Goal: Task Accomplishment & Management: Use online tool/utility

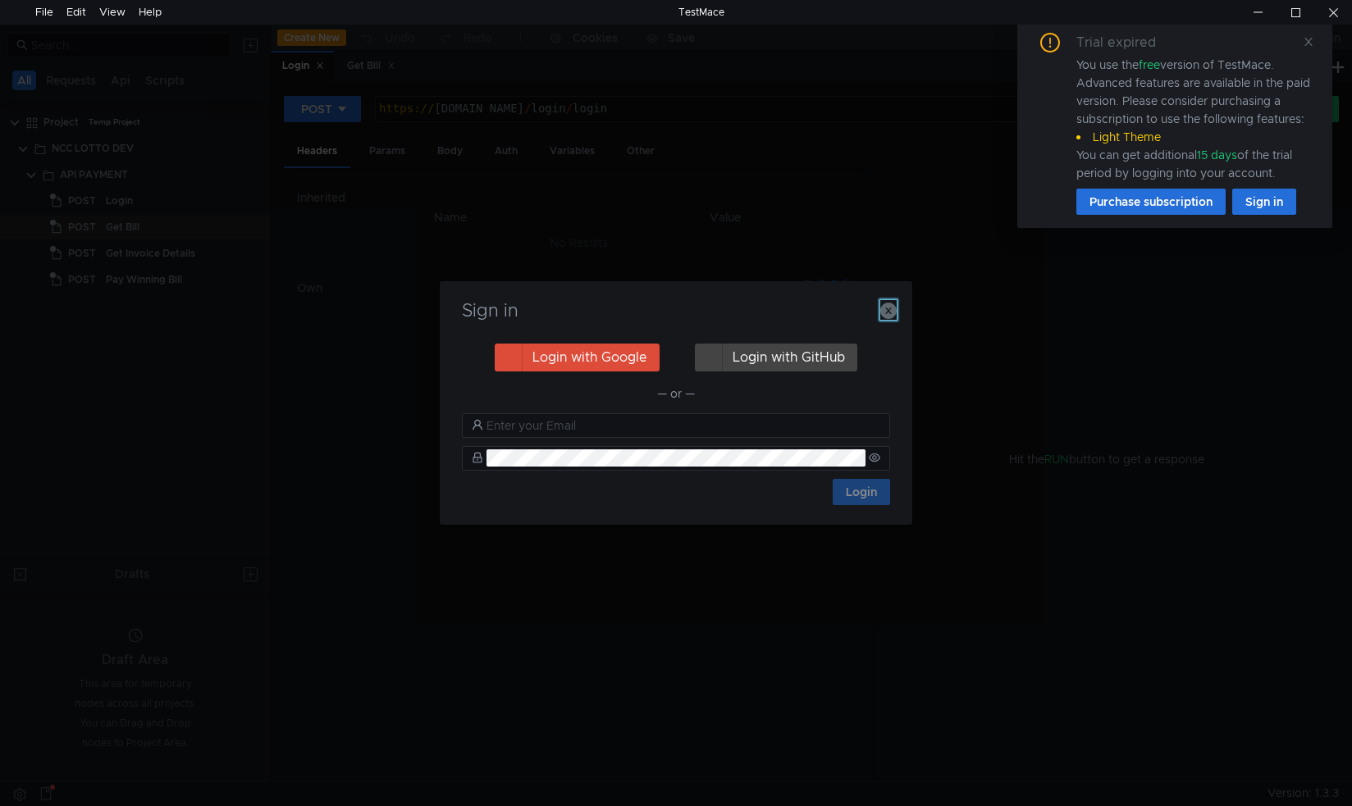
click at [890, 308] on icon "button" at bounding box center [888, 311] width 16 height 16
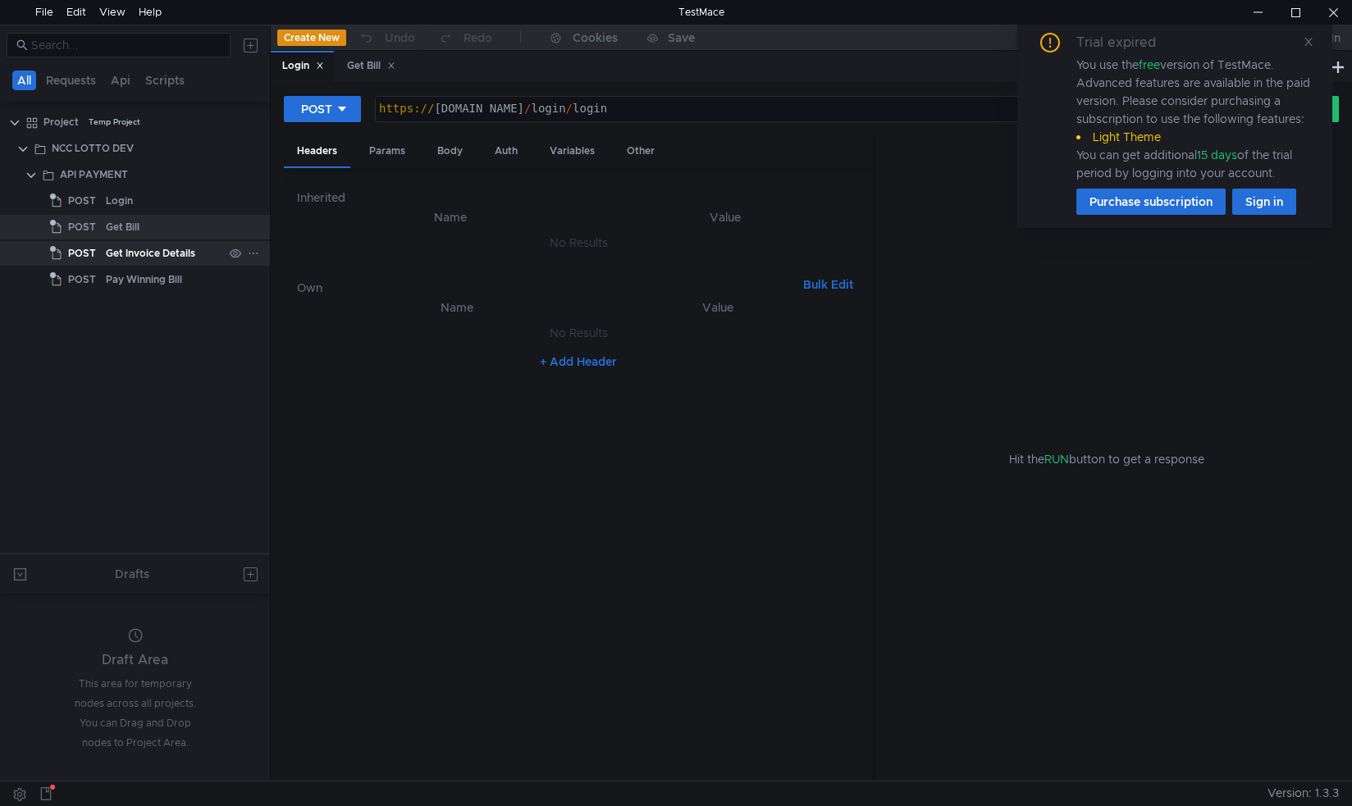
click at [126, 257] on div "Get Invoice Details" at bounding box center [150, 253] width 89 height 25
click at [1308, 43] on icon at bounding box center [1308, 41] width 11 height 11
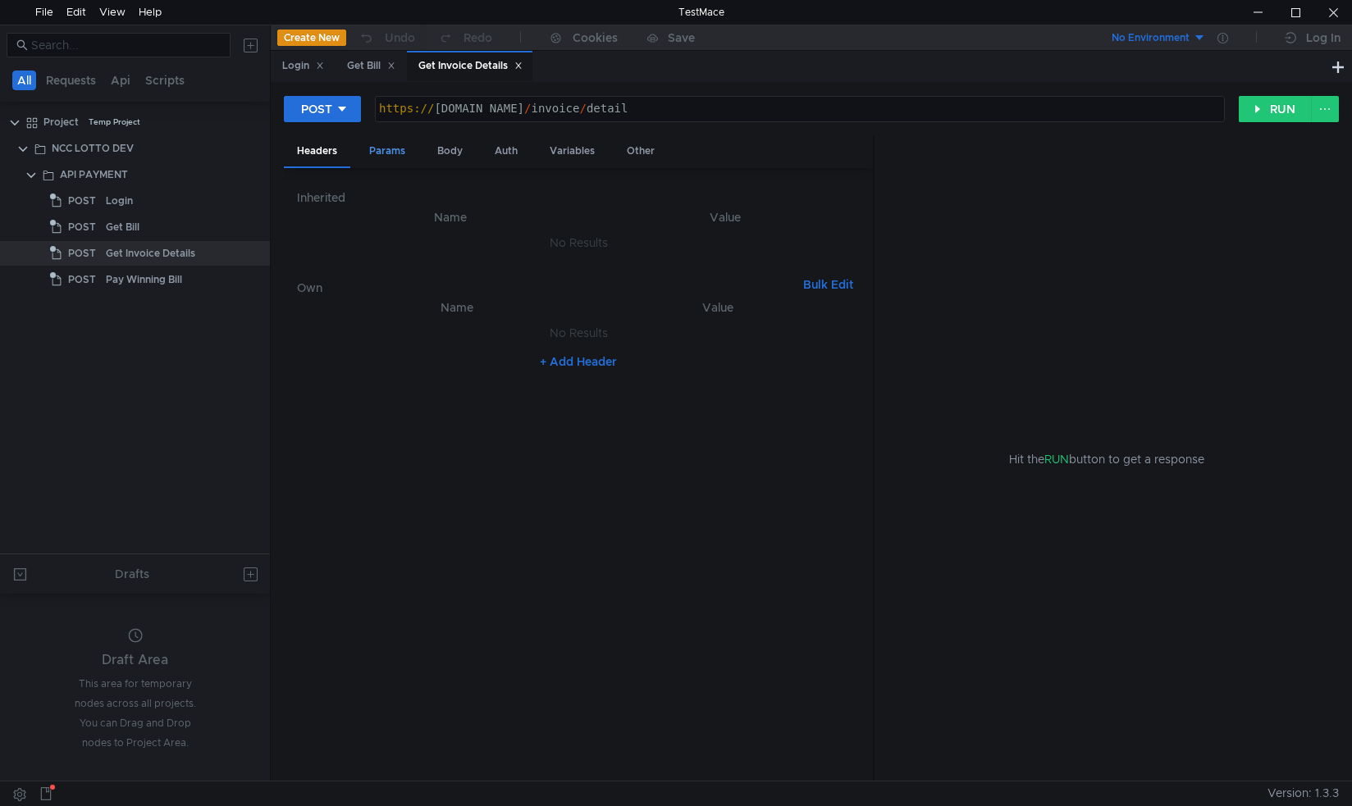
click at [392, 155] on div "Params" at bounding box center [387, 151] width 62 height 30
click at [434, 146] on div "Body" at bounding box center [450, 151] width 52 height 30
type textarea "1140"
drag, startPoint x: 578, startPoint y: 288, endPoint x: 466, endPoint y: 286, distance: 111.6
click at [464, 290] on tr "draw_id ההההההההההההההההההההההההההההההההההההההההההההההההההההההההההההההההההההההה…" at bounding box center [578, 297] width 563 height 39
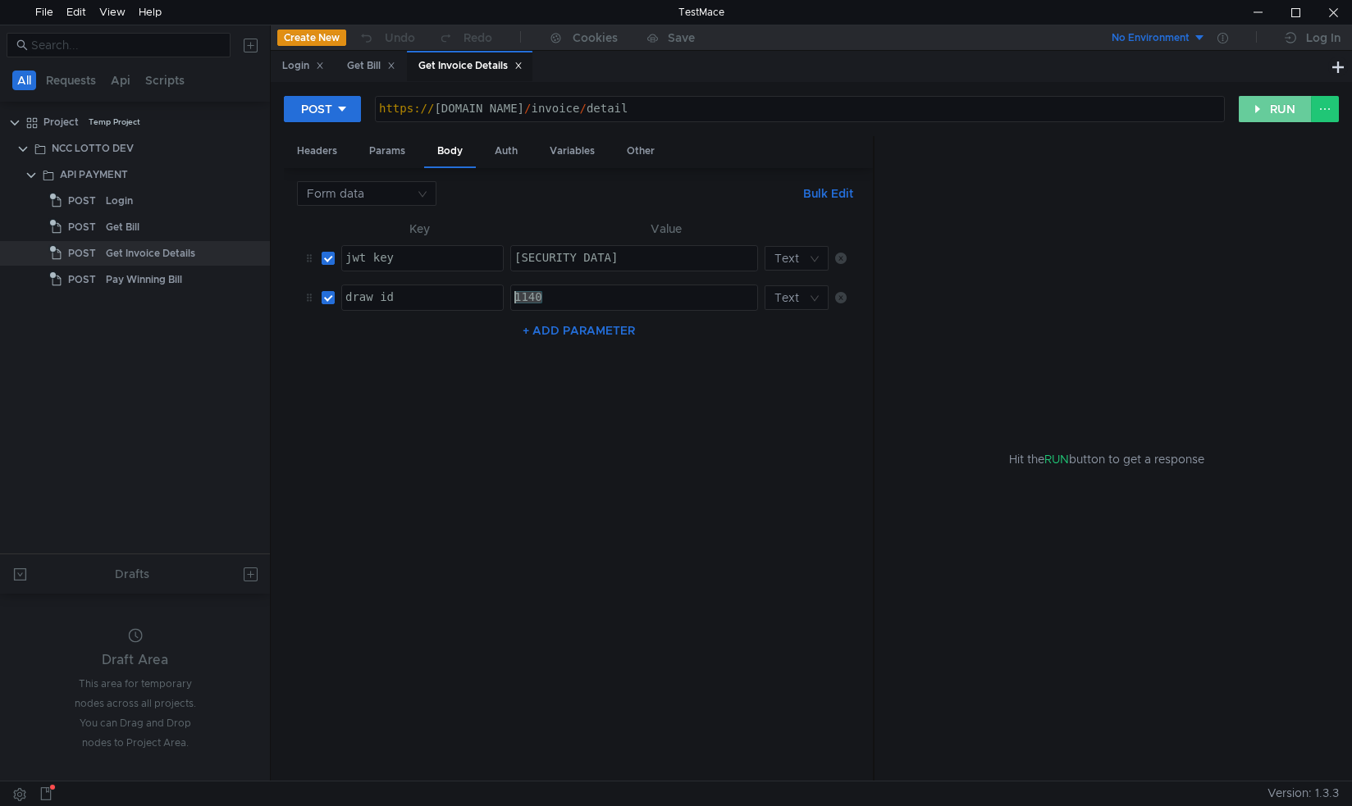
click at [1254, 109] on button "RUN" at bounding box center [1275, 109] width 73 height 26
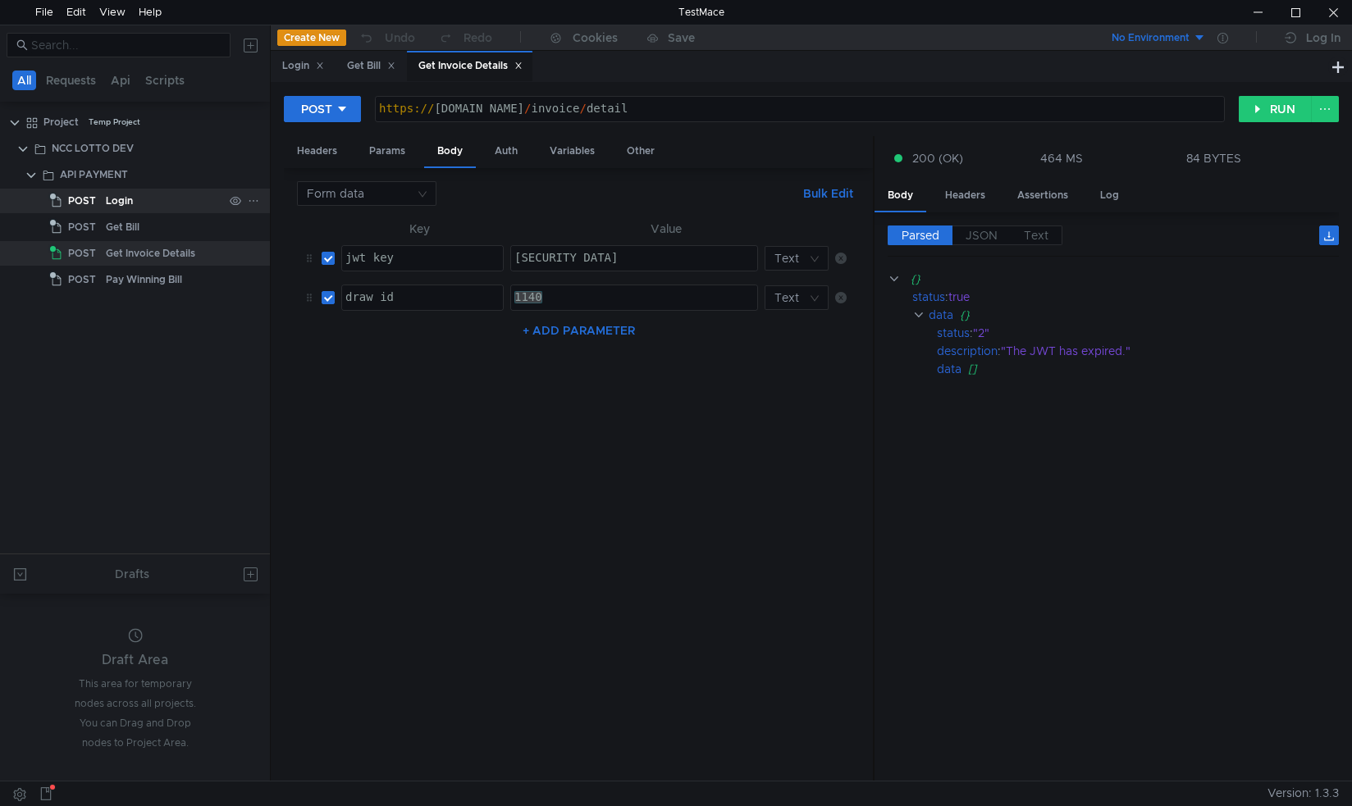
click at [137, 201] on div "Login" at bounding box center [164, 201] width 117 height 25
click at [123, 196] on div "Login" at bounding box center [119, 201] width 27 height 25
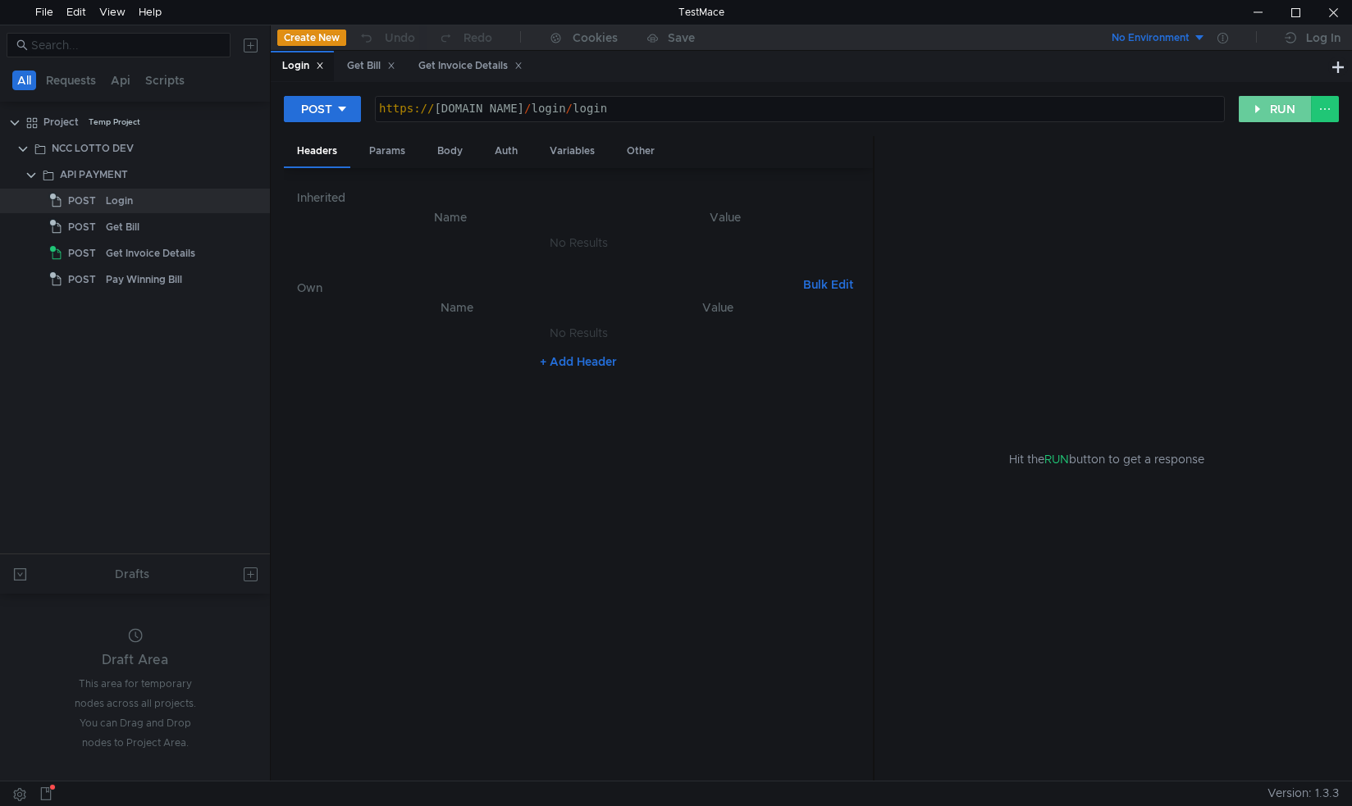
click at [1262, 105] on button "RUN" at bounding box center [1275, 109] width 73 height 26
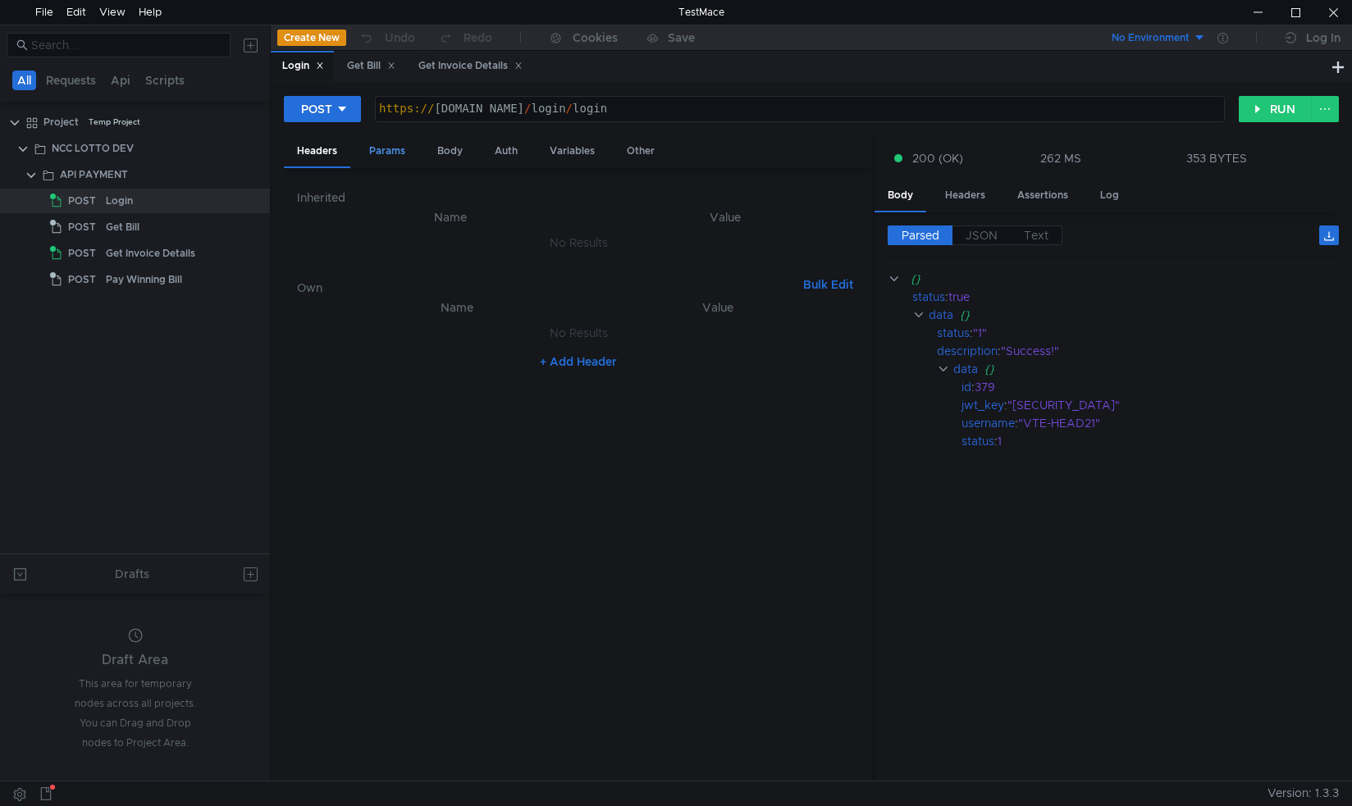
click at [393, 158] on div "Params" at bounding box center [387, 151] width 62 height 30
click at [443, 149] on div "Body" at bounding box center [450, 151] width 52 height 30
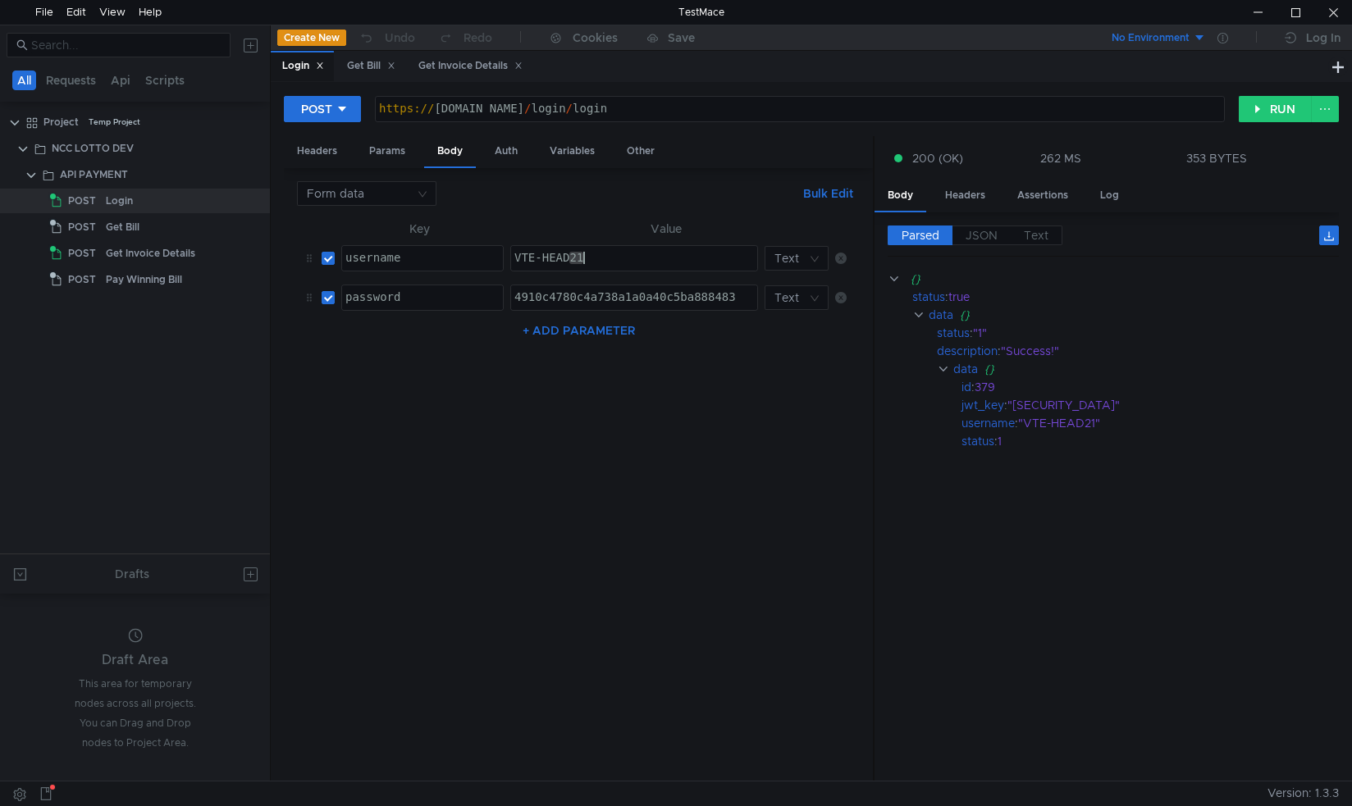
drag, startPoint x: 568, startPoint y: 254, endPoint x: 595, endPoint y: 251, distance: 27.3
click at [595, 252] on div "VTE-HEAD21" at bounding box center [634, 270] width 246 height 37
type textarea "VTE-HEAD113"
click at [1258, 108] on button "RUN" at bounding box center [1275, 109] width 73 height 26
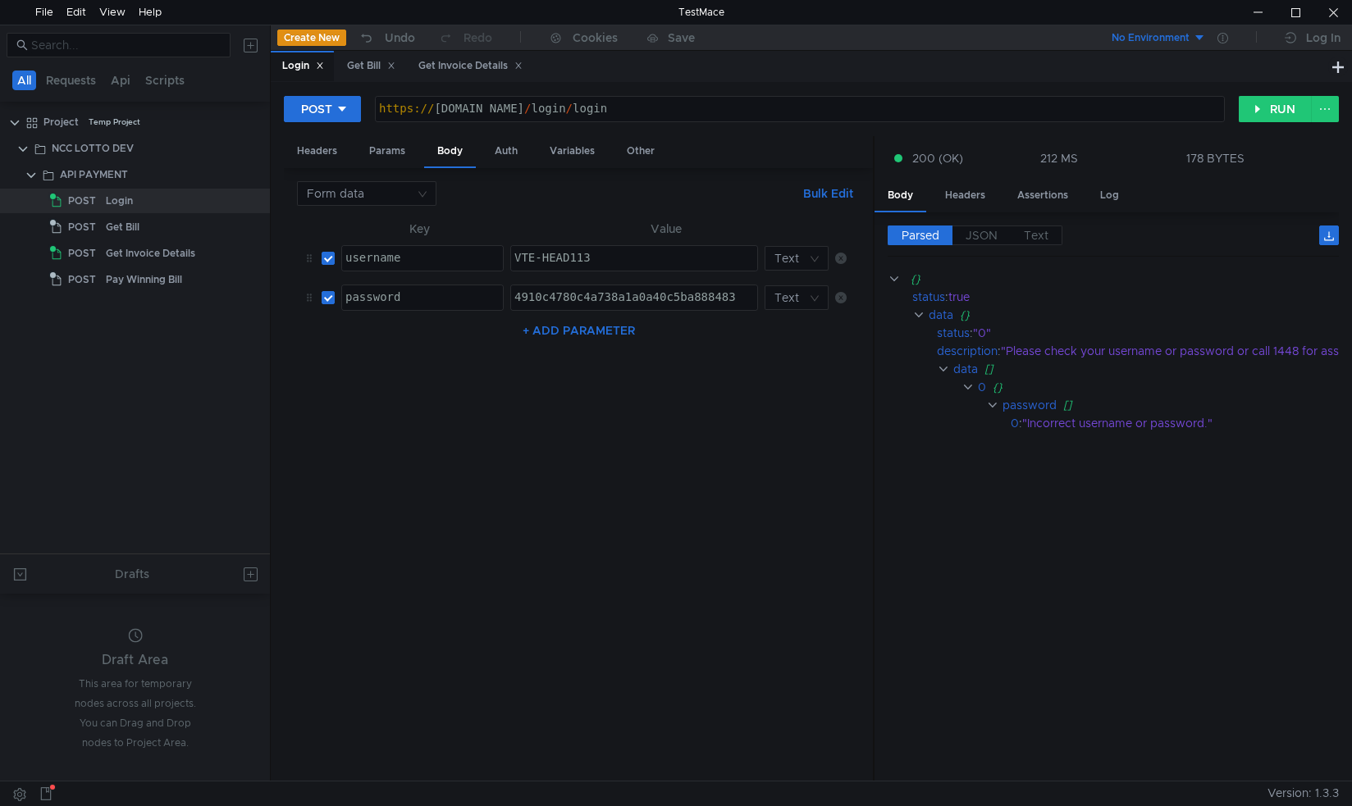
click at [724, 300] on div "4910c4780c4a738a1a0a40c5ba888483" at bounding box center [634, 309] width 246 height 37
click at [663, 294] on div "4910c4780c4a738a1a0a40c5ba888483" at bounding box center [634, 309] width 246 height 37
click at [663, 293] on div "4910c4780c4a738a1a0a40c5ba888483" at bounding box center [634, 309] width 246 height 37
paste textarea "d1ee53ad4c47a8b7106658262bc7864d"
type textarea "d1ee53ad4c47a8b7106658262bc7864d"
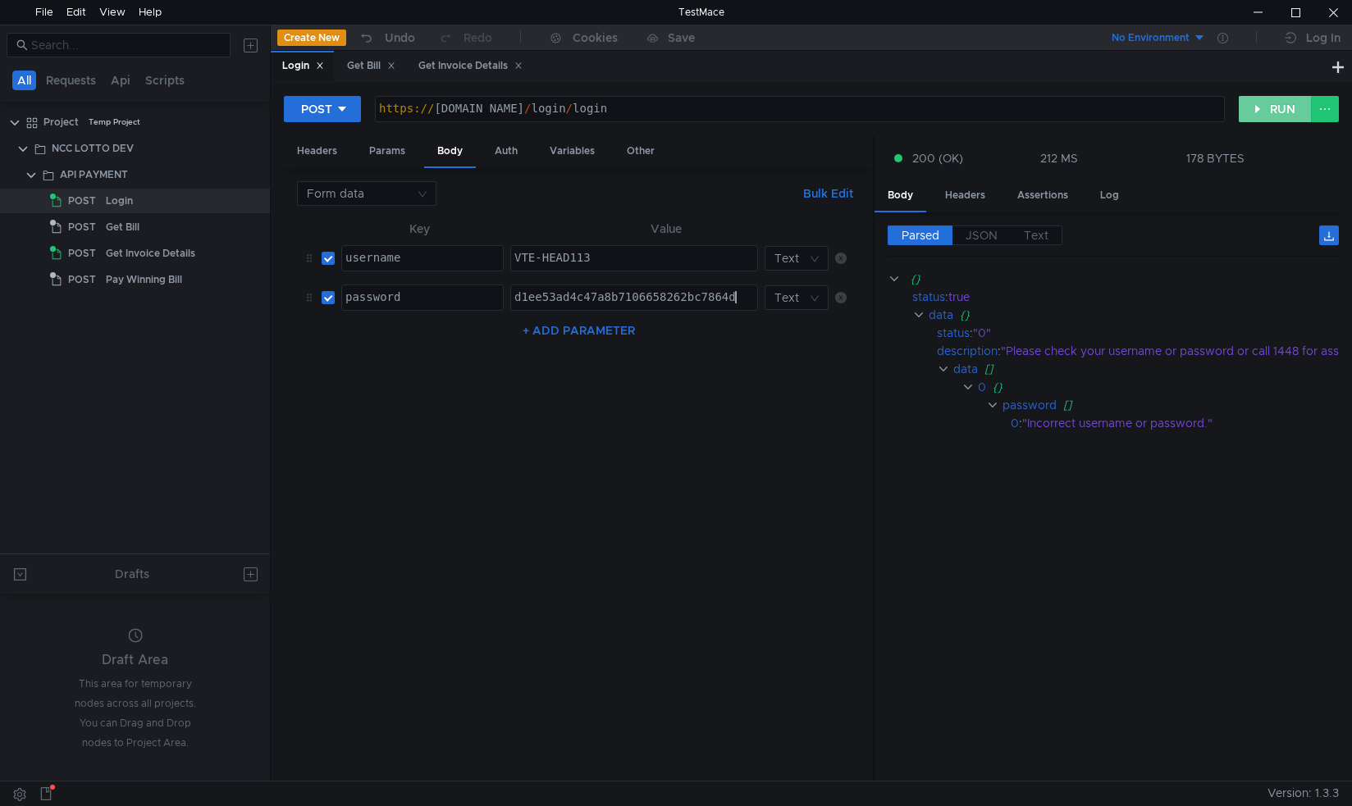
click at [1279, 107] on button "RUN" at bounding box center [1275, 109] width 73 height 26
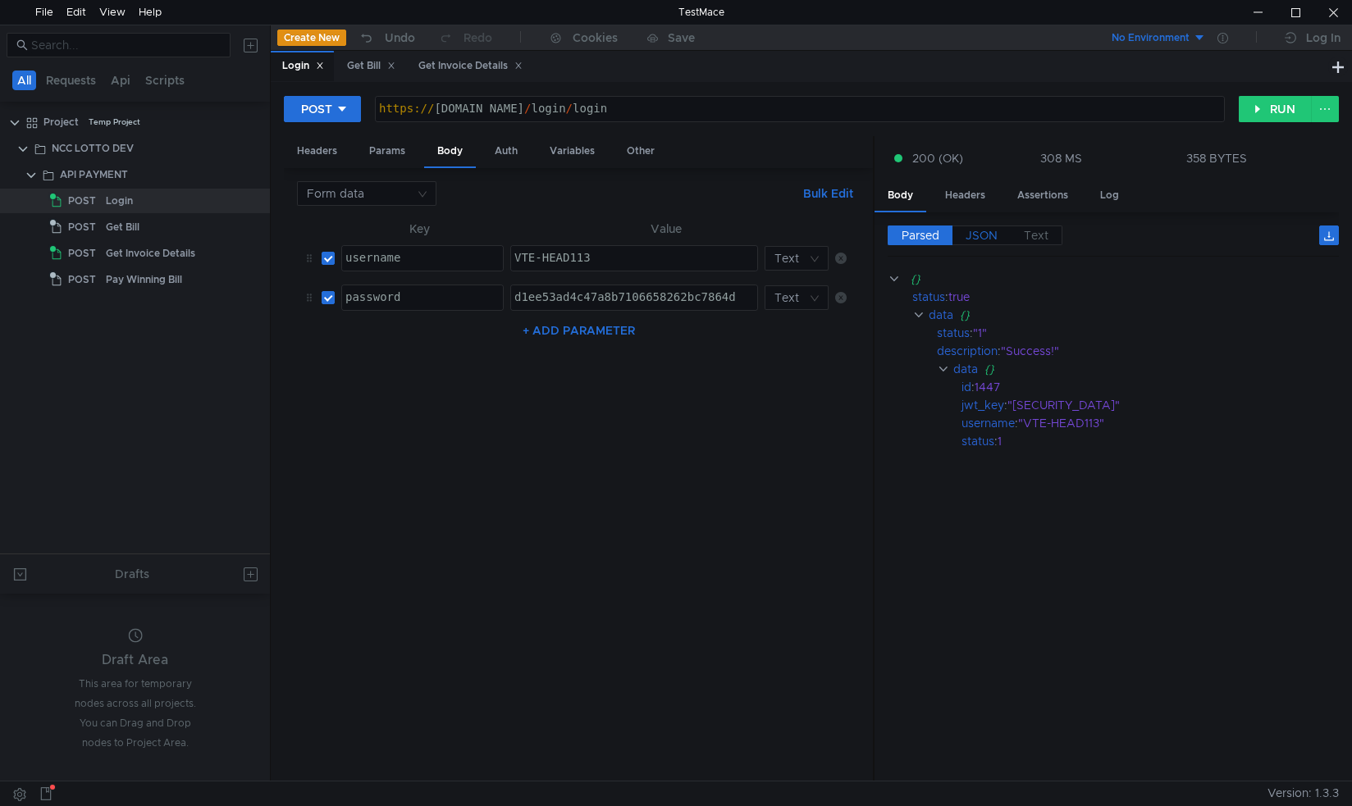
click at [981, 232] on span "JSON" at bounding box center [982, 235] width 32 height 15
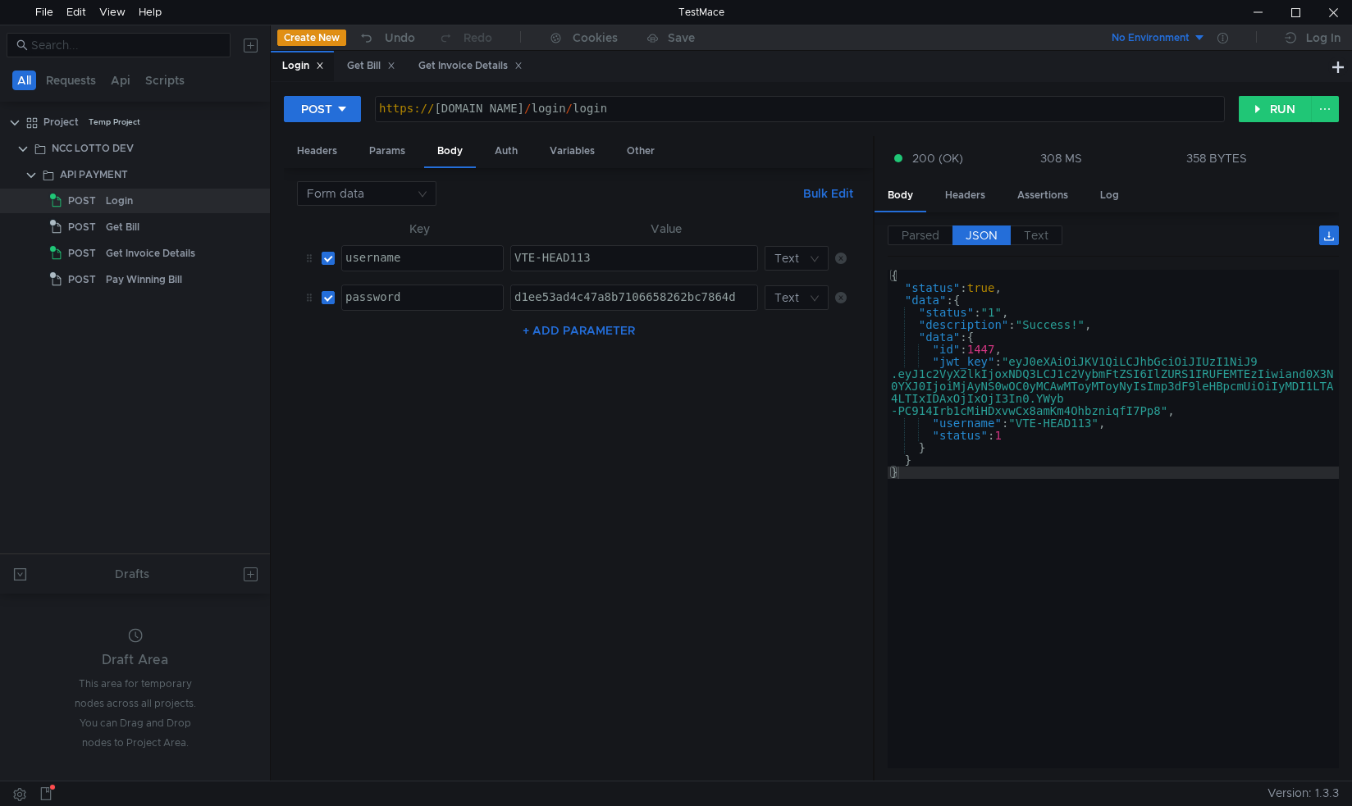
type textarea ""jwt_key": "eyJ0eXAiOiJKV1QiLCJhbGciOiJIUzI1NiJ9.eyJ1c2VyX2lkIjoxNDQ3LCJ1c2Vybm…"
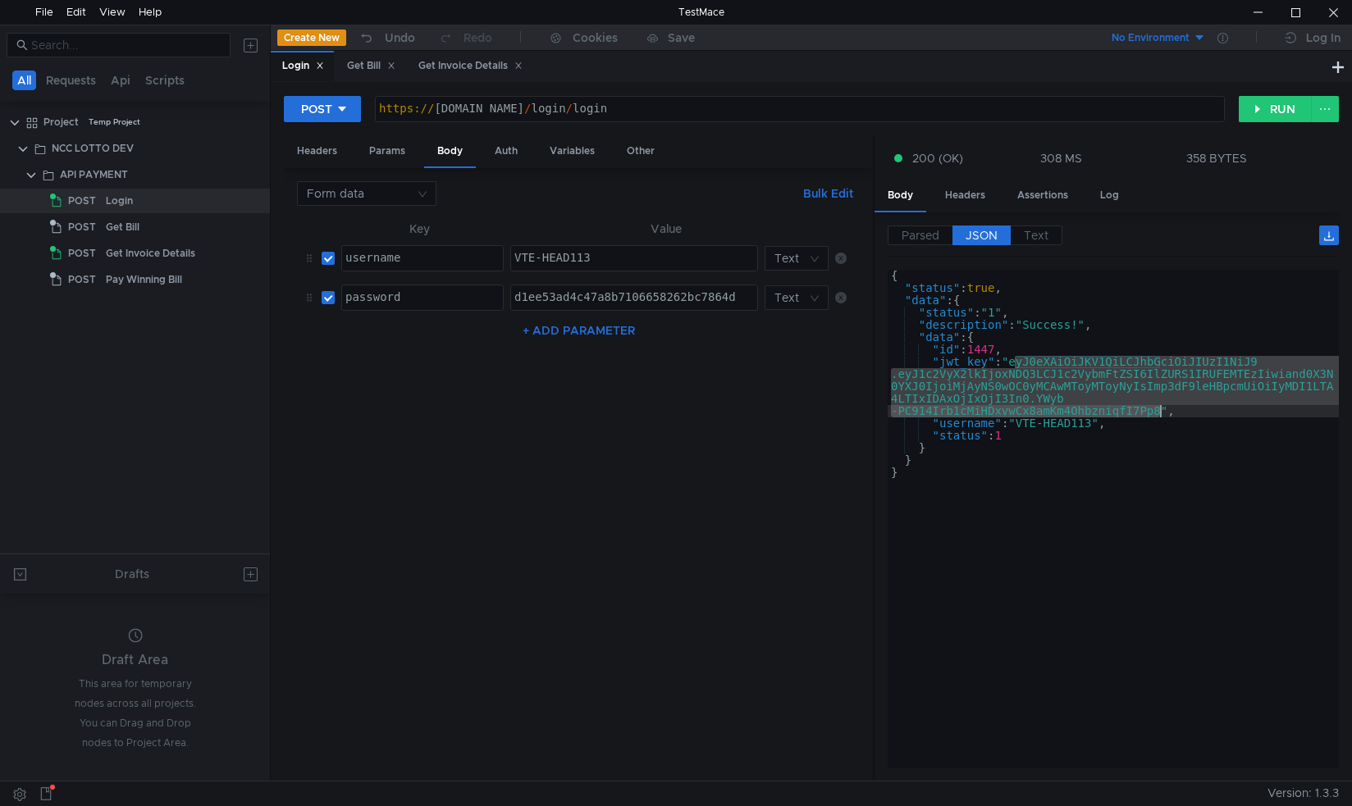
drag, startPoint x: 1016, startPoint y: 363, endPoint x: 1160, endPoint y: 407, distance: 150.8
click at [1160, 407] on div "{ "status" : true , "data" : { "status" : "1" , "description" : "Success!" , "d…" at bounding box center [1113, 532] width 451 height 524
click at [141, 263] on div "Get Invoice Details" at bounding box center [150, 253] width 89 height 25
click at [201, 251] on div "Get Invoice Details" at bounding box center [164, 253] width 117 height 25
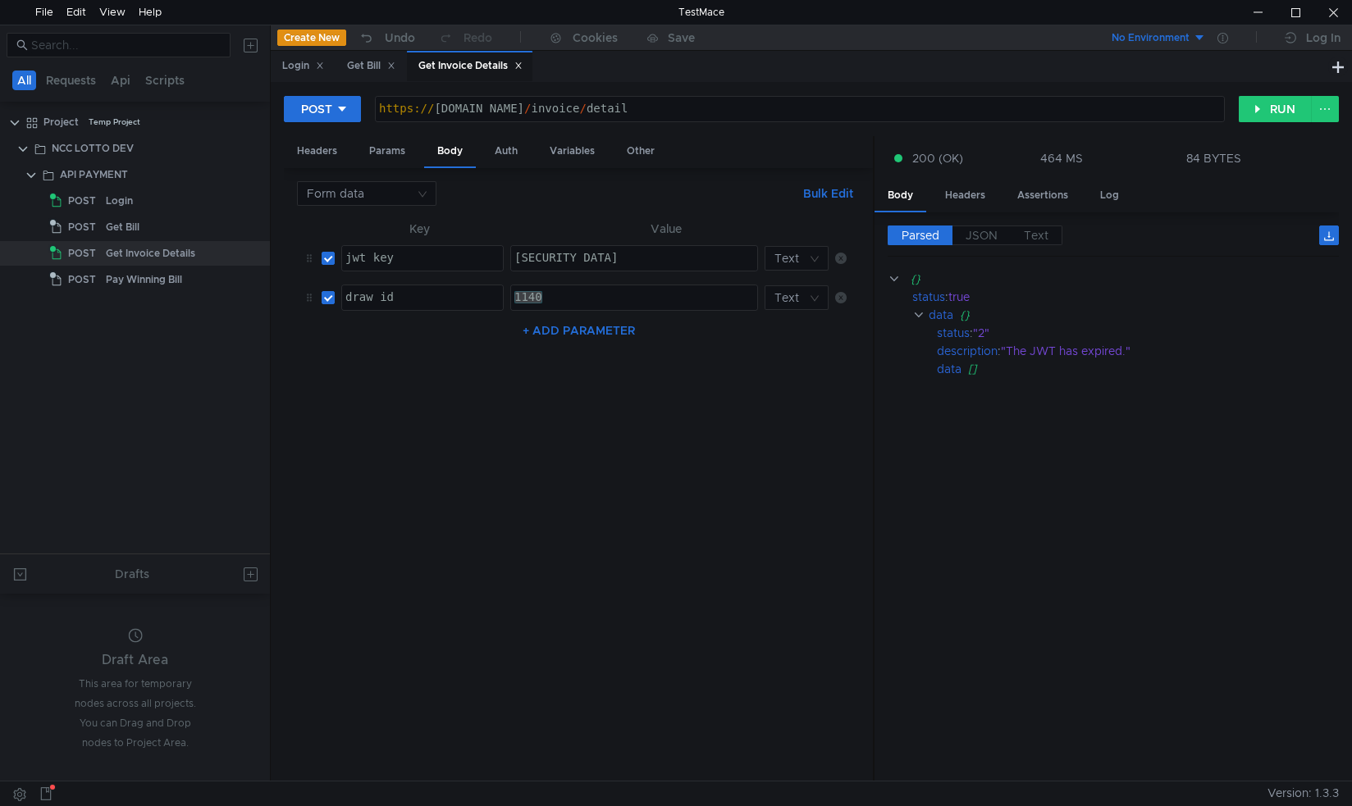
type textarea "eyJ0eXAiOiJKV1QiLCJhbGciOiJIUzI1NiJ9.eyJ1c2VyX2lkIjoxNDQ3LCJ1c2VybmFtZSI6IlZURS…"
click at [556, 246] on div "eyJ0eXAiOiJKV1QiLCJhbGciOiJIUzI1NiJ9.eyJ1c2VyX2lkIjoxNDQ3LCJ1c2VybmFtZSI6IlZURS…" at bounding box center [634, 258] width 246 height 25
drag, startPoint x: 514, startPoint y: 254, endPoint x: 1350, endPoint y: 340, distance: 840.4
click at [1350, 340] on div "POST https:// api.nccpayment.com / invoice / detail ההההההההההההההההההההההההההה…" at bounding box center [811, 431] width 1081 height 699
paste textarea "[SECURITY_DATA]"
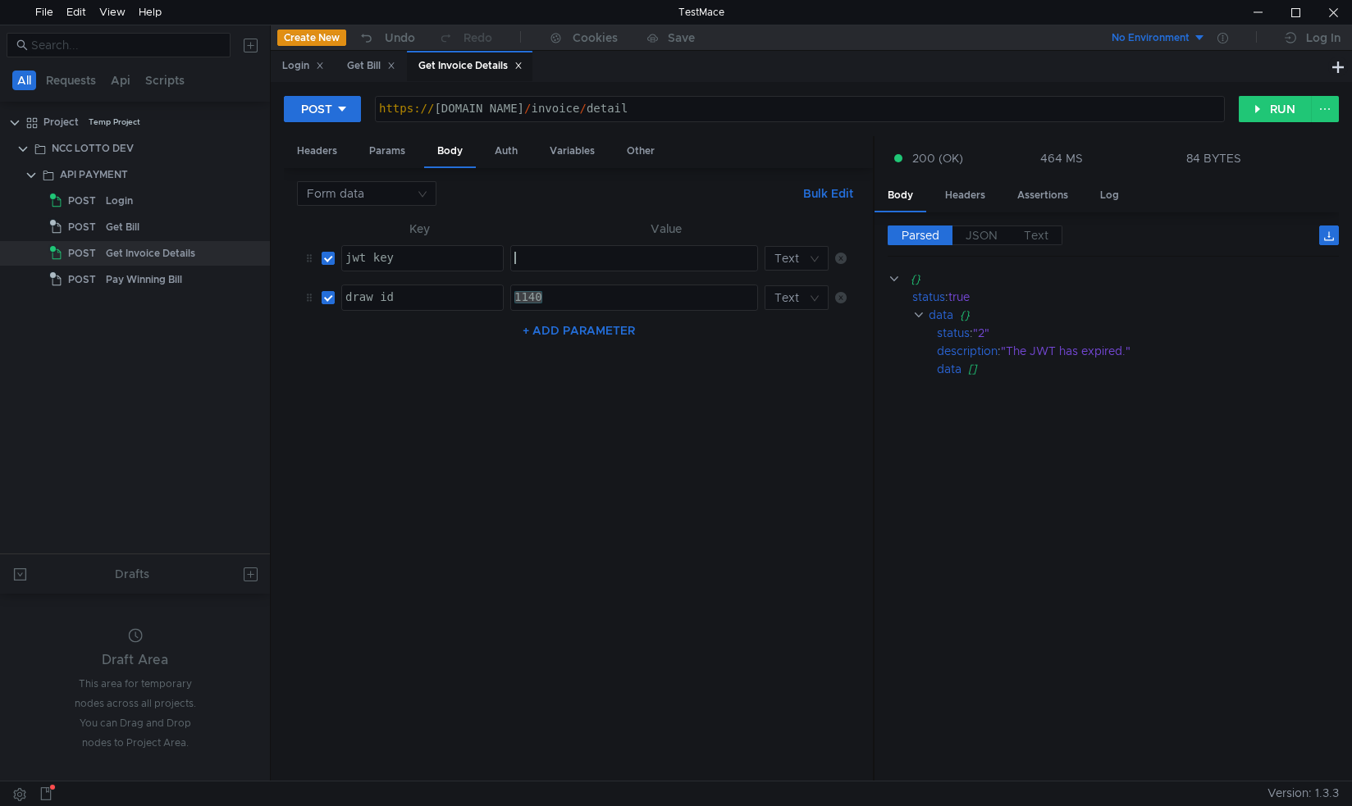
type textarea "[SECURITY_DATA]"
click at [563, 295] on div "1140" at bounding box center [634, 298] width 246 height 25
drag, startPoint x: 563, startPoint y: 295, endPoint x: 395, endPoint y: 291, distance: 168.2
click at [395, 291] on tr "draw_id ההההההההההההההההההההההההההההההההההההההההההההההההההההההההההההההההההההההה…" at bounding box center [578, 297] width 563 height 39
click at [331, 306] on td at bounding box center [325, 297] width 20 height 39
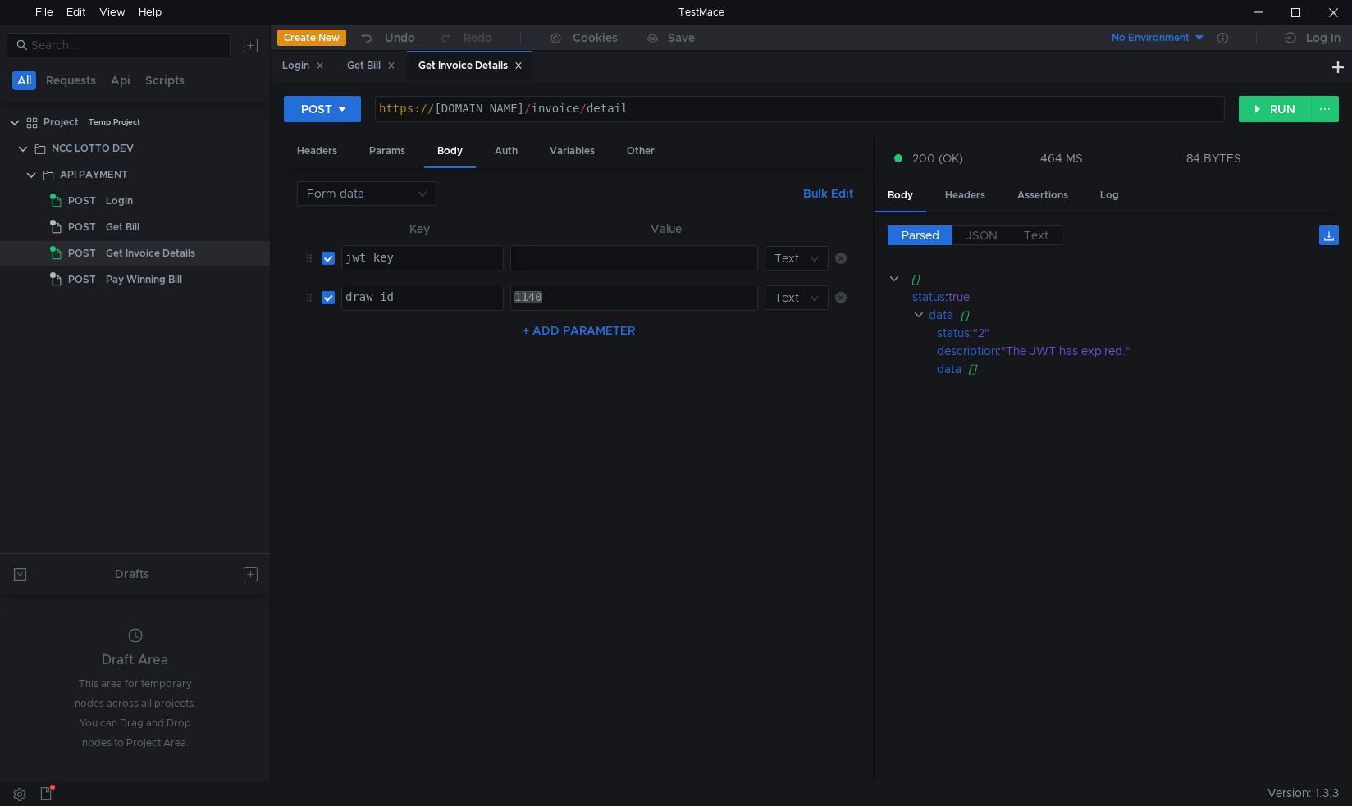
click at [331, 296] on input "checkbox" at bounding box center [328, 297] width 13 height 13
checkbox input "false"
click at [1254, 101] on button "RUN" at bounding box center [1275, 109] width 73 height 26
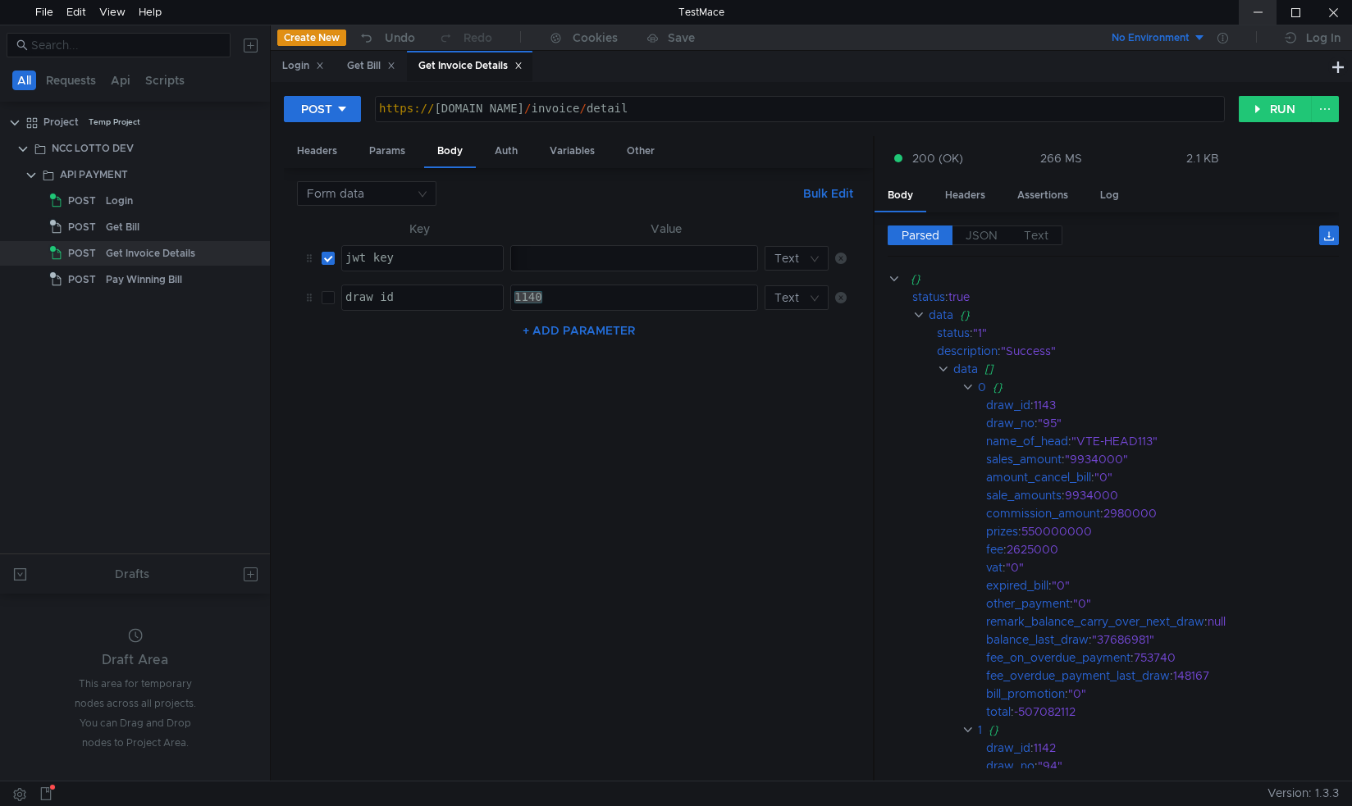
click at [1253, 16] on div at bounding box center [1258, 12] width 38 height 25
click at [1262, 16] on div at bounding box center [1258, 12] width 38 height 25
click at [287, 67] on div "Login" at bounding box center [303, 65] width 42 height 17
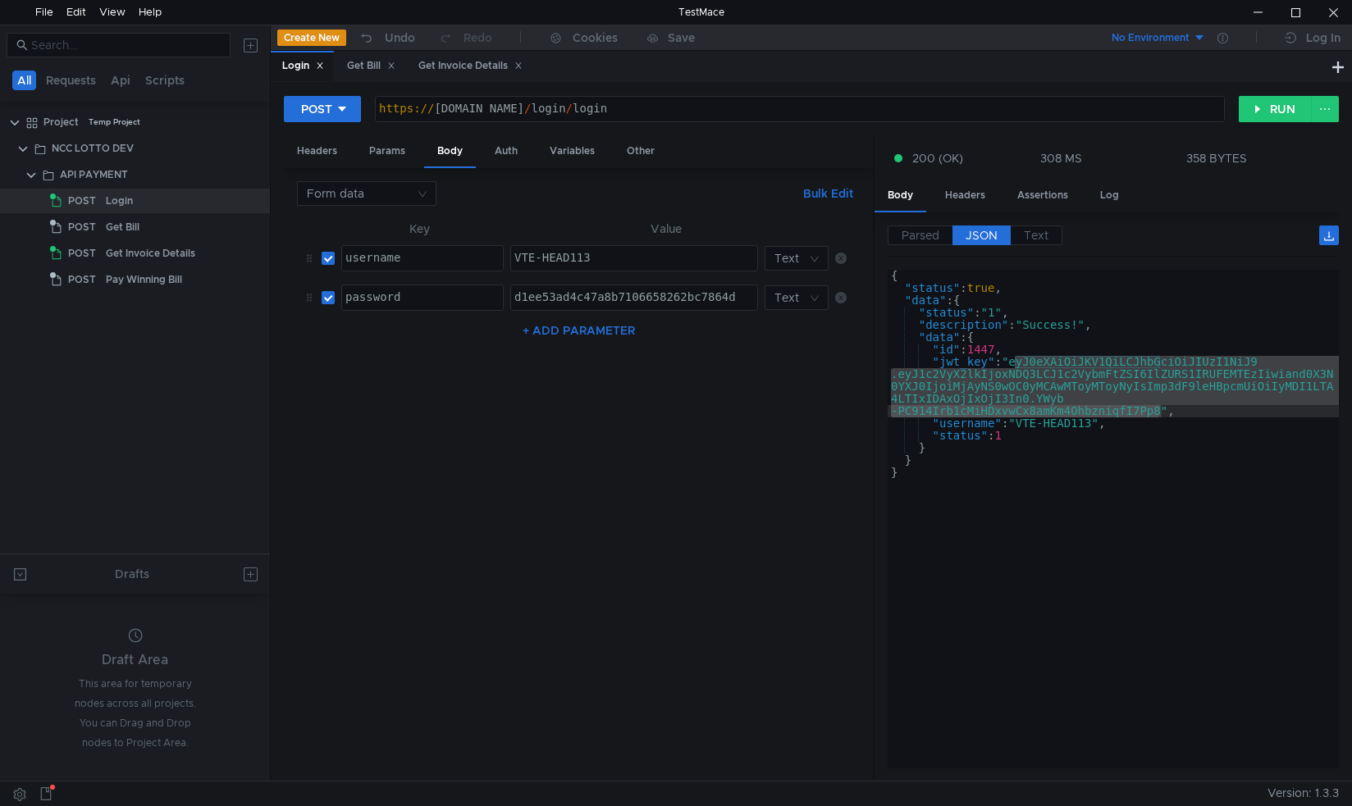
type textarea "}"
click at [1044, 528] on div "{ "status" : true , "data" : { "status" : "1" , "description" : "Success!" , "d…" at bounding box center [1113, 532] width 451 height 524
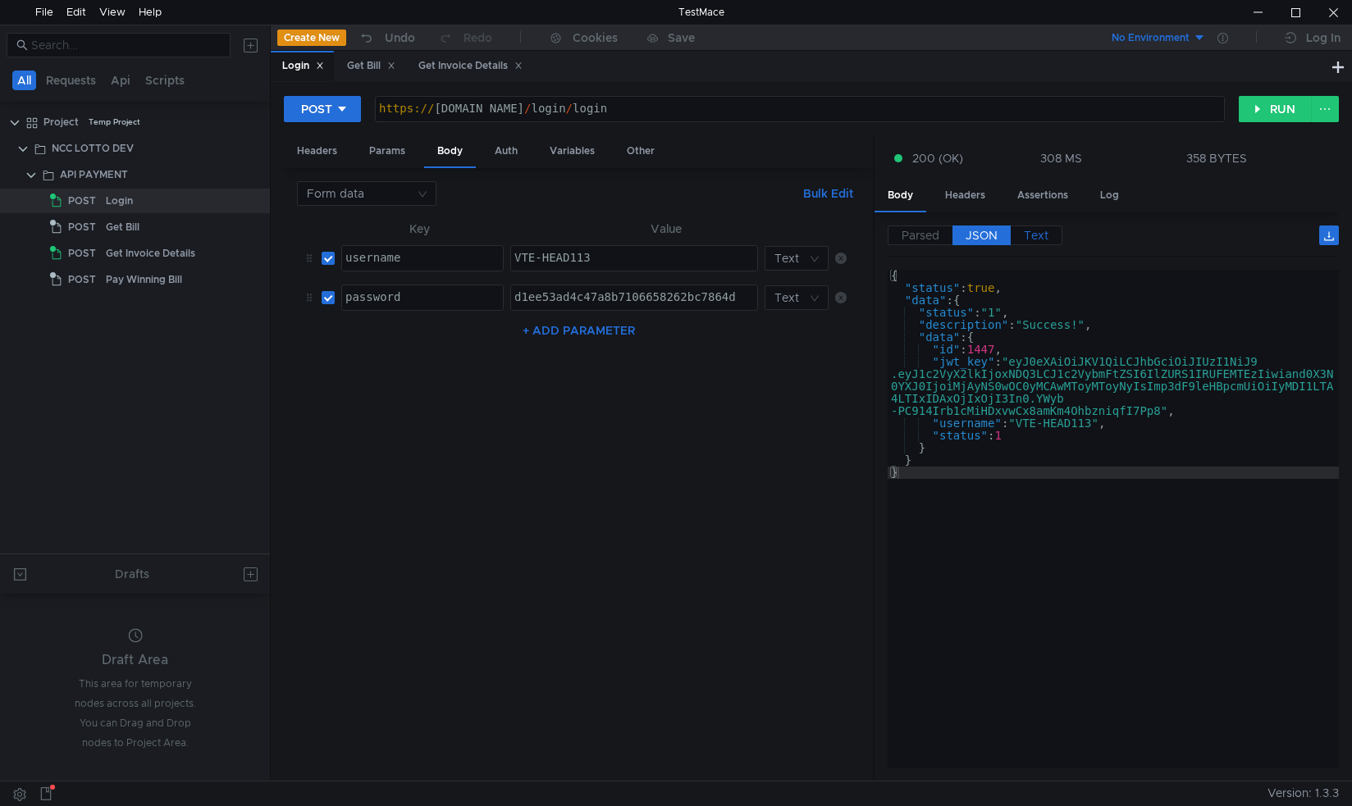
click at [1039, 228] on span "Text" at bounding box center [1036, 235] width 25 height 15
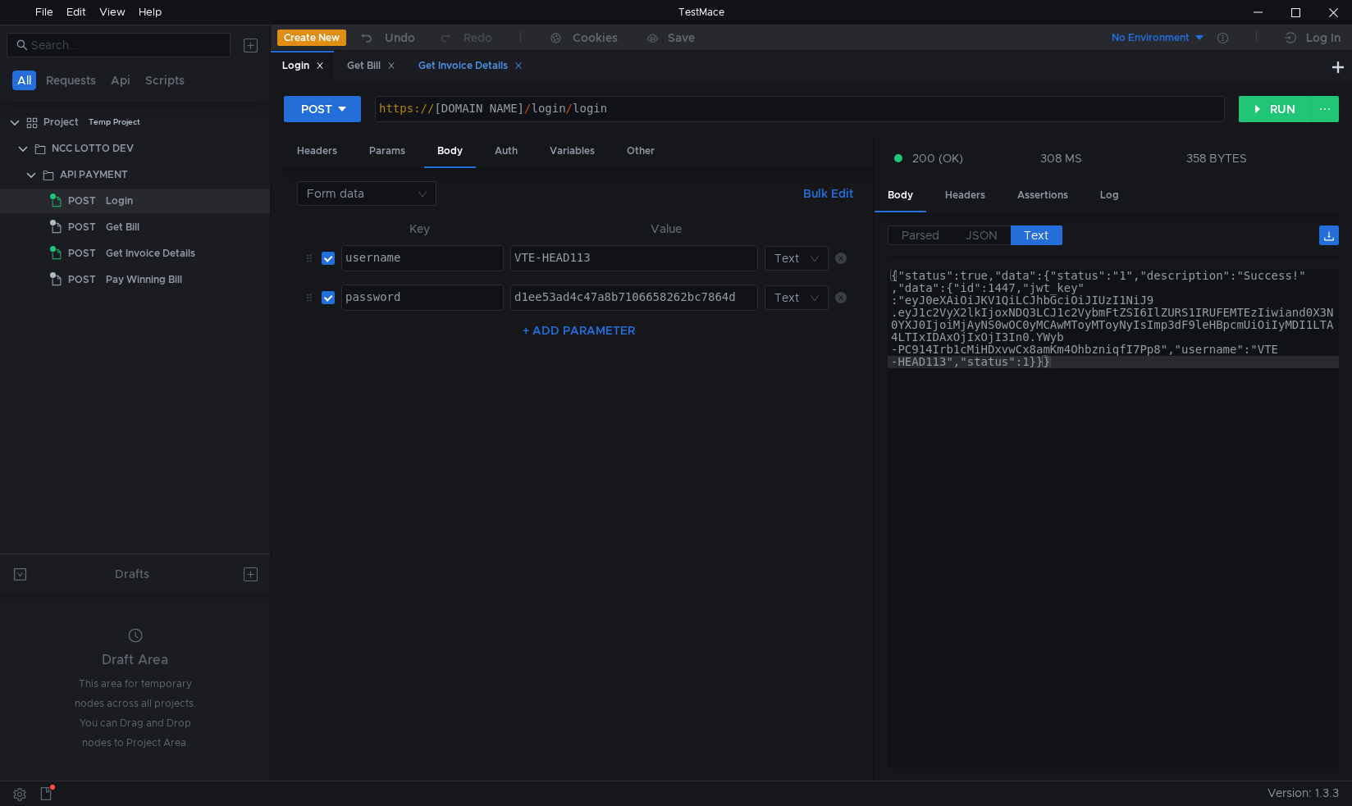
click at [471, 73] on div "Get Invoice Details" at bounding box center [470, 65] width 104 height 17
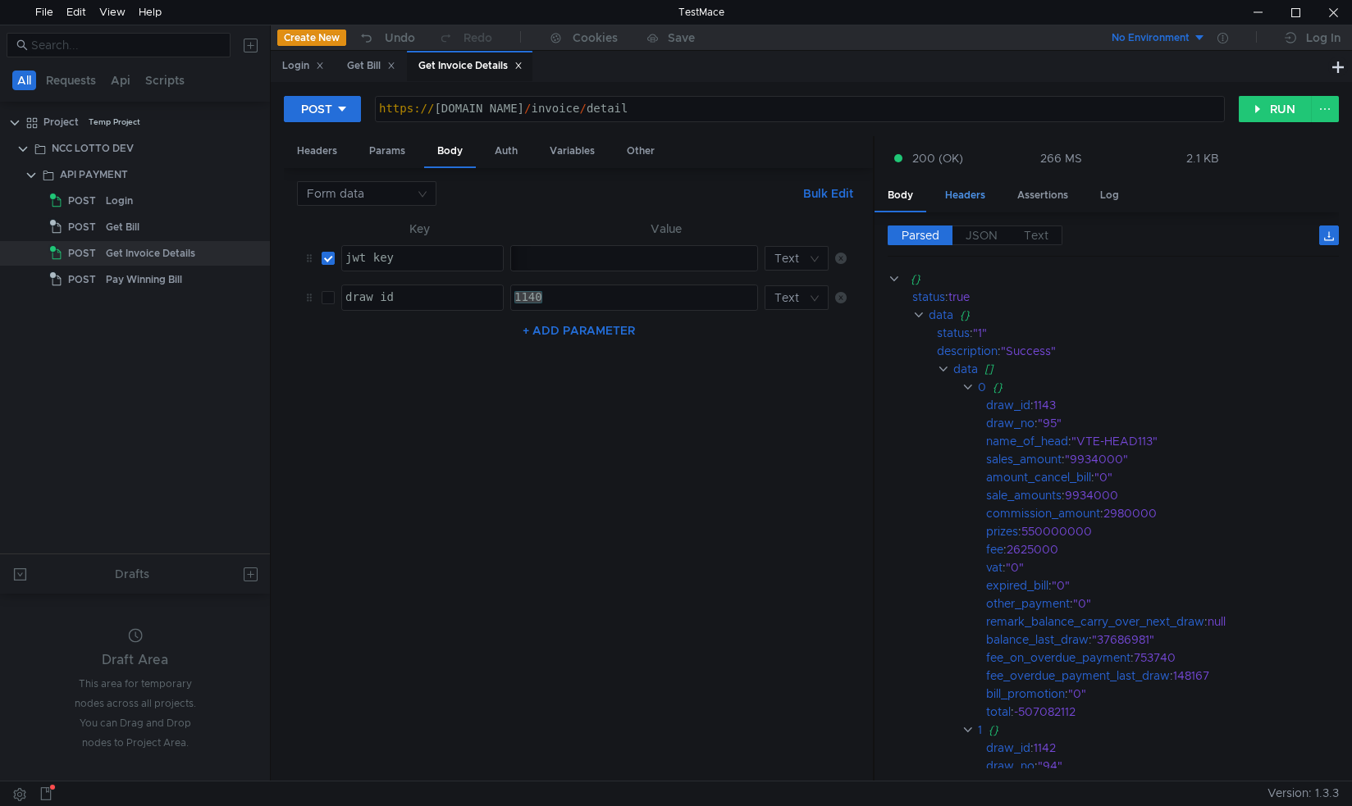
click at [978, 200] on div "Headers" at bounding box center [965, 195] width 66 height 30
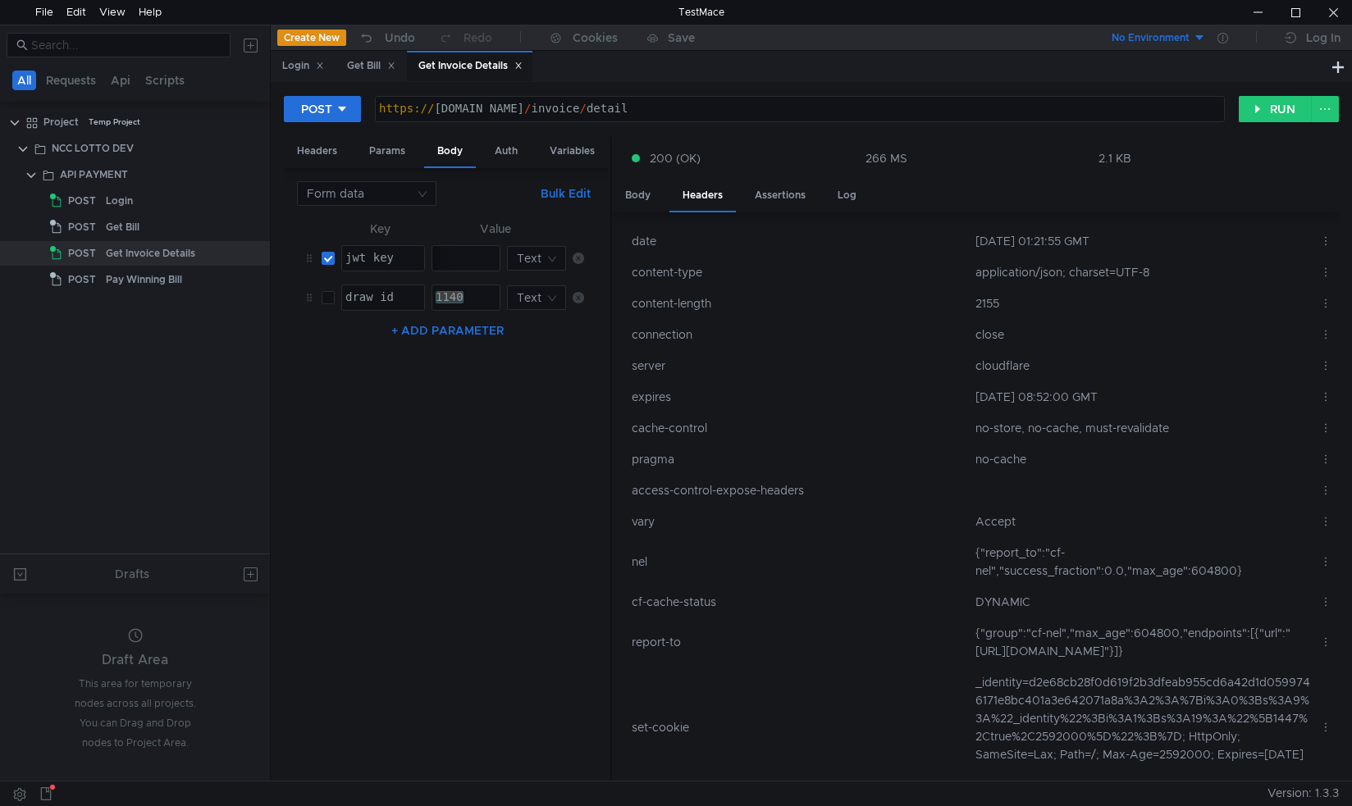
drag, startPoint x: 874, startPoint y: 309, endPoint x: 599, endPoint y: 326, distance: 275.3
click at [599, 326] on as-split "Headers Params Body Auth Variables Other Form data Bulk Edit XXXXXXXXXXXXXXXXXX…" at bounding box center [811, 459] width 1055 height 646
click at [781, 197] on div "Assertions" at bounding box center [780, 195] width 77 height 30
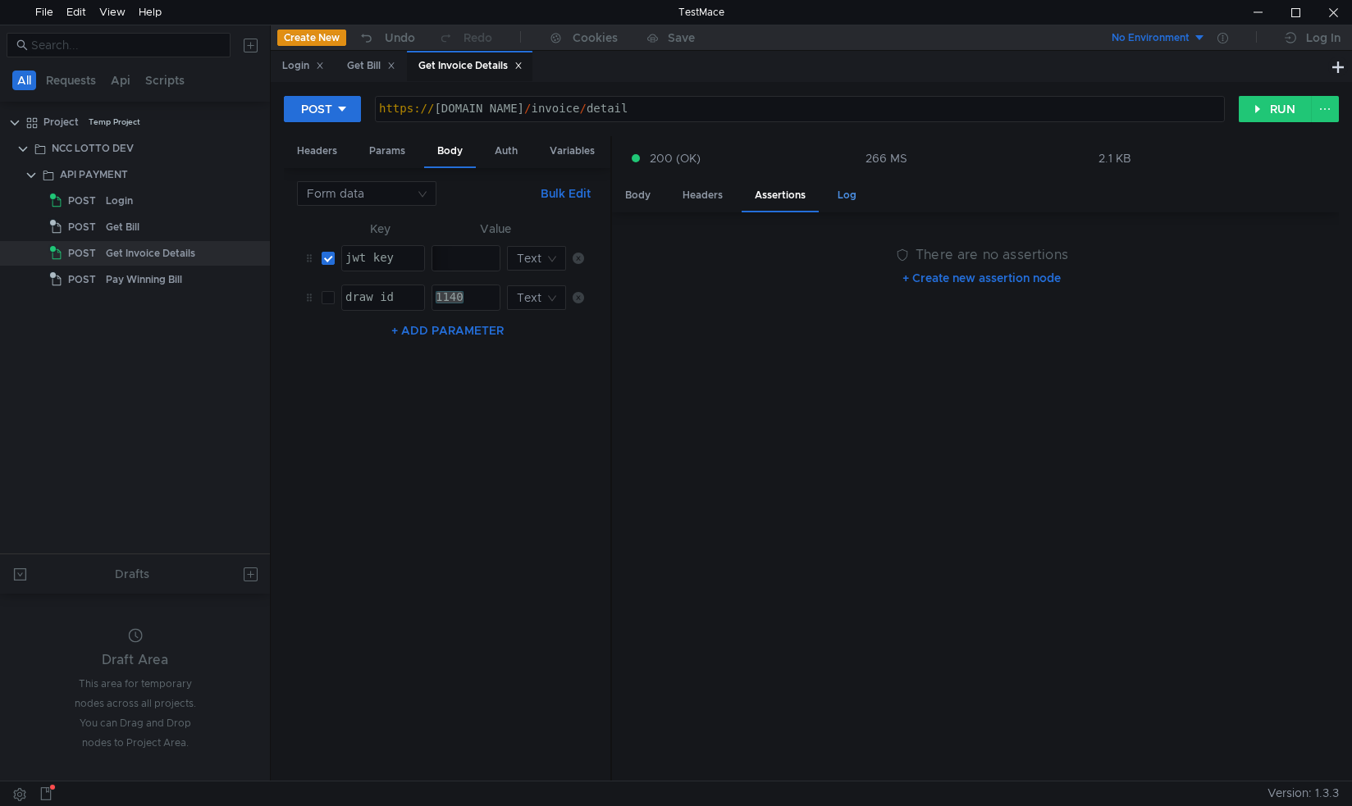
click at [847, 207] on div "Log" at bounding box center [847, 195] width 45 height 30
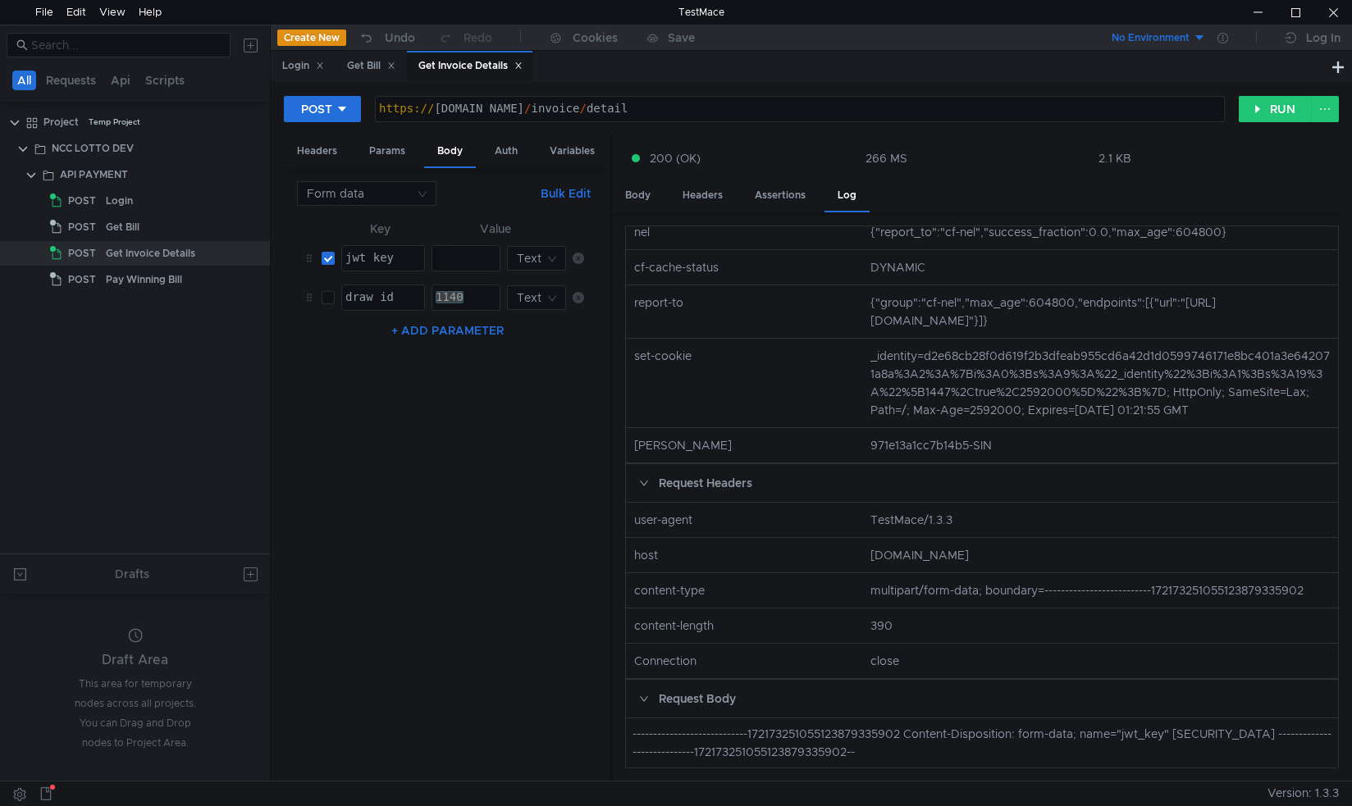
scroll to position [646, 0]
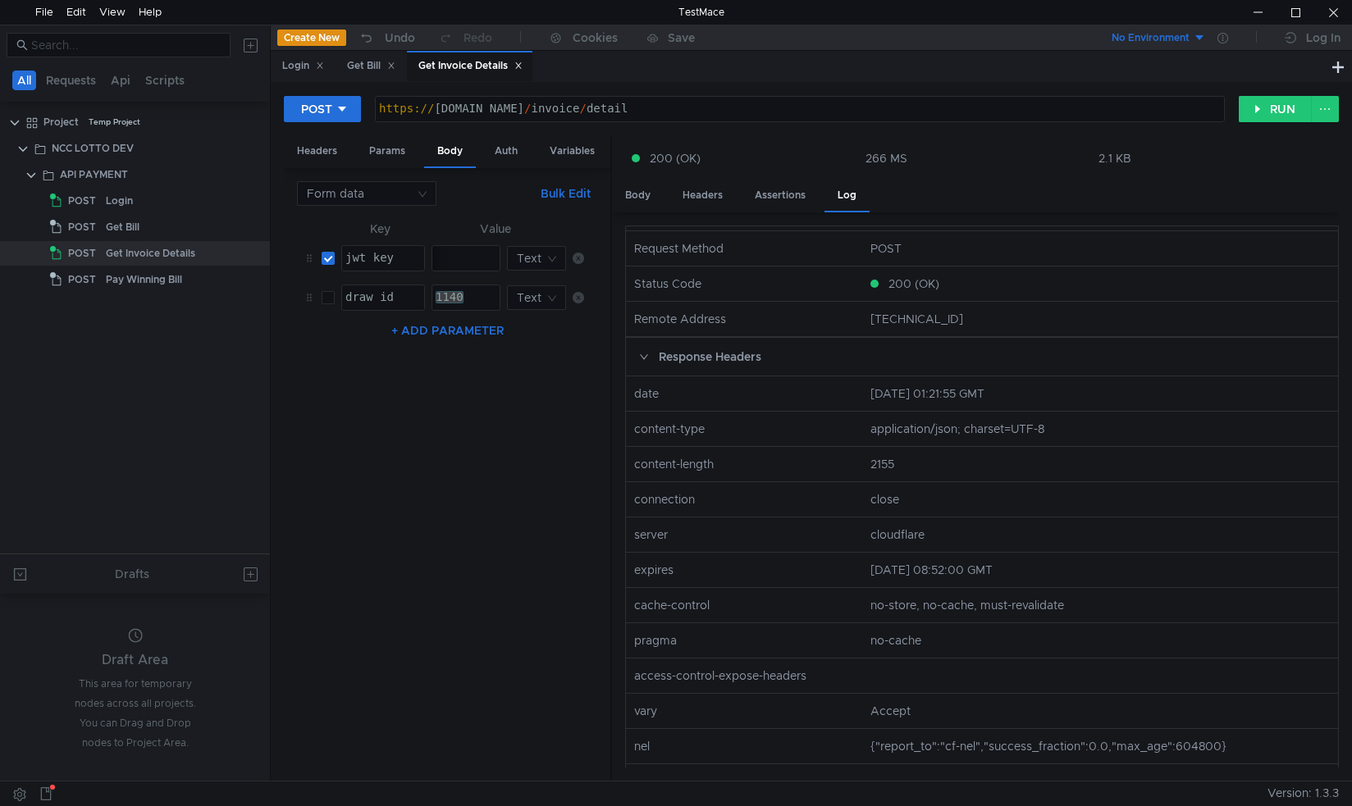
scroll to position [28, 0]
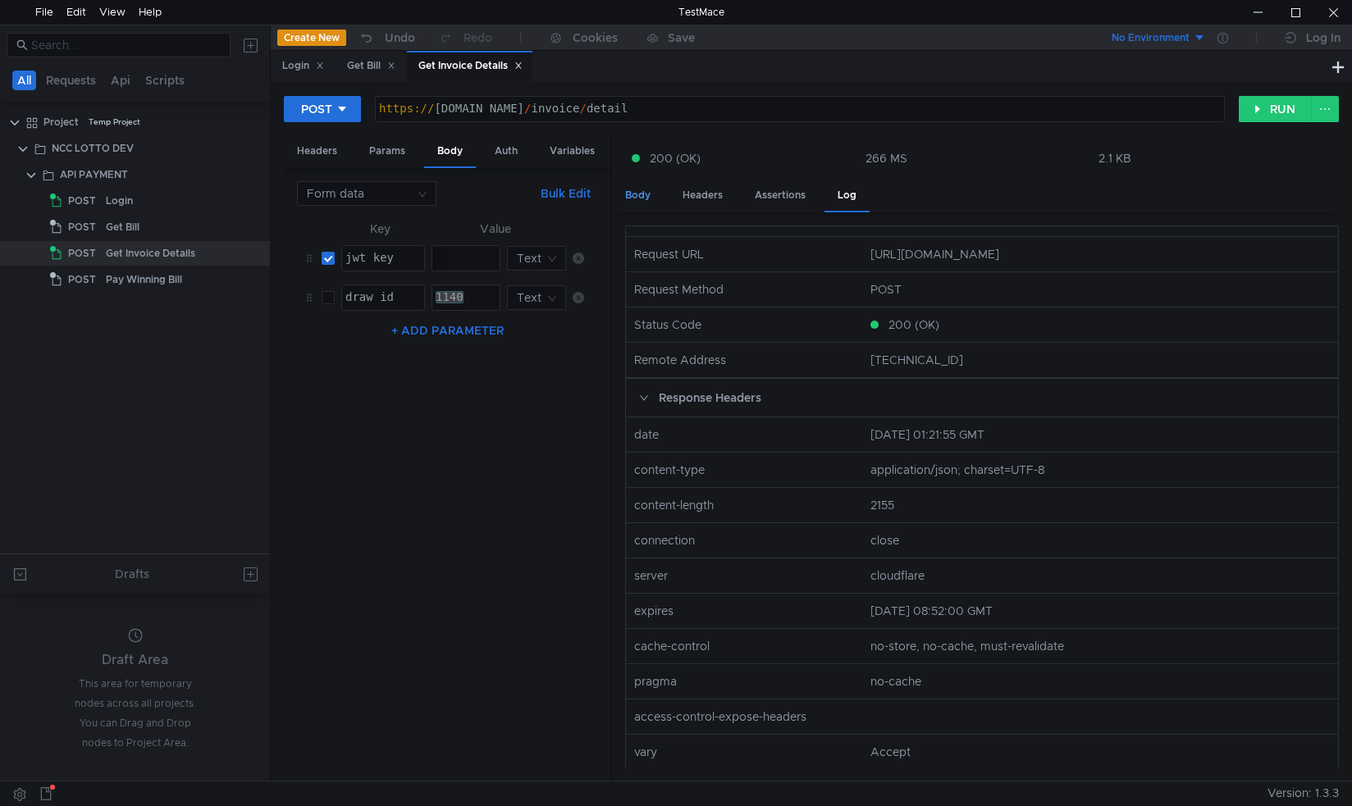
click at [647, 193] on div "Body" at bounding box center [638, 195] width 52 height 30
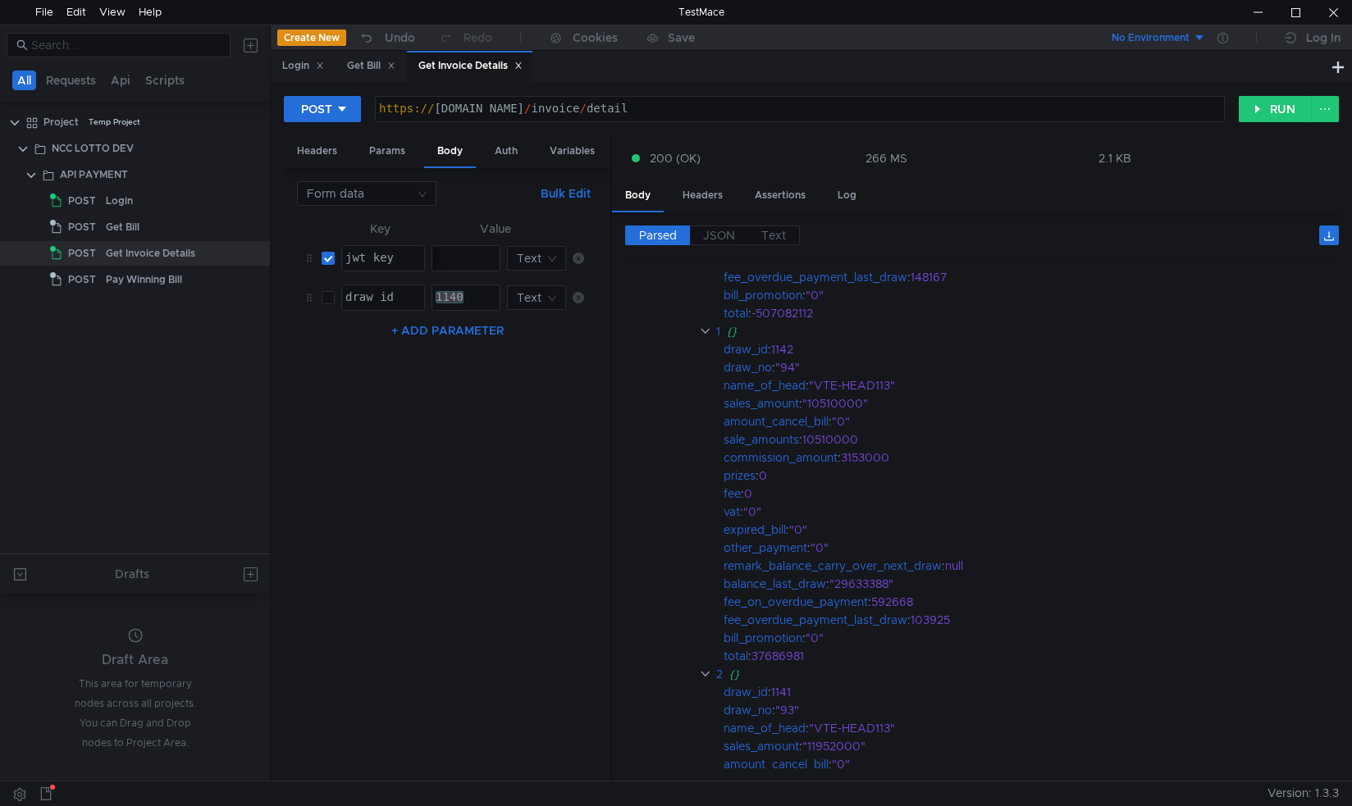
scroll to position [0, 0]
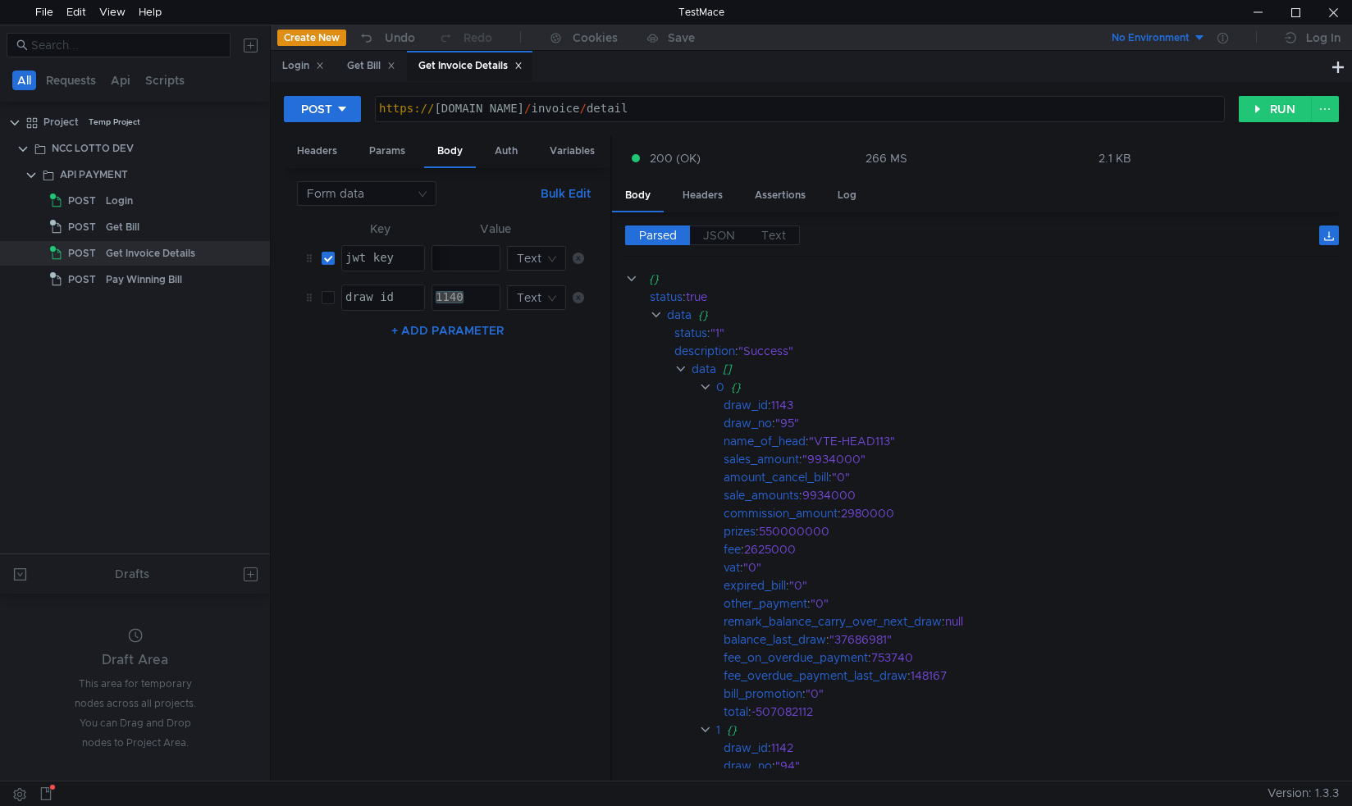
click at [328, 297] on input "checkbox" at bounding box center [328, 297] width 13 height 13
checkbox input "true"
click at [468, 291] on div "1140" at bounding box center [465, 298] width 67 height 25
type textarea "1143"
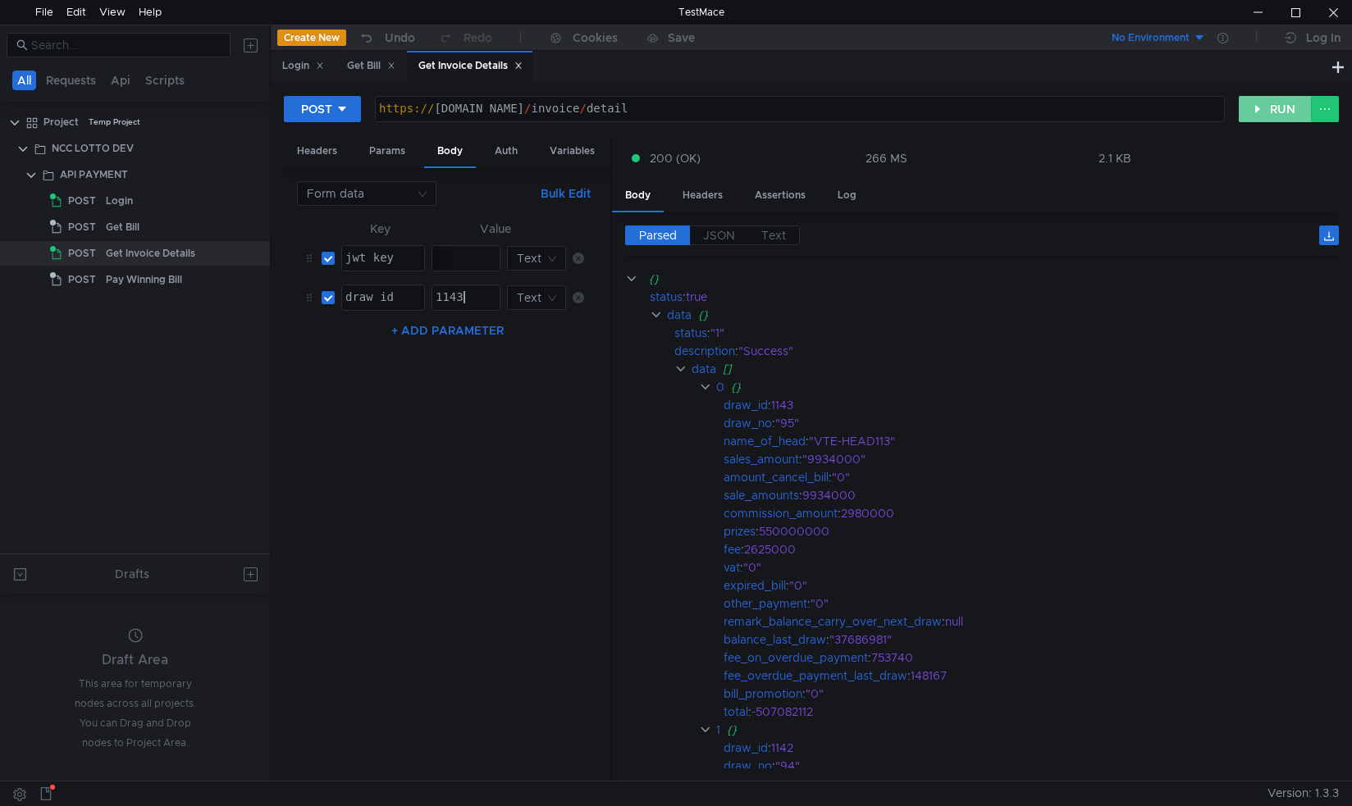
click at [1264, 109] on button "RUN" at bounding box center [1275, 109] width 73 height 26
click at [714, 198] on div "Headers" at bounding box center [702, 195] width 66 height 30
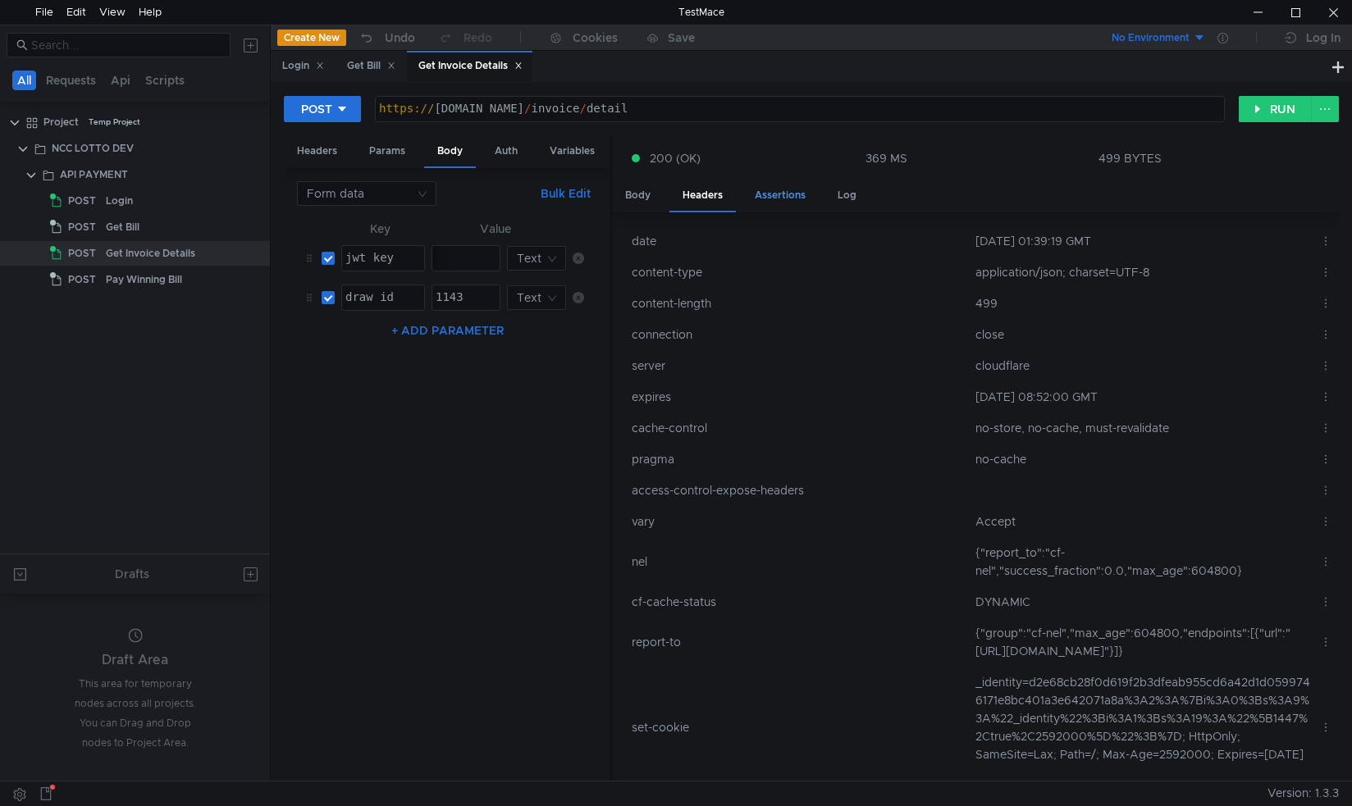
click at [785, 195] on div "Assertions" at bounding box center [780, 195] width 77 height 30
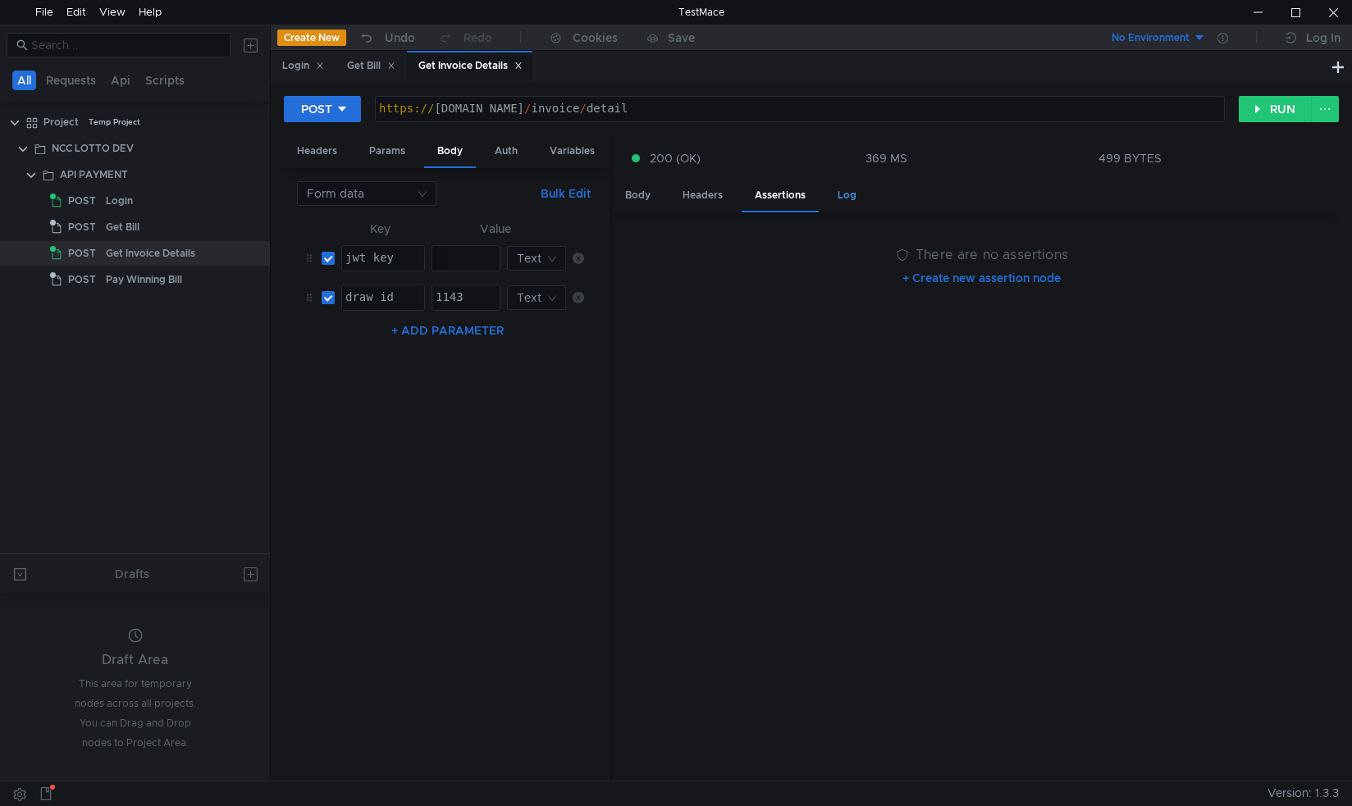
click at [838, 196] on div "Log" at bounding box center [847, 195] width 45 height 30
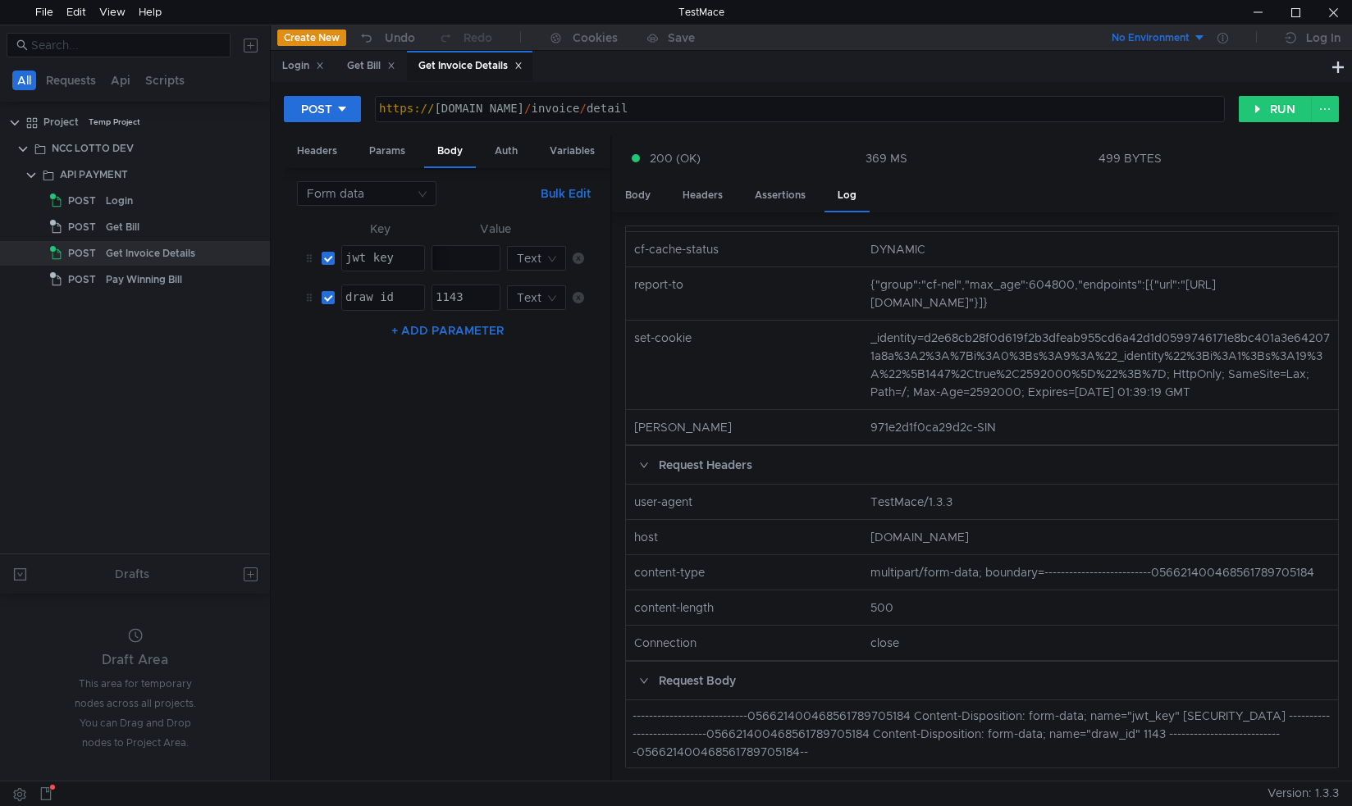
scroll to position [664, 0]
drag, startPoint x: 934, startPoint y: 750, endPoint x: 1187, endPoint y: 742, distance: 253.6
click at [1149, 752] on div "----------------------------056621400468561789705184 Content-Disposition: form-…" at bounding box center [982, 734] width 699 height 54
click at [641, 199] on div "Body" at bounding box center [638, 195] width 52 height 30
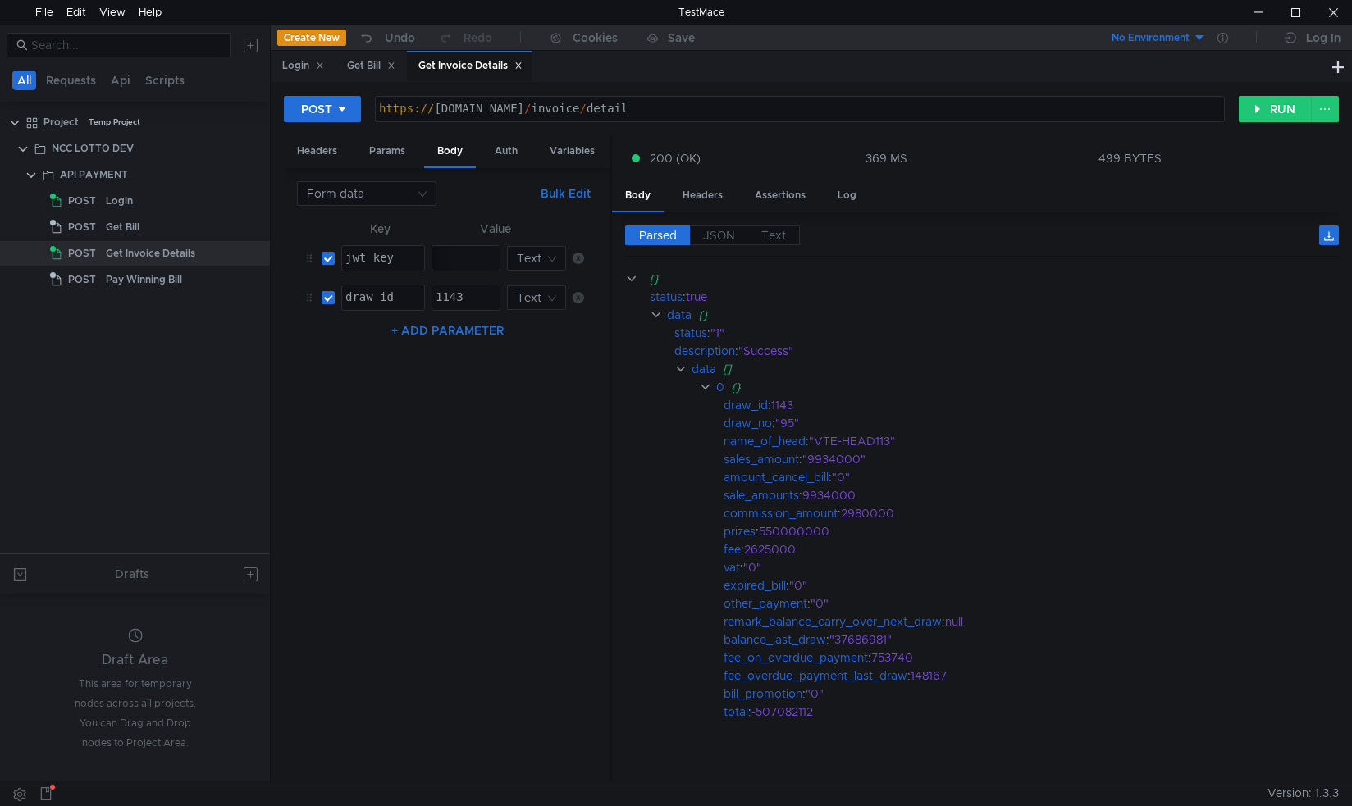
scroll to position [0, 1]
click at [714, 238] on span "JSON" at bounding box center [719, 235] width 32 height 15
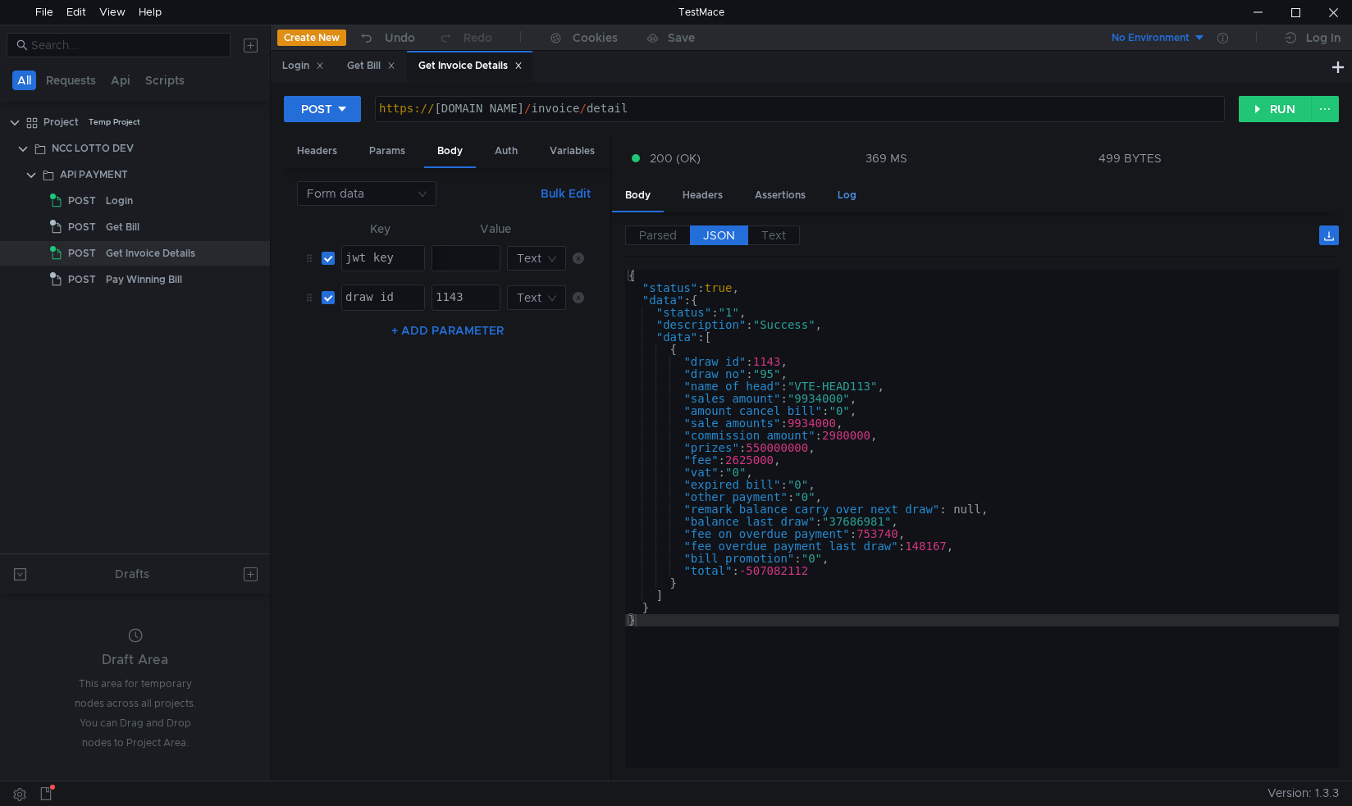
click at [838, 186] on div "Log" at bounding box center [847, 195] width 45 height 30
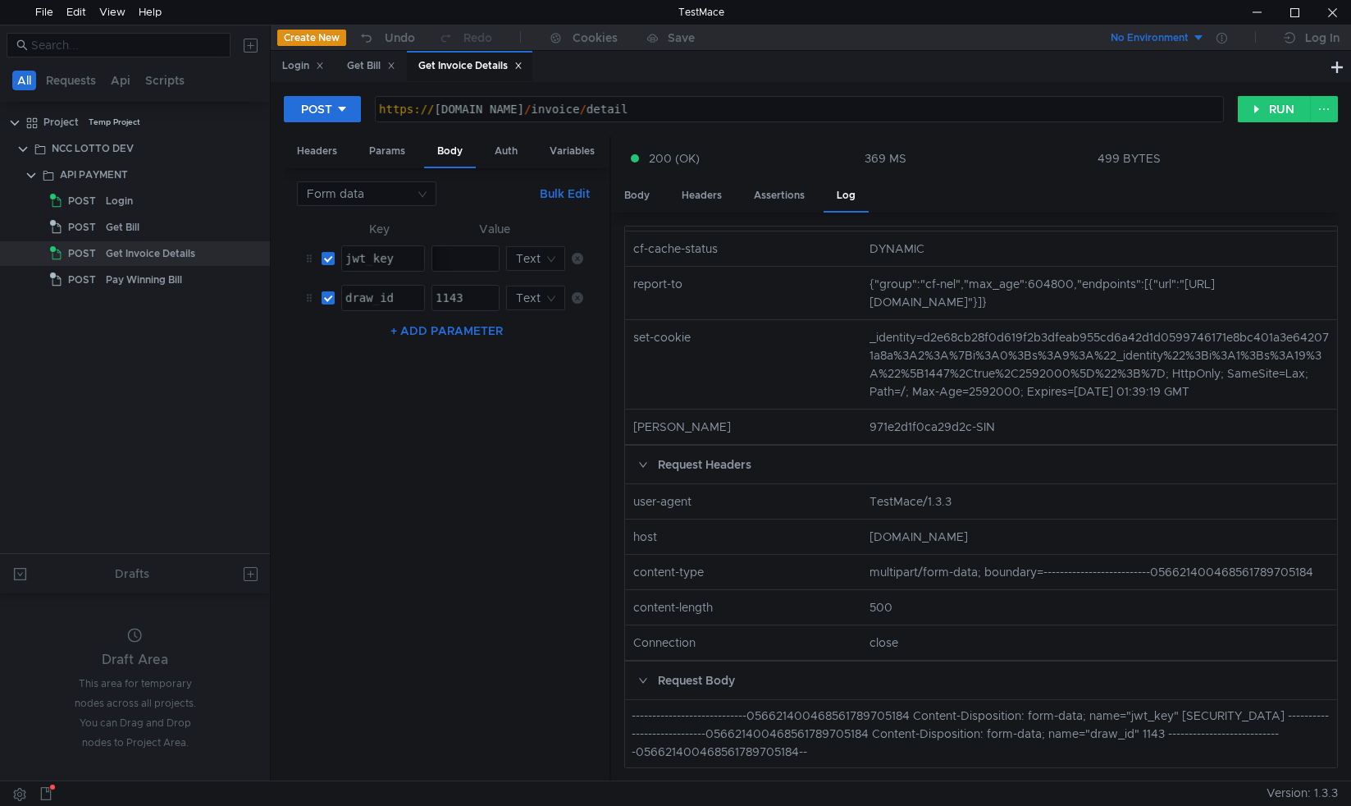
scroll to position [68, 0]
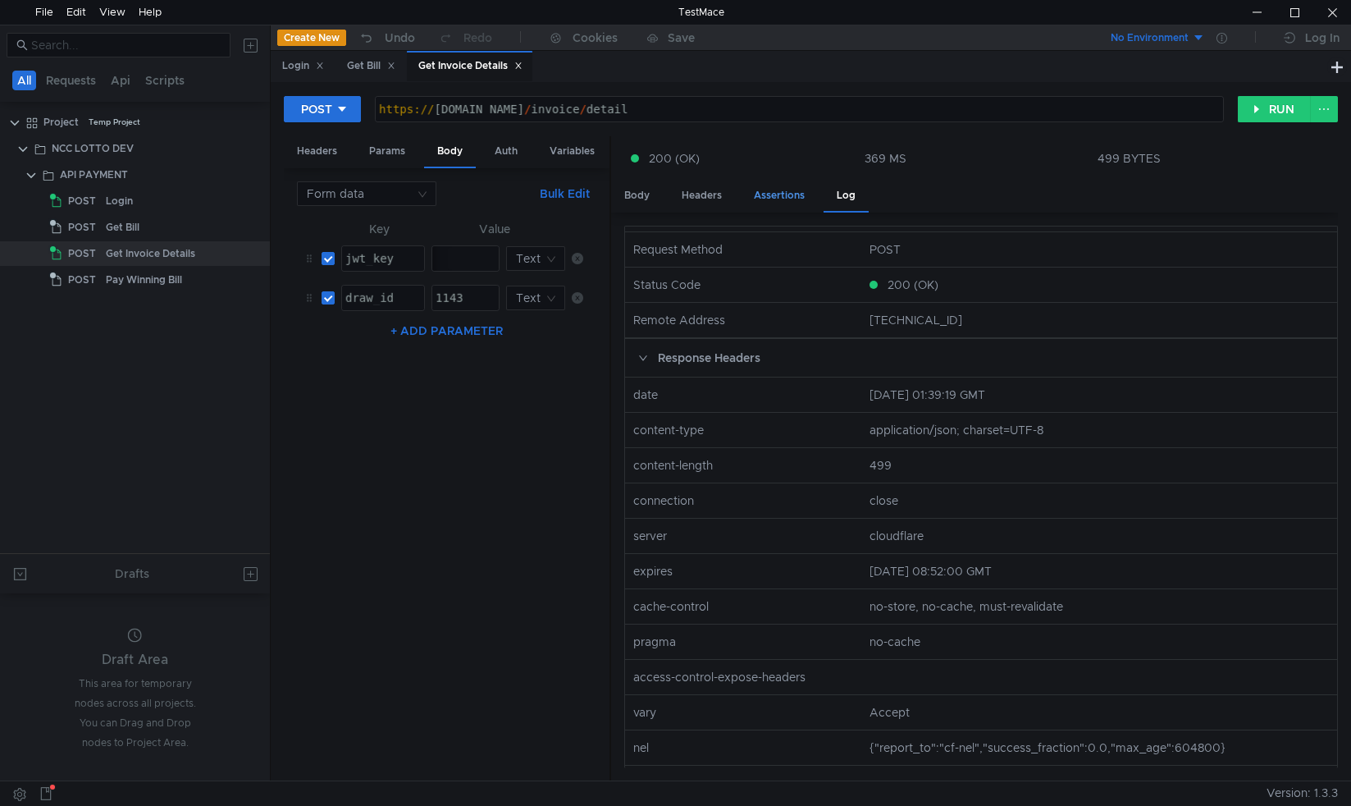
click at [774, 188] on div "Assertions" at bounding box center [779, 195] width 77 height 30
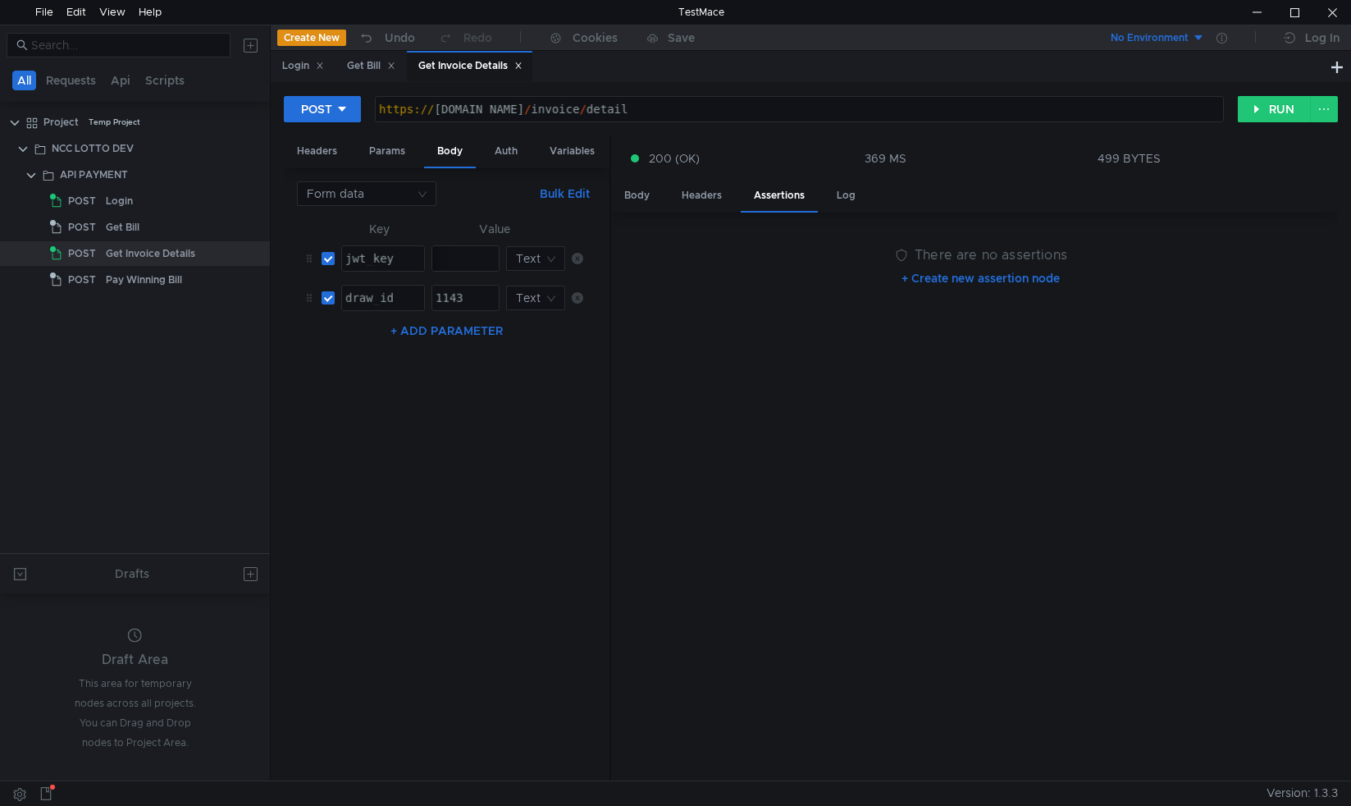
click at [904, 290] on button "+ Create new assertion node" at bounding box center [981, 278] width 185 height 26
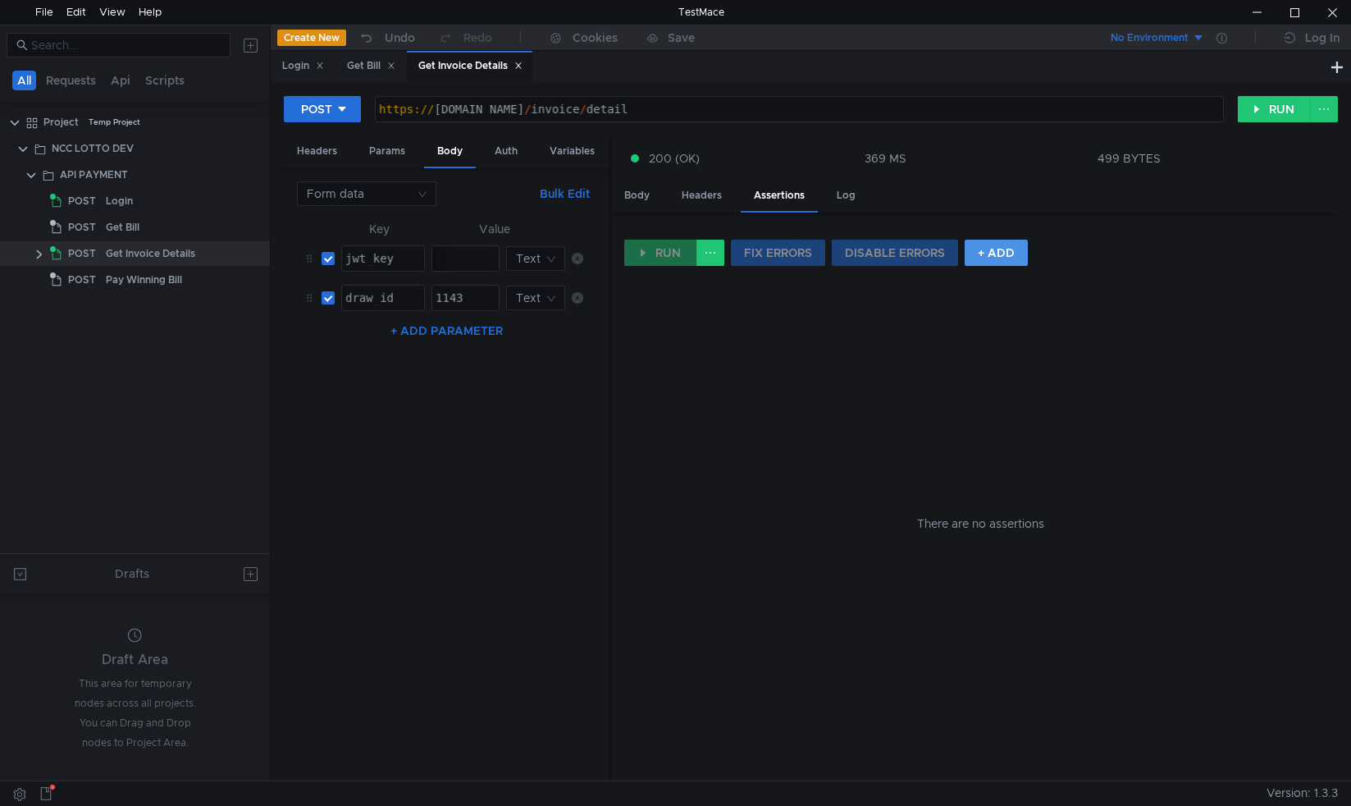
click at [995, 254] on button "+ ADD" at bounding box center [996, 253] width 63 height 26
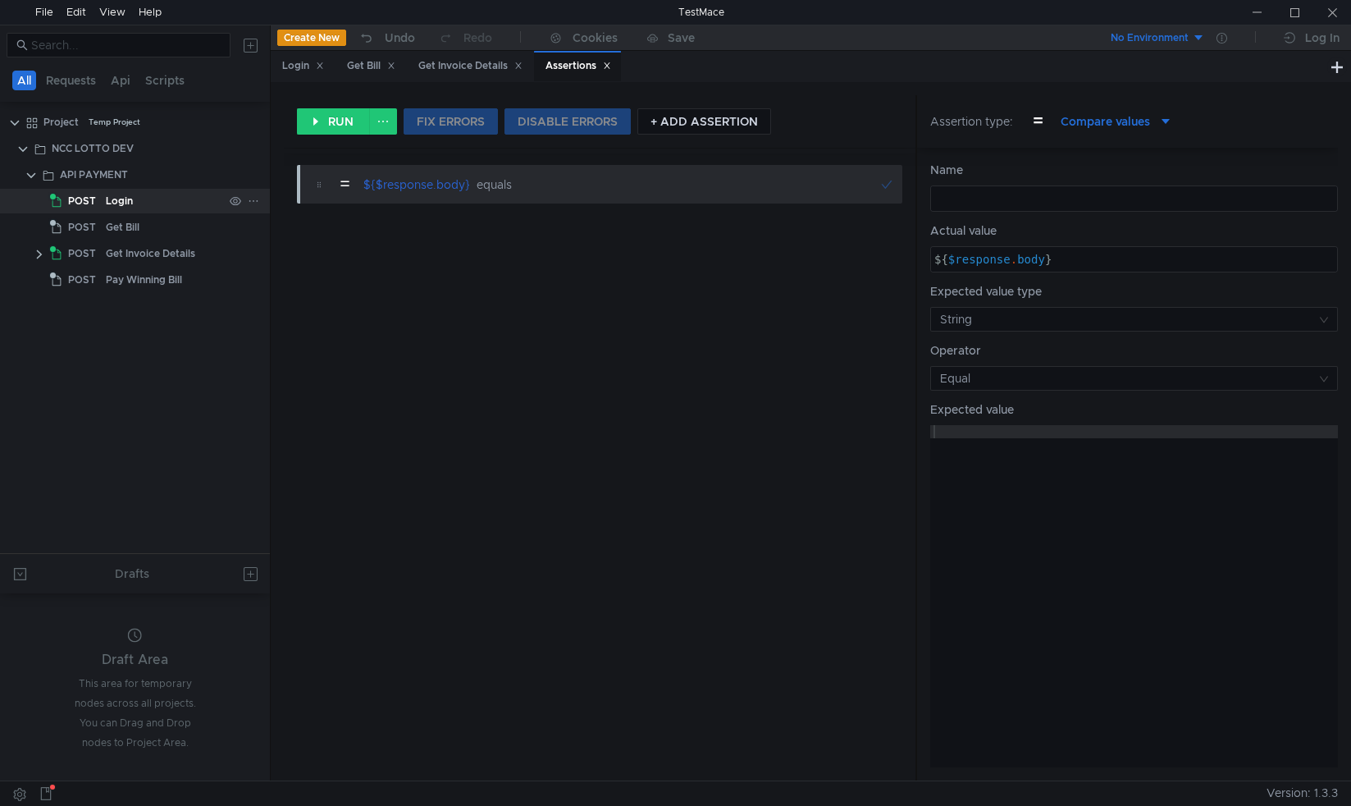
click at [122, 209] on div "Login" at bounding box center [119, 201] width 27 height 25
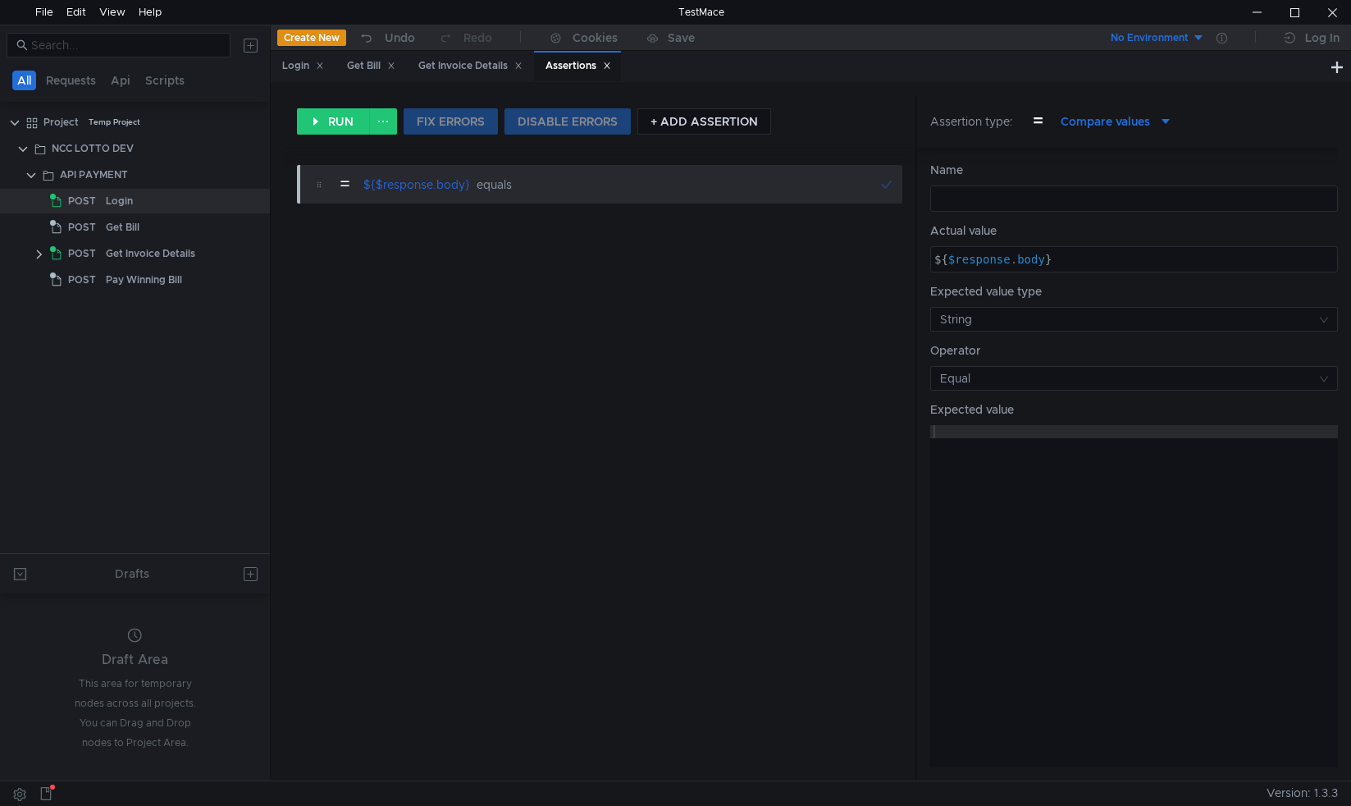
click at [611, 63] on icon at bounding box center [607, 66] width 8 height 8
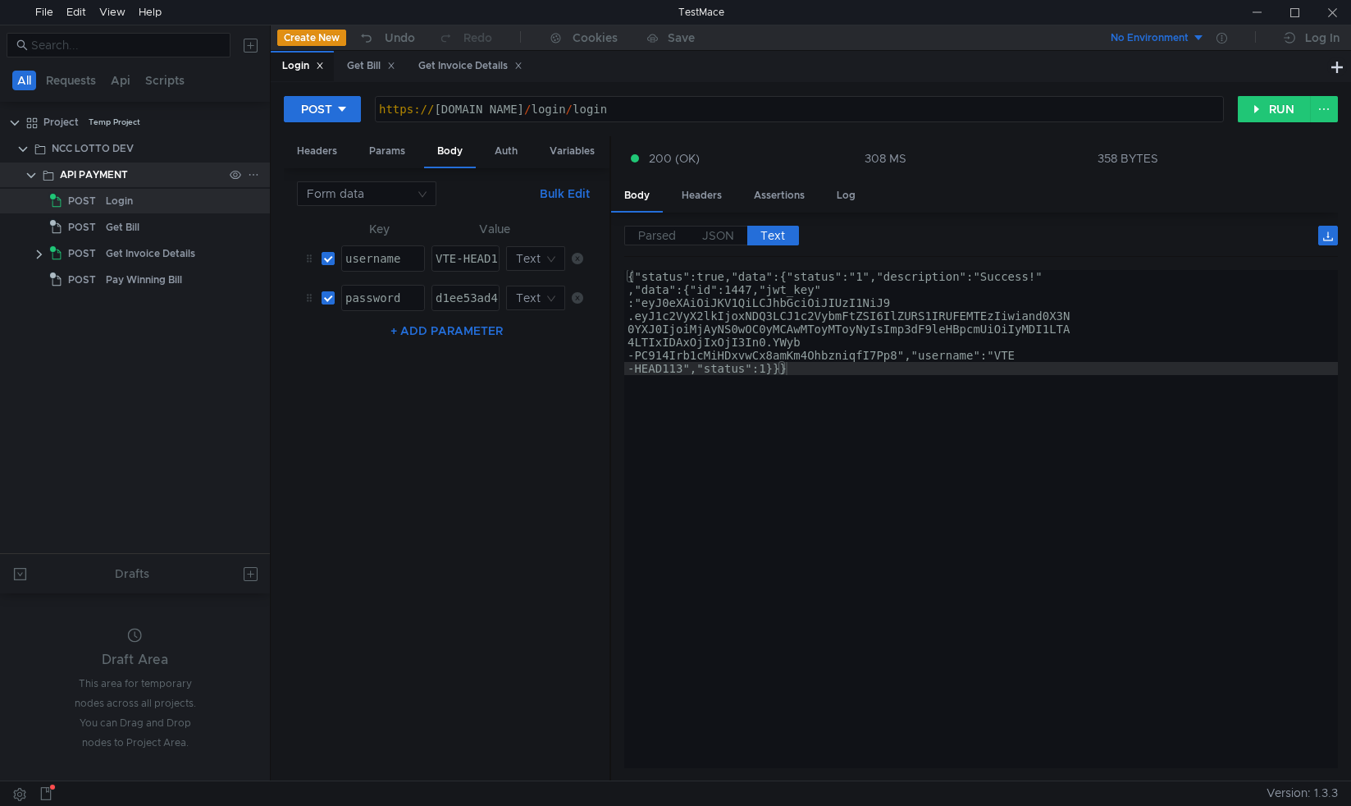
click at [107, 178] on div "API PAYMENT" at bounding box center [94, 174] width 68 height 25
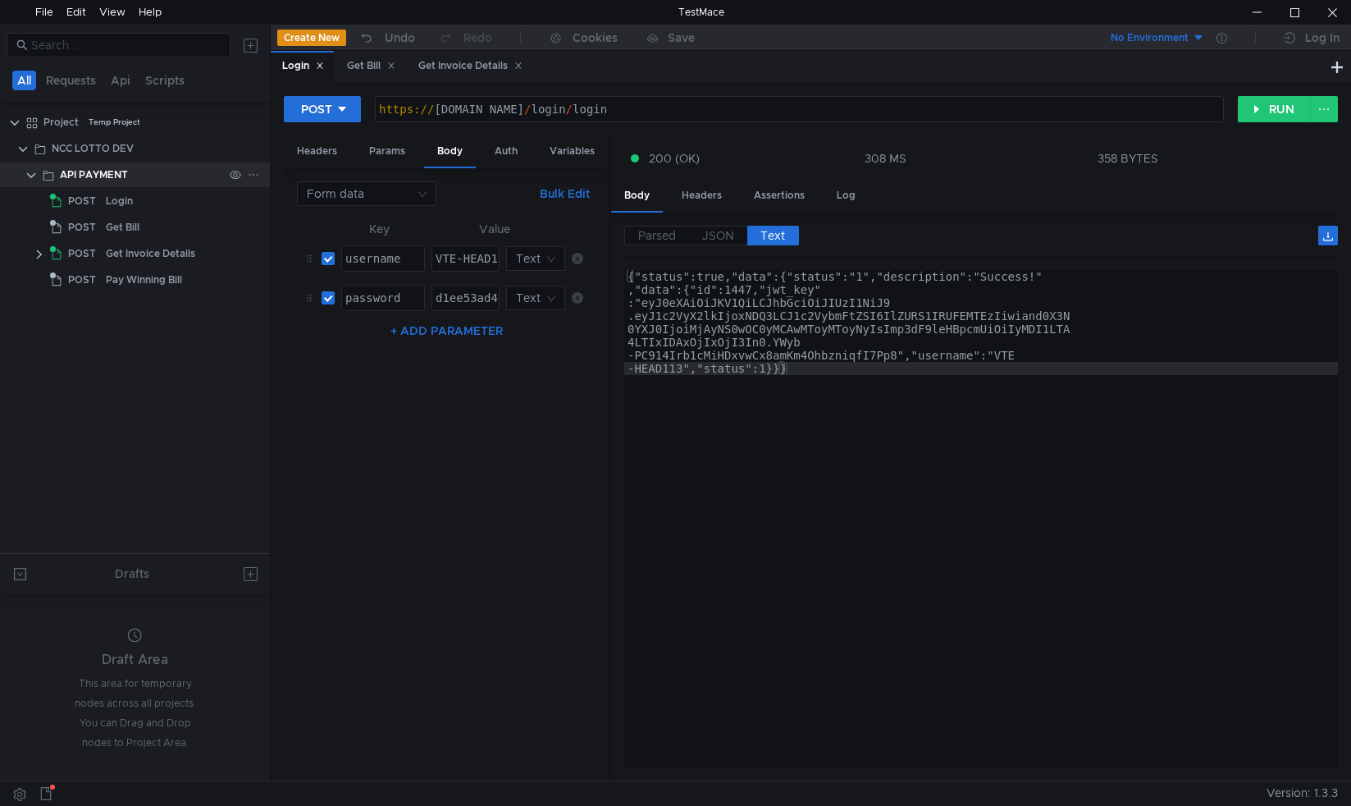
click at [254, 176] on icon at bounding box center [253, 174] width 11 height 11
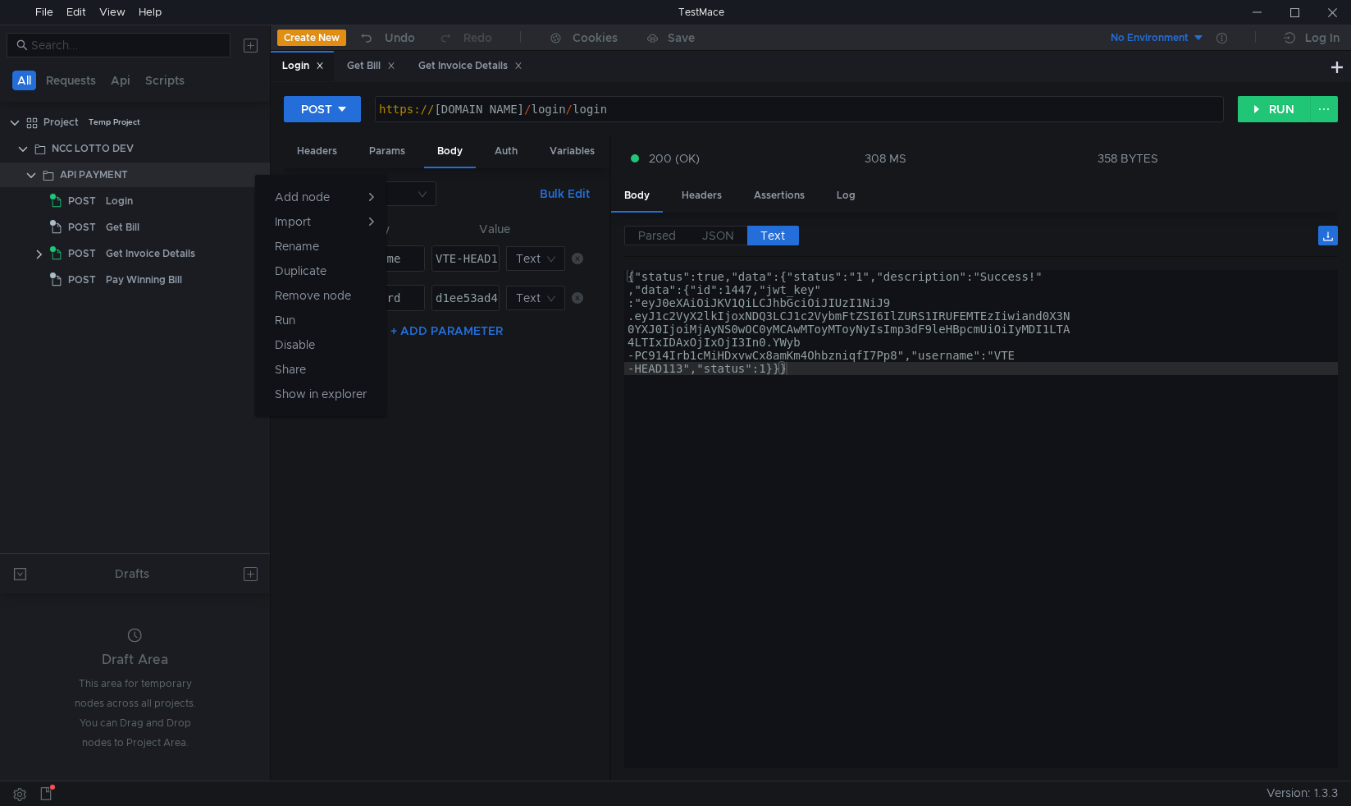
click at [151, 142] on div at bounding box center [675, 403] width 1351 height 806
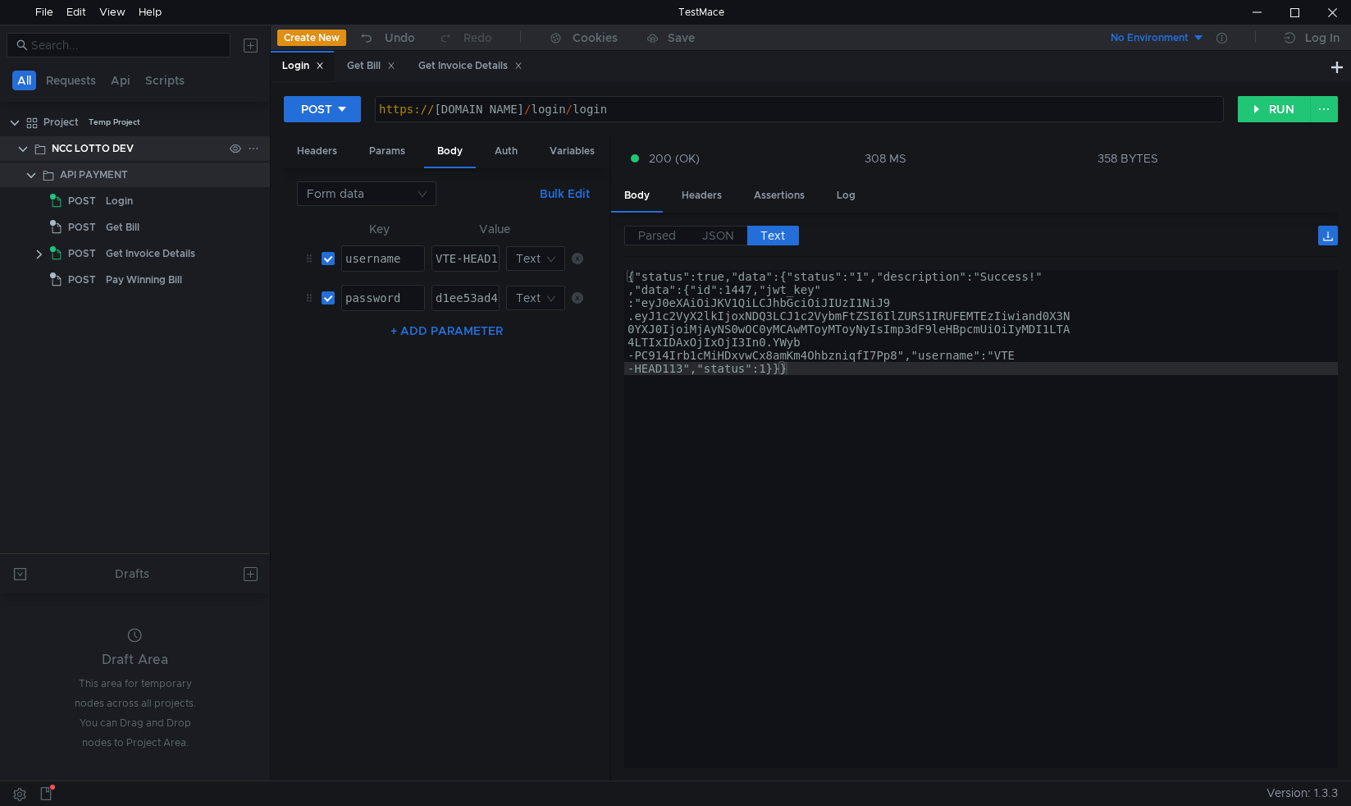
click at [256, 150] on icon at bounding box center [253, 148] width 11 height 11
click at [178, 199] on div at bounding box center [675, 403] width 1351 height 806
click at [252, 201] on icon at bounding box center [253, 200] width 11 height 11
click at [218, 249] on div at bounding box center [675, 403] width 1351 height 806
click at [257, 254] on icon at bounding box center [253, 253] width 11 height 11
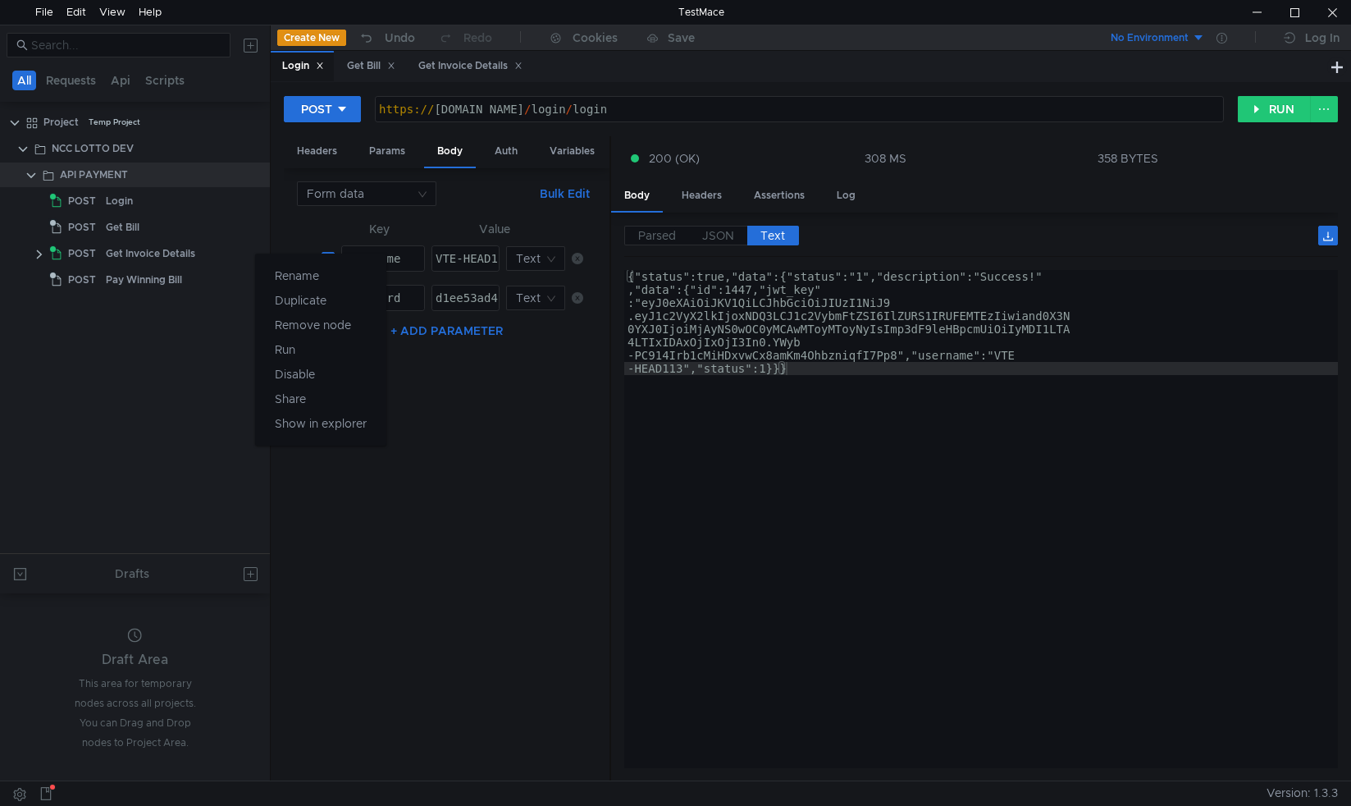
click at [39, 256] on div at bounding box center [675, 403] width 1351 height 806
click at [39, 256] on clr-icon at bounding box center [39, 254] width 13 height 13
click at [129, 281] on div "Assertions" at bounding box center [149, 279] width 147 height 25
click at [236, 281] on icon at bounding box center [235, 279] width 11 height 11
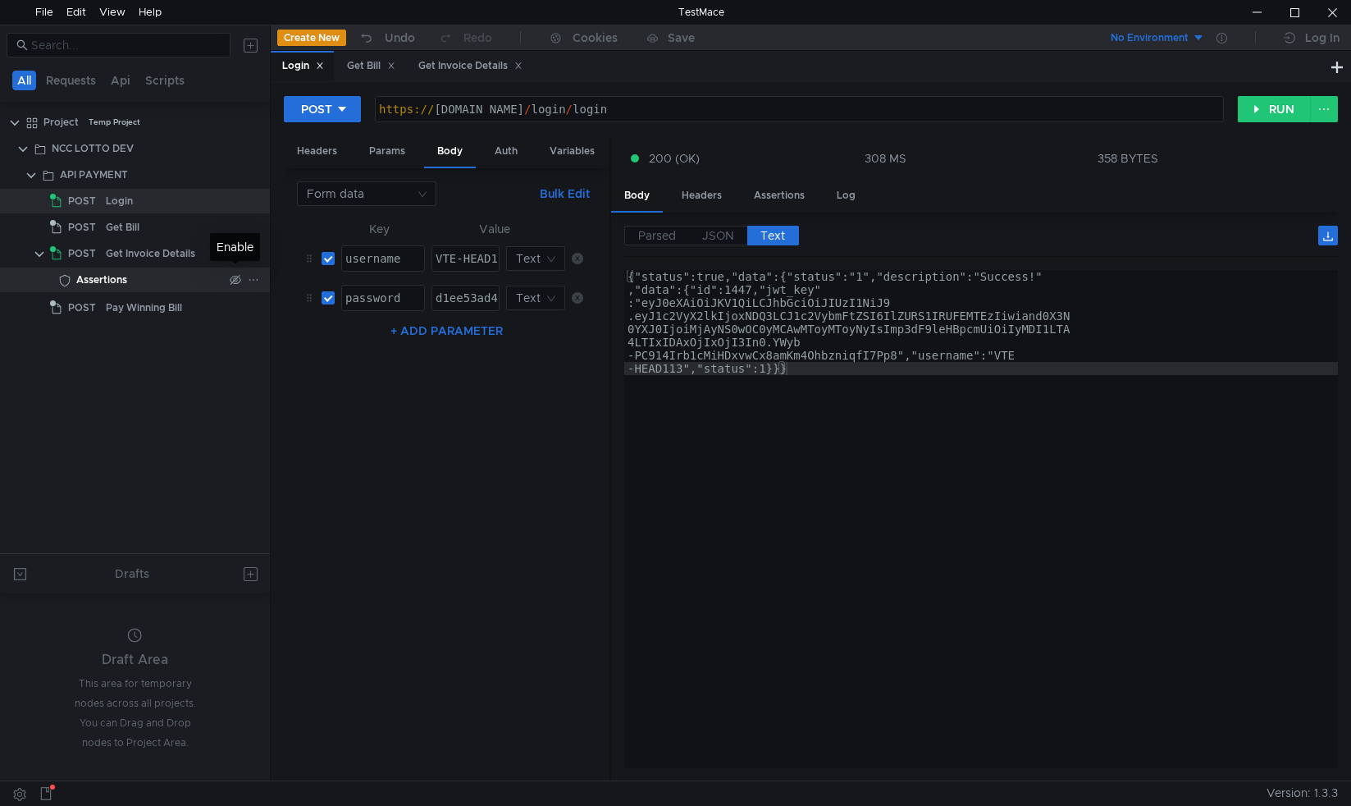
click at [237, 283] on icon at bounding box center [235, 280] width 11 height 10
click at [165, 283] on div "Assertions" at bounding box center [149, 279] width 147 height 25
click at [1254, 107] on button "RUN" at bounding box center [1274, 109] width 73 height 26
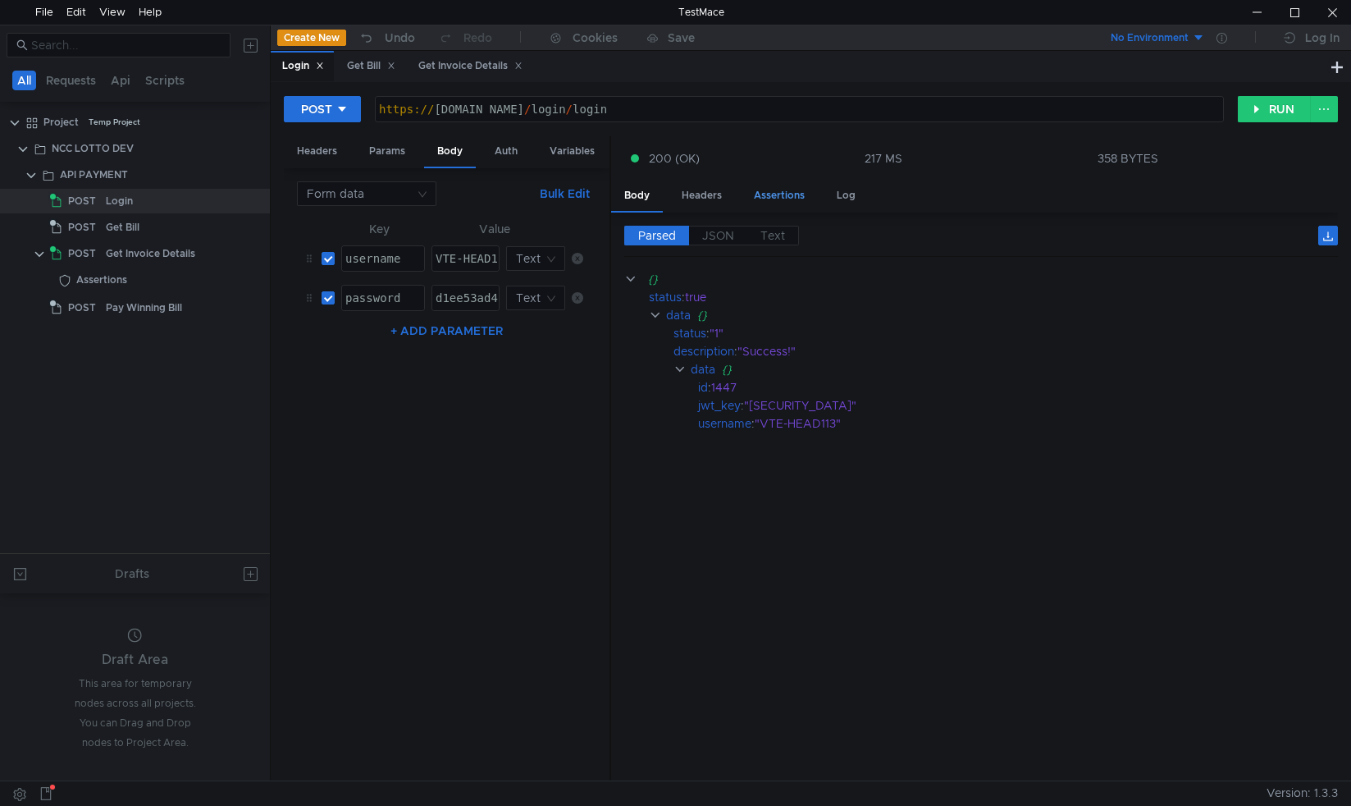
click at [788, 190] on div "Assertions" at bounding box center [779, 195] width 77 height 30
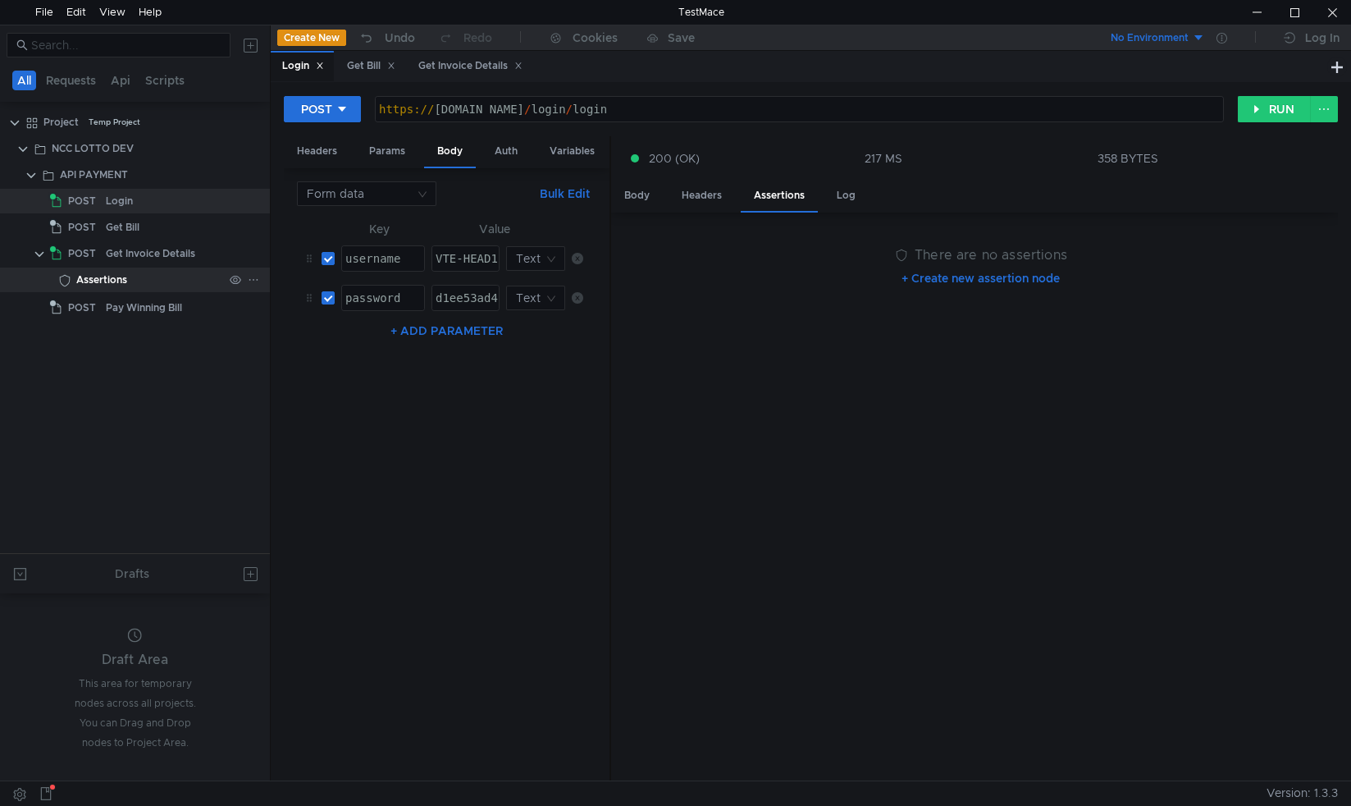
click at [256, 277] on icon at bounding box center [253, 279] width 11 height 11
click at [276, 297] on app-tour-anchor "Remove node" at bounding box center [313, 302] width 76 height 20
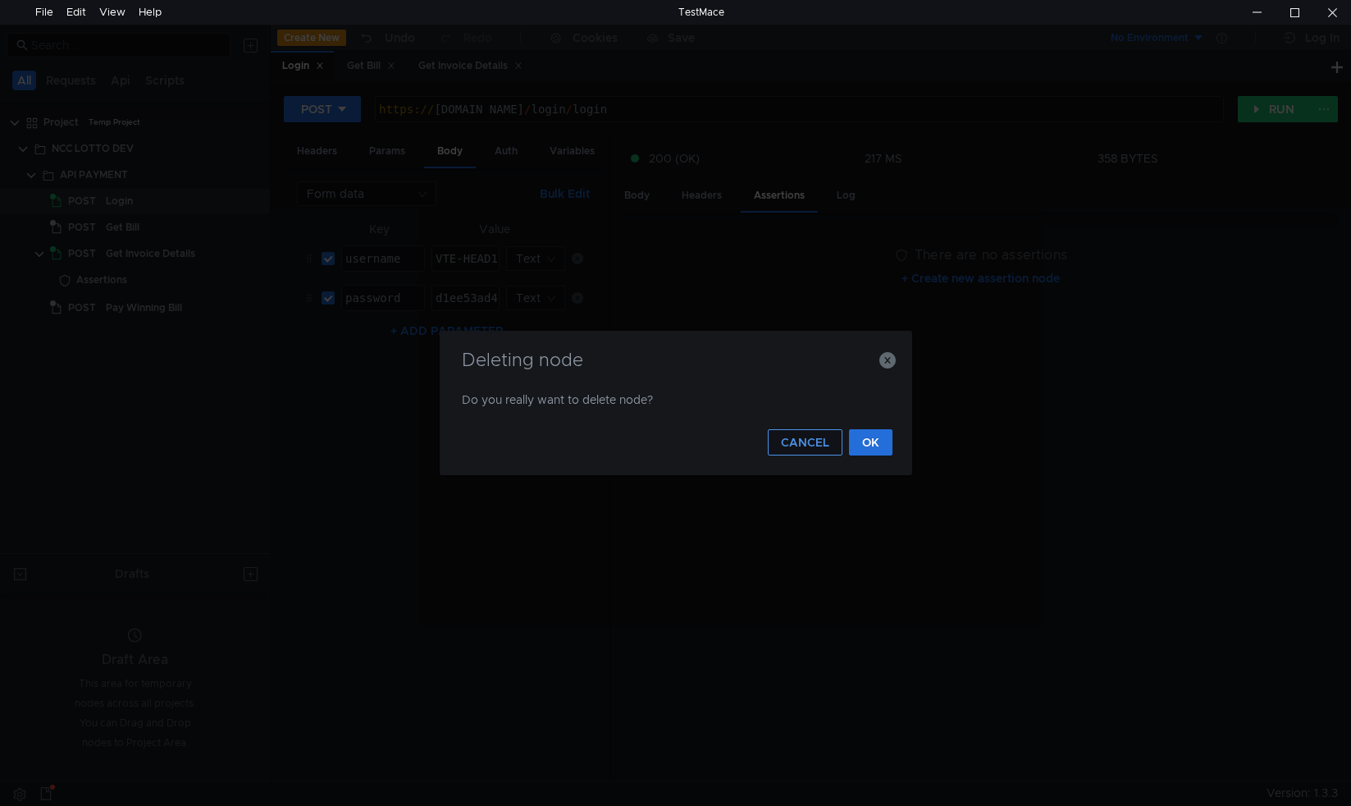
click at [807, 450] on button "CANCEL" at bounding box center [805, 442] width 75 height 26
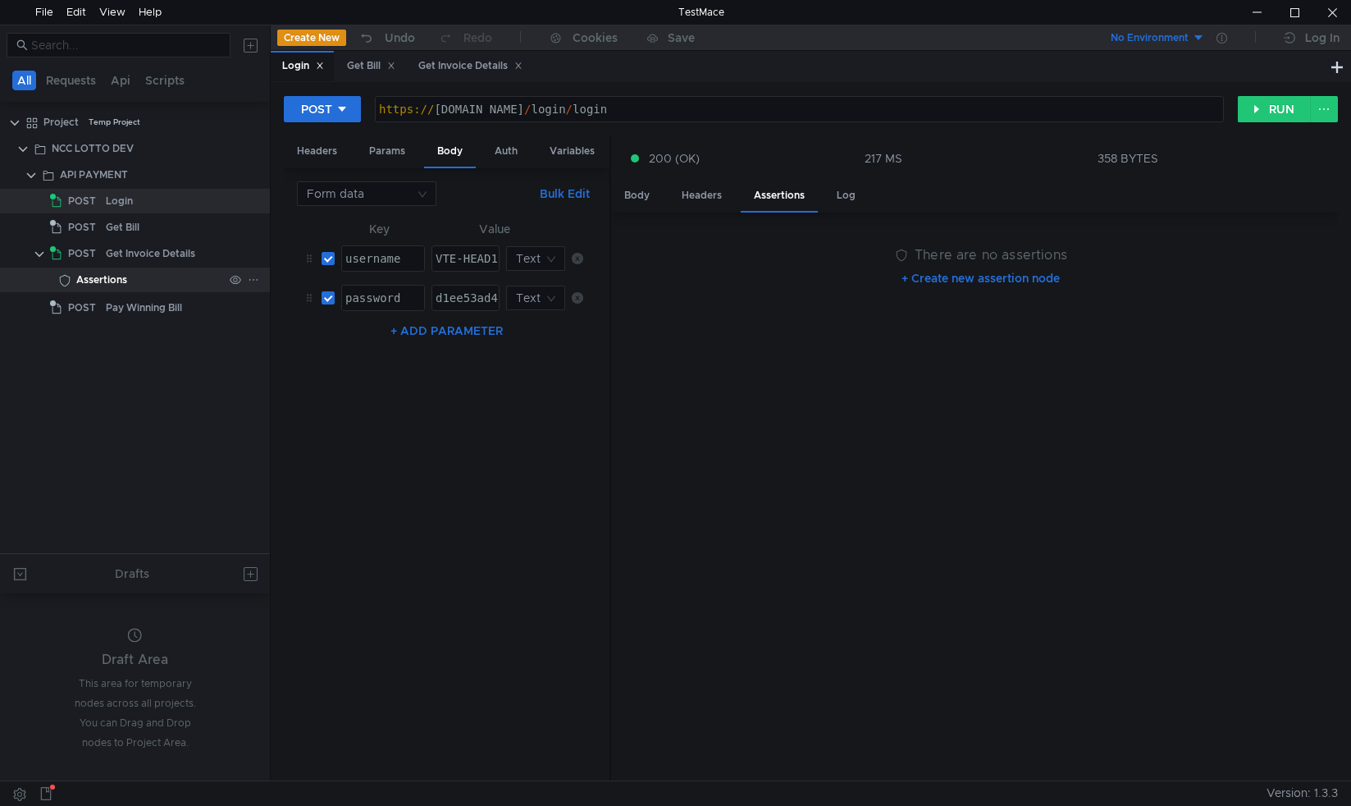
click at [170, 290] on div "Assertions" at bounding box center [149, 279] width 147 height 25
click at [464, 65] on div "Get Invoice Details" at bounding box center [470, 65] width 104 height 17
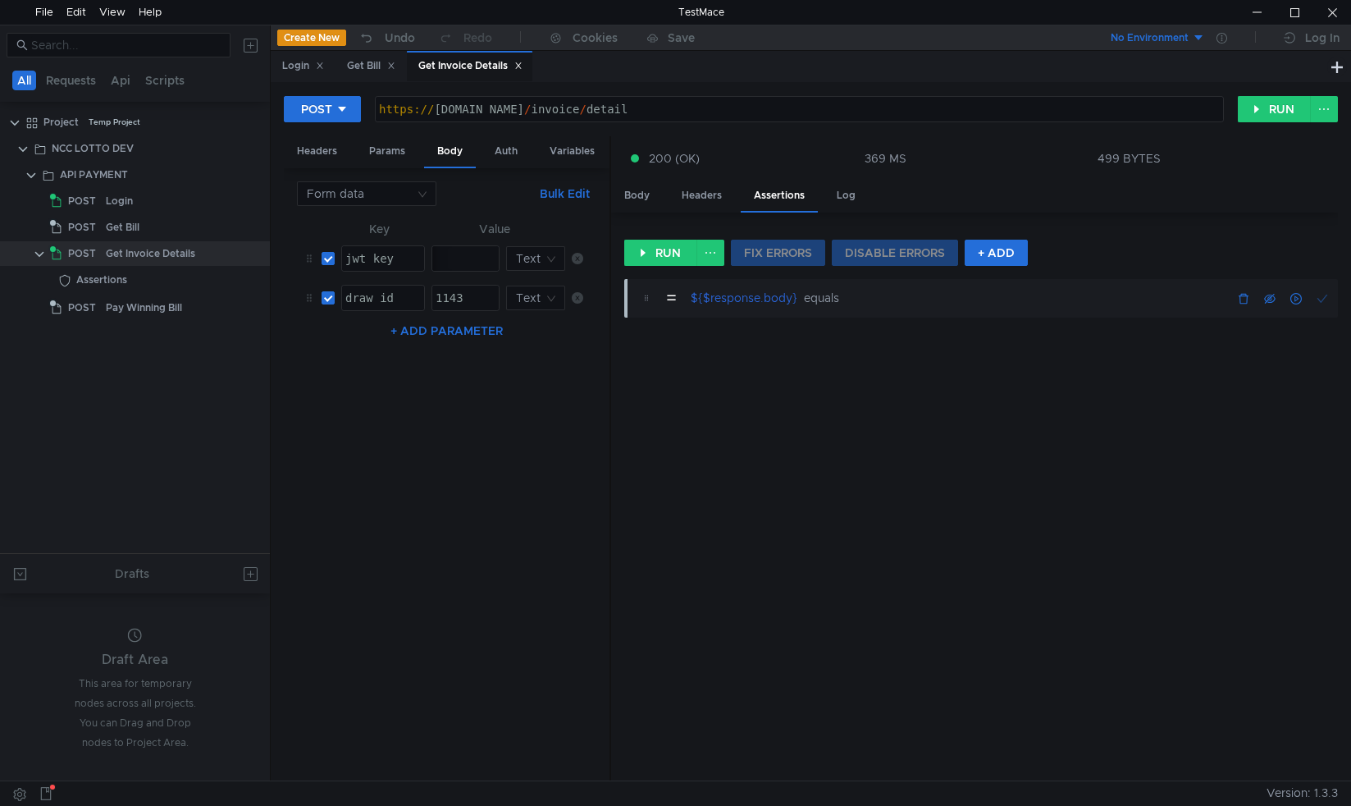
click at [1244, 297] on button "button" at bounding box center [1244, 298] width 20 height 20
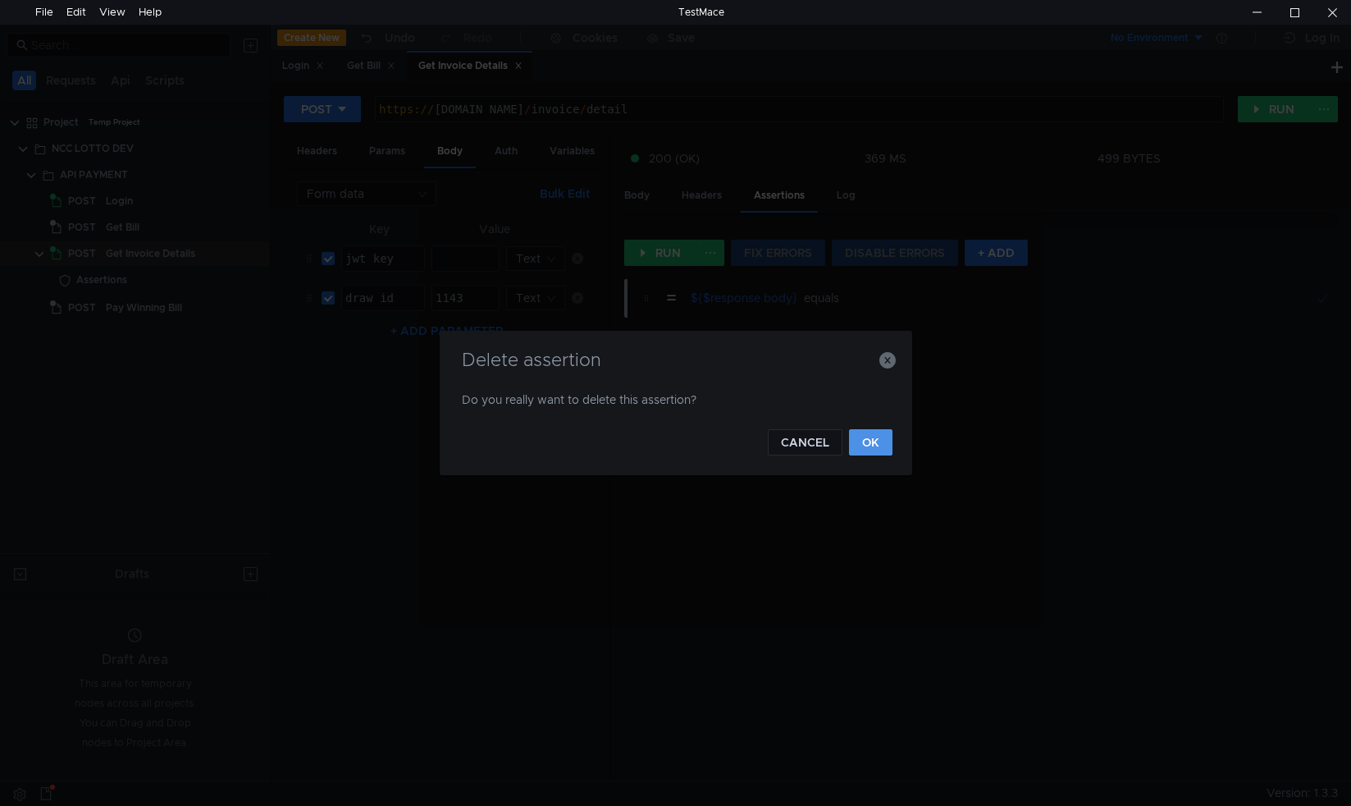
click at [873, 450] on button "OK" at bounding box center [870, 442] width 43 height 26
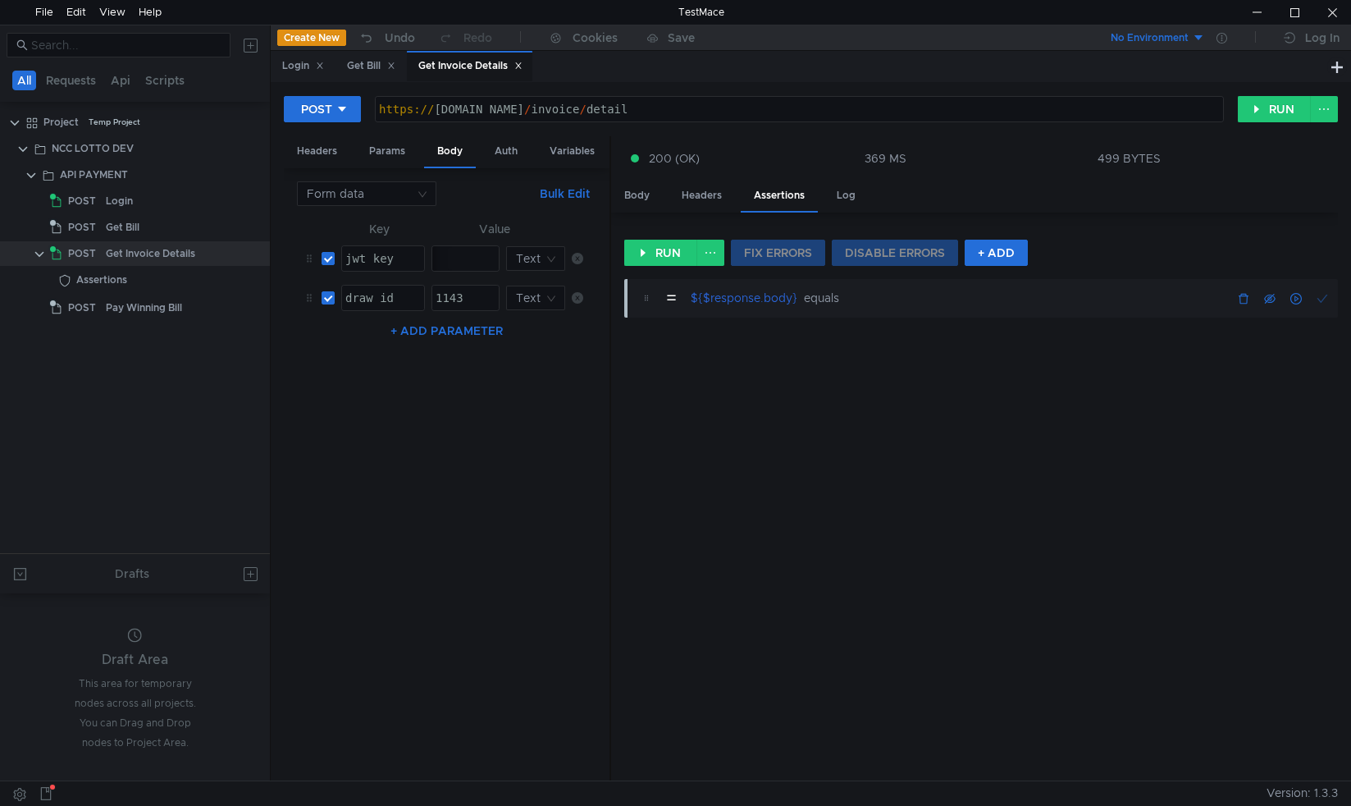
click at [1241, 297] on button "button" at bounding box center [1244, 298] width 20 height 20
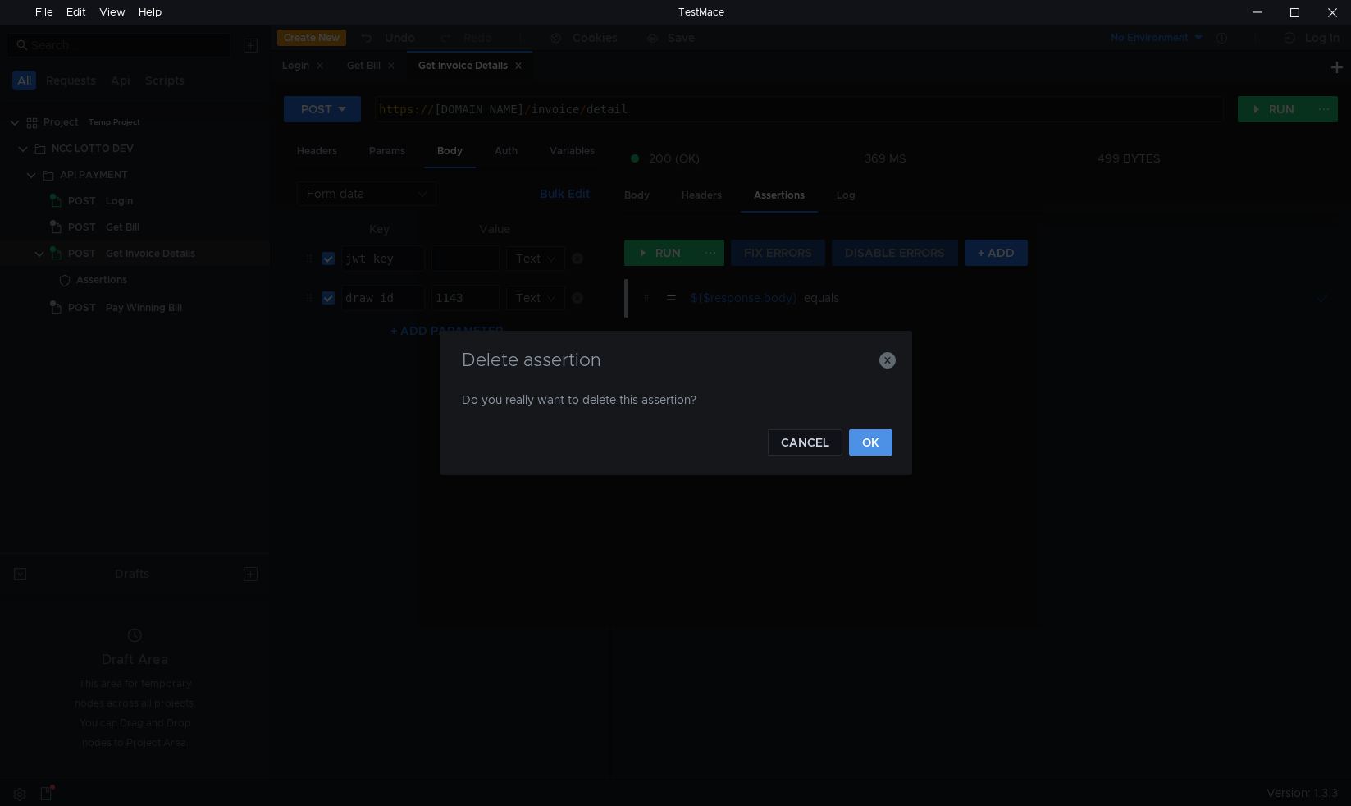
click at [880, 442] on button "OK" at bounding box center [870, 442] width 43 height 26
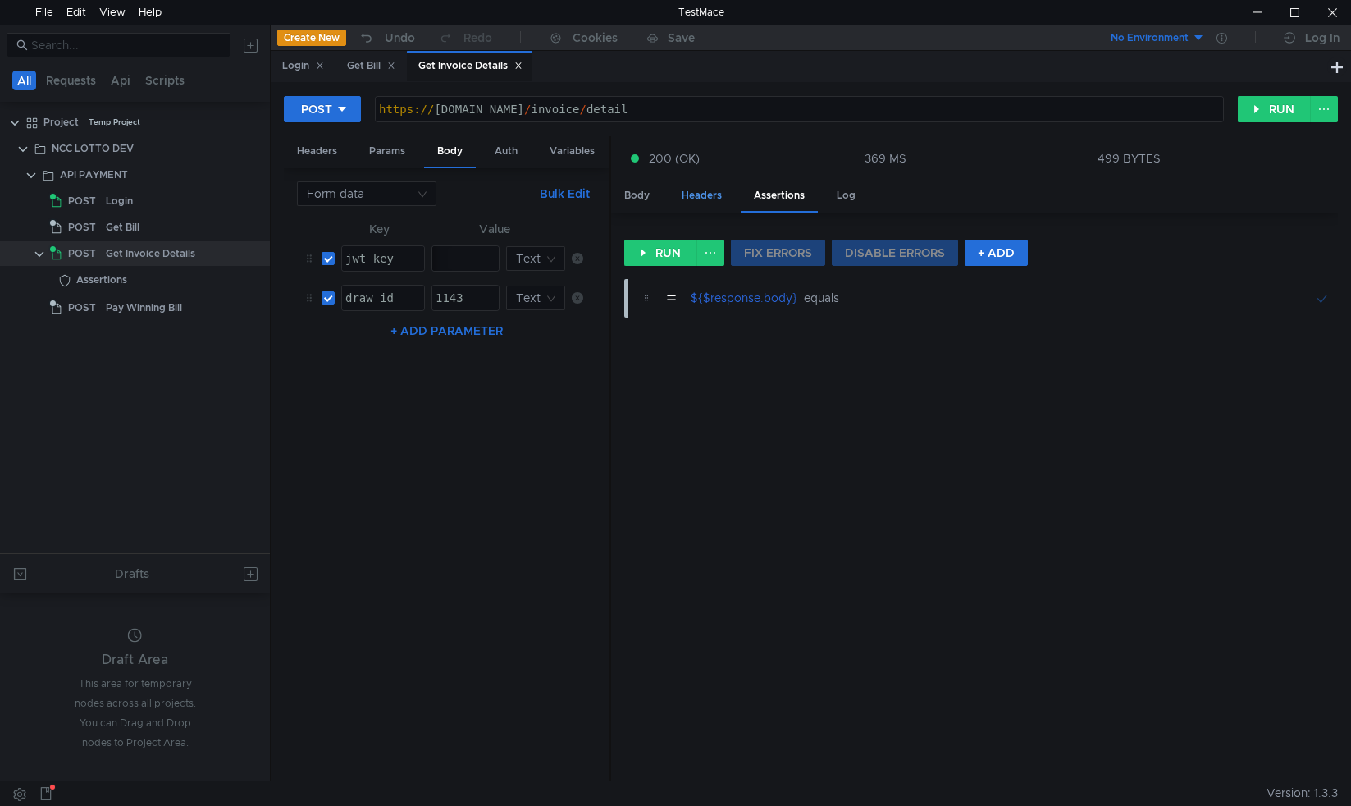
click at [705, 191] on div "Headers" at bounding box center [702, 195] width 66 height 30
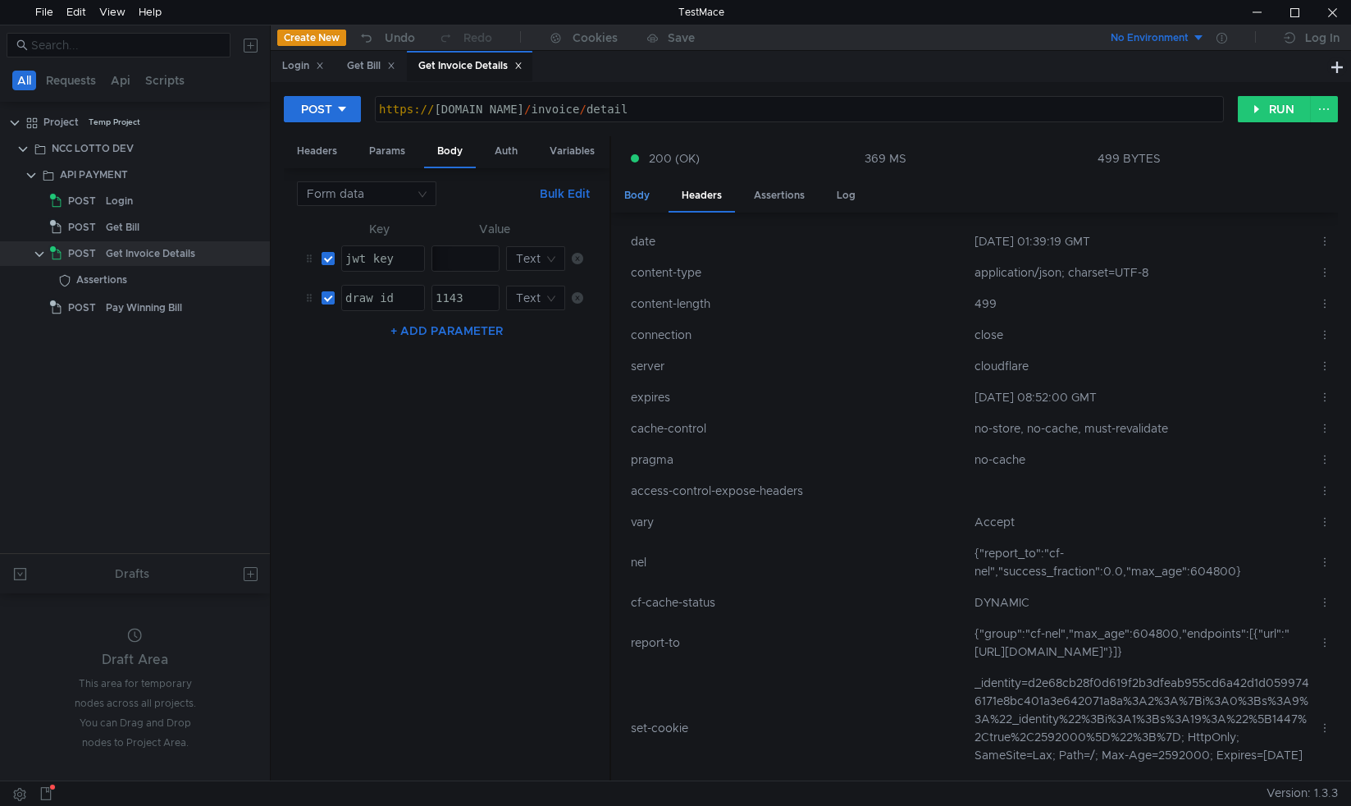
click at [635, 191] on div "Body" at bounding box center [637, 195] width 52 height 30
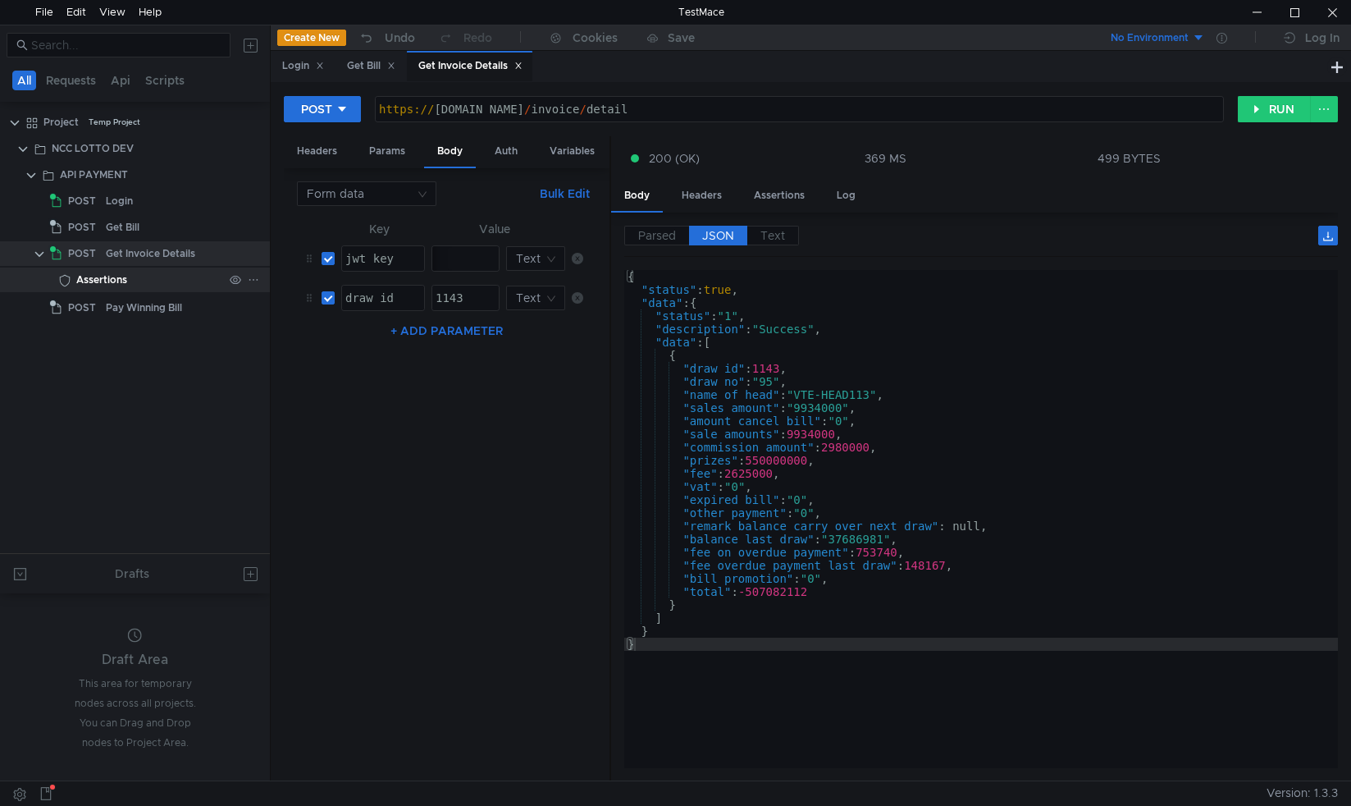
click at [253, 281] on icon at bounding box center [253, 279] width 11 height 11
click at [292, 297] on app-tour-anchor "Remove node" at bounding box center [313, 302] width 76 height 20
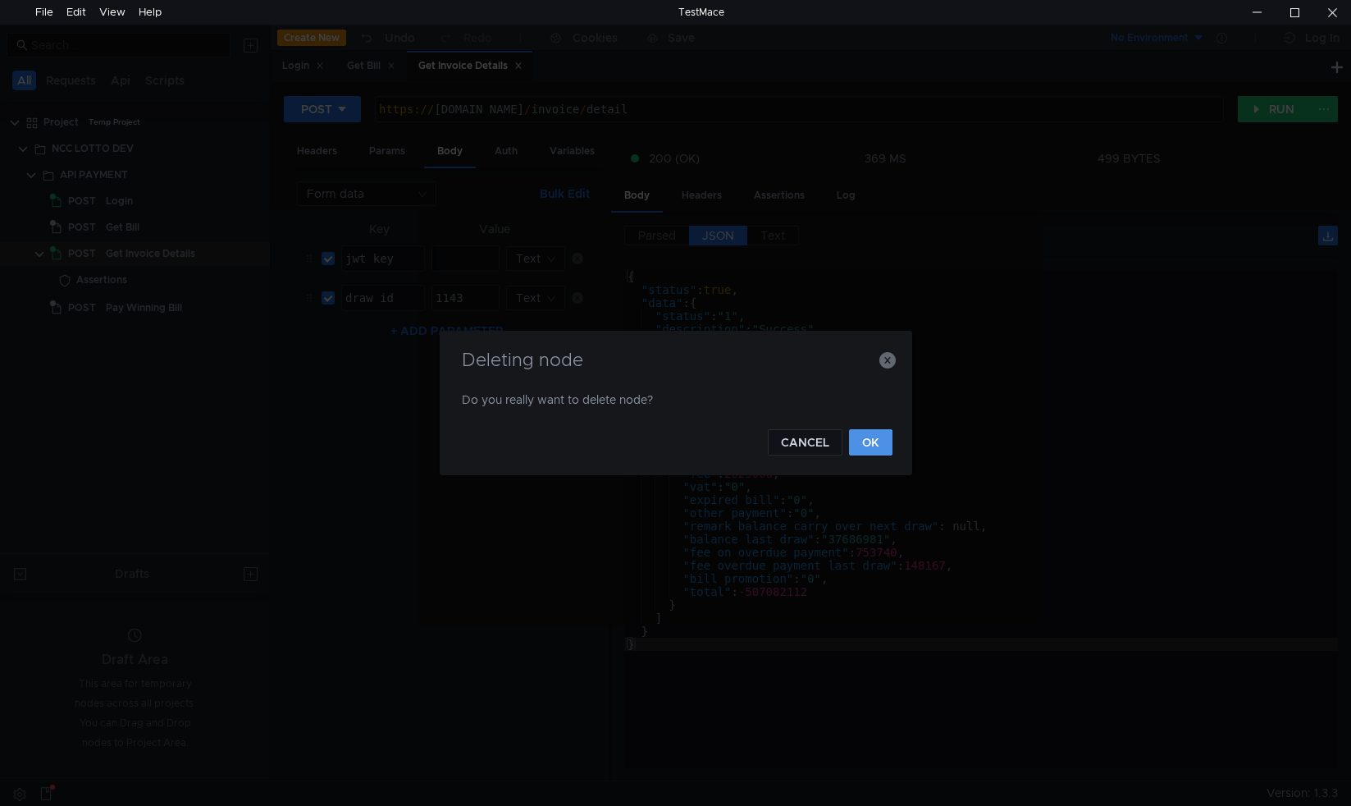
click at [873, 448] on button "OK" at bounding box center [870, 442] width 43 height 26
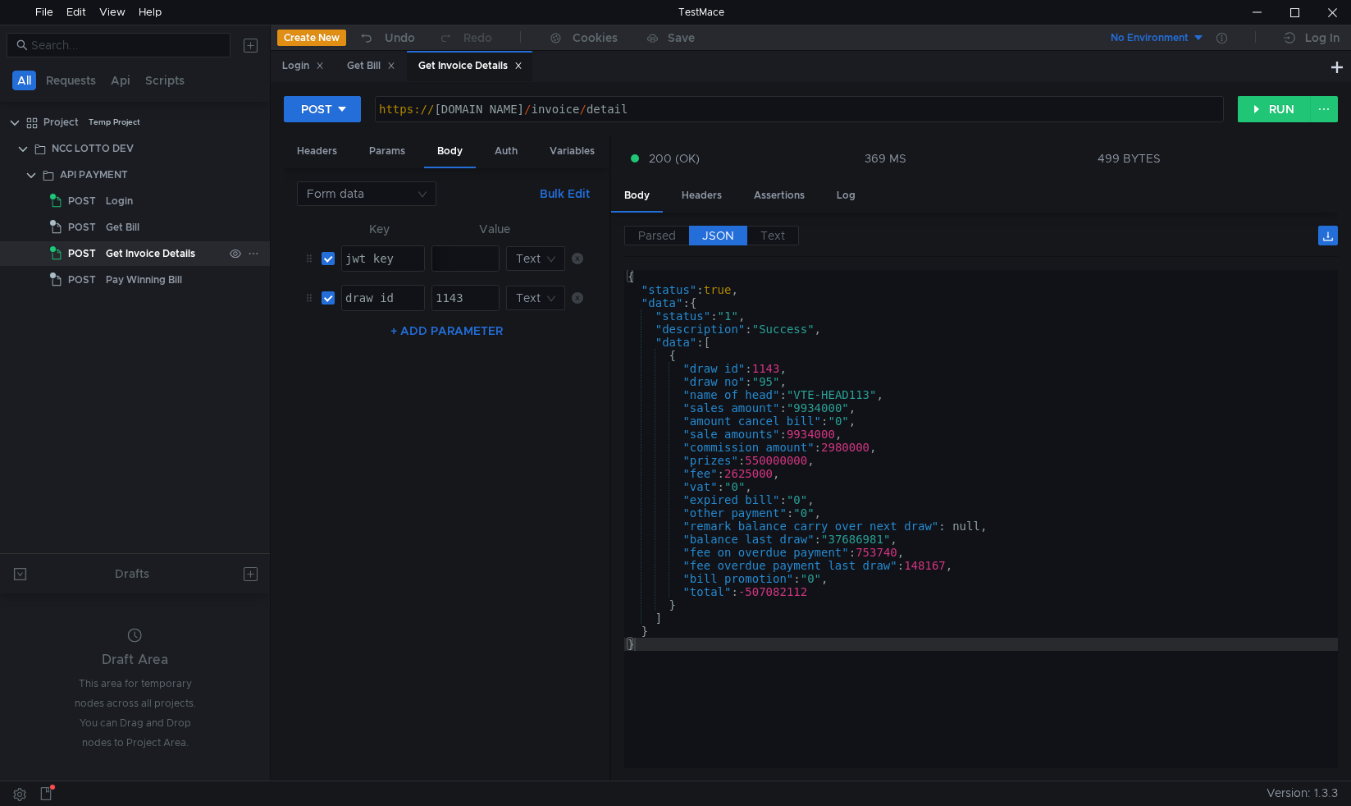
click at [147, 251] on div "Get Invoice Details" at bounding box center [150, 253] width 89 height 25
click at [252, 252] on icon at bounding box center [253, 253] width 11 height 11
click at [423, 275] on app-tour-anchor "Assertion" at bounding box center [429, 270] width 52 height 20
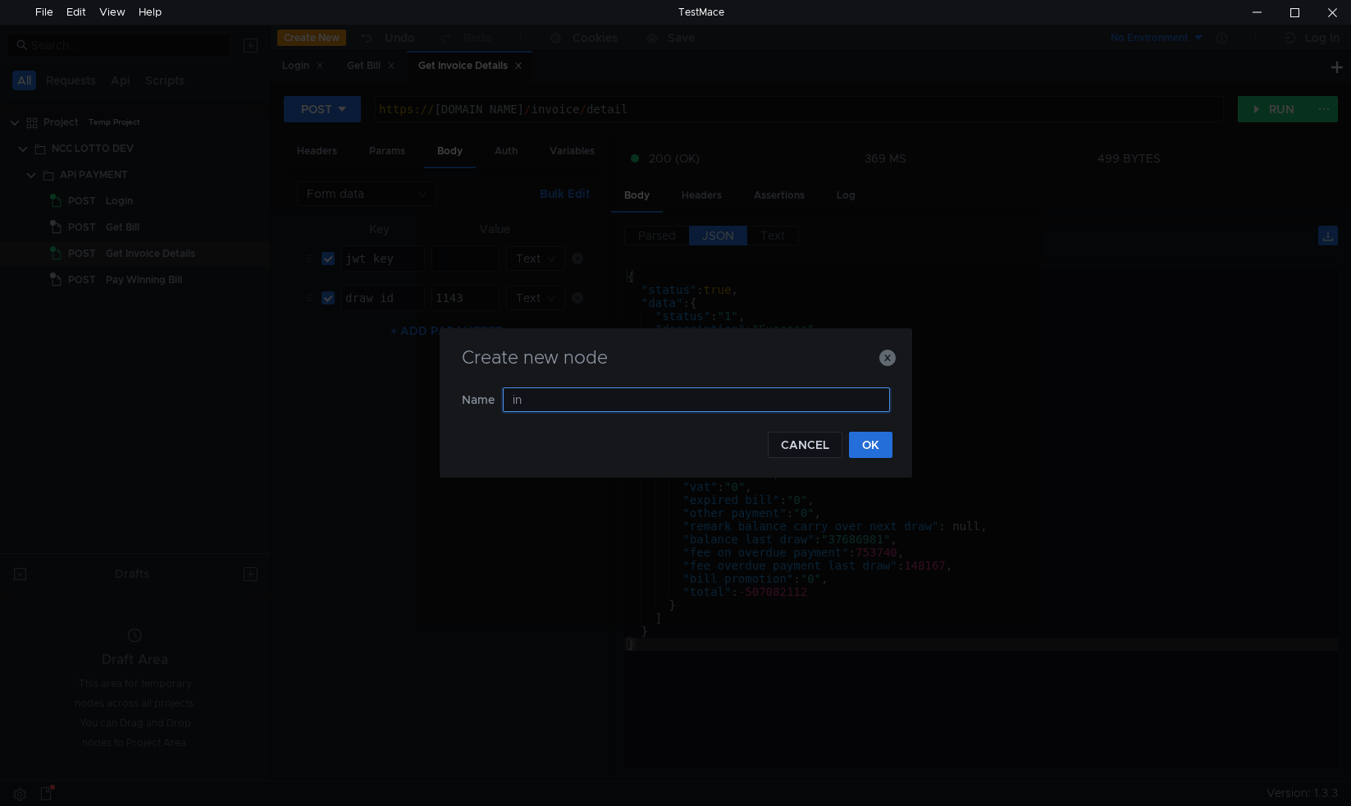
type input "i"
type input "request_invoice"
click at [862, 444] on button "OK" at bounding box center [870, 445] width 43 height 26
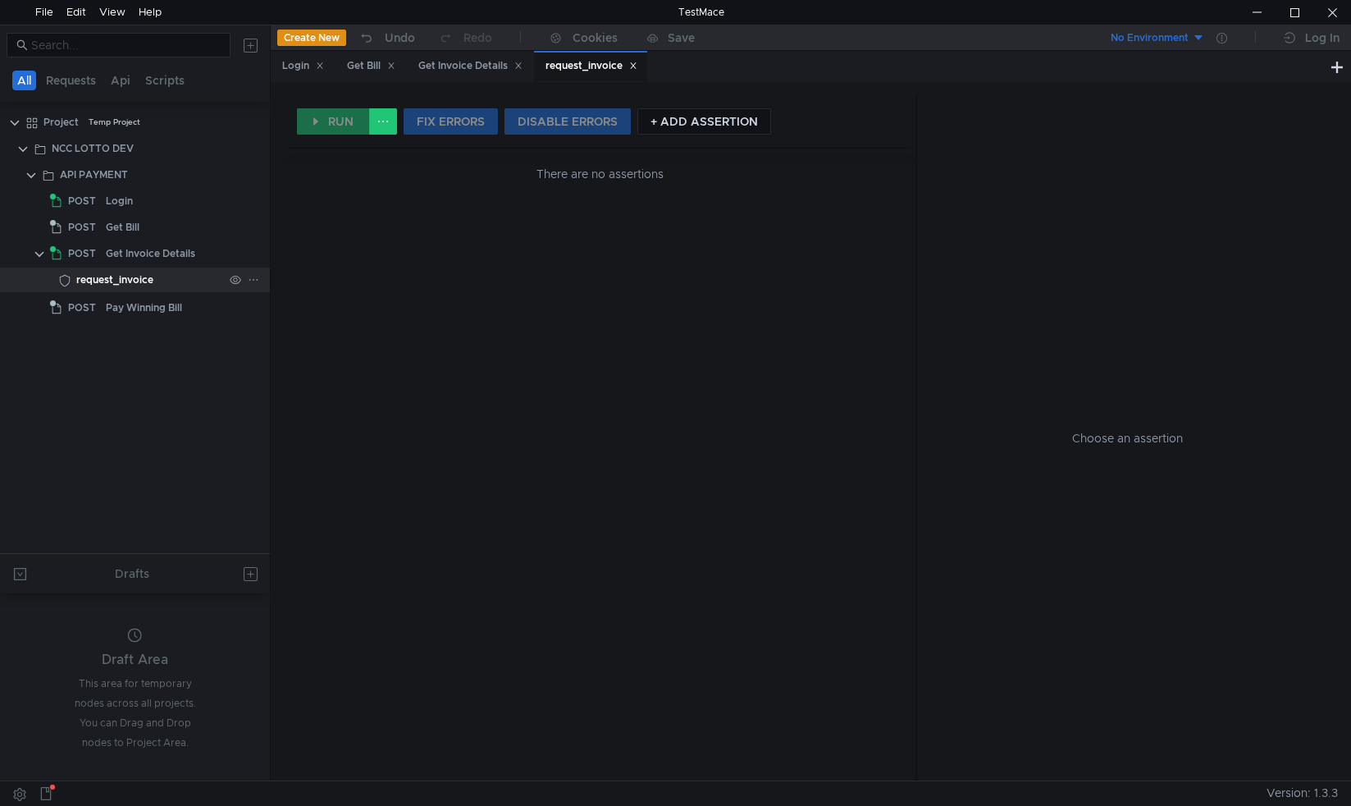
click at [170, 278] on div "request_invoice" at bounding box center [149, 279] width 147 height 25
click at [253, 170] on icon at bounding box center [253, 174] width 11 height 11
click at [674, 116] on div at bounding box center [675, 403] width 1351 height 806
click at [666, 127] on button "+ ADD ASSERTION" at bounding box center [704, 121] width 134 height 26
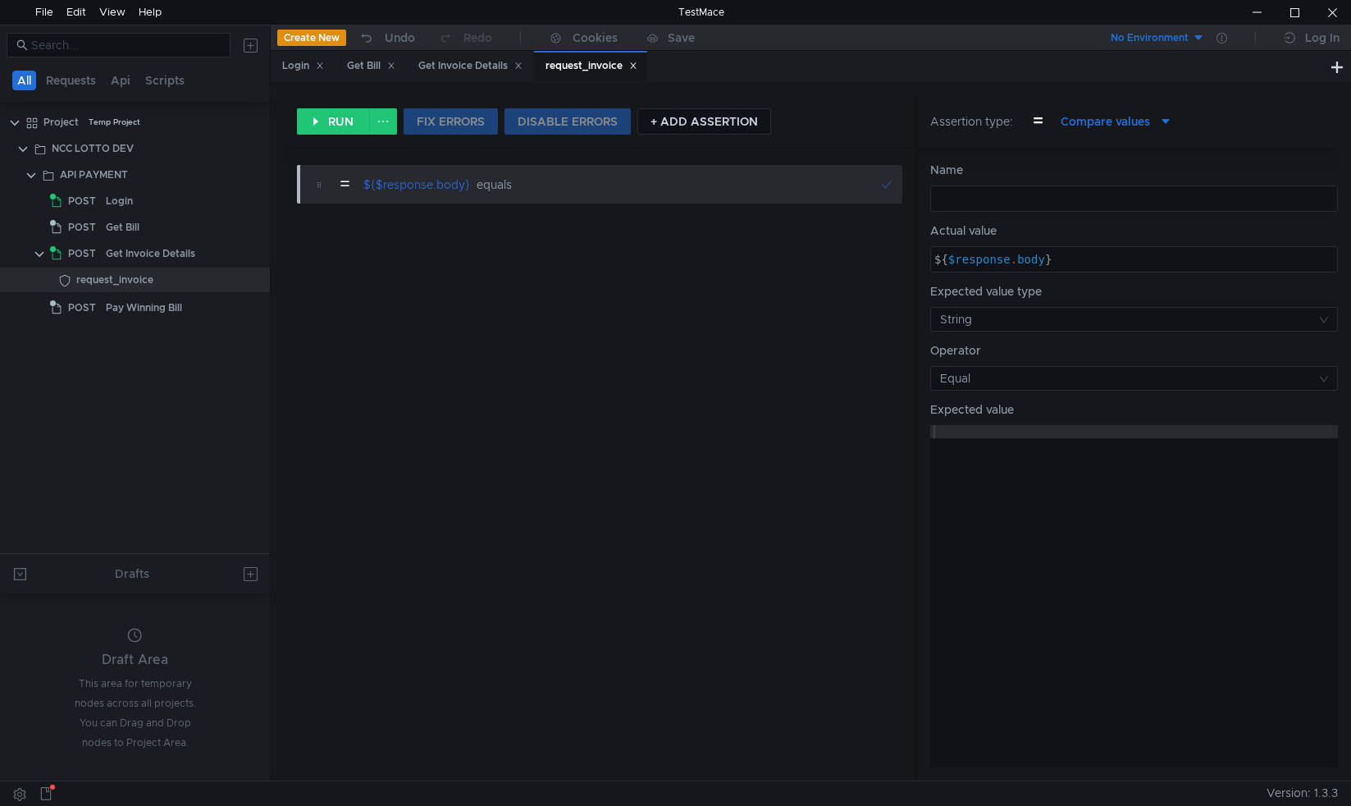
click at [1164, 122] on icon at bounding box center [1165, 121] width 11 height 11
click at [1260, 94] on div at bounding box center [675, 403] width 1351 height 806
click at [963, 193] on div at bounding box center [1134, 211] width 406 height 39
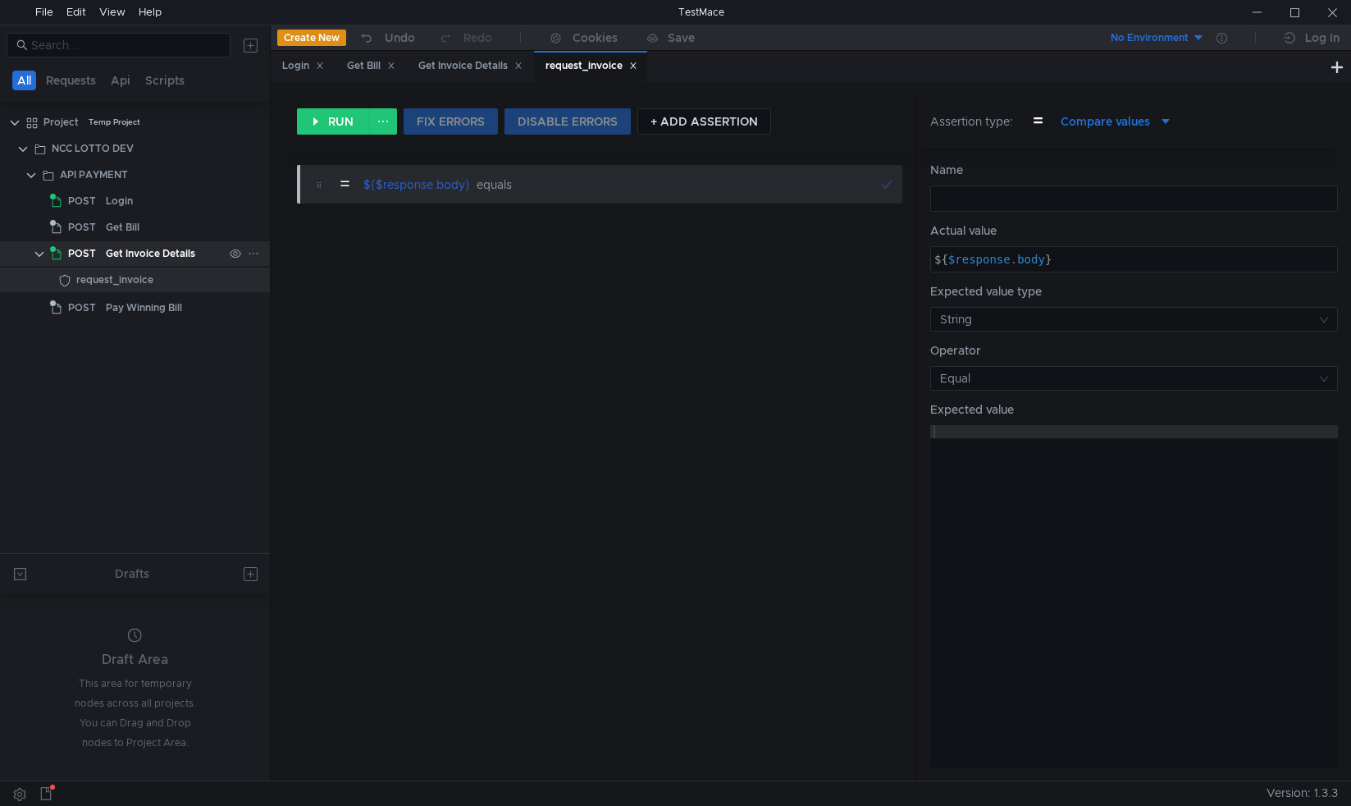
click at [37, 253] on clr-icon at bounding box center [39, 254] width 13 height 13
click at [48, 795] on icon at bounding box center [45, 793] width 13 height 13
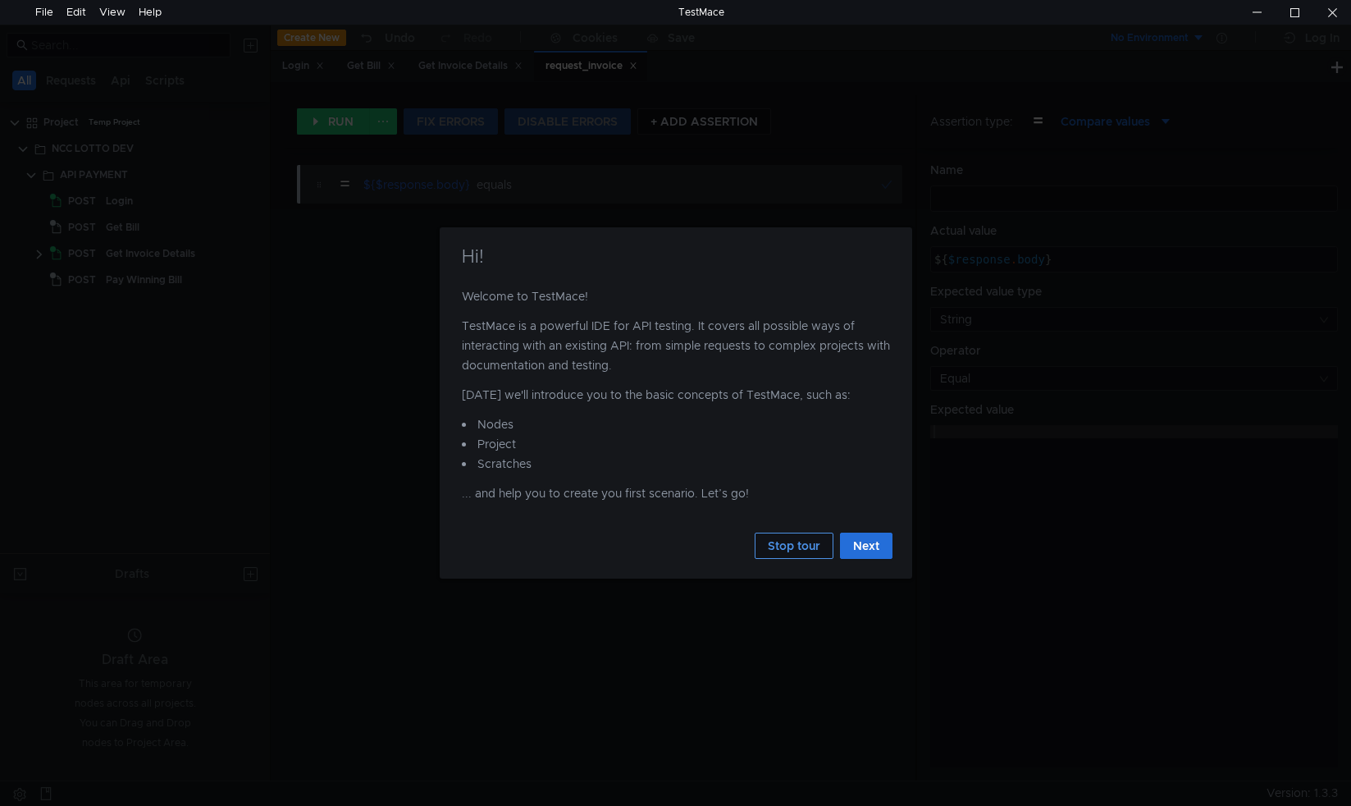
click at [809, 541] on button "Stop tour" at bounding box center [794, 545] width 79 height 26
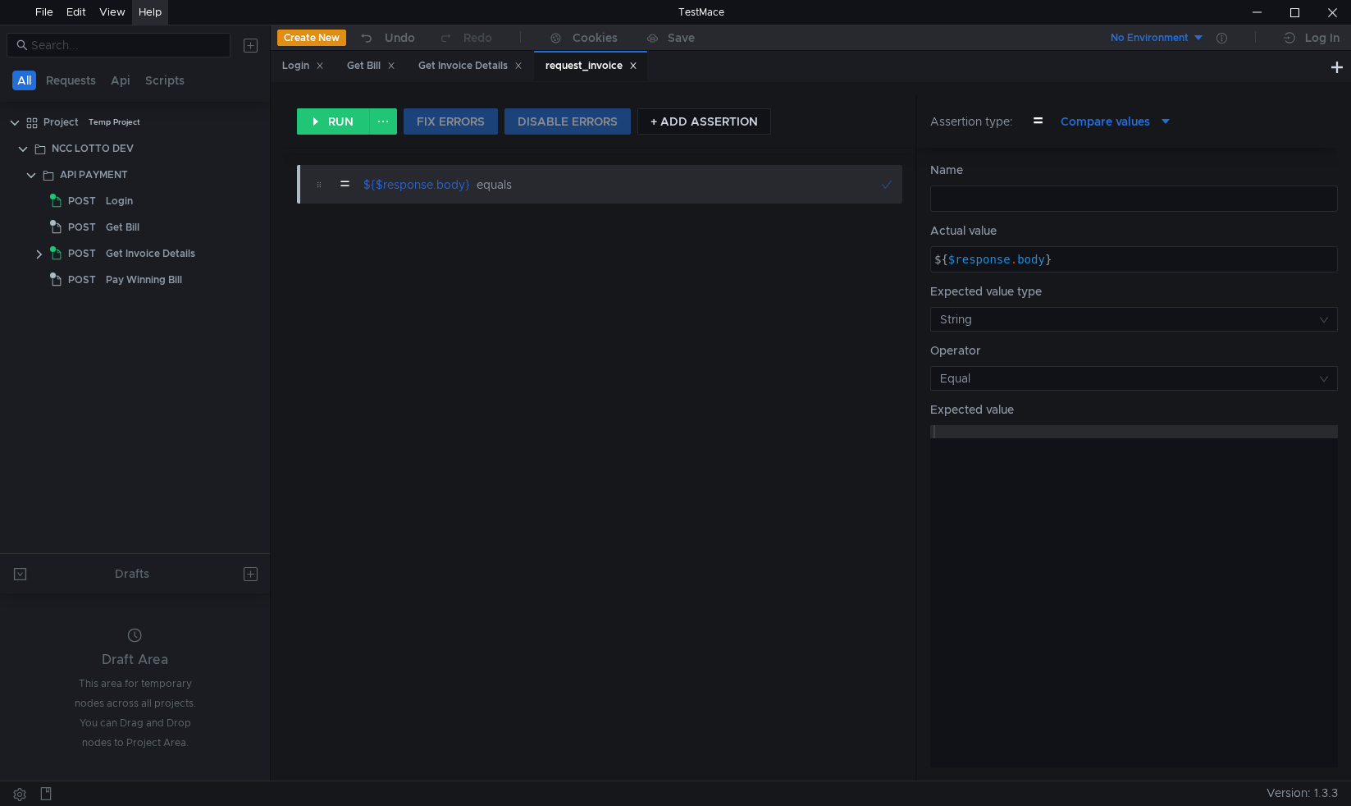
click at [144, 14] on div "Help" at bounding box center [150, 12] width 23 height 25
click at [203, 77] on span "About TestMace" at bounding box center [225, 75] width 135 height 10
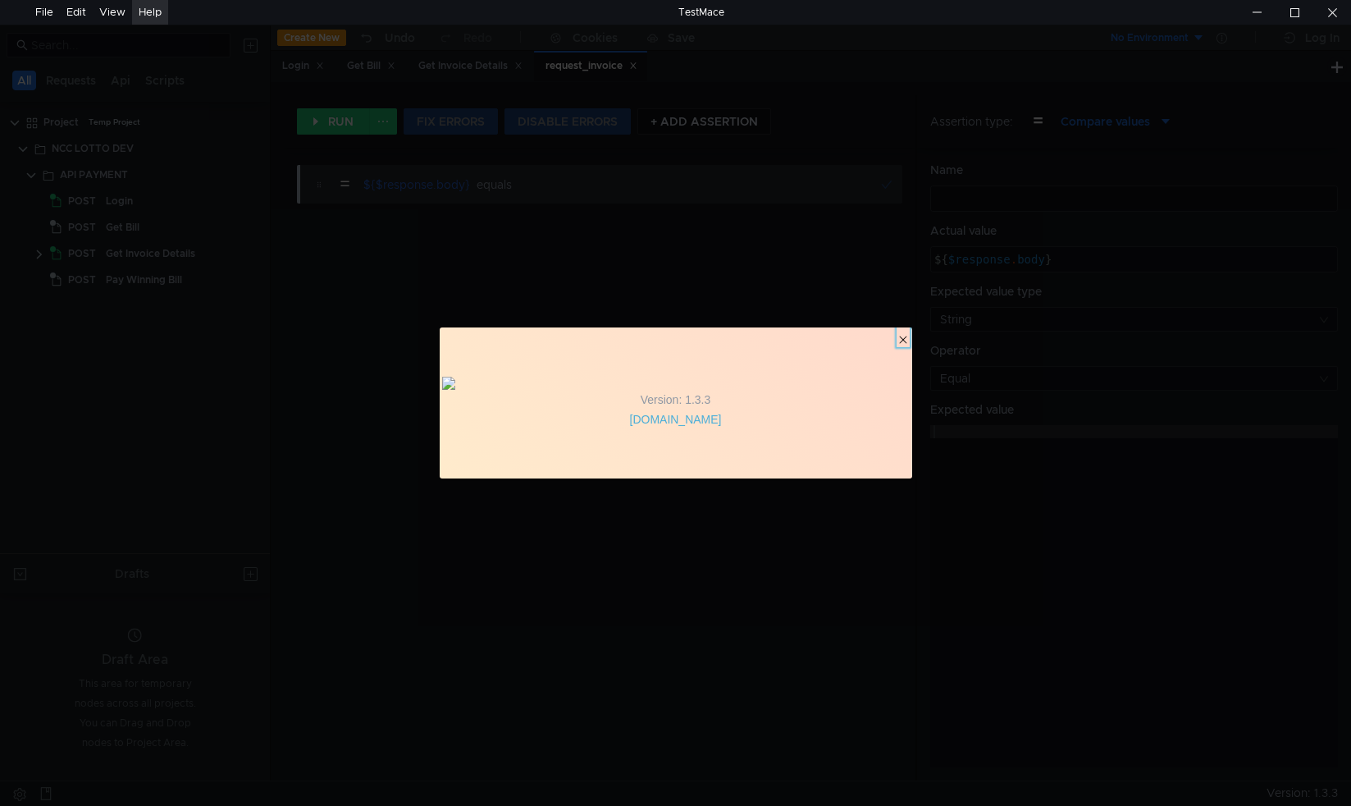
click at [906, 333] on clr-icon "button" at bounding box center [903, 339] width 13 height 13
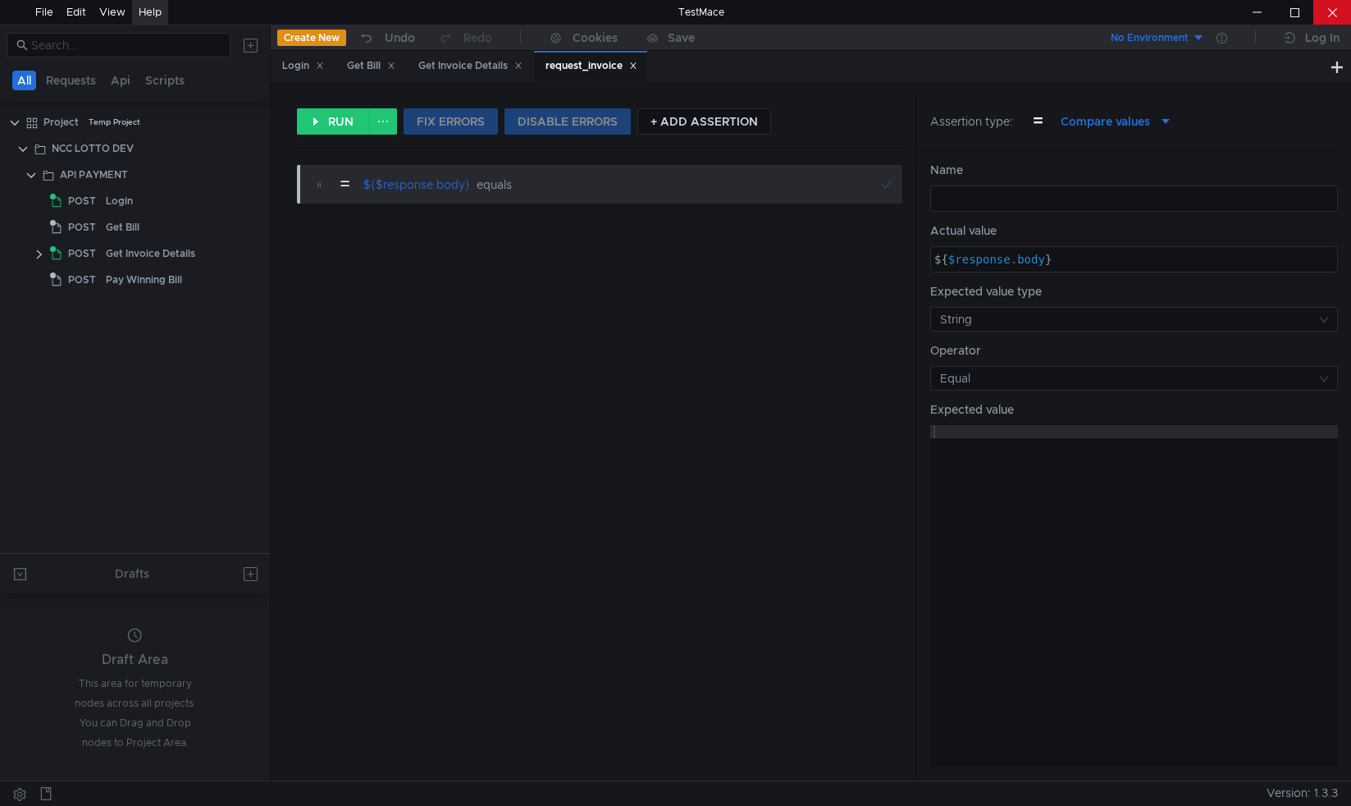
click at [1332, 9] on div at bounding box center [1332, 12] width 38 height 25
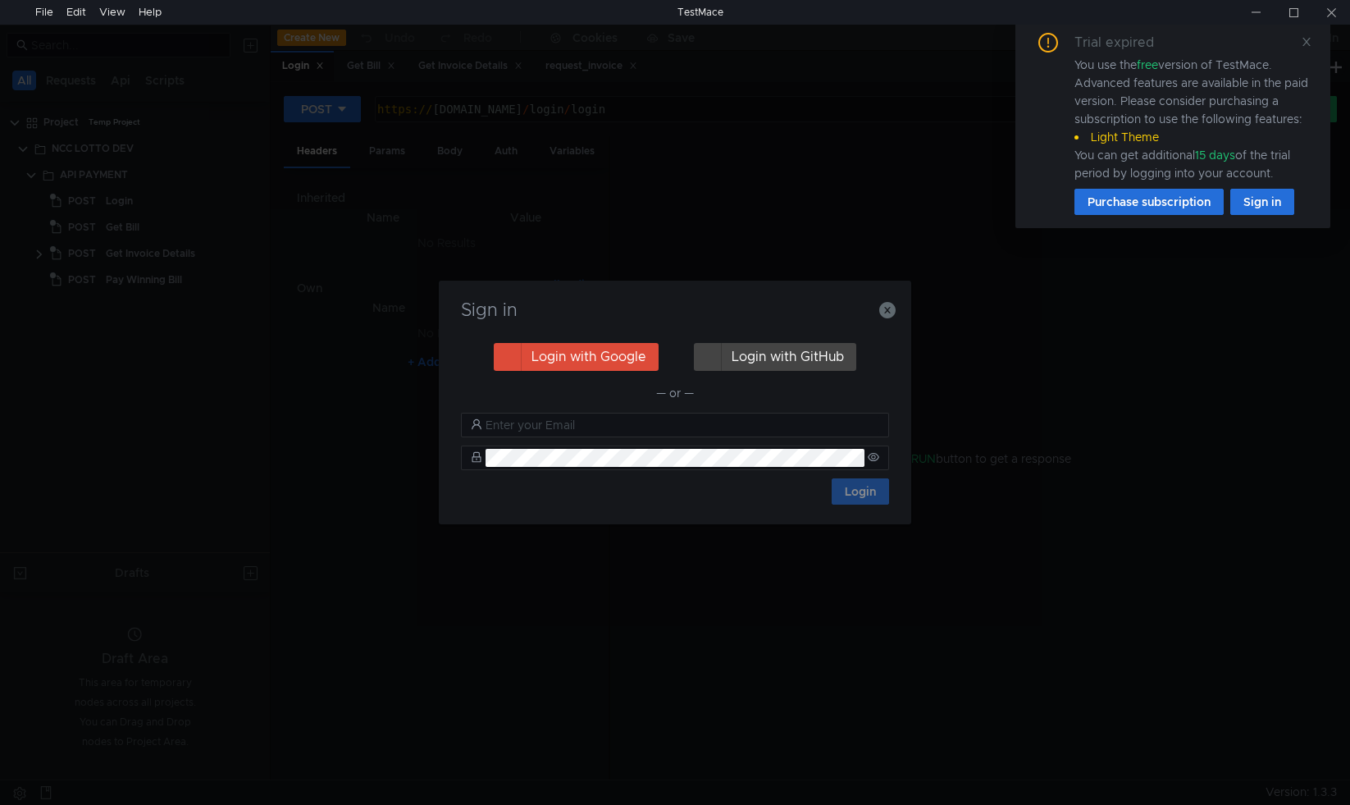
click at [678, 323] on div "Sign in" at bounding box center [675, 319] width 433 height 39
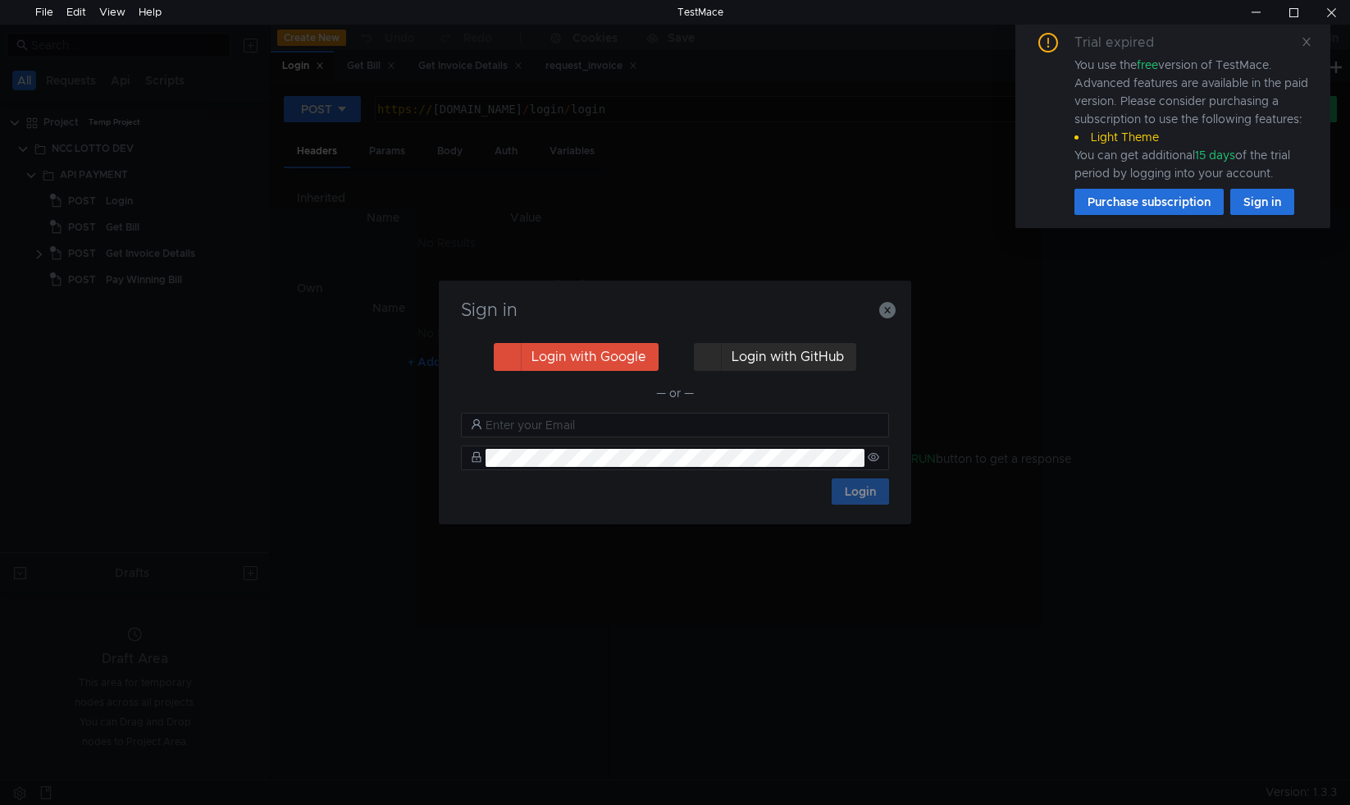
click at [767, 358] on button "Login with GitHub" at bounding box center [775, 357] width 162 height 28
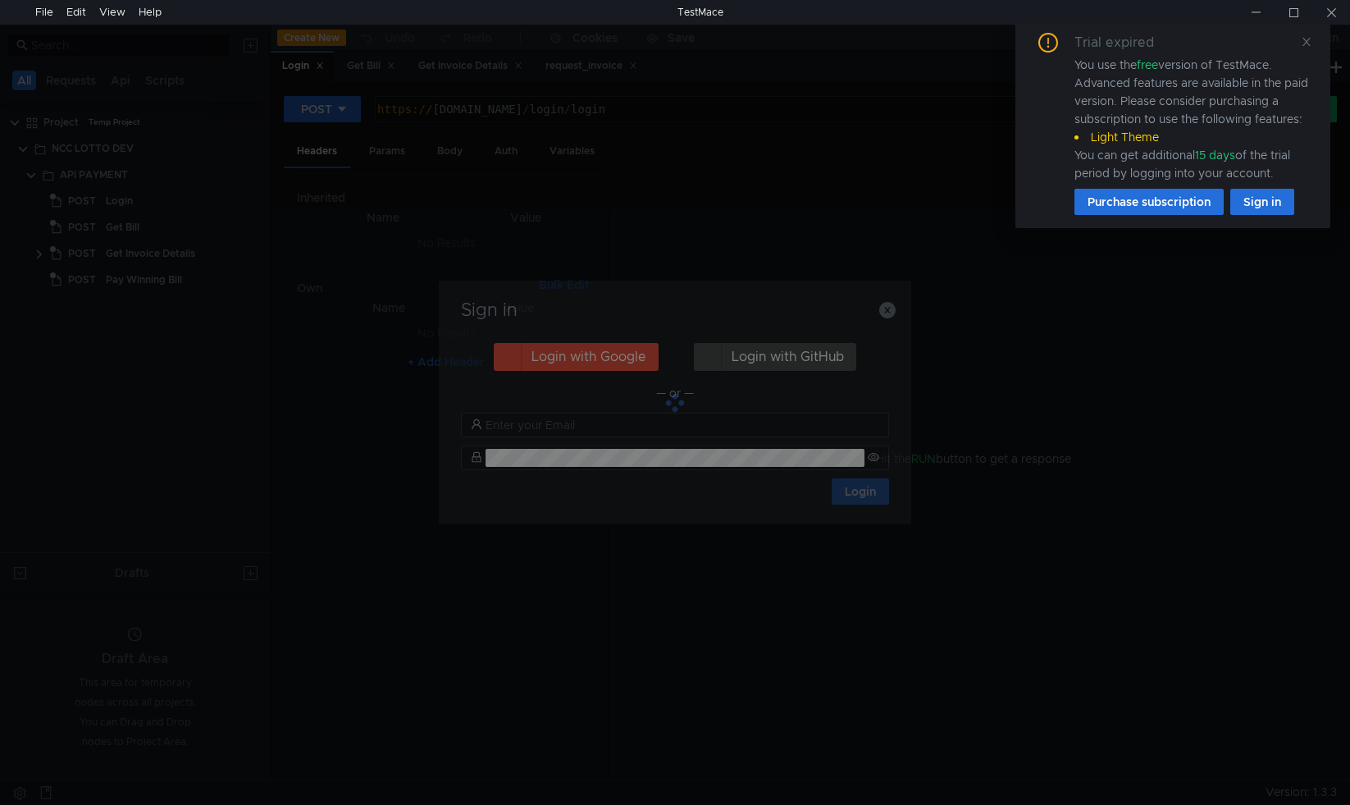
click at [601, 347] on div at bounding box center [675, 402] width 473 height 243
click at [768, 359] on div at bounding box center [675, 402] width 473 height 243
click at [993, 537] on div "Sign in Login with Google Login with GitHub — or — Login" at bounding box center [675, 402] width 1350 height 805
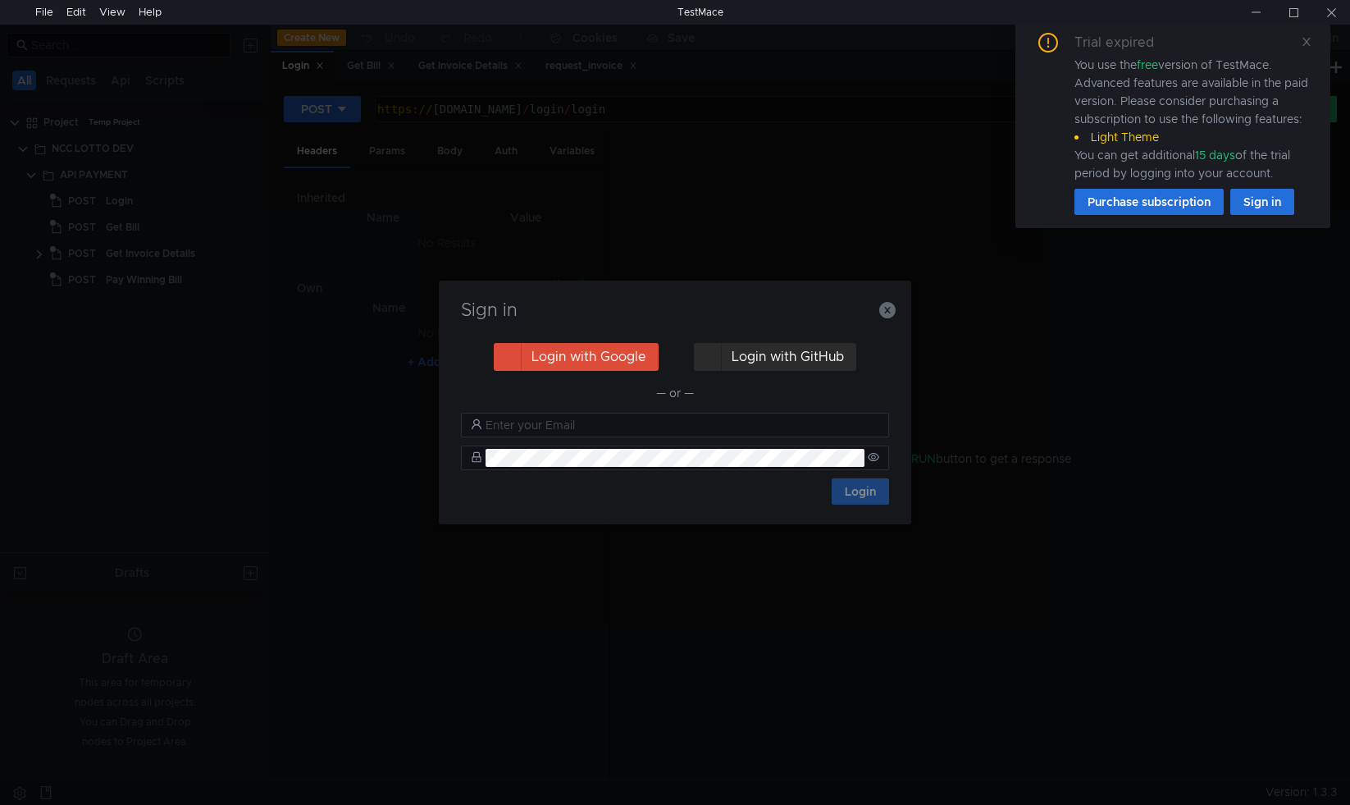
click at [770, 350] on button "Login with GitHub" at bounding box center [775, 357] width 162 height 28
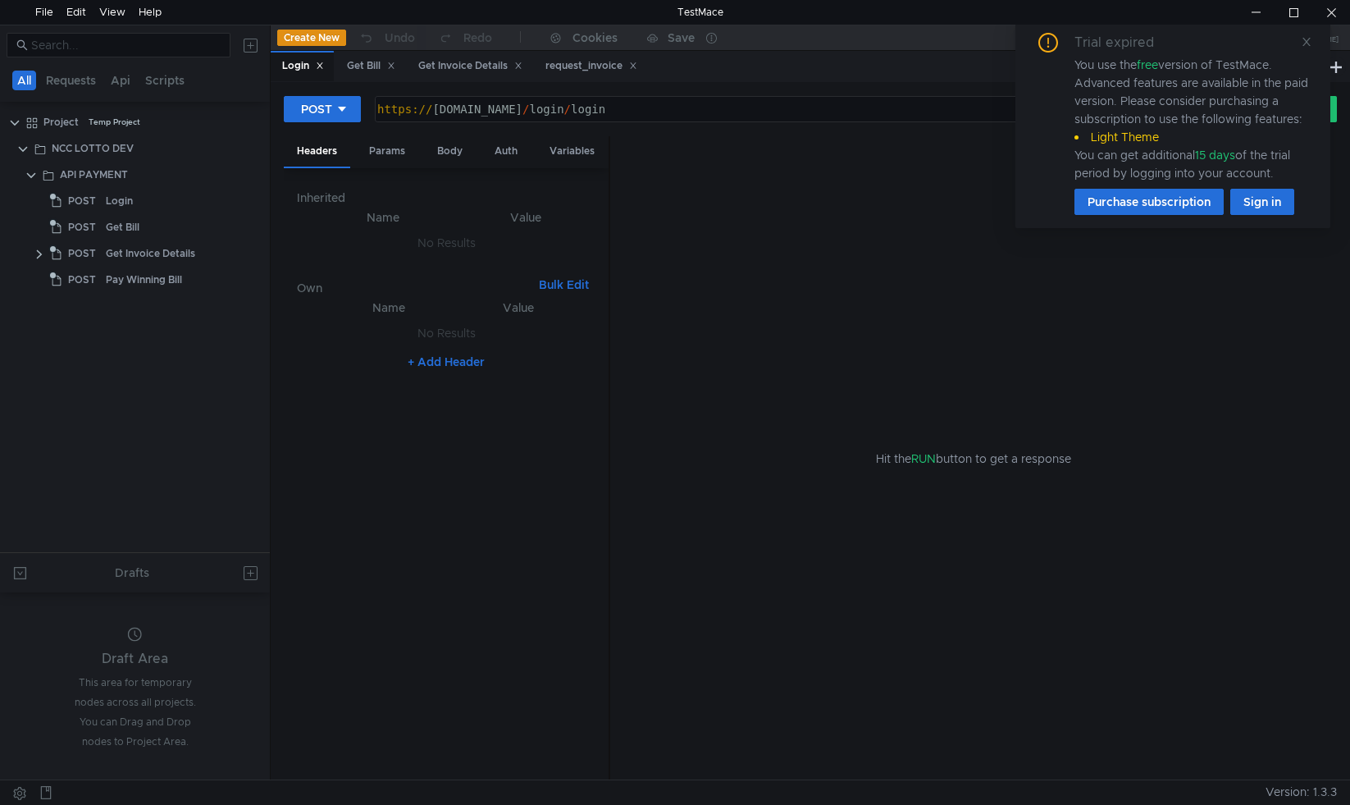
click at [820, 306] on div "Hit the RUN button to get a response" at bounding box center [974, 458] width 688 height 645
click at [1254, 203] on button "Sign in" at bounding box center [1263, 202] width 64 height 26
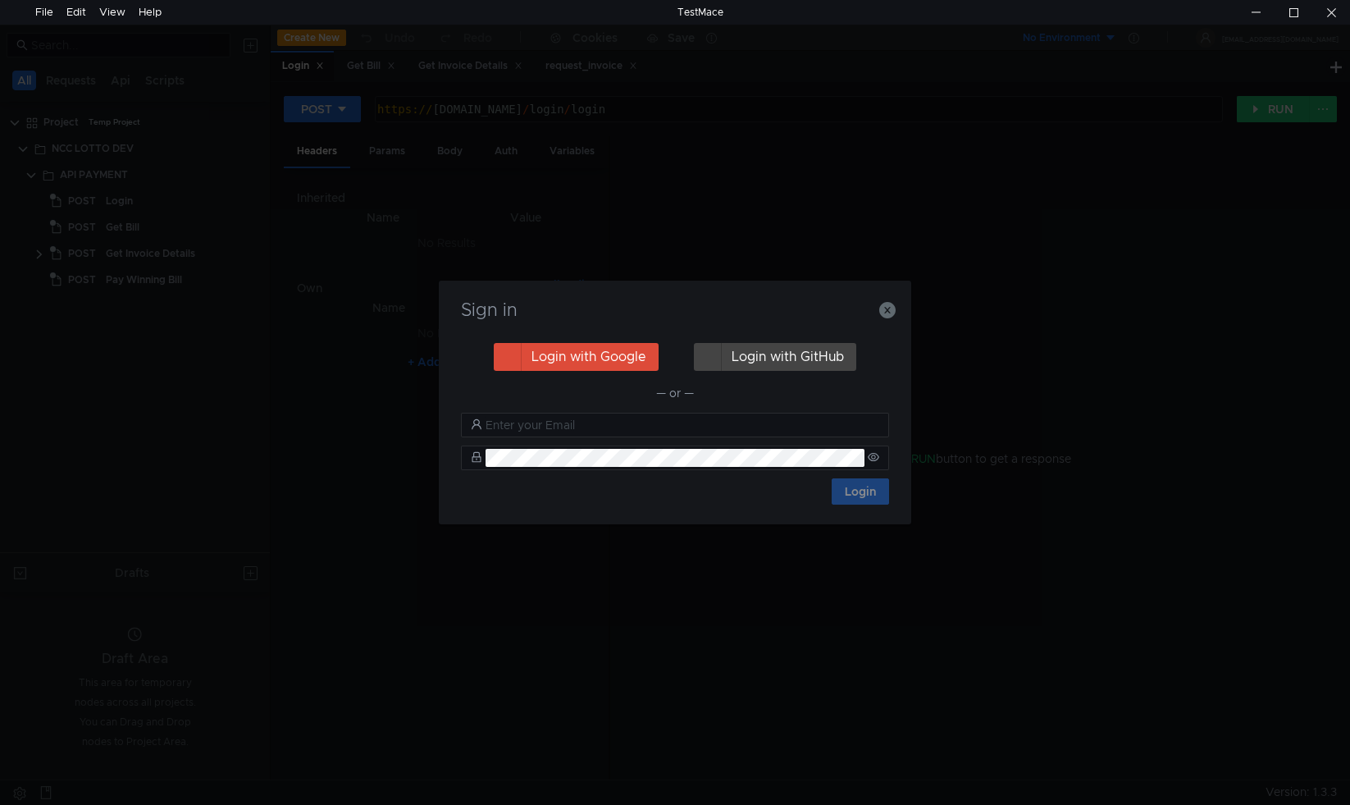
click at [1109, 353] on div "Sign in Login with Google Login with GitHub — or — Login" at bounding box center [675, 402] width 1350 height 805
click at [1110, 120] on div "Sign in Login with Google Login with GitHub — or — Login" at bounding box center [675, 402] width 1350 height 805
click at [1325, 7] on div at bounding box center [1332, 12] width 38 height 25
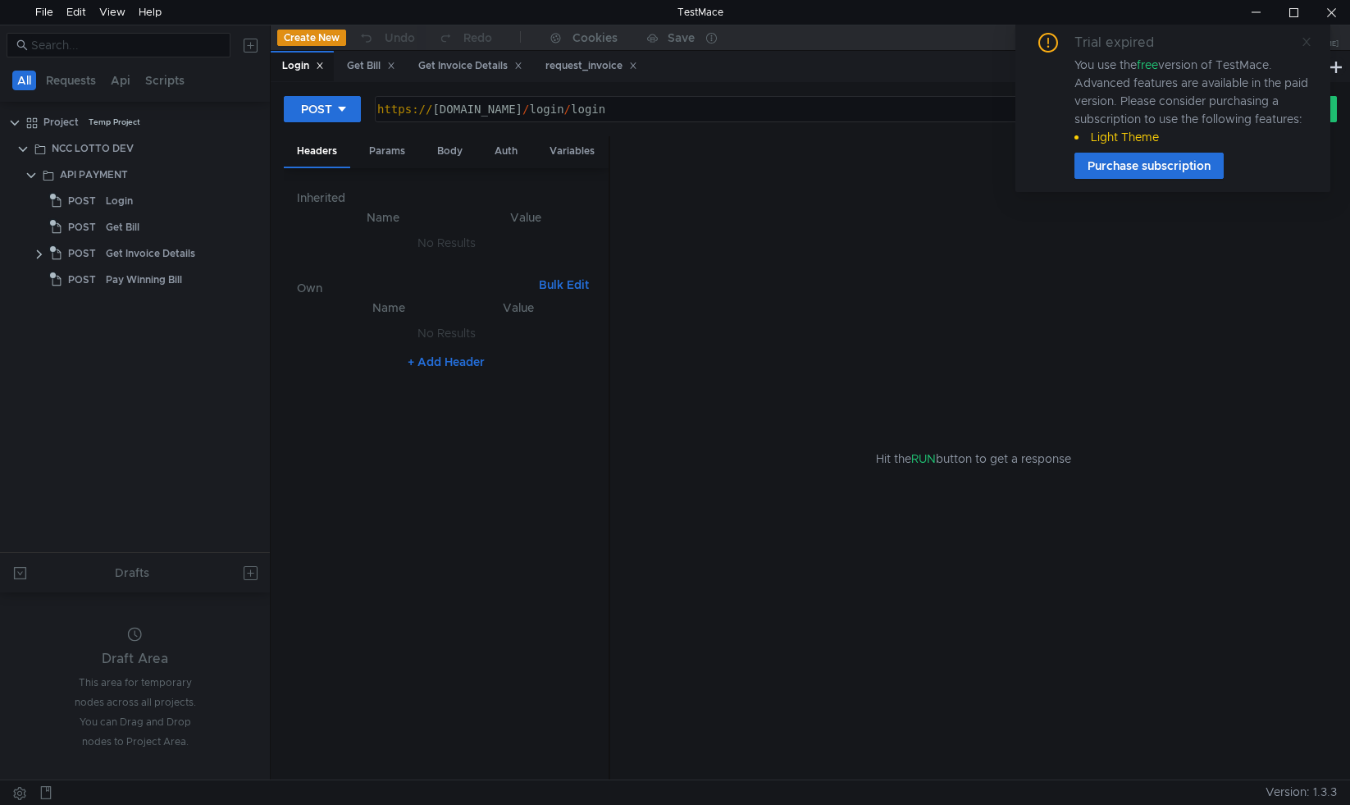
click at [1307, 43] on icon at bounding box center [1306, 41] width 11 height 11
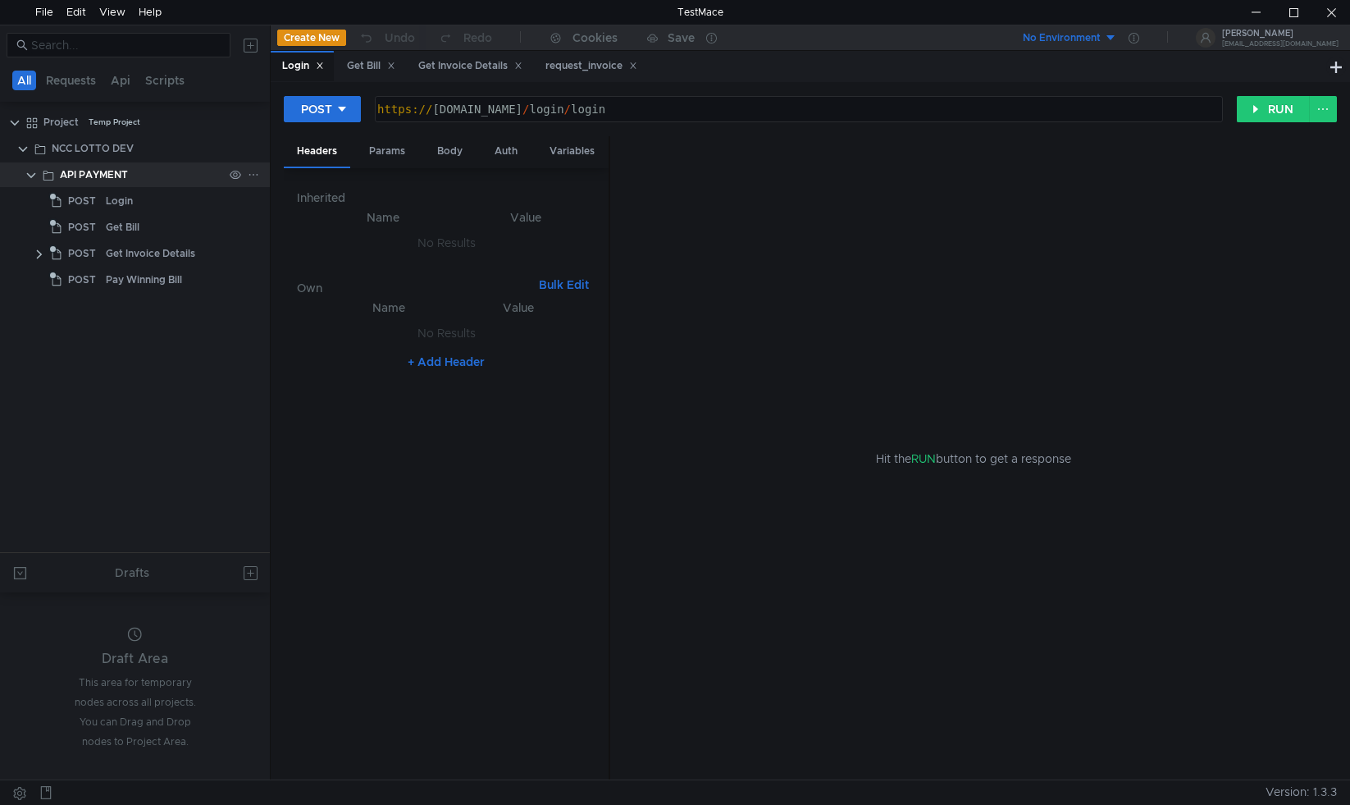
click at [252, 173] on icon at bounding box center [253, 174] width 11 height 11
click at [970, 318] on div at bounding box center [675, 402] width 1350 height 805
click at [17, 797] on button at bounding box center [20, 792] width 26 height 25
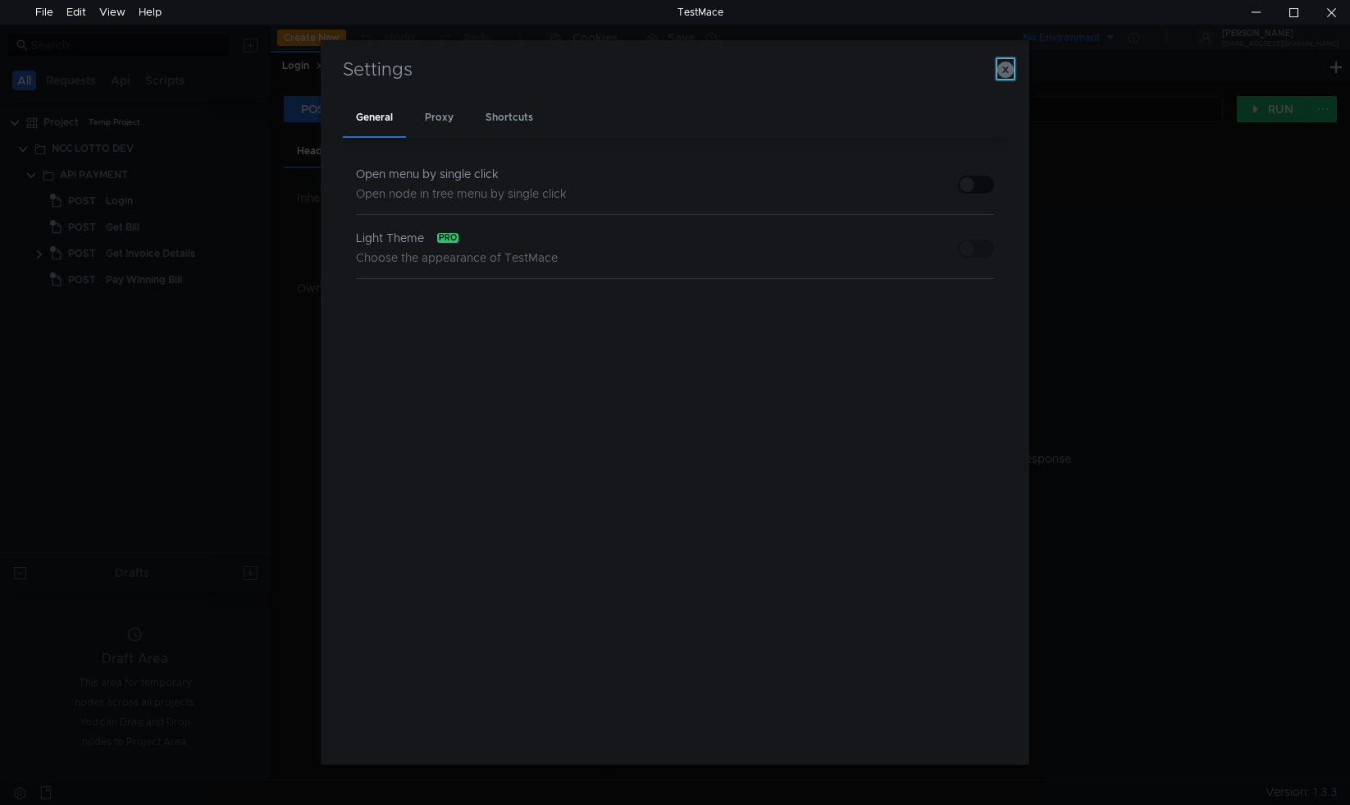
click at [1003, 66] on icon "button" at bounding box center [1006, 70] width 16 height 16
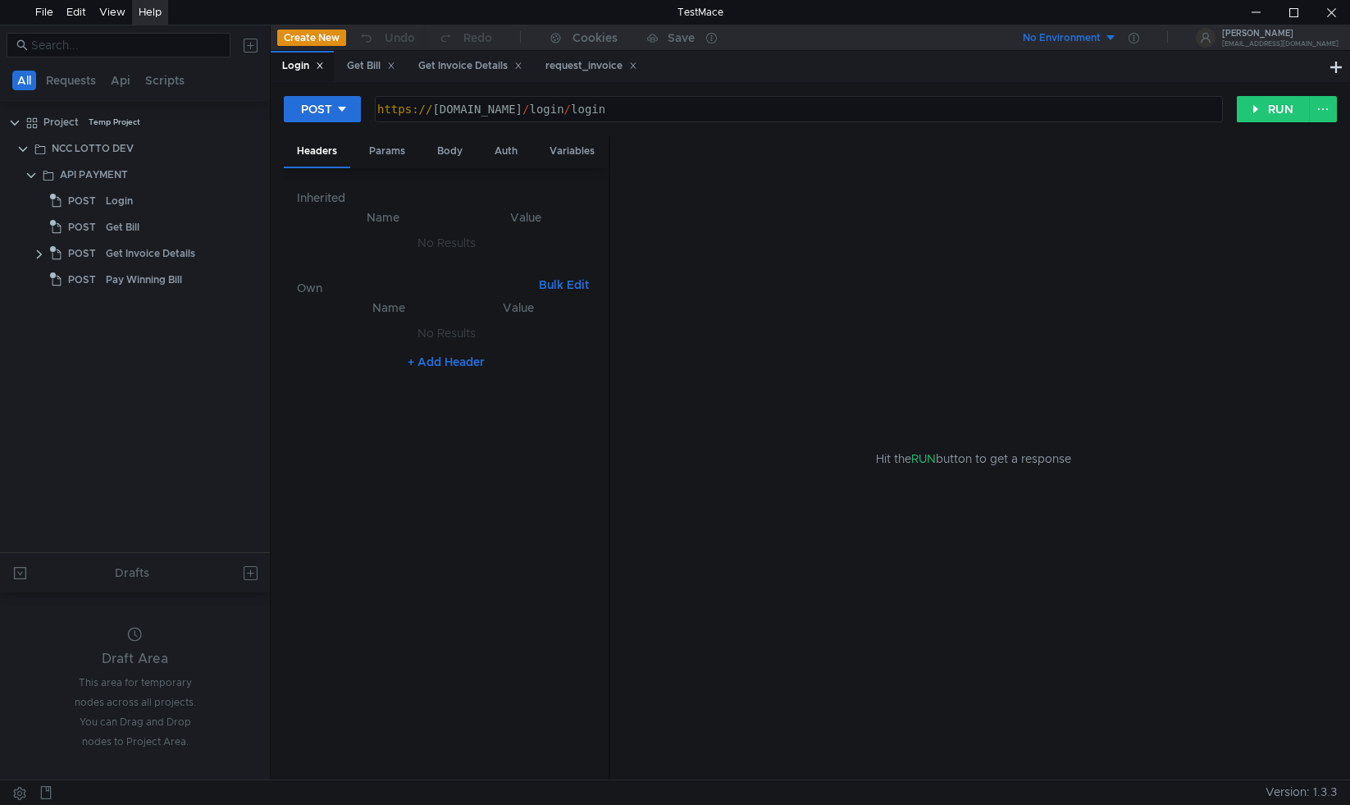
click at [144, 7] on div "Help" at bounding box center [150, 12] width 23 height 25
click at [199, 73] on span "About TestMace" at bounding box center [225, 75] width 135 height 10
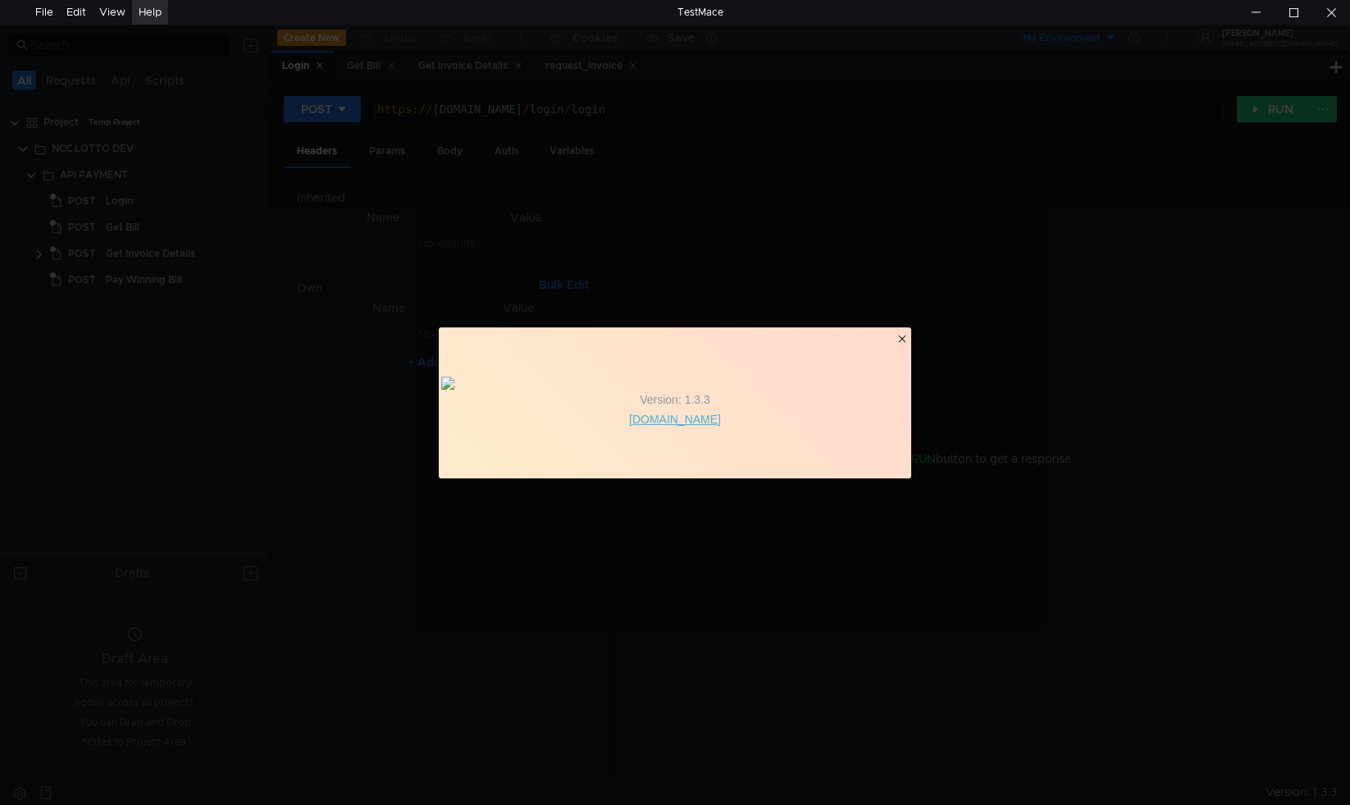
click at [696, 429] on link "[DOMAIN_NAME]" at bounding box center [675, 419] width 468 height 20
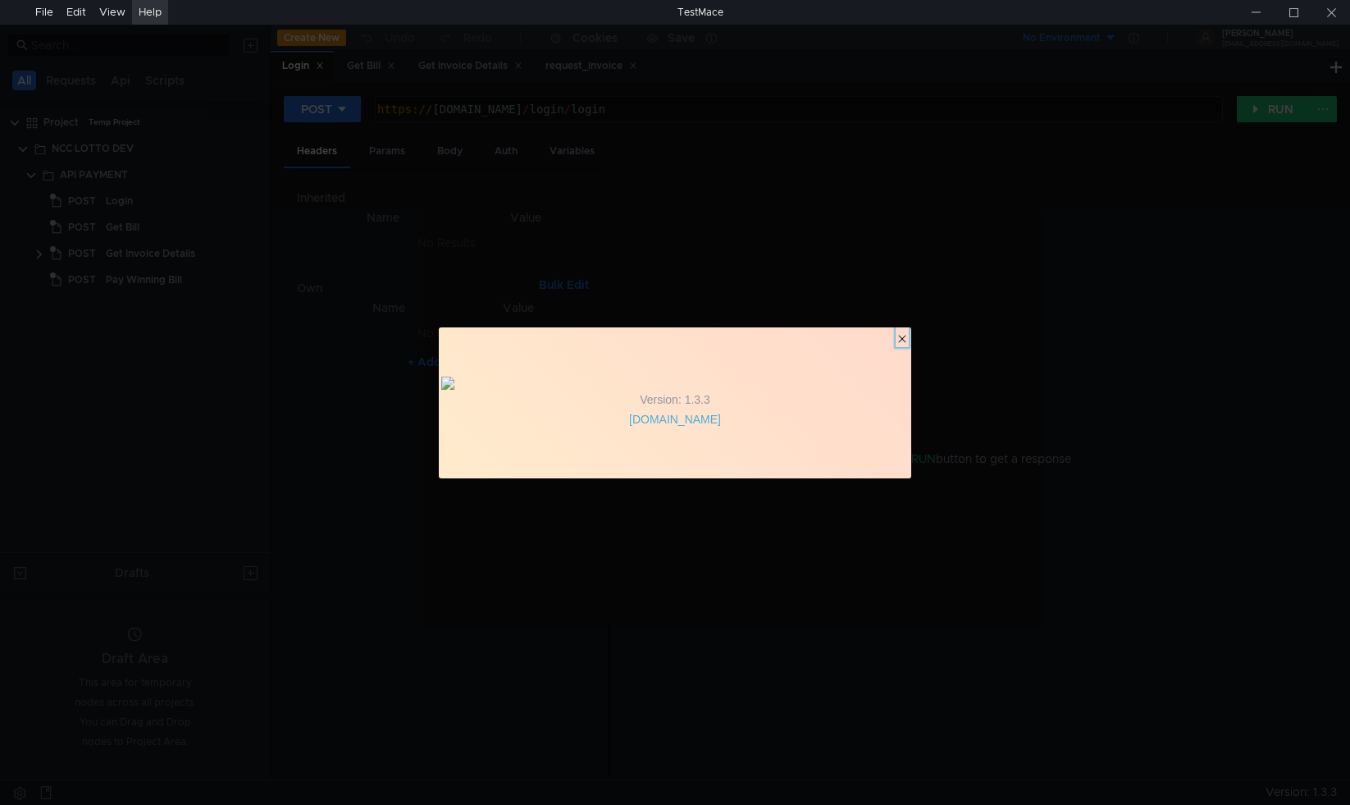
drag, startPoint x: 904, startPoint y: 269, endPoint x: 1338, endPoint y: 401, distance: 453.7
click at [904, 332] on clr-icon "button" at bounding box center [902, 338] width 13 height 13
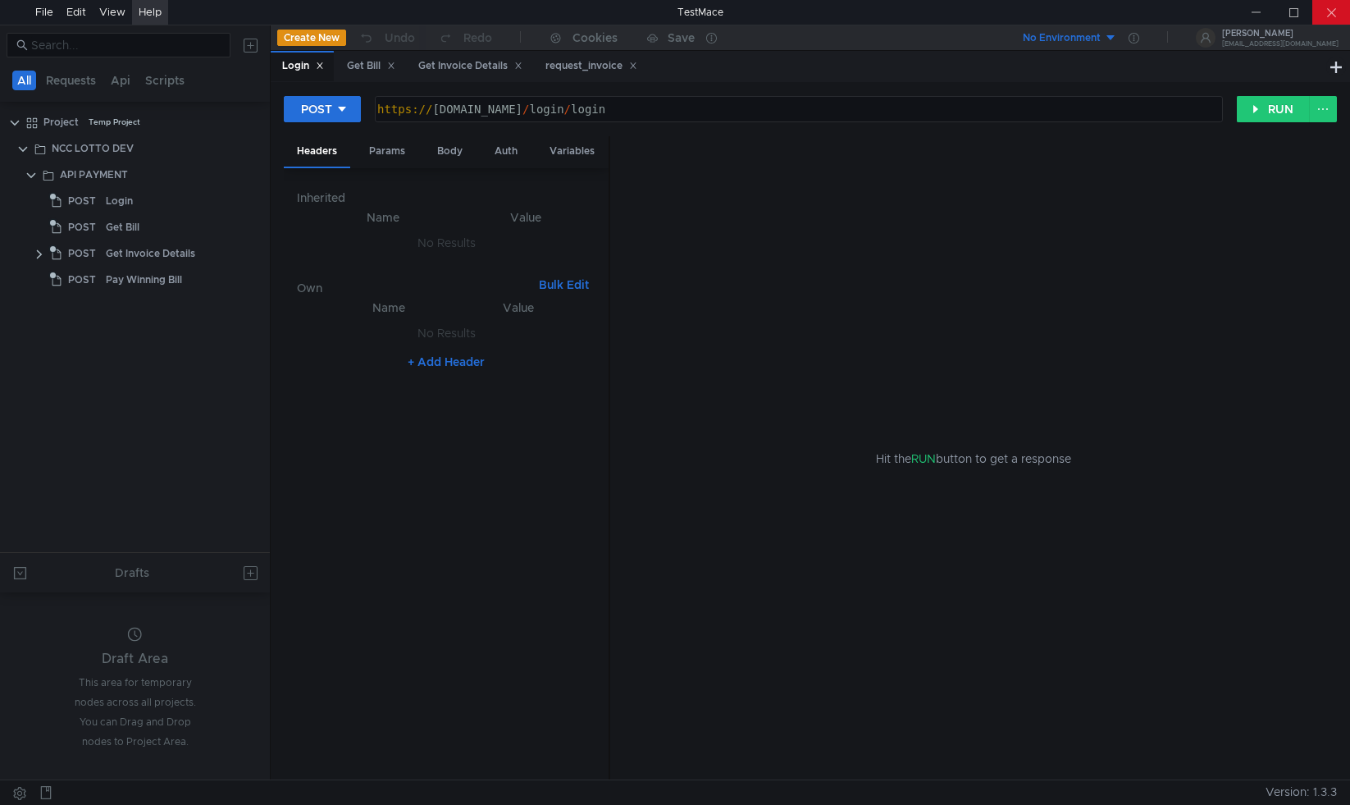
click at [1322, 11] on div at bounding box center [1332, 12] width 38 height 25
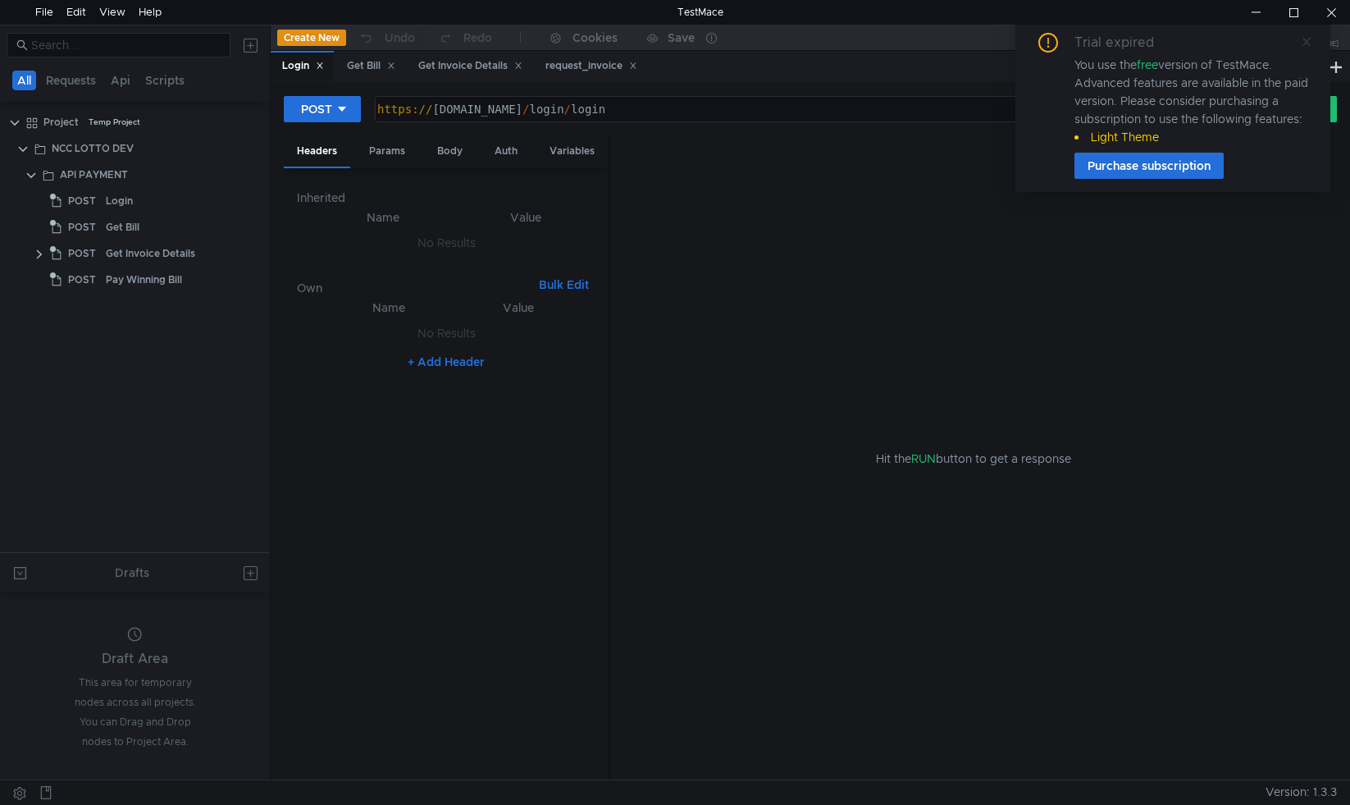
click at [1306, 36] on icon at bounding box center [1306, 41] width 11 height 11
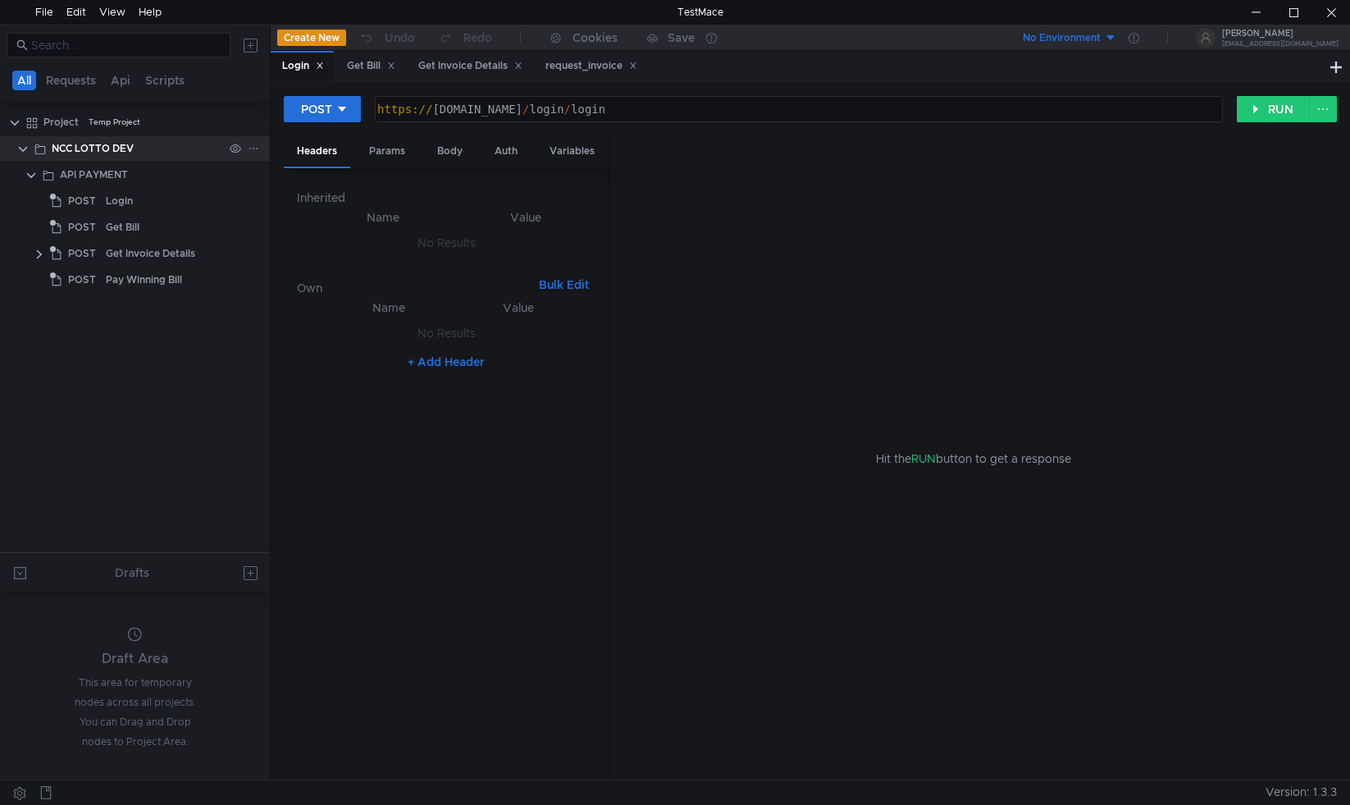
click at [144, 146] on div "NCC LOTTO DEV" at bounding box center [137, 148] width 171 height 25
click at [258, 146] on icon at bounding box center [253, 148] width 11 height 11
click at [167, 194] on div at bounding box center [675, 402] width 1350 height 805
click at [201, 178] on div "API PAYMENT" at bounding box center [141, 174] width 163 height 25
click at [255, 254] on icon at bounding box center [253, 253] width 11 height 11
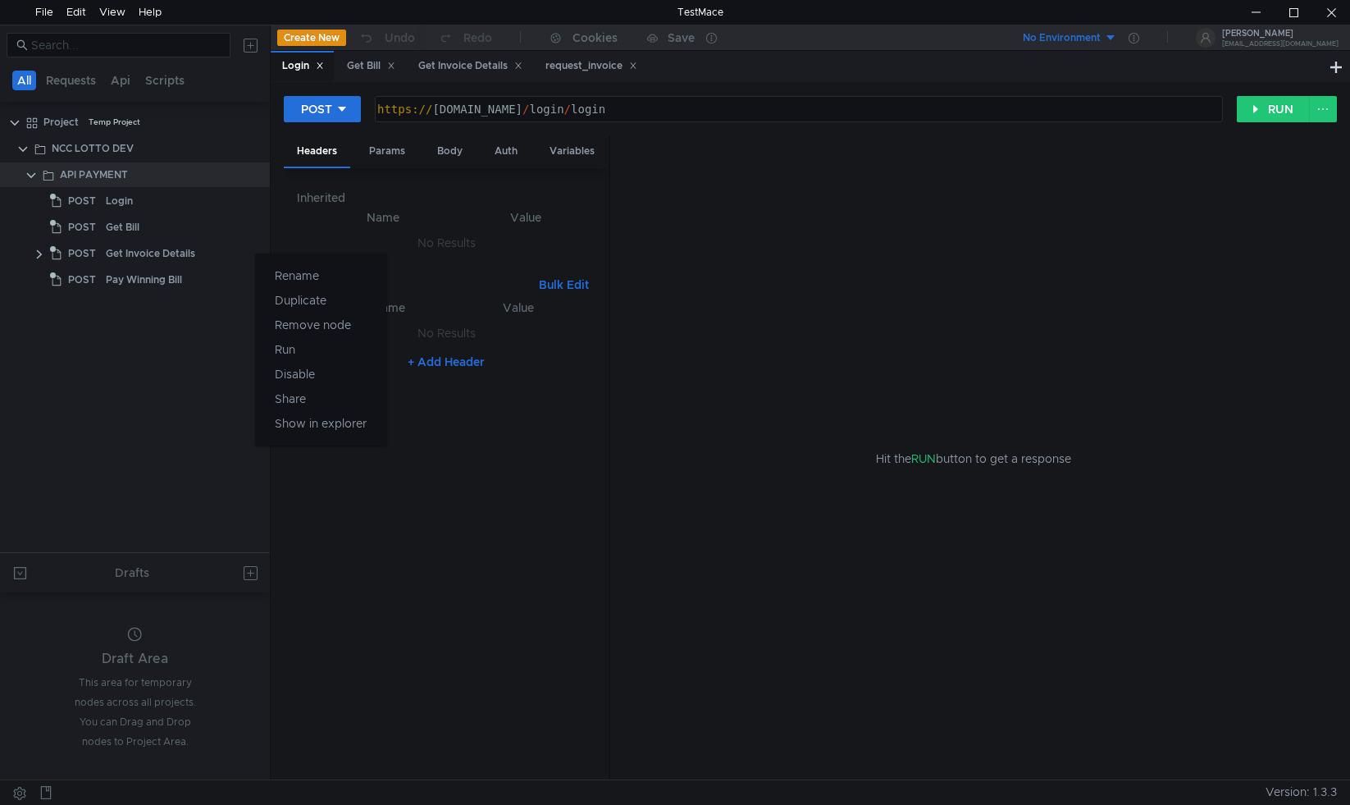
click at [249, 167] on div at bounding box center [675, 402] width 1350 height 805
click at [260, 179] on div at bounding box center [244, 174] width 43 height 25
click at [250, 172] on icon at bounding box center [253, 174] width 11 height 11
click at [194, 174] on div at bounding box center [675, 402] width 1350 height 805
click at [258, 250] on icon at bounding box center [253, 253] width 11 height 11
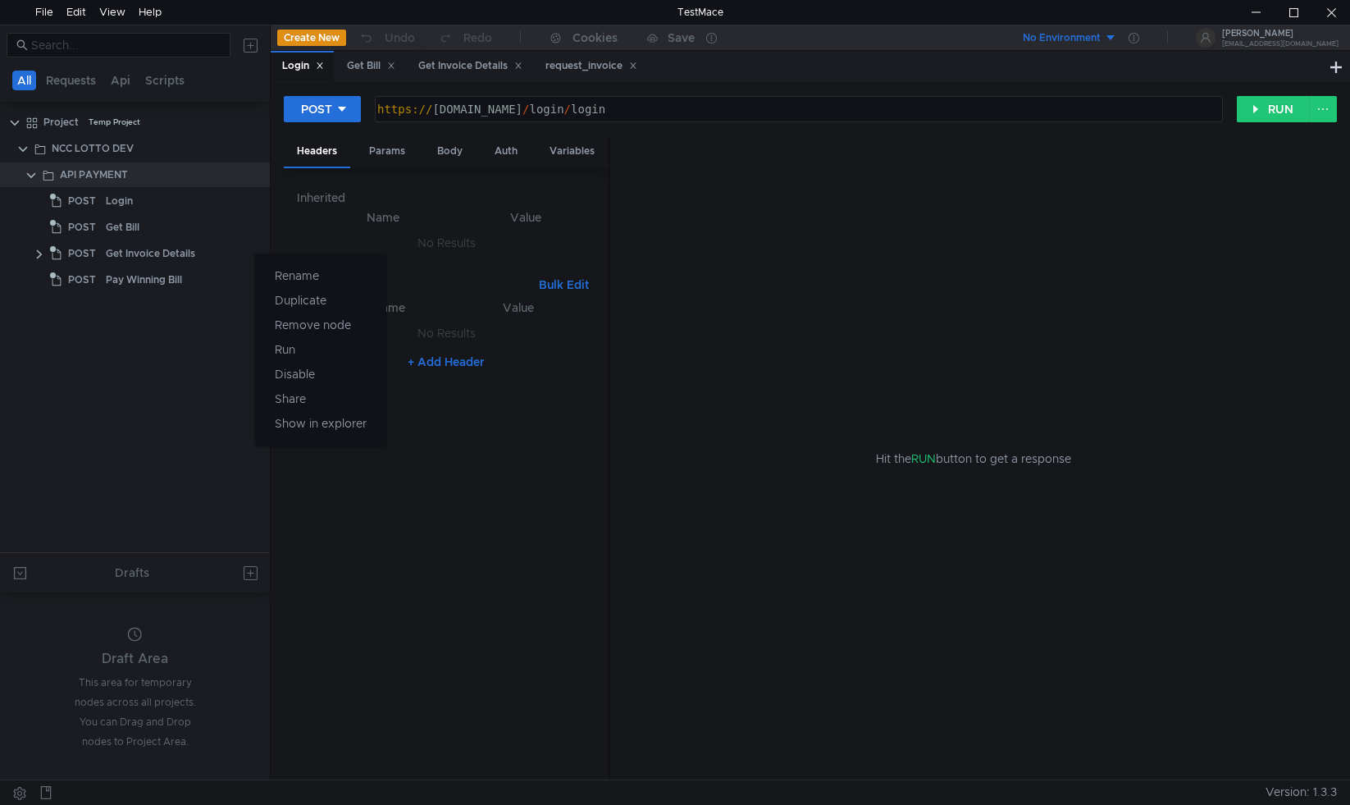
click at [33, 253] on div at bounding box center [675, 402] width 1350 height 805
click at [40, 255] on clr-icon at bounding box center [39, 254] width 13 height 13
click at [196, 279] on div "request_invoice" at bounding box center [149, 279] width 147 height 25
click at [169, 282] on div "request_invoice" at bounding box center [149, 279] width 147 height 25
click at [161, 281] on div "request_invoice" at bounding box center [149, 279] width 147 height 25
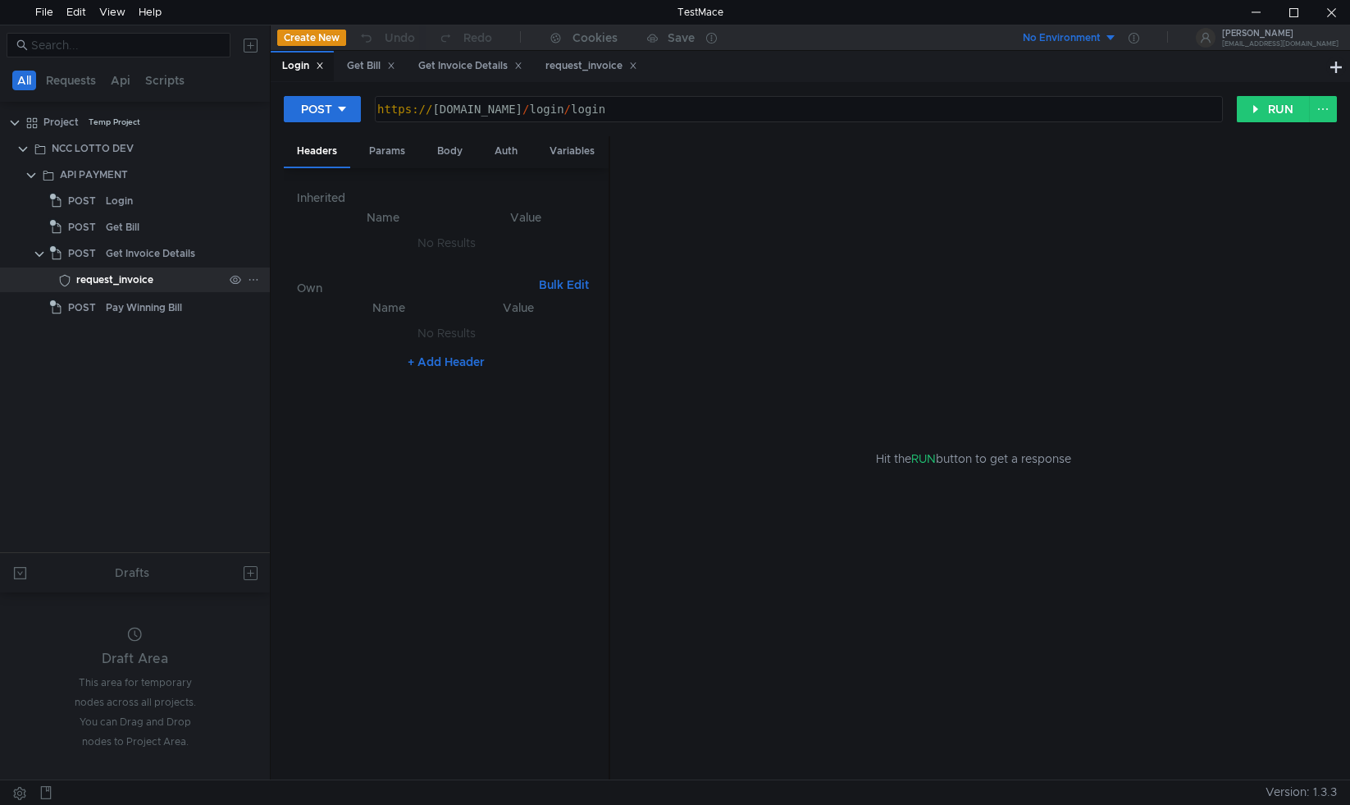
click at [161, 281] on div "request_invoice" at bounding box center [149, 279] width 147 height 25
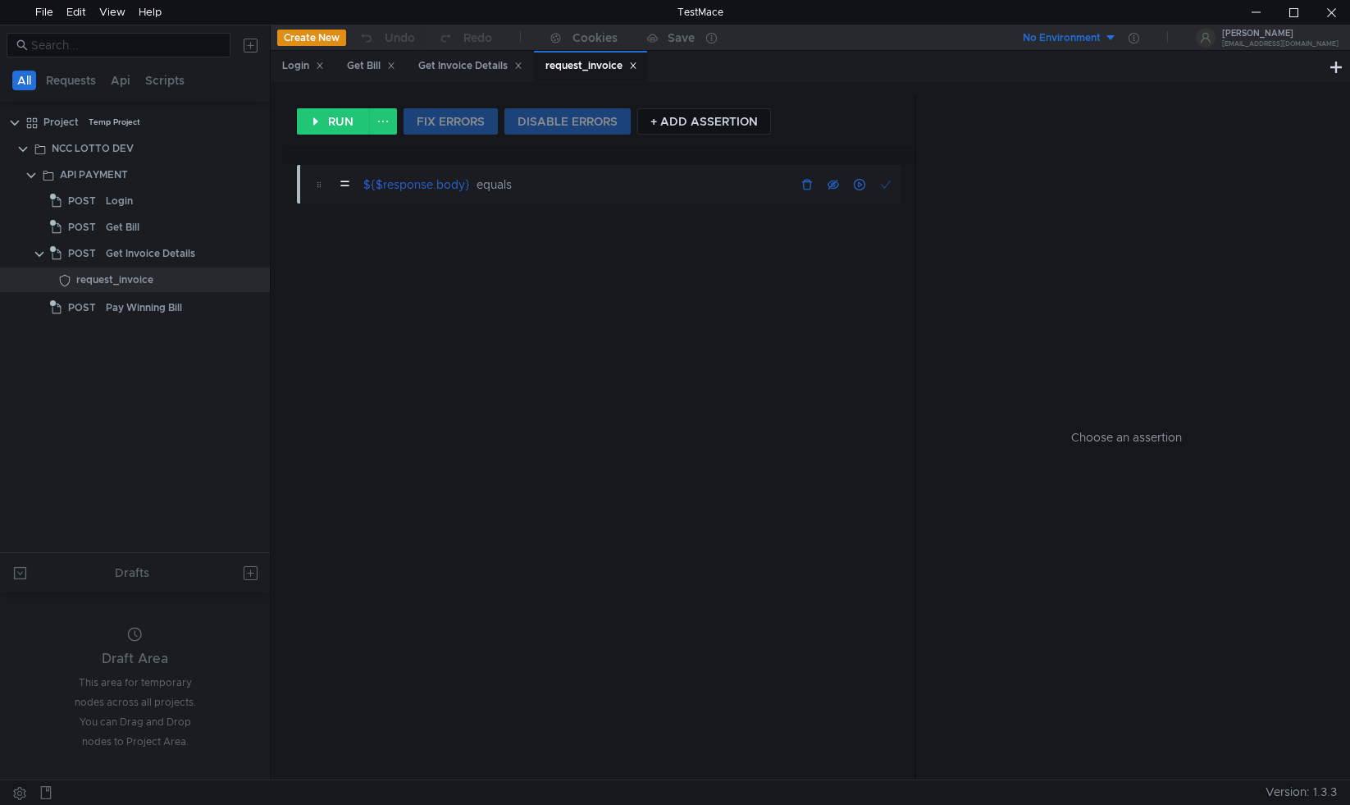
click at [346, 183] on div "=" at bounding box center [344, 184] width 25 height 29
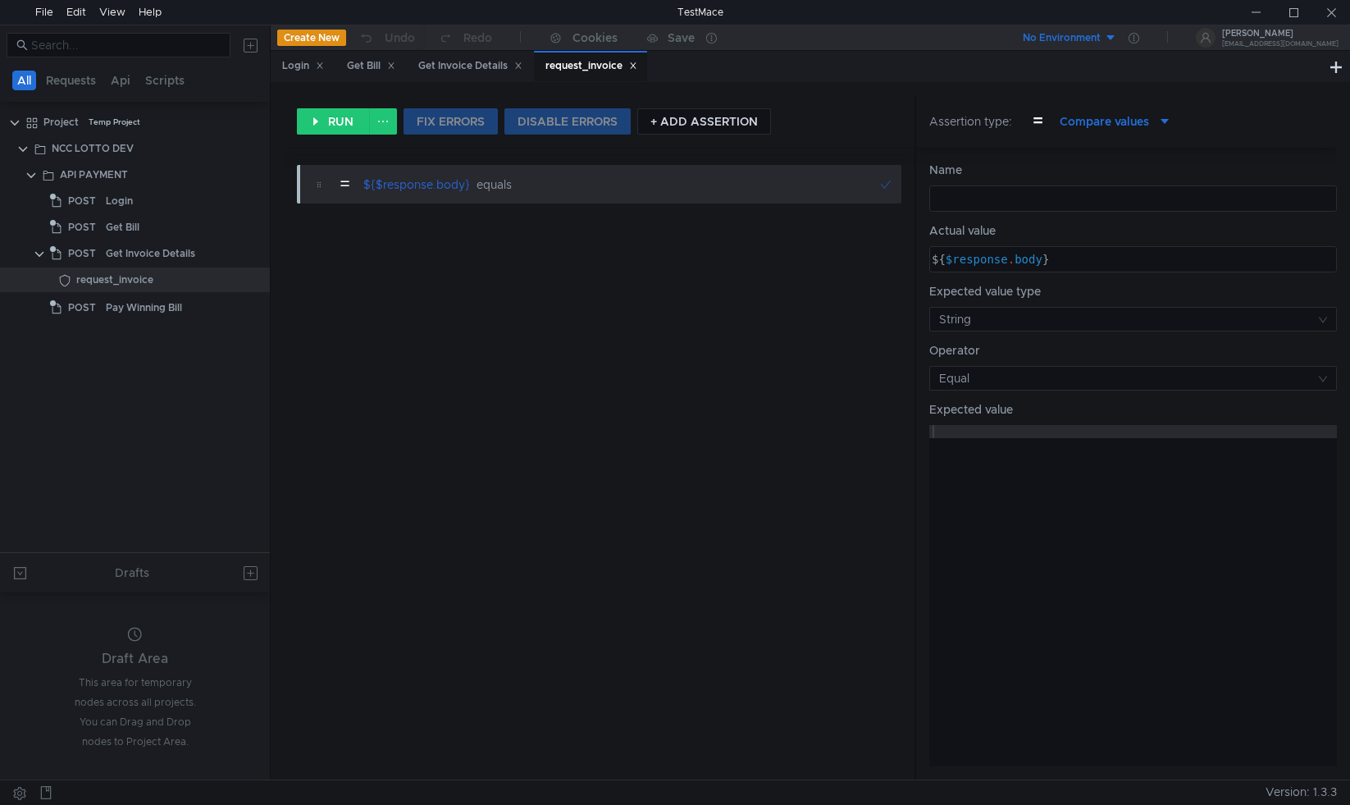
click at [1035, 198] on div at bounding box center [1132, 211] width 406 height 39
type textarea "${$response.body}"
click at [1067, 263] on div "${ $response . body }" at bounding box center [1132, 272] width 406 height 39
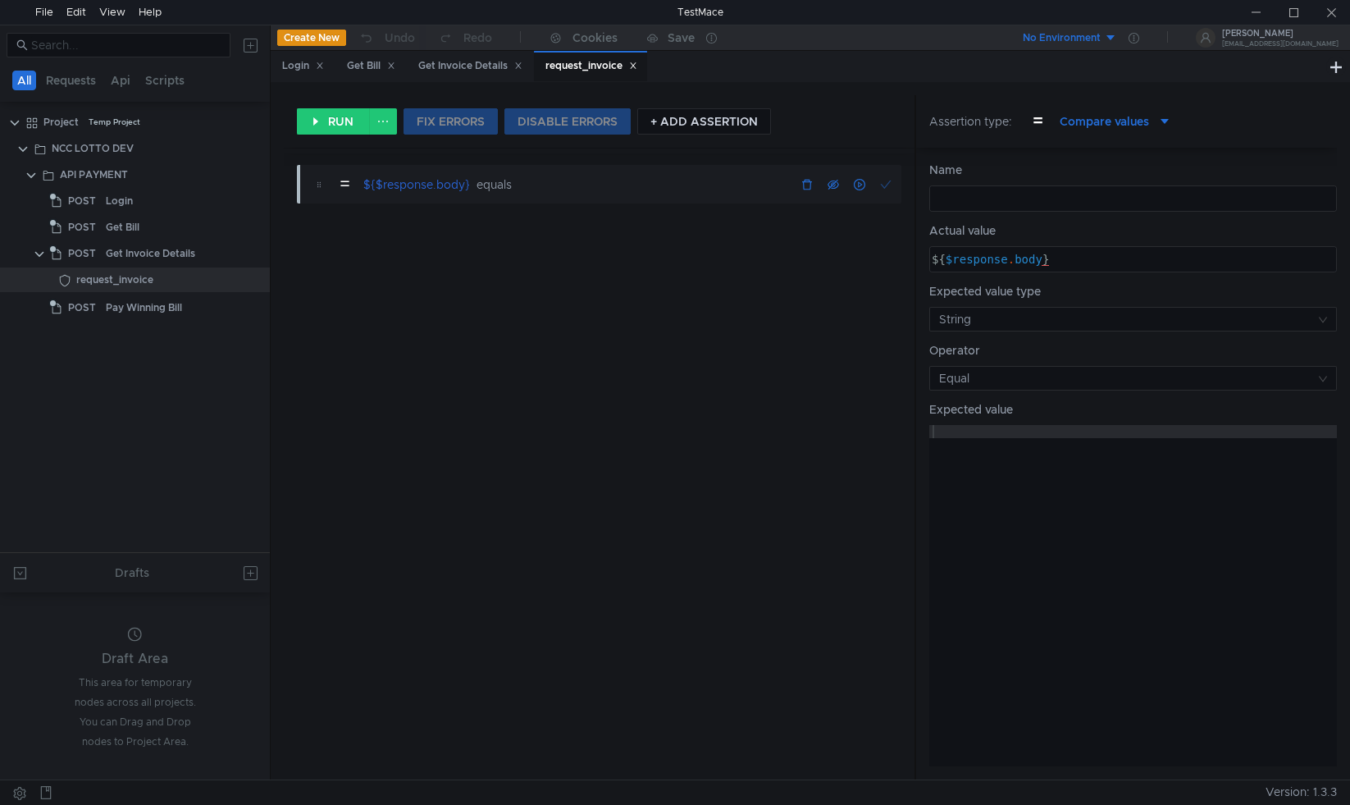
click at [347, 182] on div "=" at bounding box center [344, 184] width 25 height 29
click at [701, 181] on div "= ${$response.body} equals" at bounding box center [615, 184] width 605 height 29
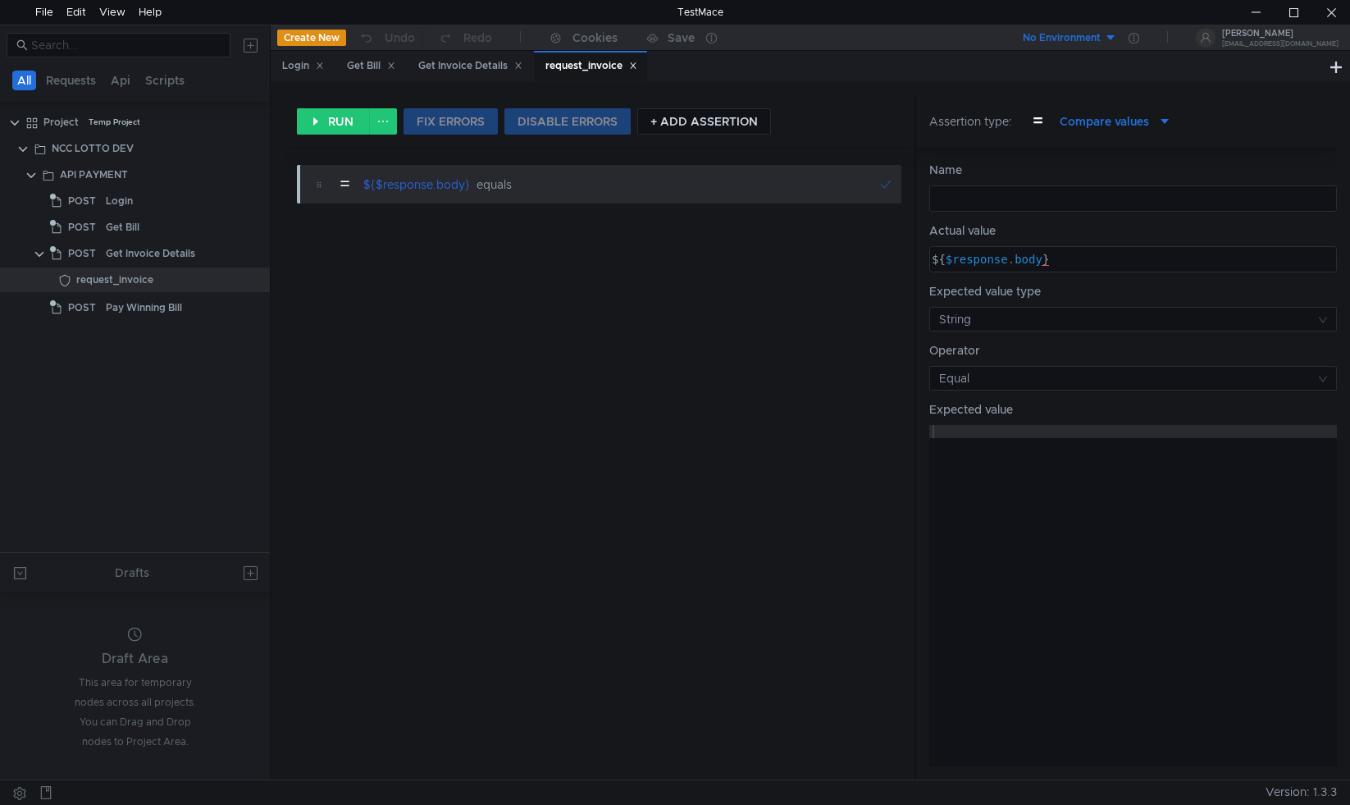
click at [1044, 116] on div "=" at bounding box center [1038, 121] width 25 height 29
click at [1134, 123] on div at bounding box center [675, 402] width 1350 height 805
click at [1153, 119] on div "Compare values" at bounding box center [1104, 121] width 109 height 18
click at [1247, 120] on div at bounding box center [675, 402] width 1350 height 805
click at [453, 67] on div "Get Invoice Details" at bounding box center [470, 65] width 104 height 17
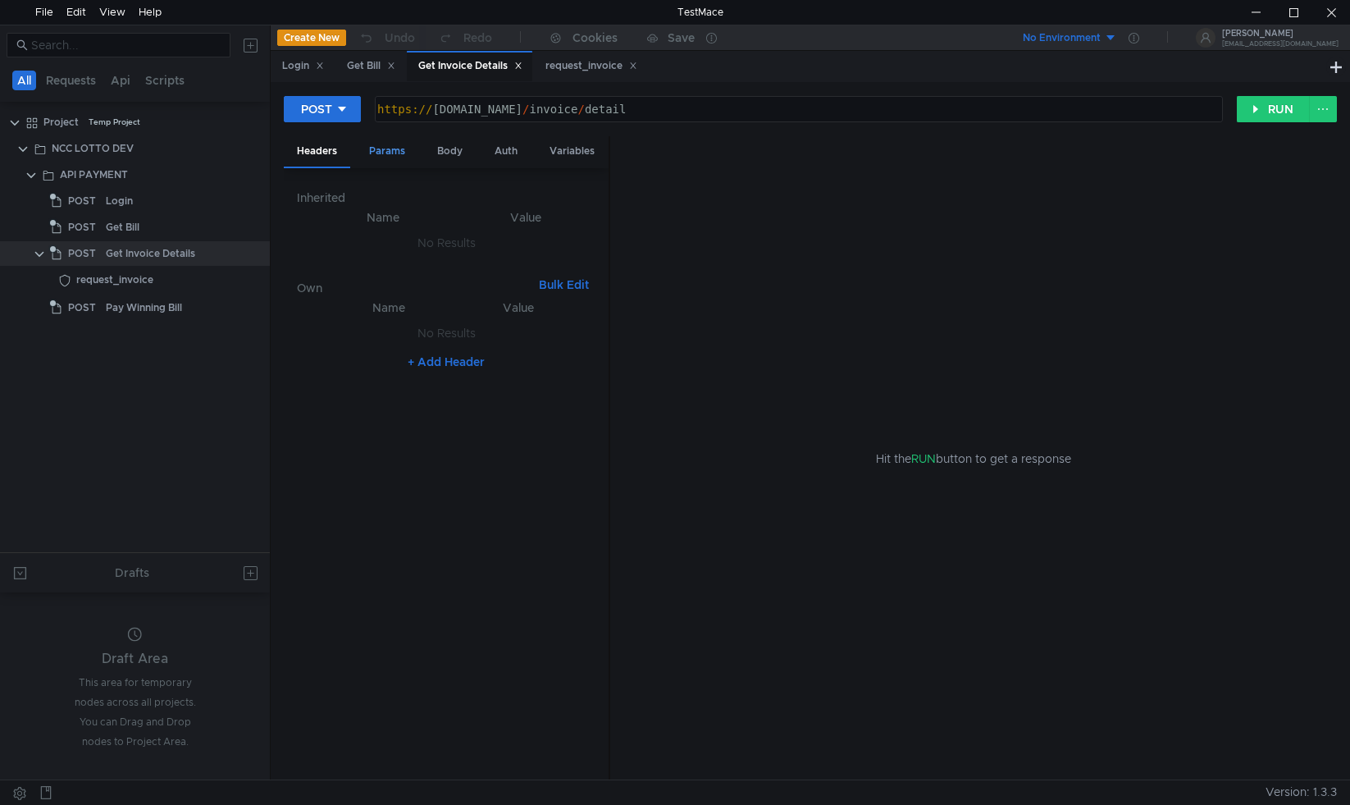
click at [388, 152] on div "Params" at bounding box center [387, 151] width 62 height 30
click at [446, 150] on div "Body" at bounding box center [450, 151] width 52 height 30
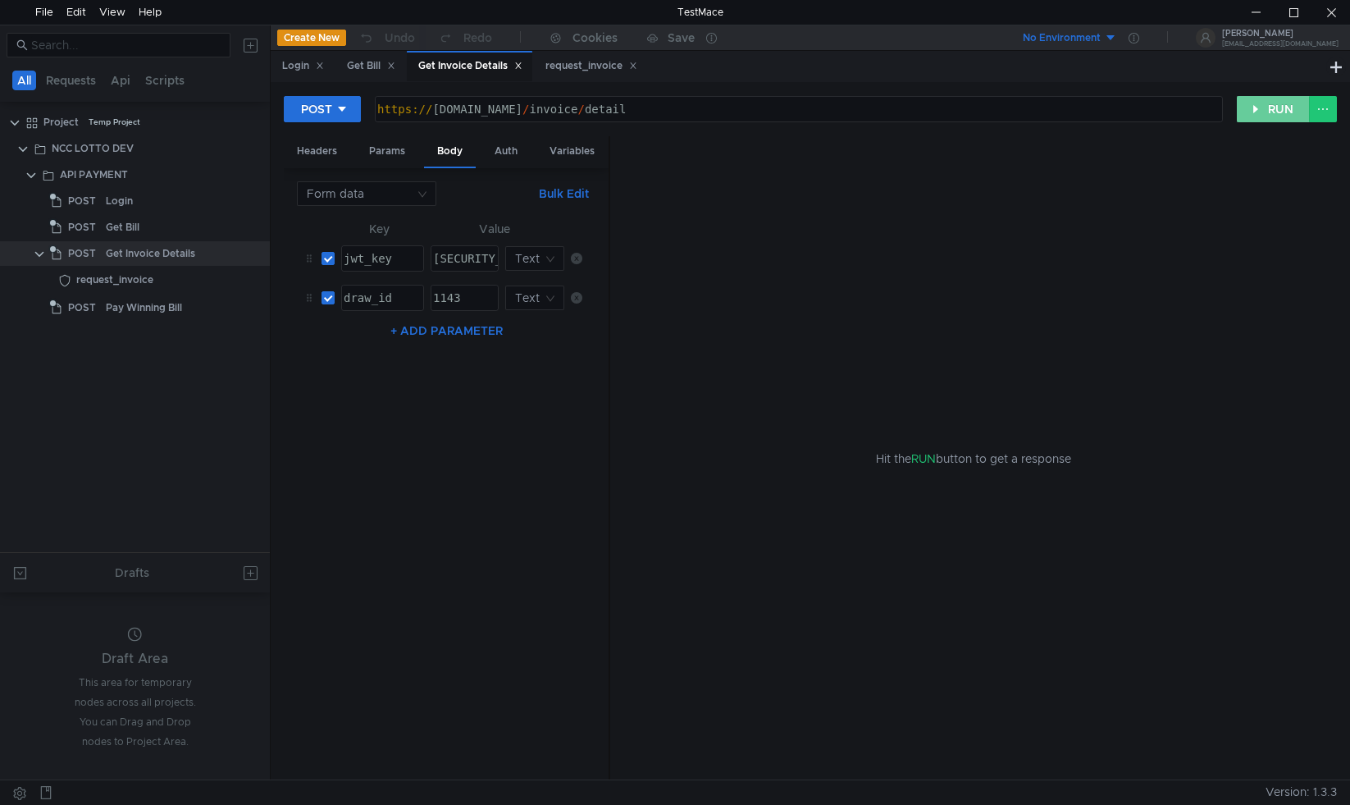
click at [1254, 107] on button "RUN" at bounding box center [1273, 109] width 73 height 26
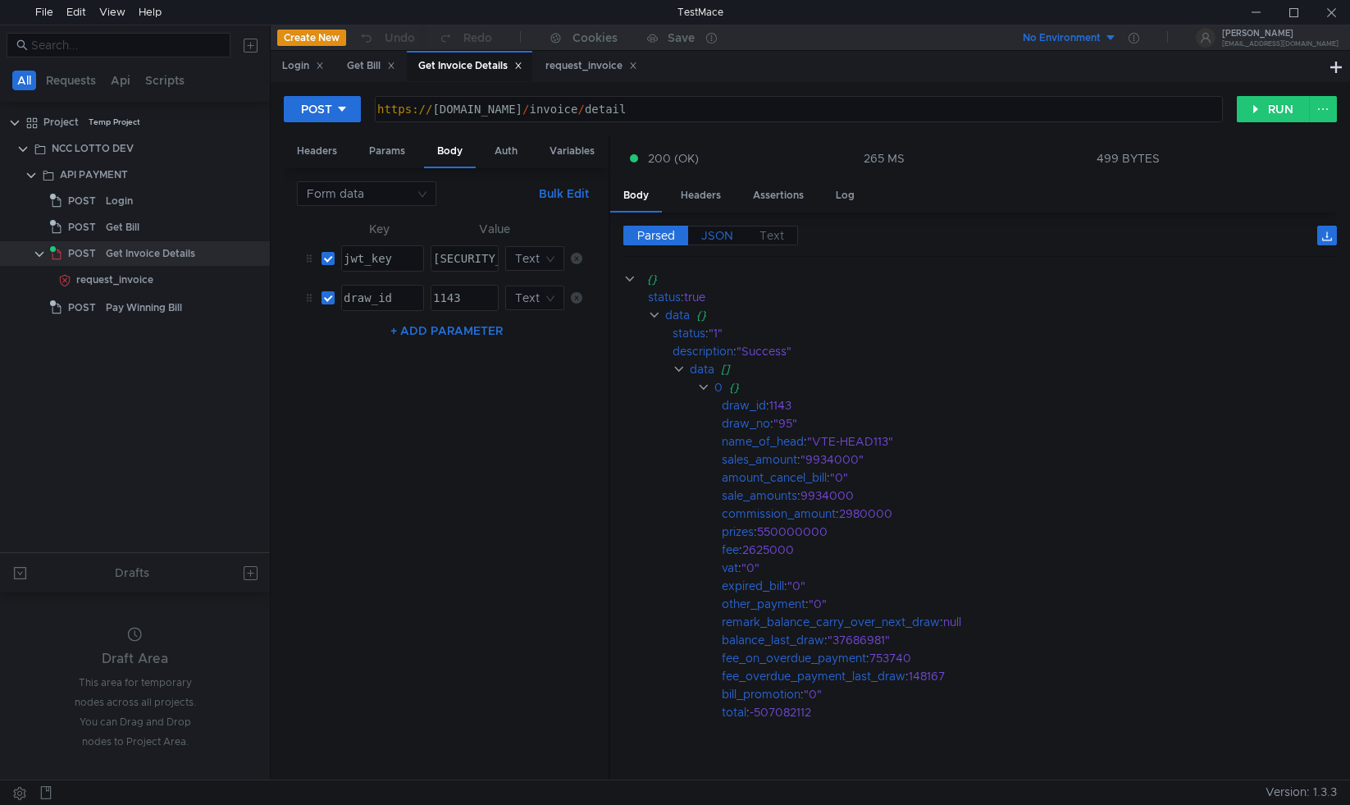
click at [715, 231] on span "JSON" at bounding box center [717, 235] width 32 height 15
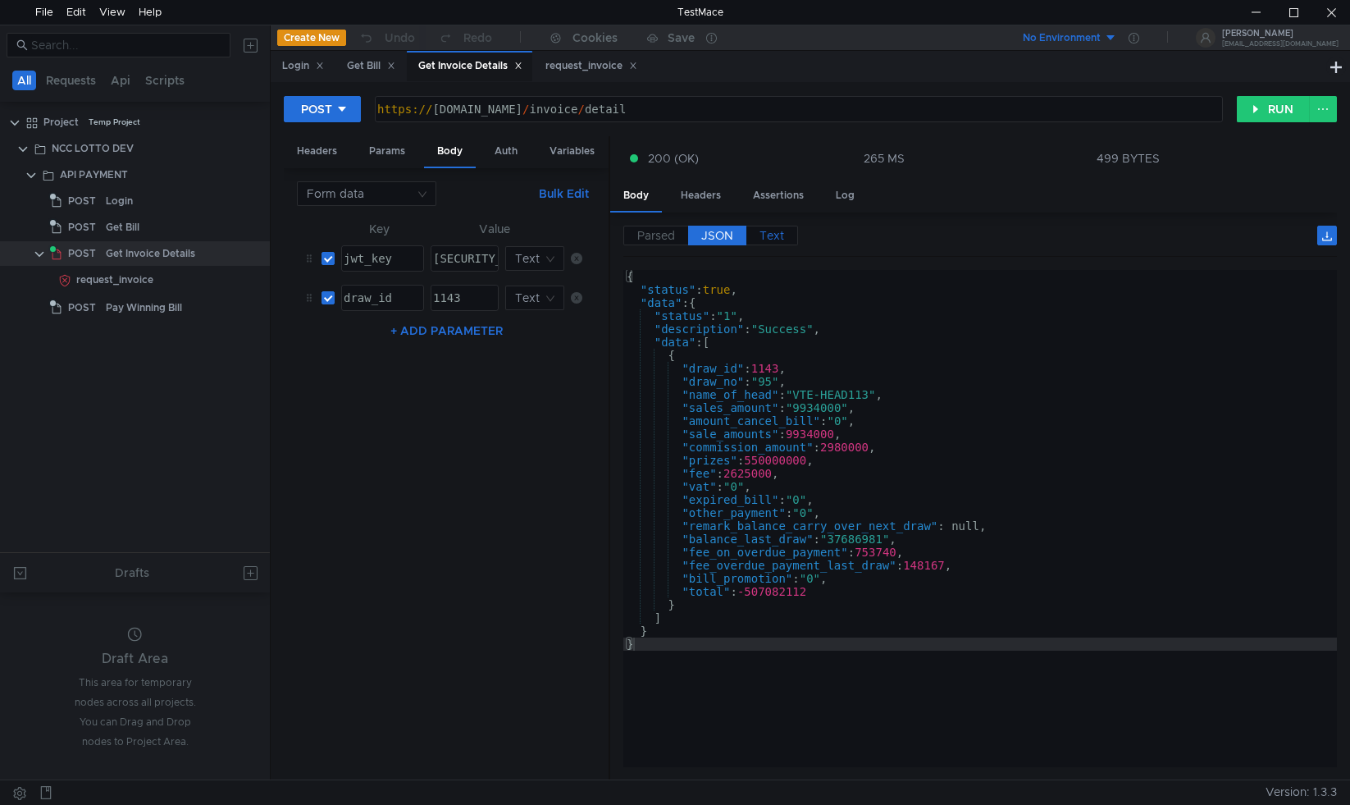
click at [769, 236] on span "Text" at bounding box center [772, 235] width 25 height 15
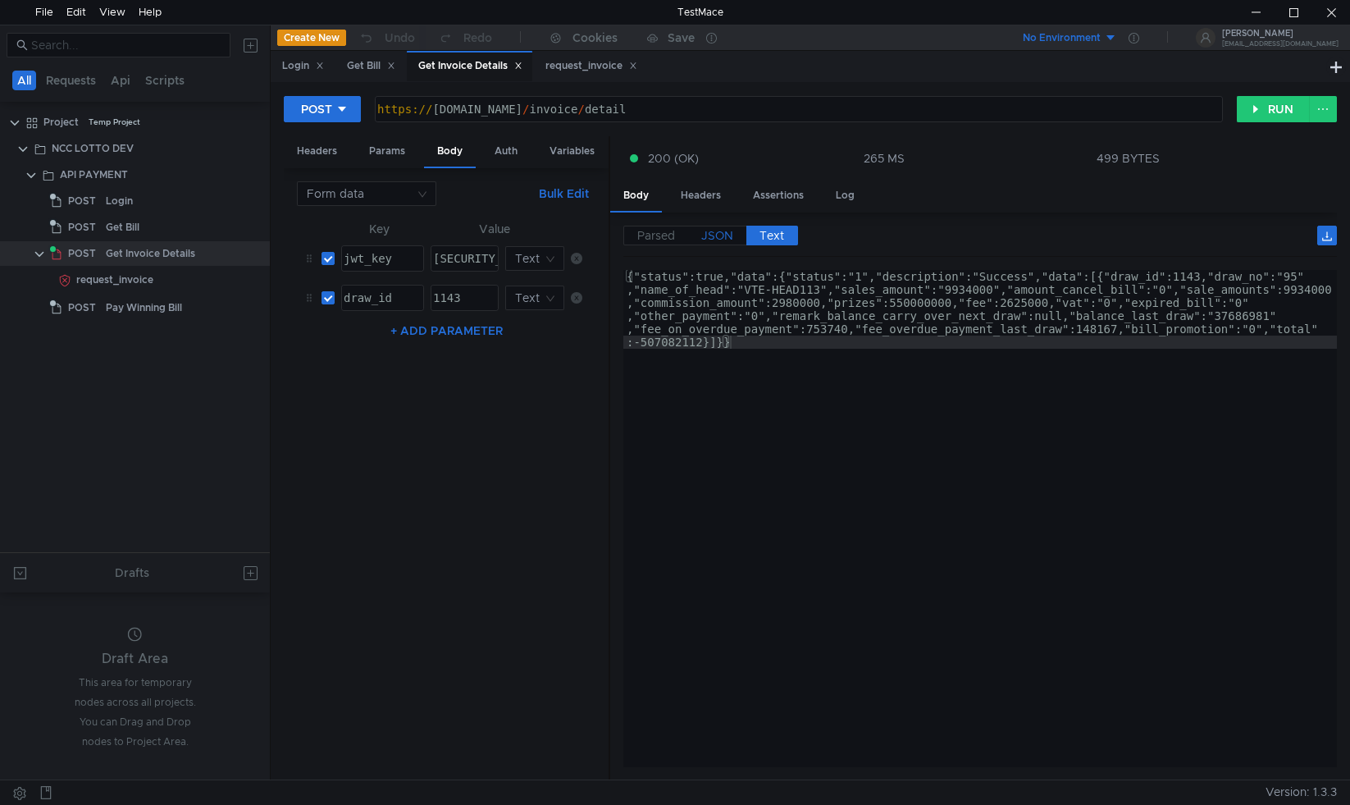
click at [726, 235] on span "JSON" at bounding box center [717, 235] width 32 height 15
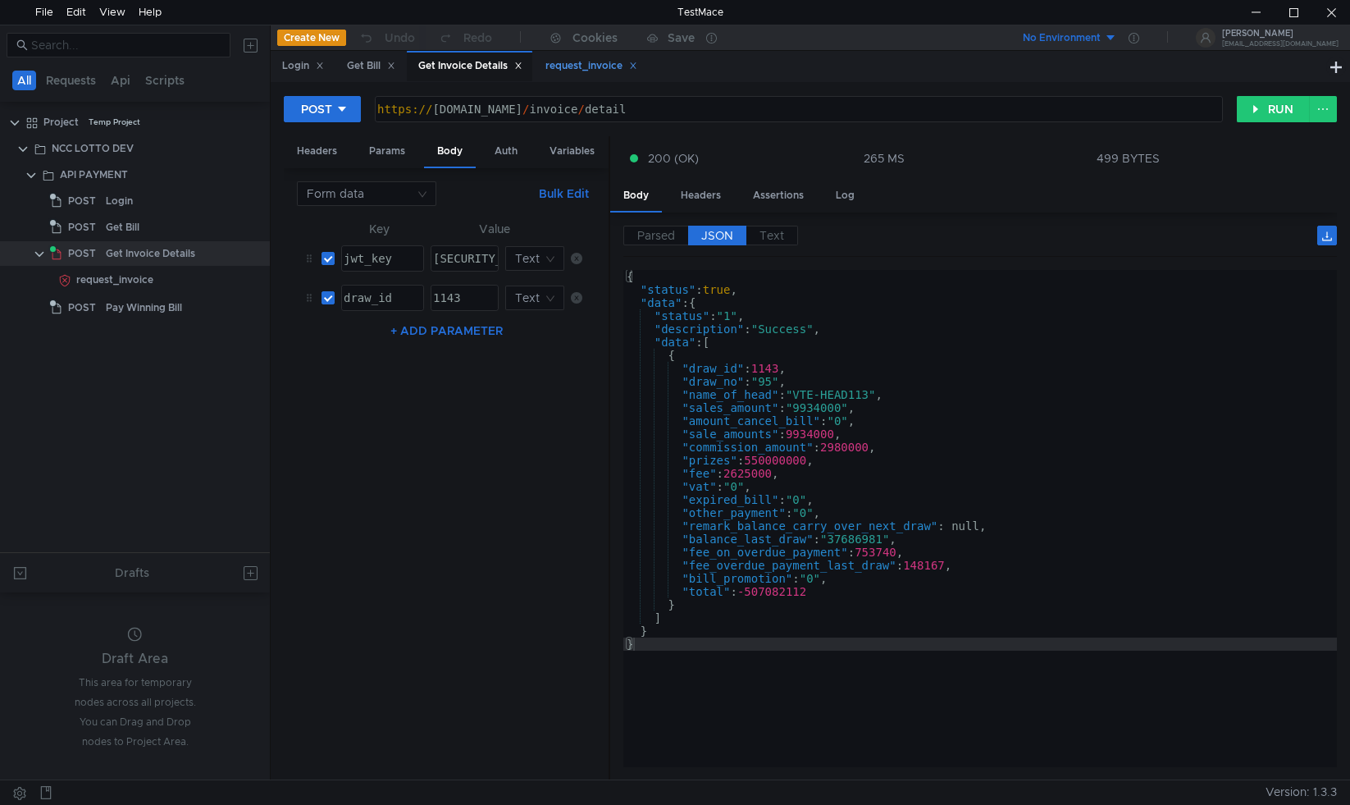
click at [594, 62] on div "request_invoice" at bounding box center [592, 65] width 92 height 17
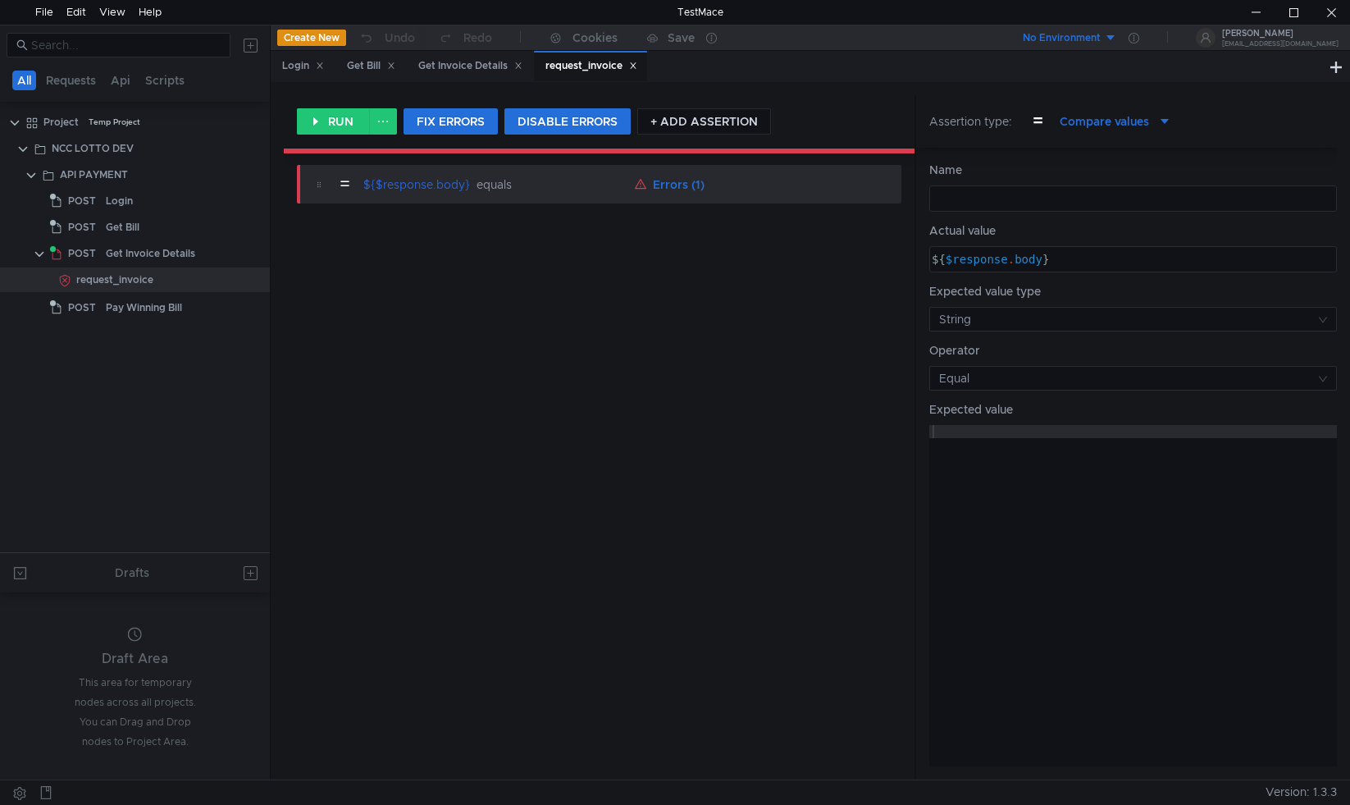
click at [977, 193] on div at bounding box center [1132, 211] width 406 height 39
type textarea "S"
type textarea "Status_Code"
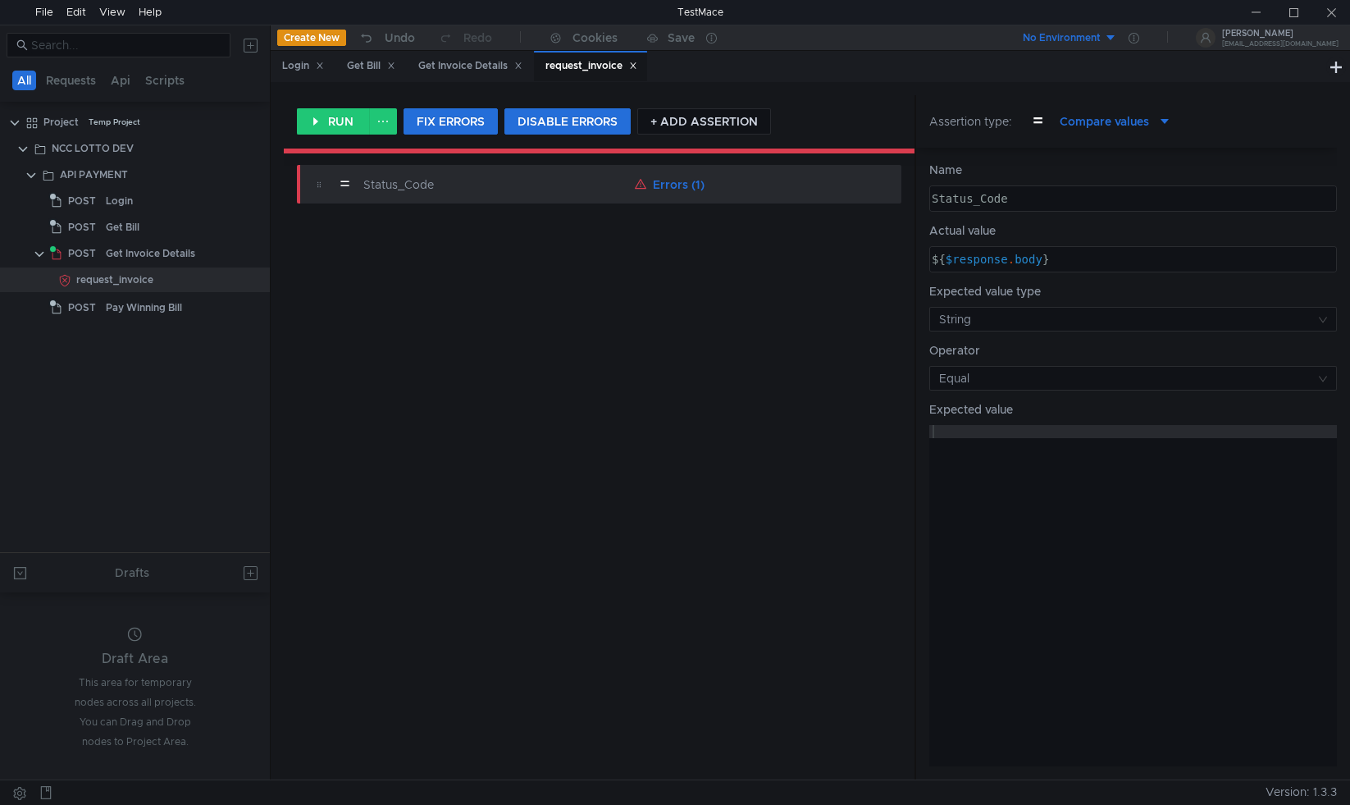
click at [777, 429] on div "= Status_Code Errors (1)" at bounding box center [599, 466] width 631 height 628
click at [455, 72] on div "Get Invoice Details" at bounding box center [470, 65] width 104 height 17
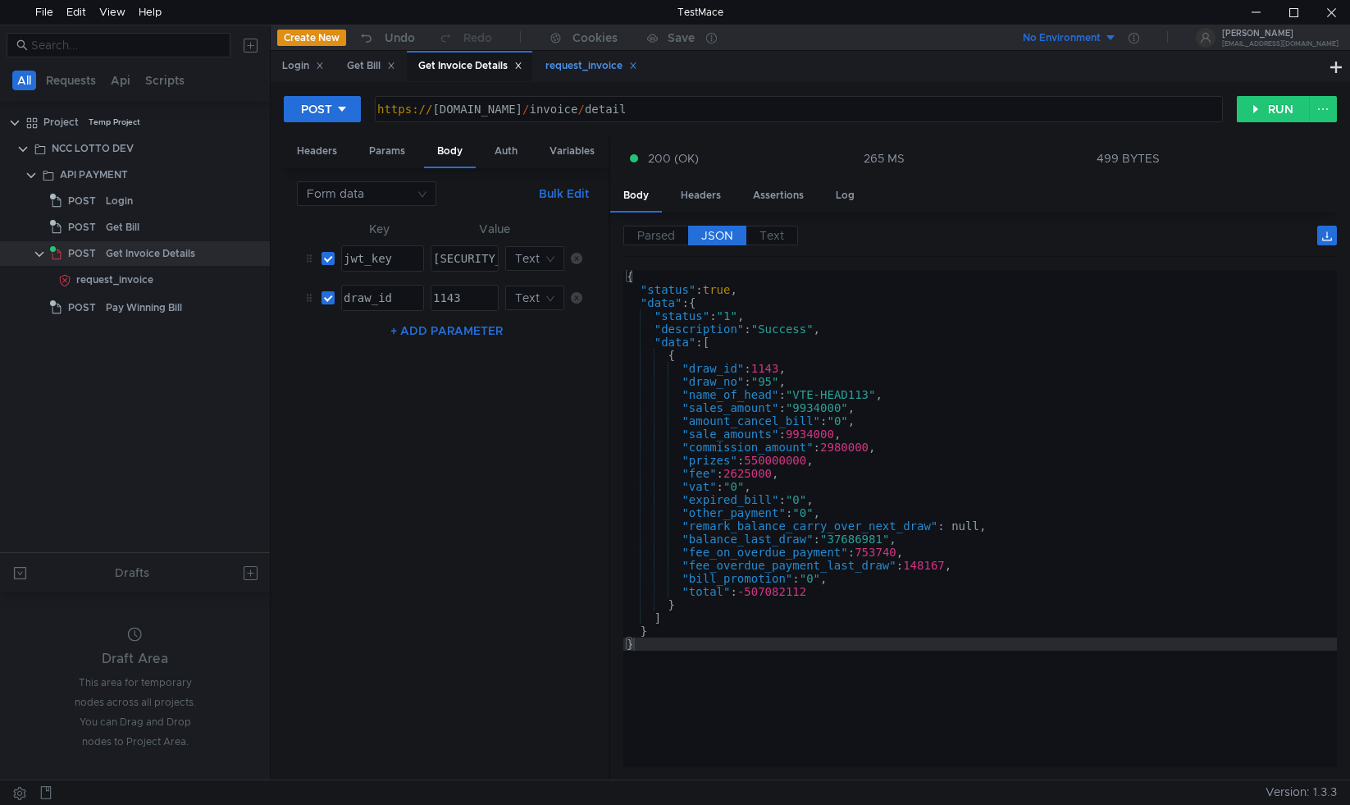
click at [590, 68] on div "request_invoice" at bounding box center [592, 65] width 92 height 17
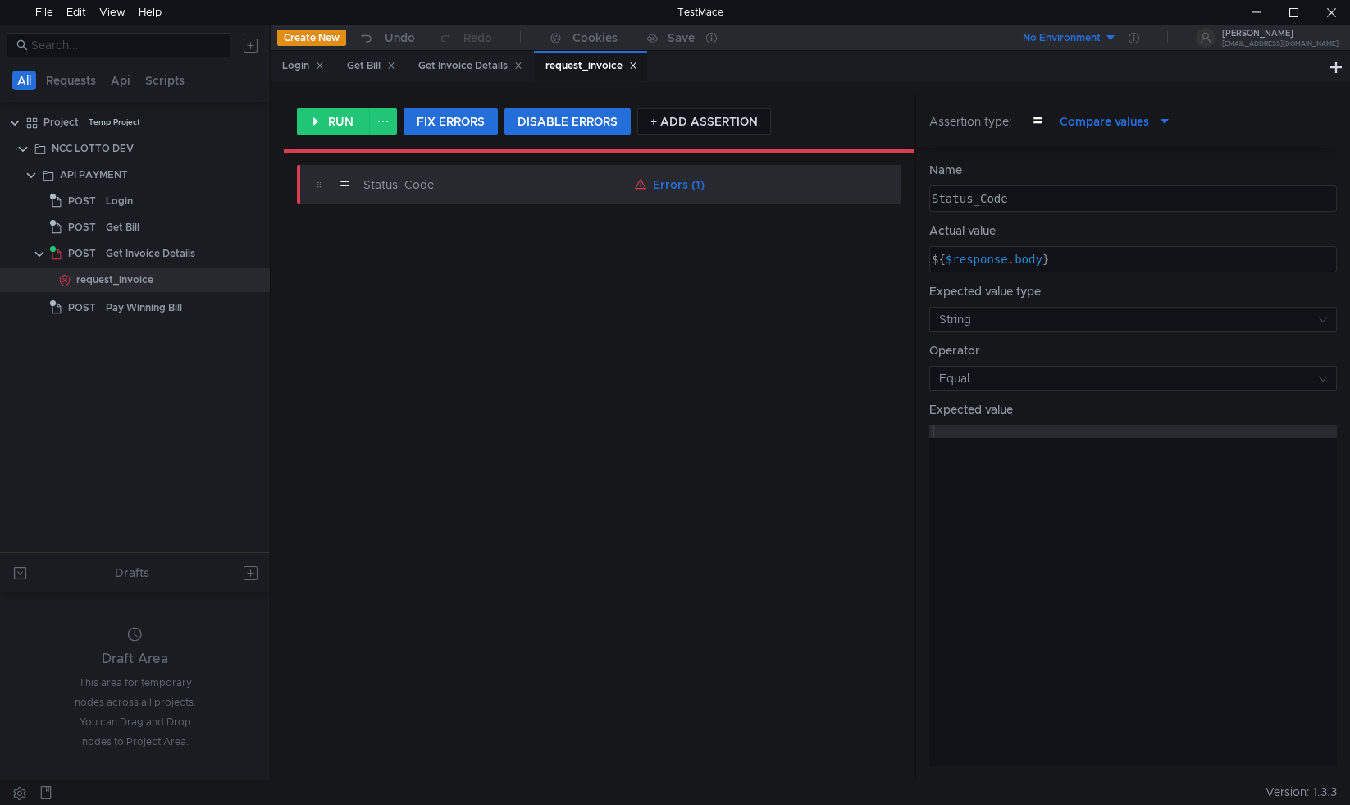
click at [1025, 498] on div at bounding box center [1134, 609] width 408 height 368
click at [1101, 529] on div "true" at bounding box center [1134, 609] width 408 height 368
type textarea "true"
click at [720, 516] on div "= Status_Code Errors (1)" at bounding box center [599, 466] width 631 height 628
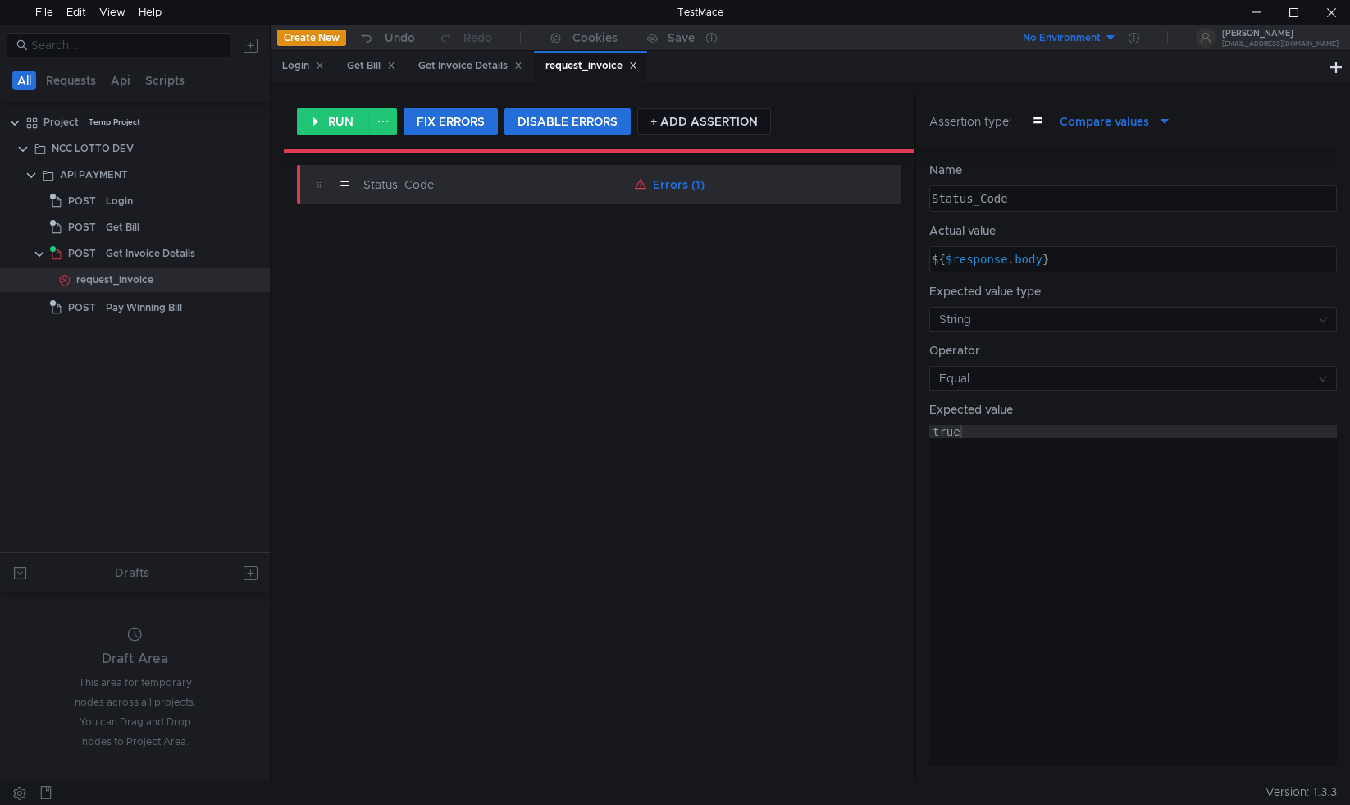
click at [1080, 500] on div "true" at bounding box center [1134, 609] width 408 height 368
click at [735, 484] on div "= Status_Code Errors (1)" at bounding box center [599, 466] width 631 height 628
click at [328, 114] on button "RUN" at bounding box center [333, 121] width 73 height 26
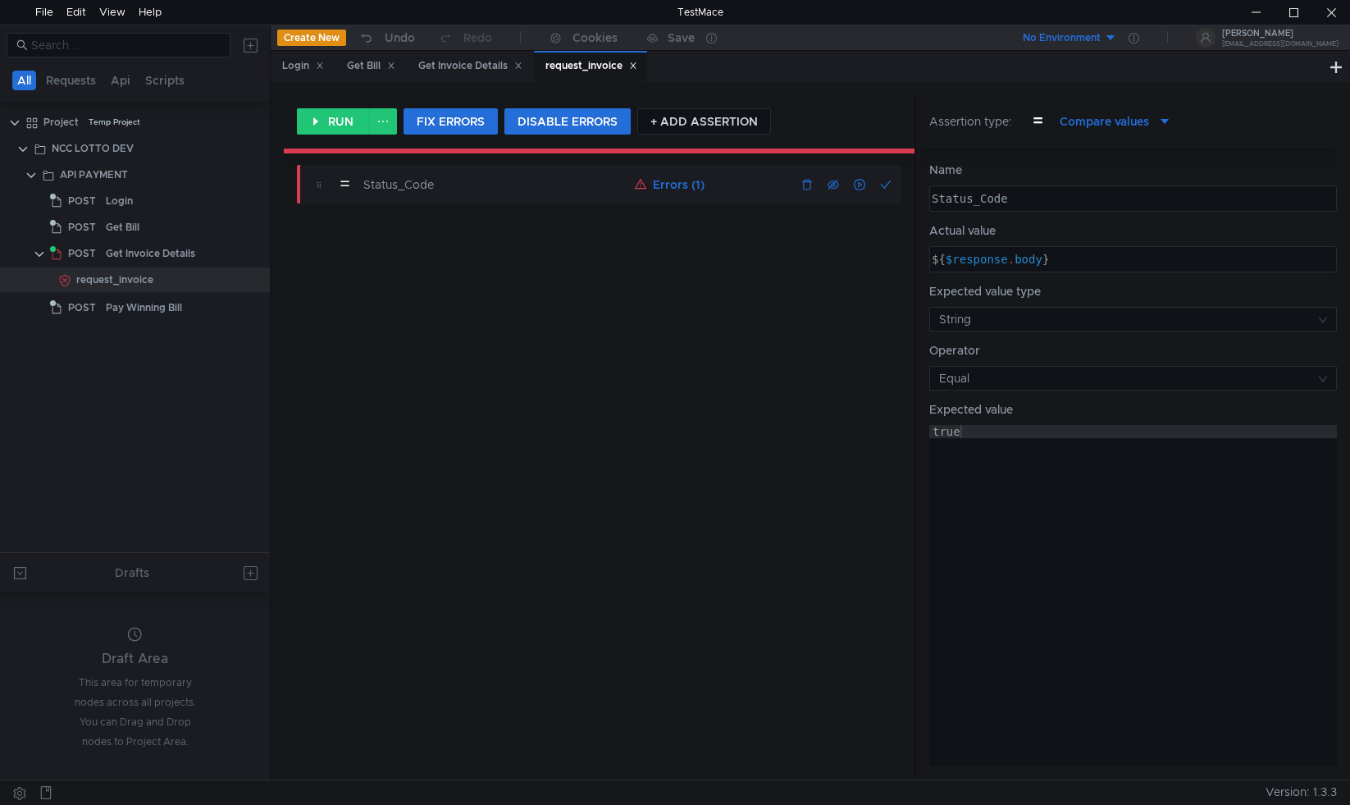
click at [668, 194] on button "Errors (1)" at bounding box center [669, 185] width 83 height 20
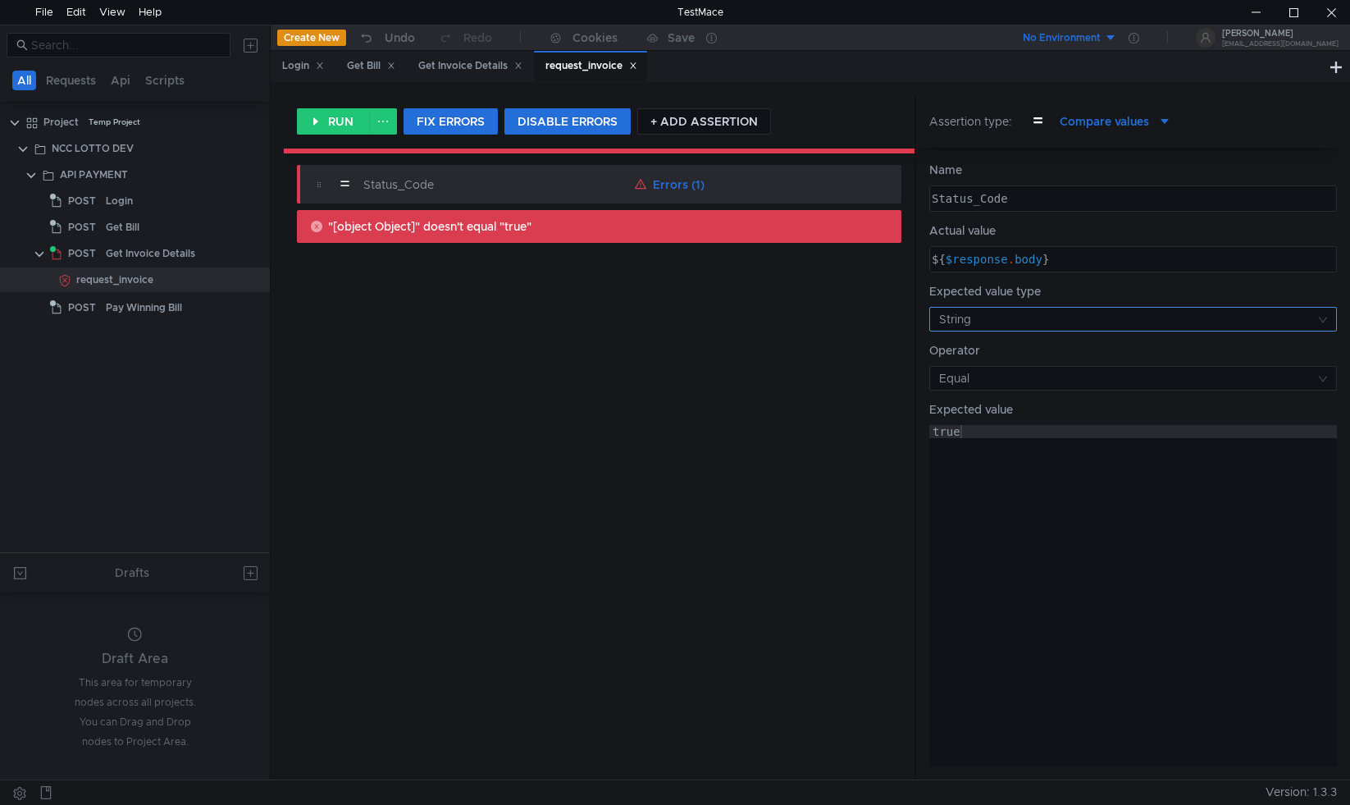
click at [996, 318] on input at bounding box center [1127, 319] width 377 height 23
click at [1001, 403] on div "Object" at bounding box center [992, 404] width 36 height 18
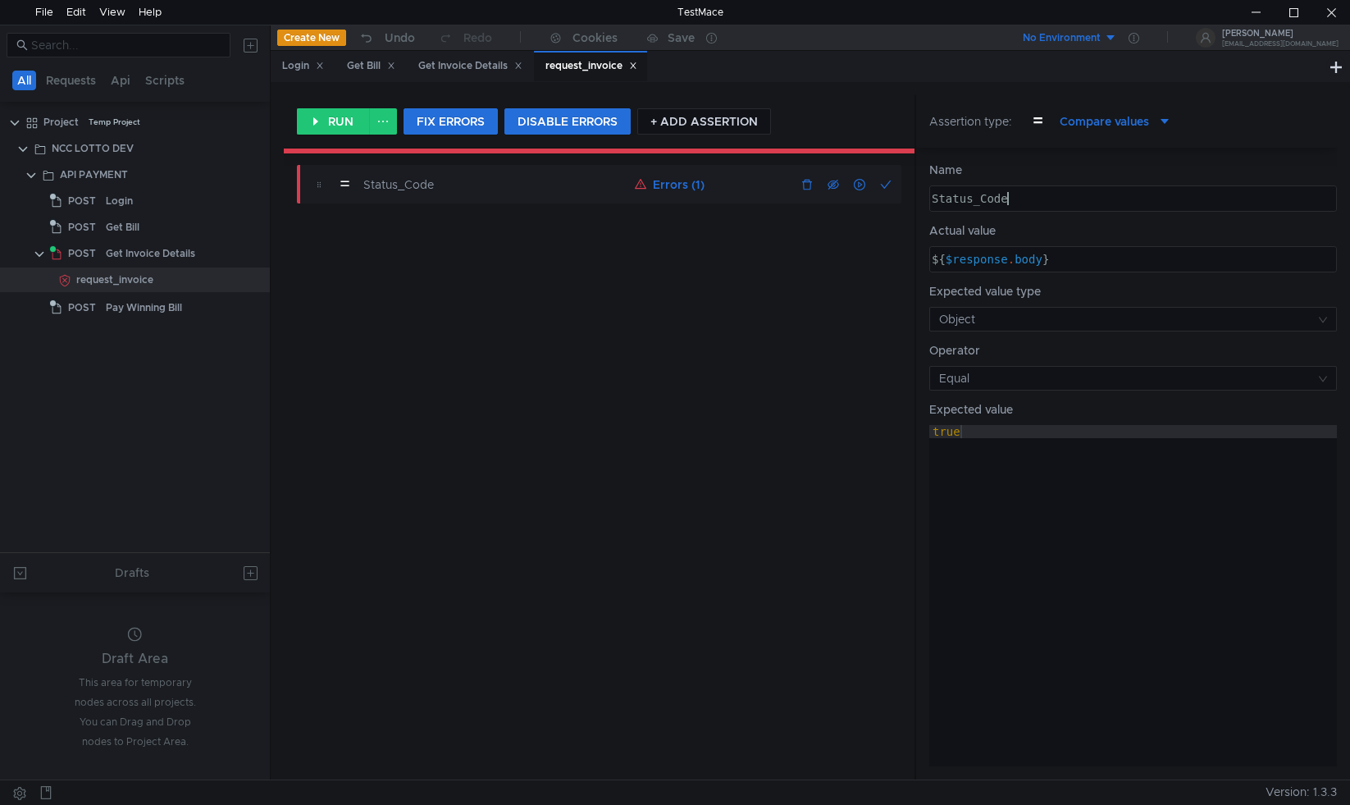
drag, startPoint x: 1019, startPoint y: 195, endPoint x: 858, endPoint y: 184, distance: 161.2
click at [858, 184] on as-split "RUN FIX ERRORS DISABLE ERRORS + ADD ASSERTION = Status_Code Errors (1) Assertio…" at bounding box center [810, 437] width 1053 height 684
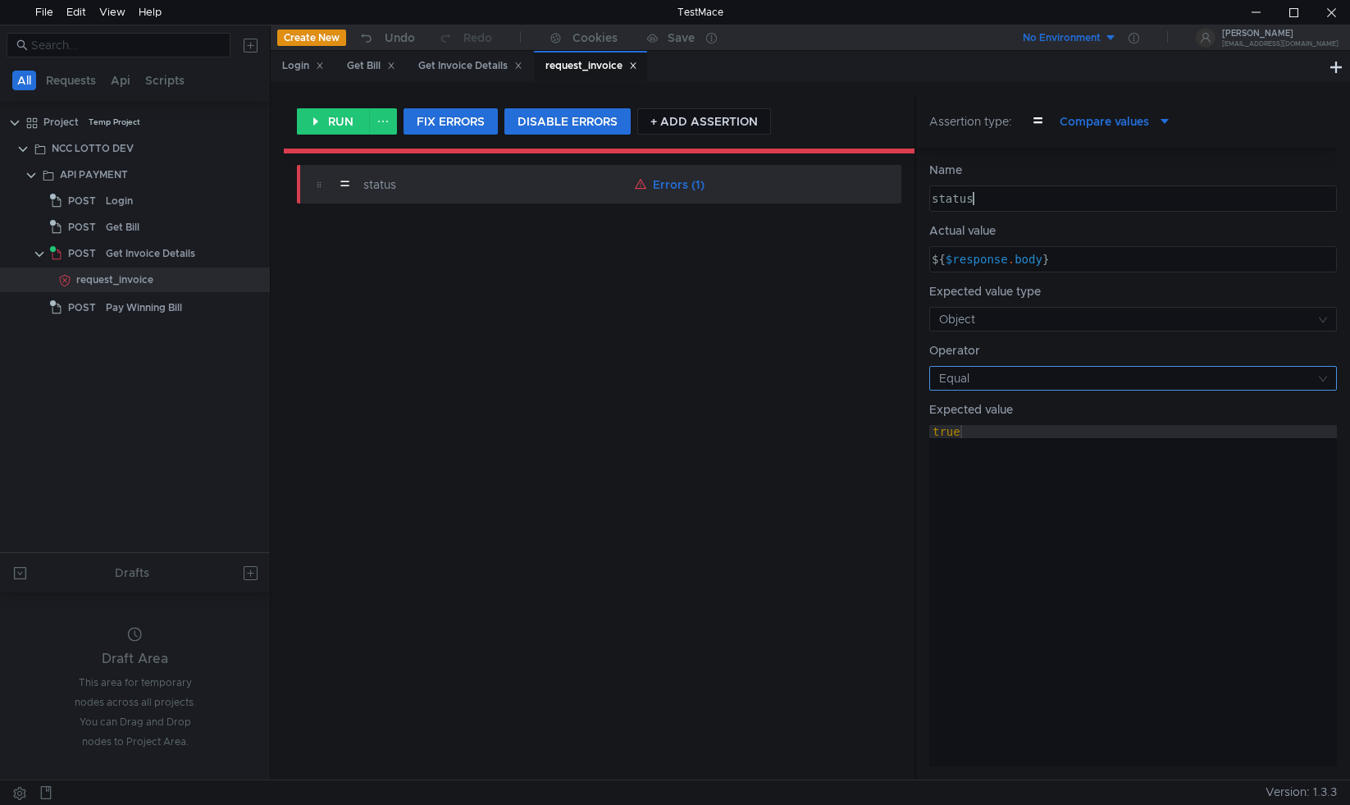
type textarea "status"
click at [1026, 383] on input at bounding box center [1127, 378] width 377 height 23
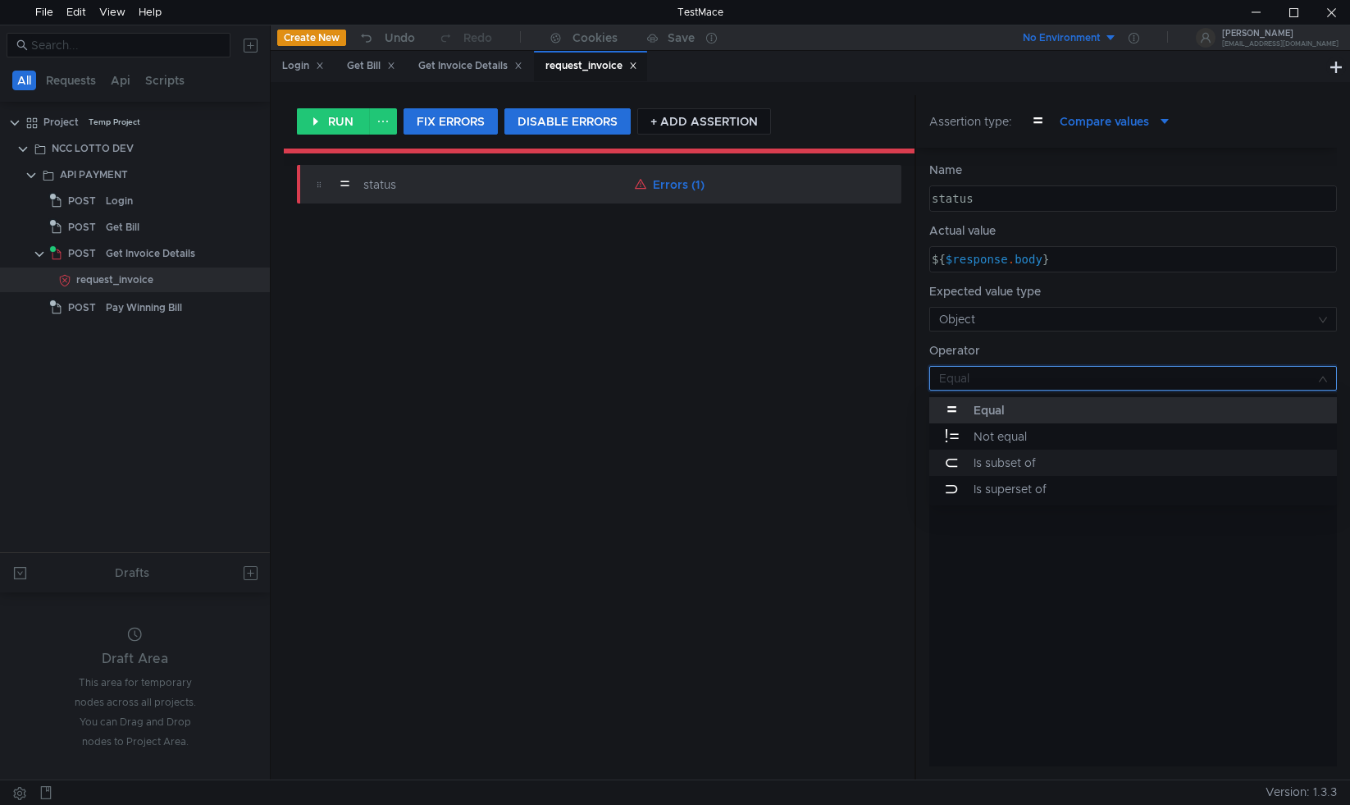
click at [1036, 464] on div "Is subset of" at bounding box center [1005, 463] width 62 height 18
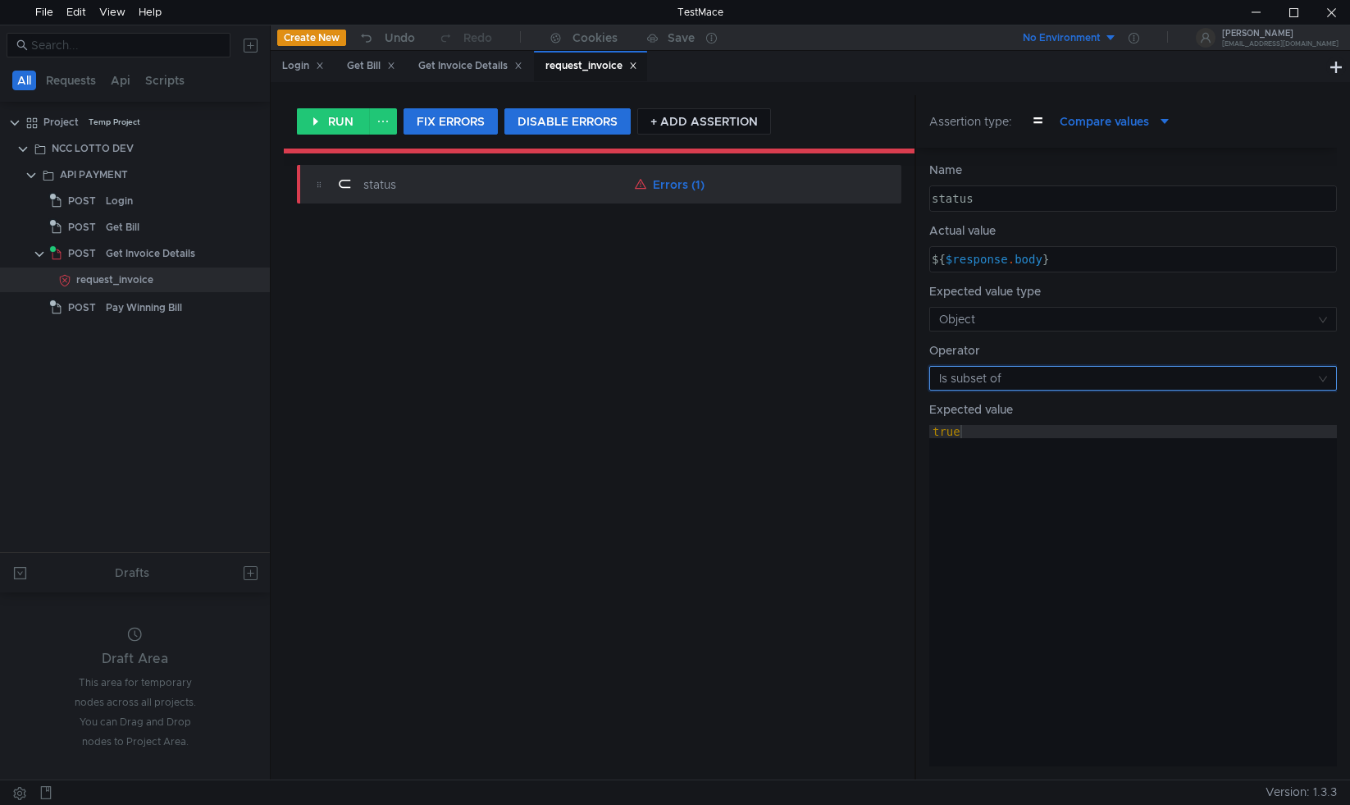
click at [1044, 379] on input at bounding box center [1127, 378] width 377 height 23
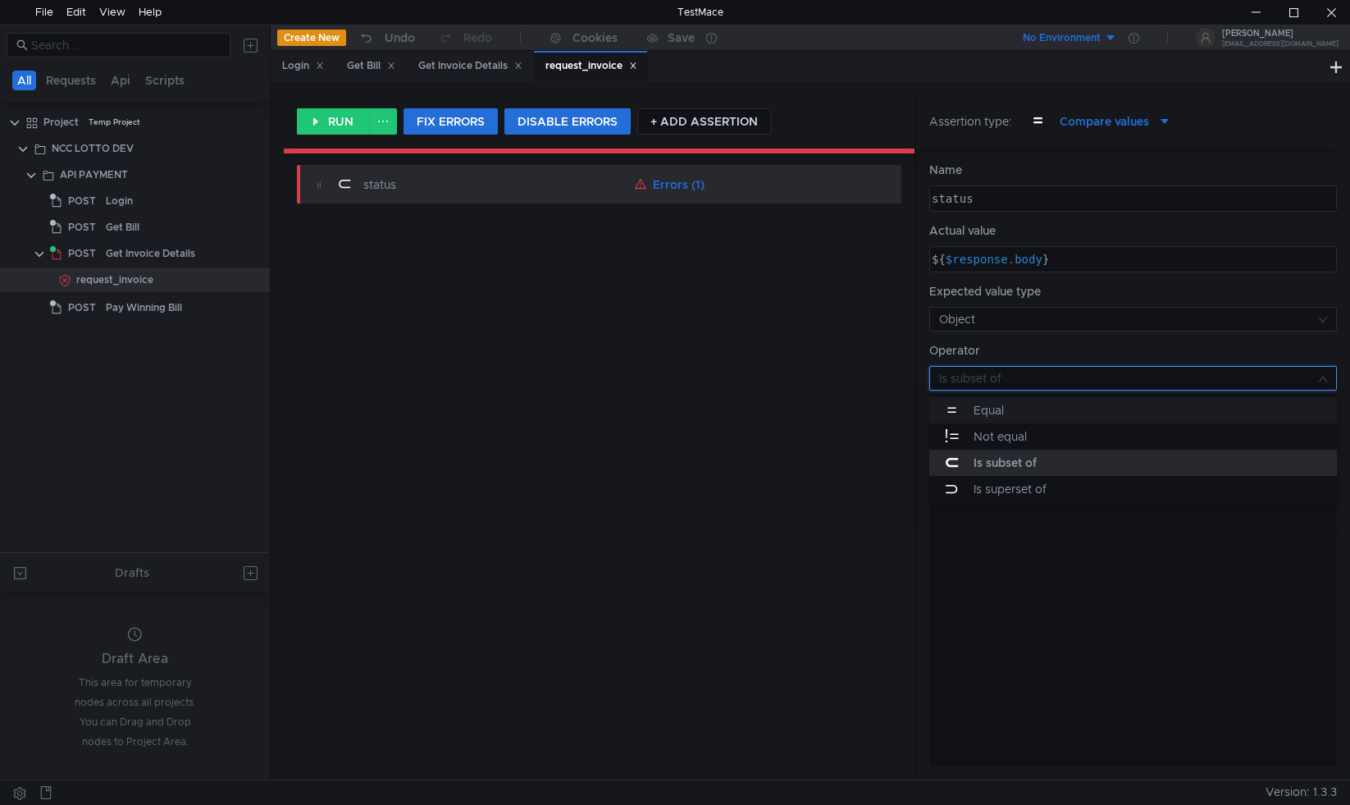
click at [1036, 416] on div "= Equal" at bounding box center [1133, 410] width 388 height 18
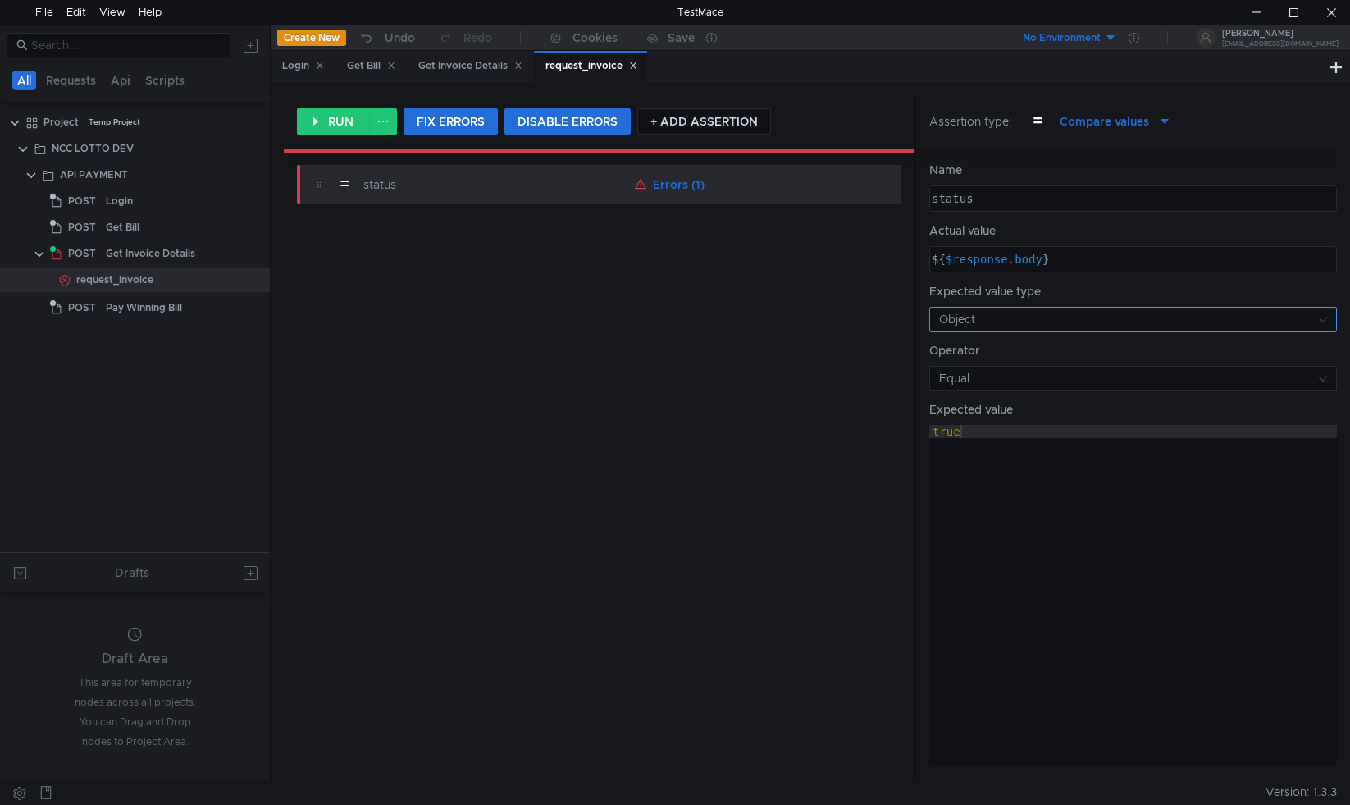
click at [1042, 316] on input at bounding box center [1127, 319] width 377 height 23
click at [1006, 353] on div "String" at bounding box center [990, 351] width 32 height 18
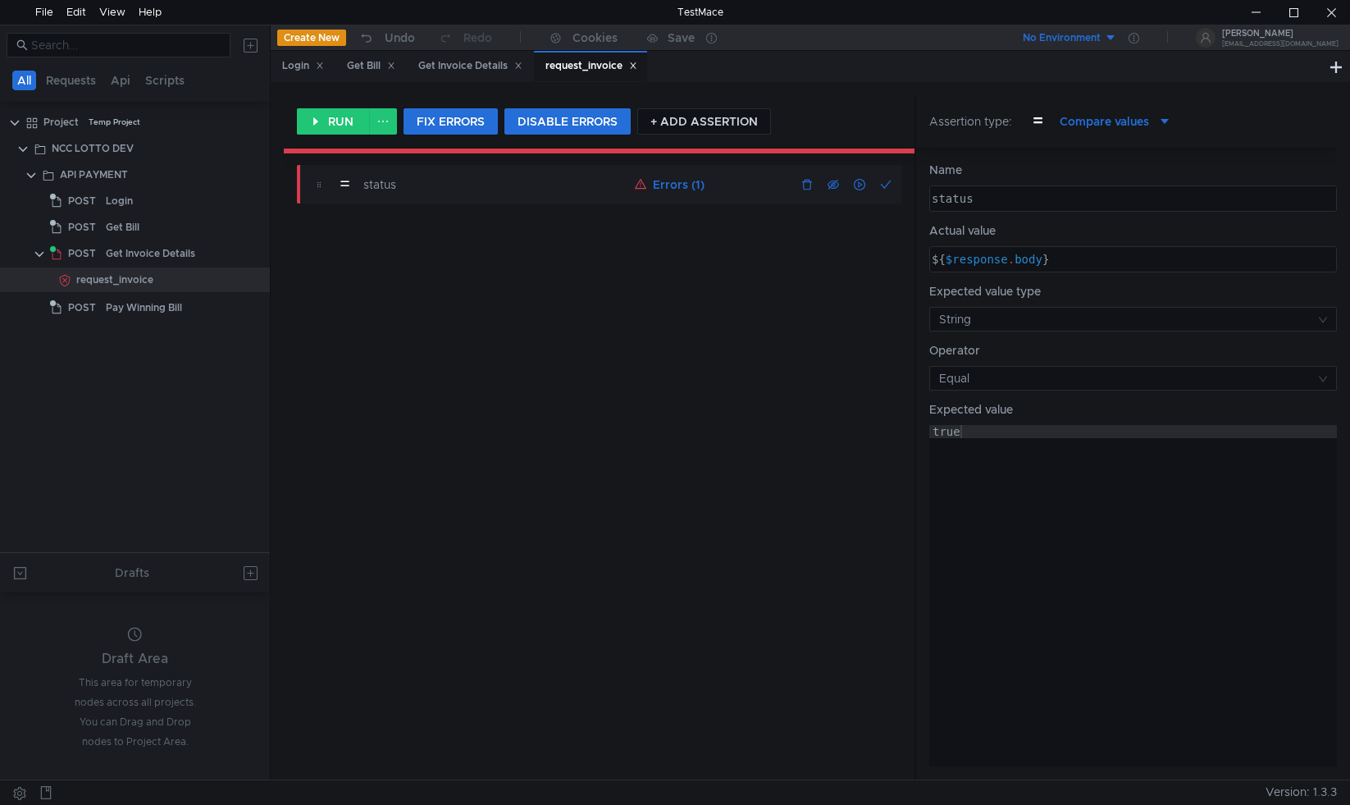
click at [646, 182] on button "Errors (1)" at bounding box center [669, 185] width 83 height 20
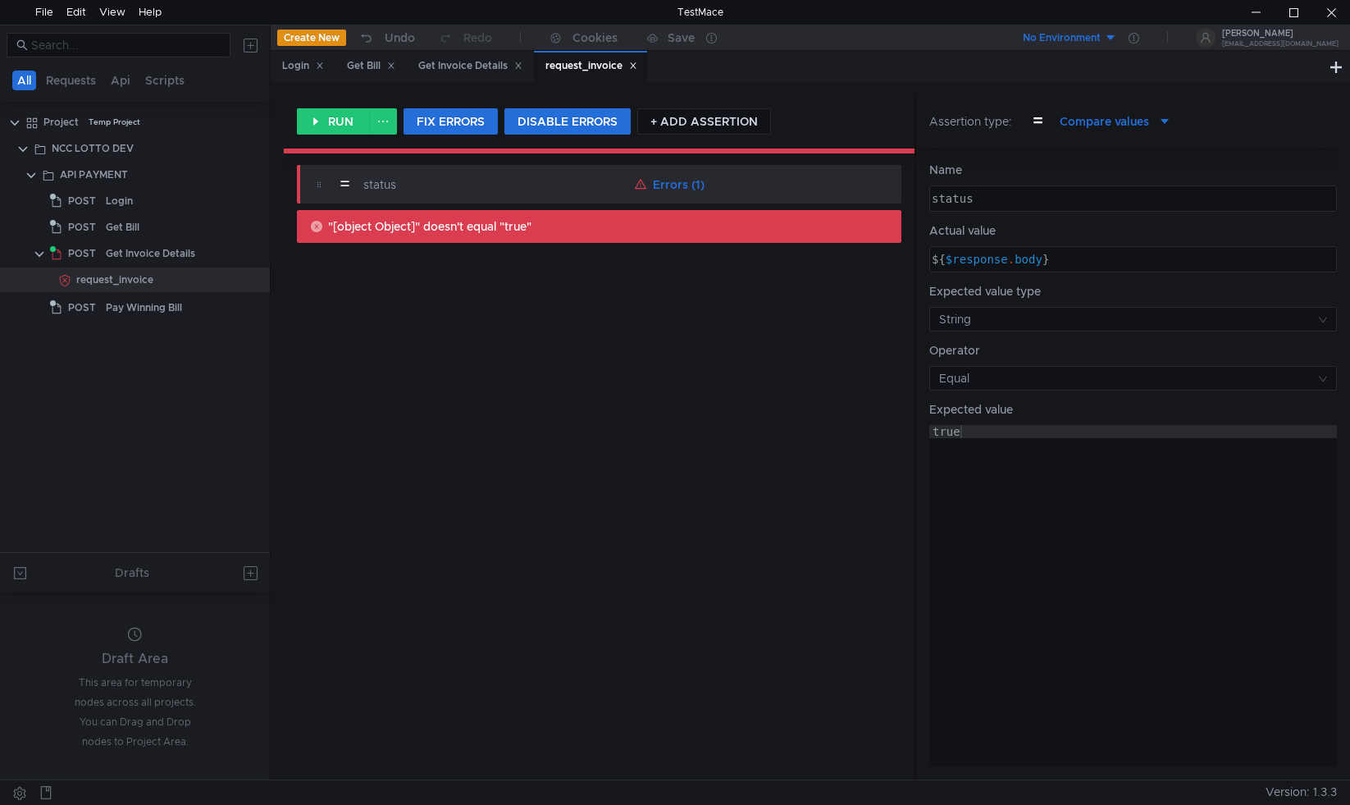
click at [1027, 199] on div "status" at bounding box center [1132, 211] width 406 height 39
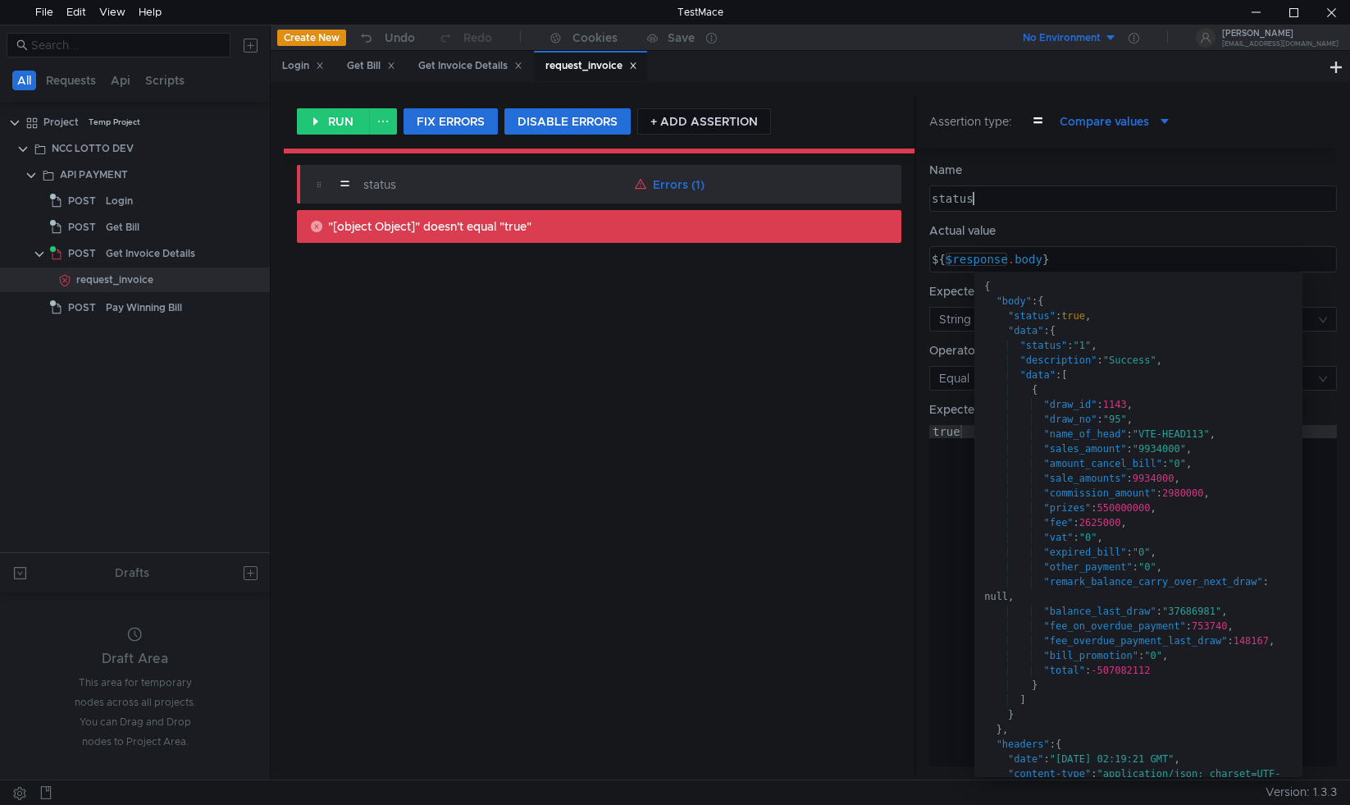
click at [953, 258] on div "${ $response . body }" at bounding box center [1132, 272] width 406 height 39
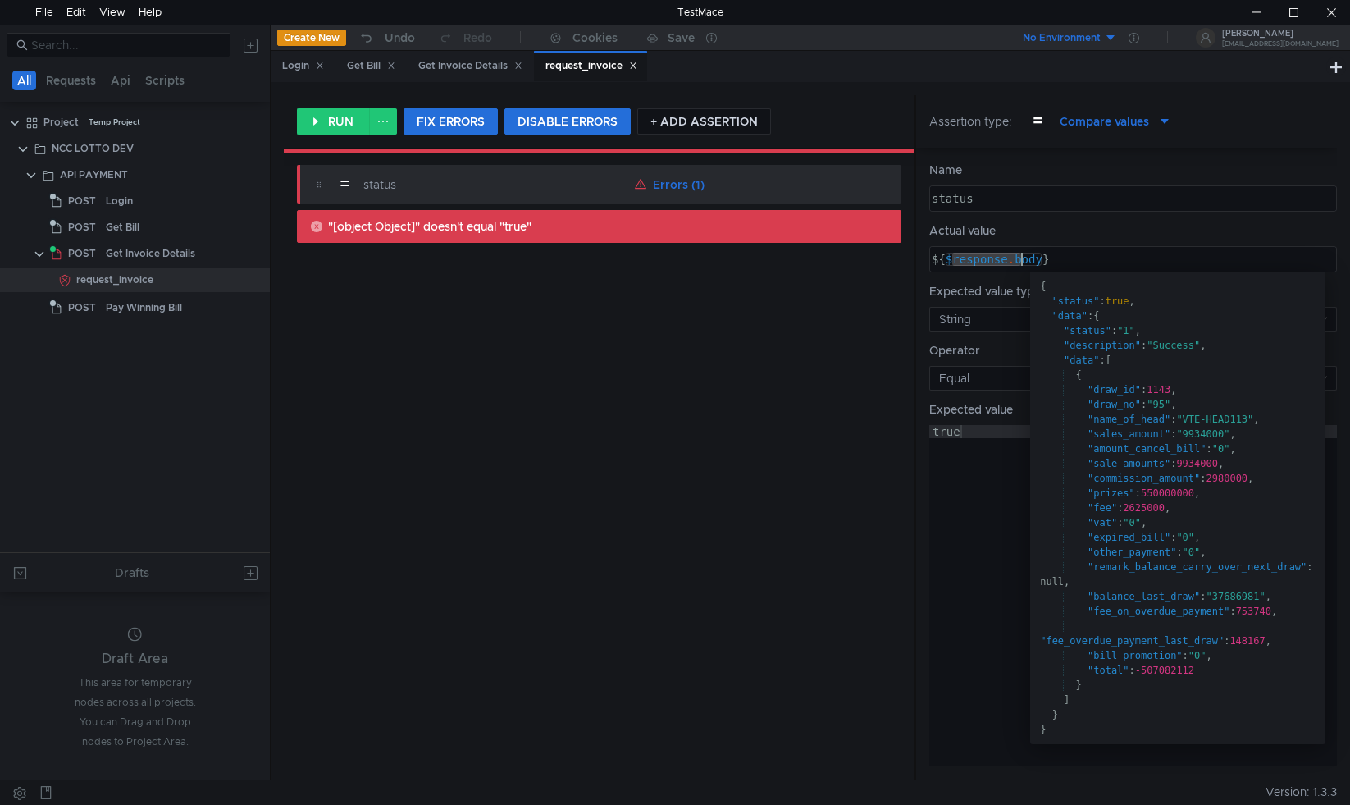
drag, startPoint x: 952, startPoint y: 259, endPoint x: 1021, endPoint y: 258, distance: 68.9
click at [1021, 258] on div "${ $response . body }" at bounding box center [1132, 272] width 406 height 39
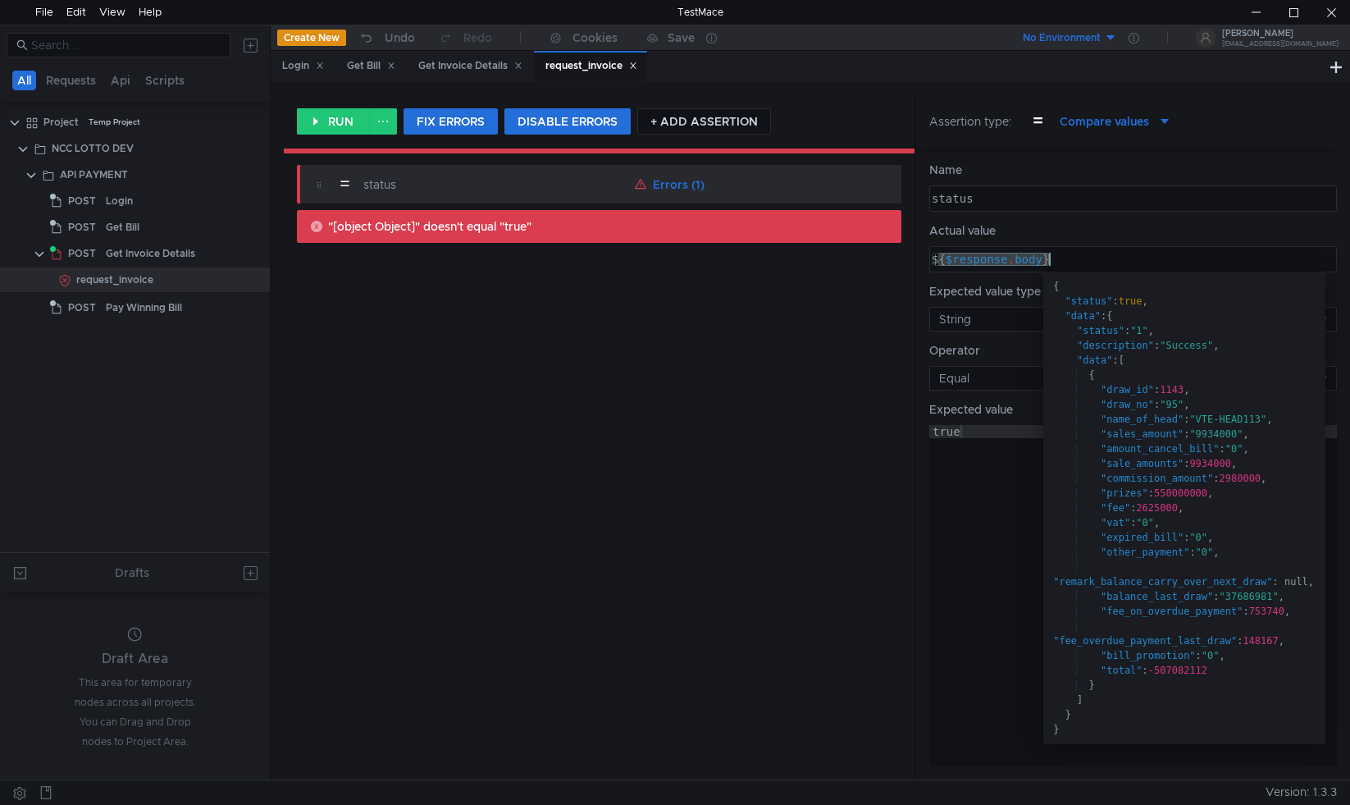
drag, startPoint x: 940, startPoint y: 258, endPoint x: 1076, endPoint y: 258, distance: 135.4
click at [1076, 258] on div "${ $response . body }" at bounding box center [1132, 272] width 406 height 39
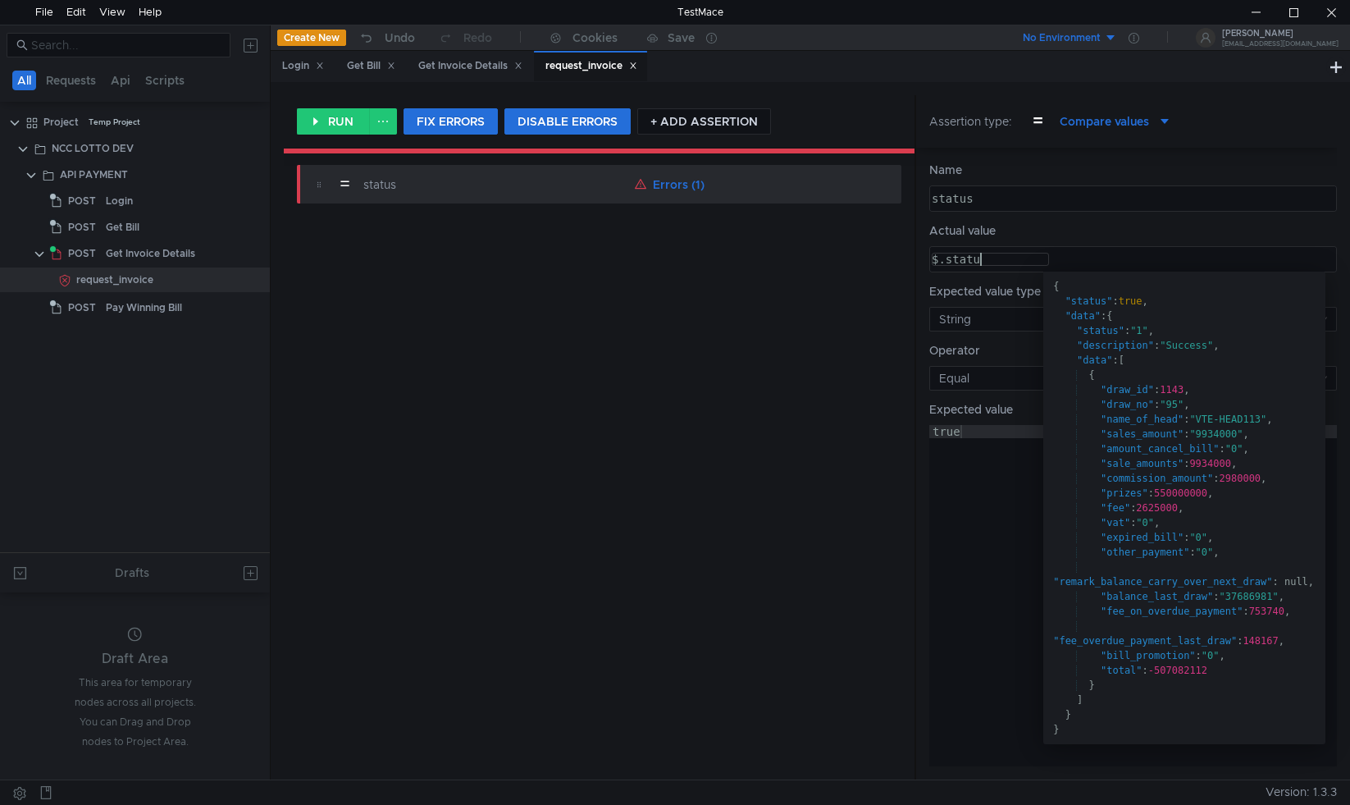
scroll to position [0, 3]
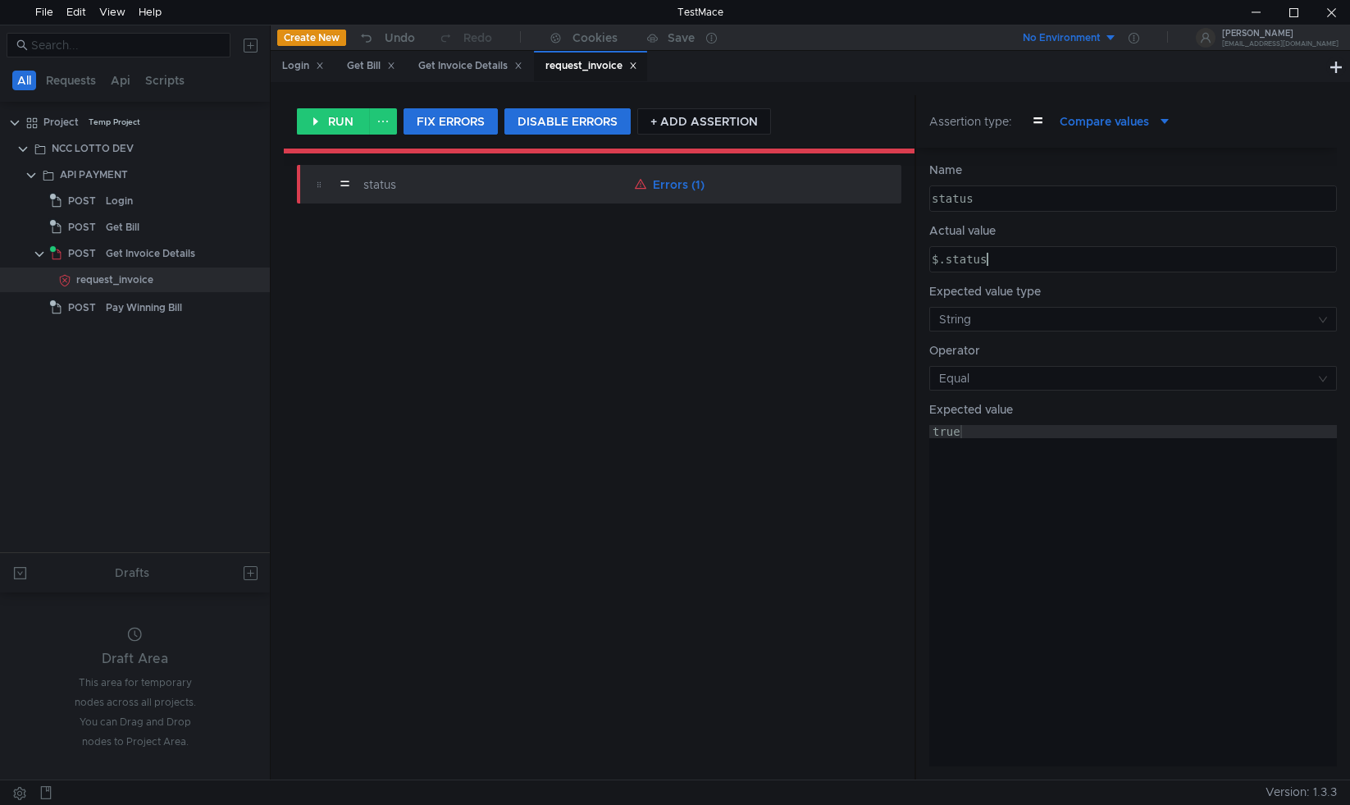
type textarea "$.status"
click at [1171, 487] on div "true" at bounding box center [1134, 609] width 408 height 368
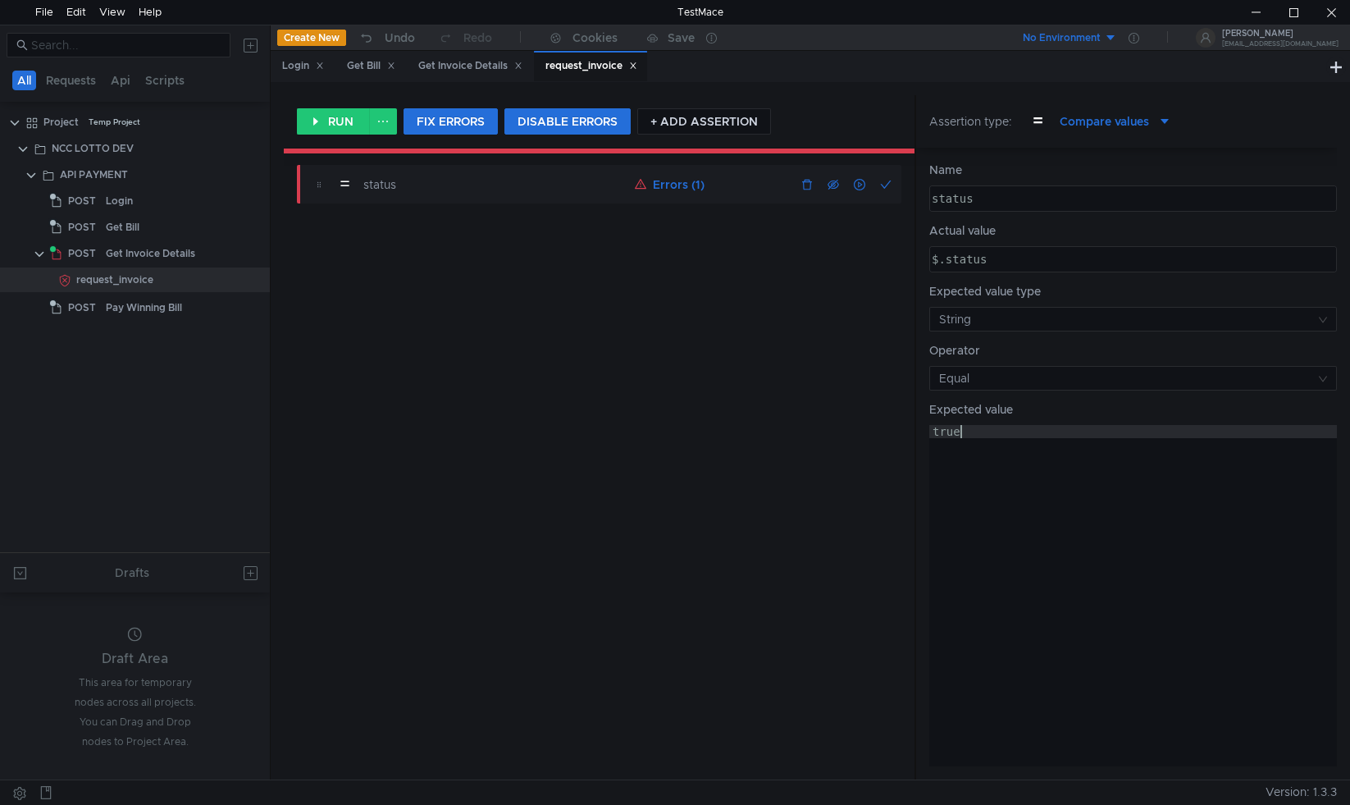
click at [668, 179] on button "Errors (1)" at bounding box center [669, 185] width 83 height 20
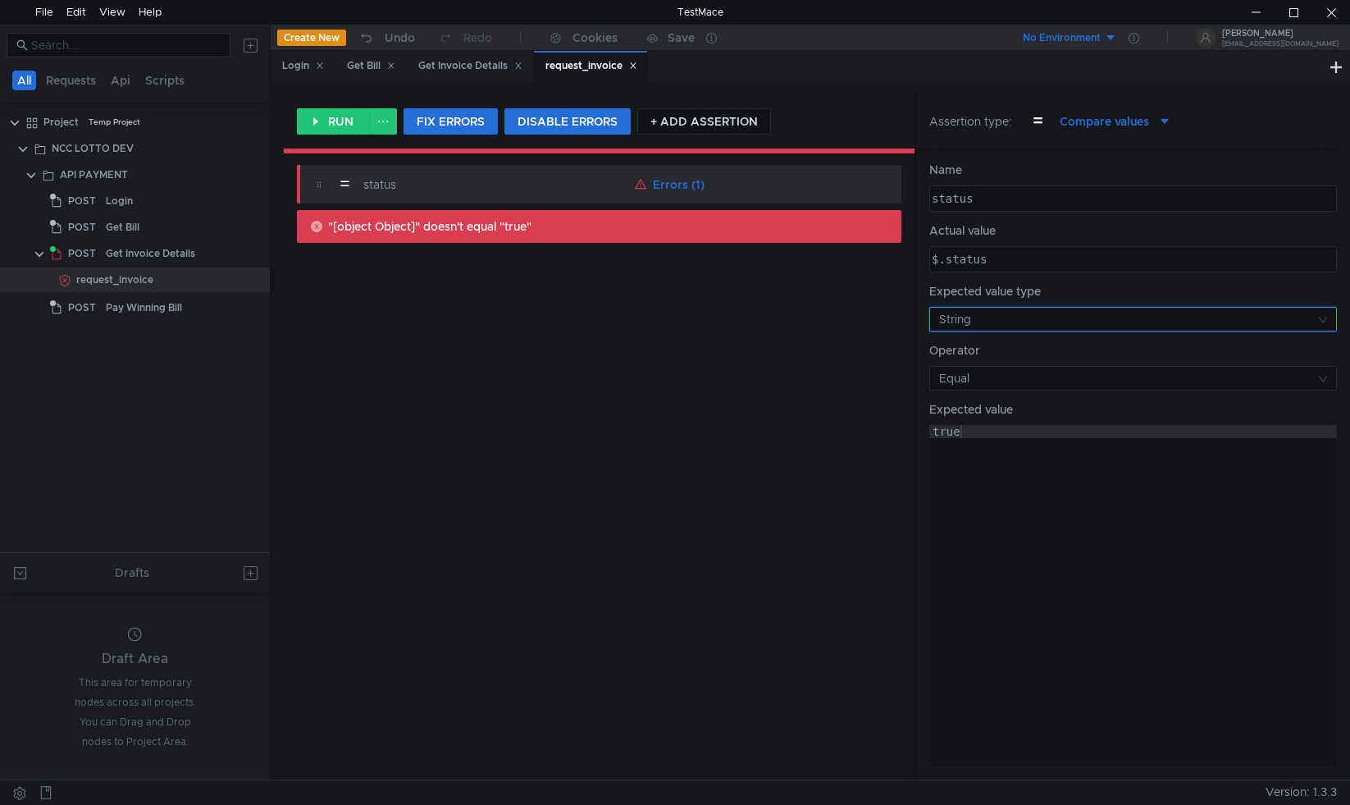
click at [1006, 314] on input at bounding box center [1127, 319] width 377 height 23
click at [980, 402] on div "Object" at bounding box center [992, 404] width 36 height 18
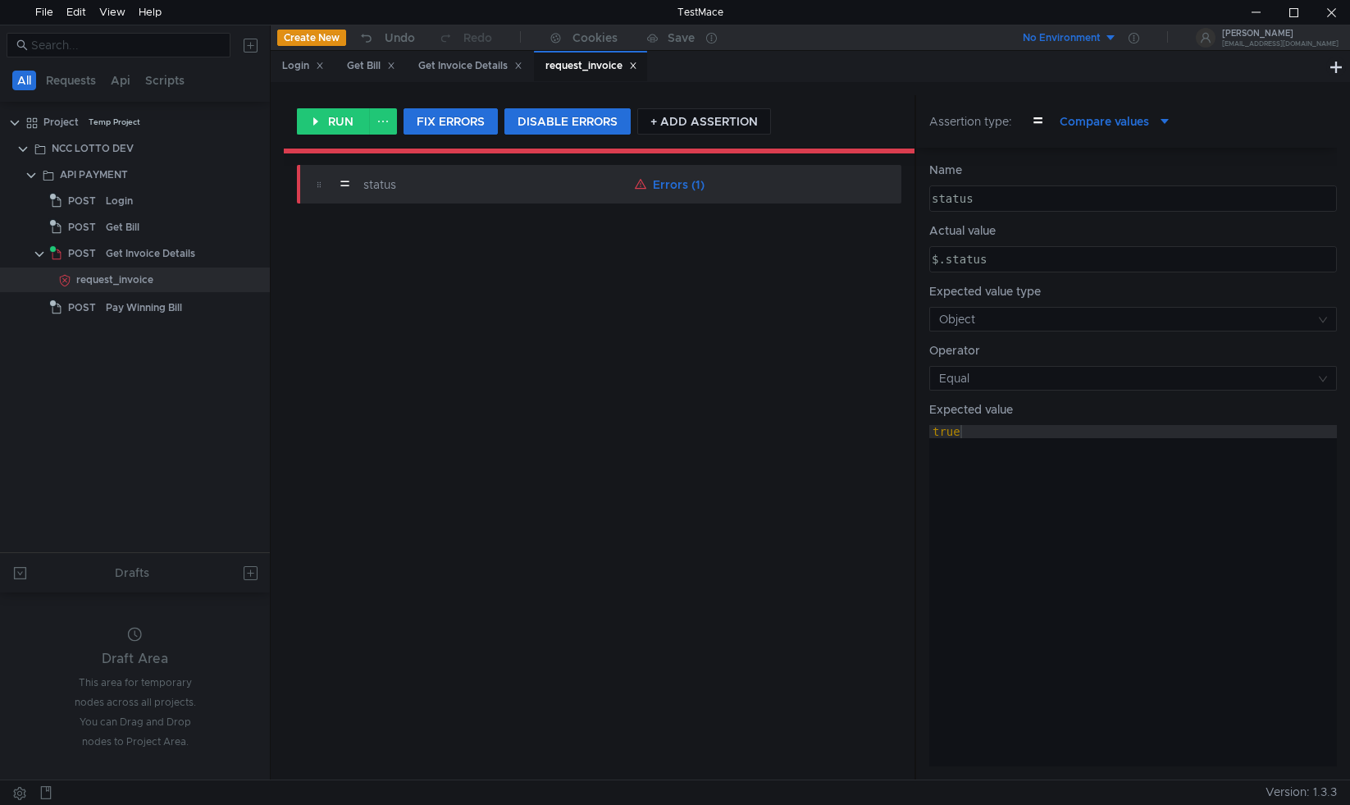
click at [1137, 537] on div "true" at bounding box center [1134, 609] width 408 height 368
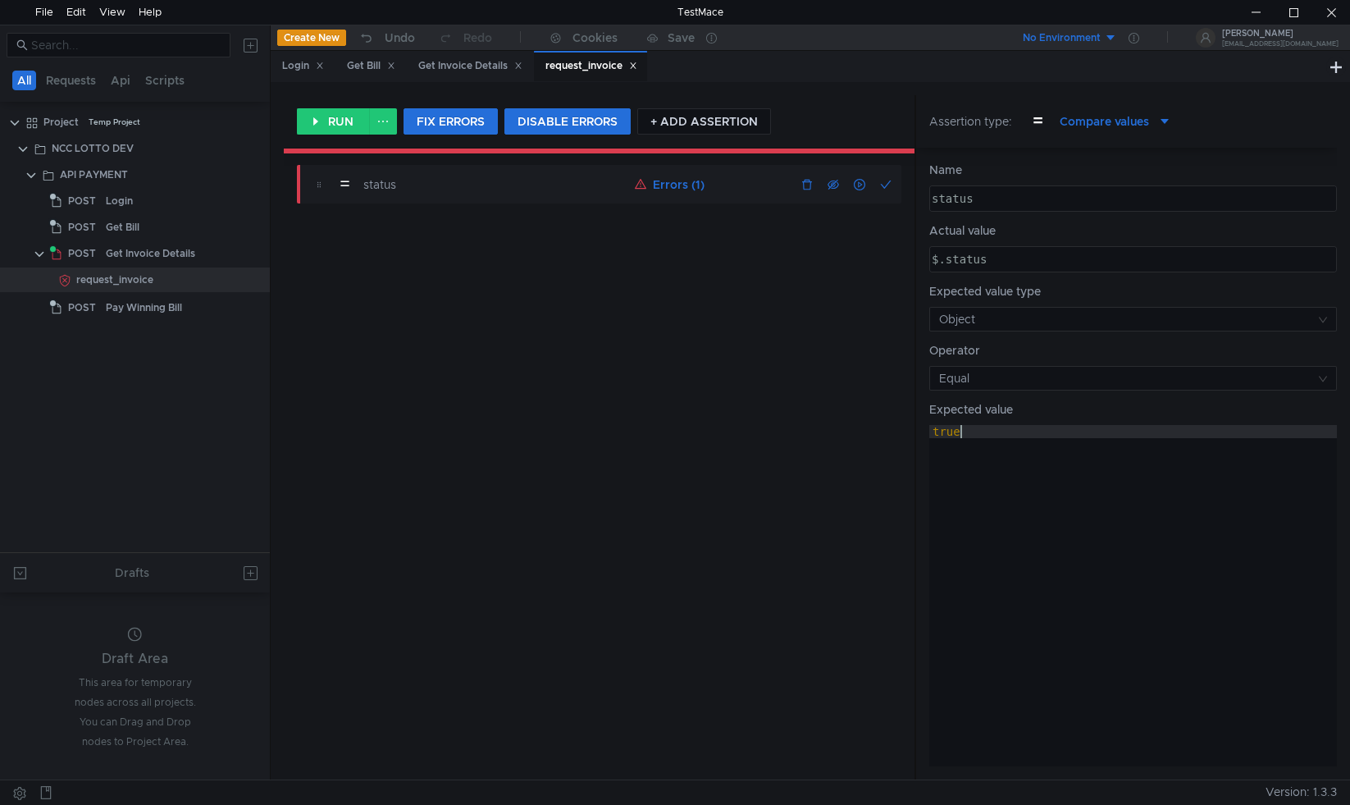
click at [859, 186] on button "button" at bounding box center [860, 185] width 20 height 20
click at [682, 176] on button "Errors (2)" at bounding box center [670, 185] width 85 height 20
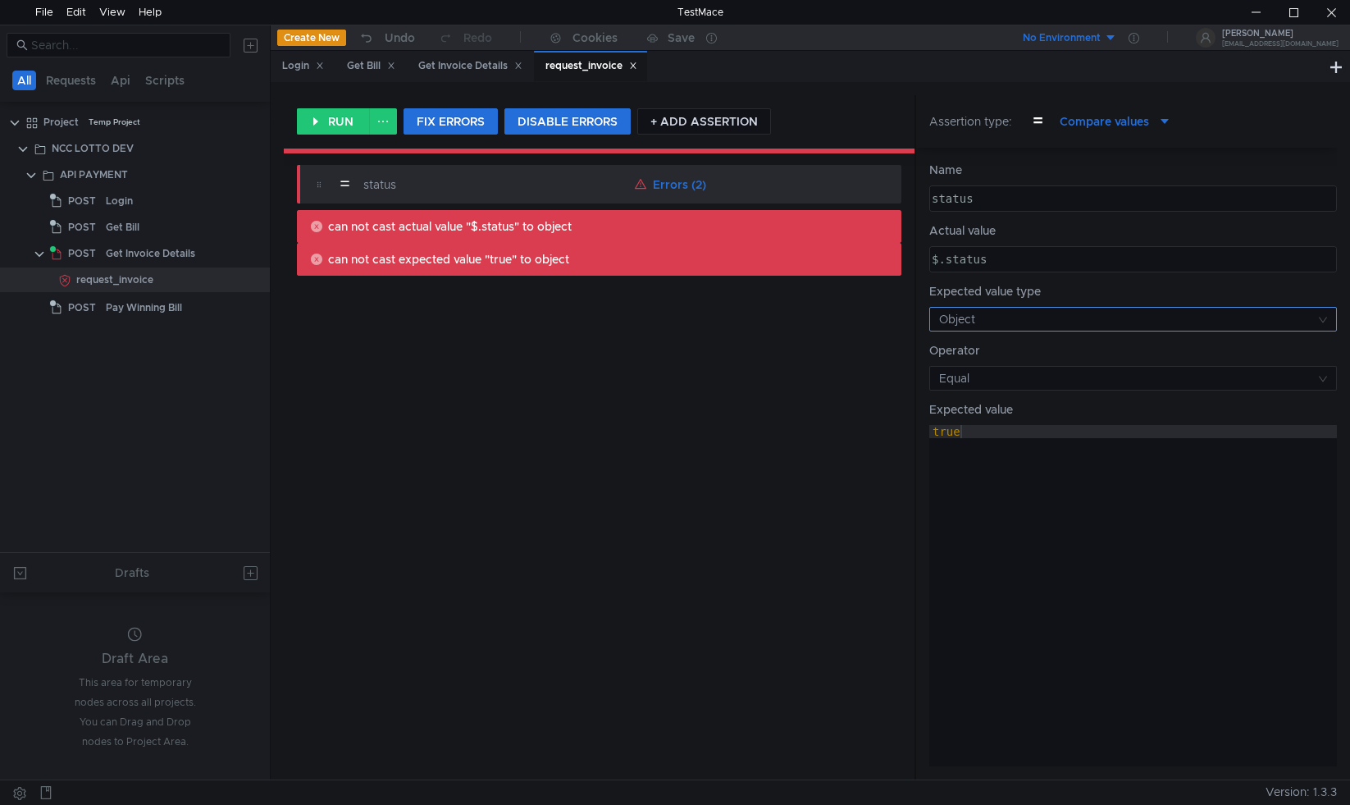
click at [988, 321] on input at bounding box center [1127, 319] width 377 height 23
click at [971, 351] on div "«» String" at bounding box center [1133, 351] width 388 height 18
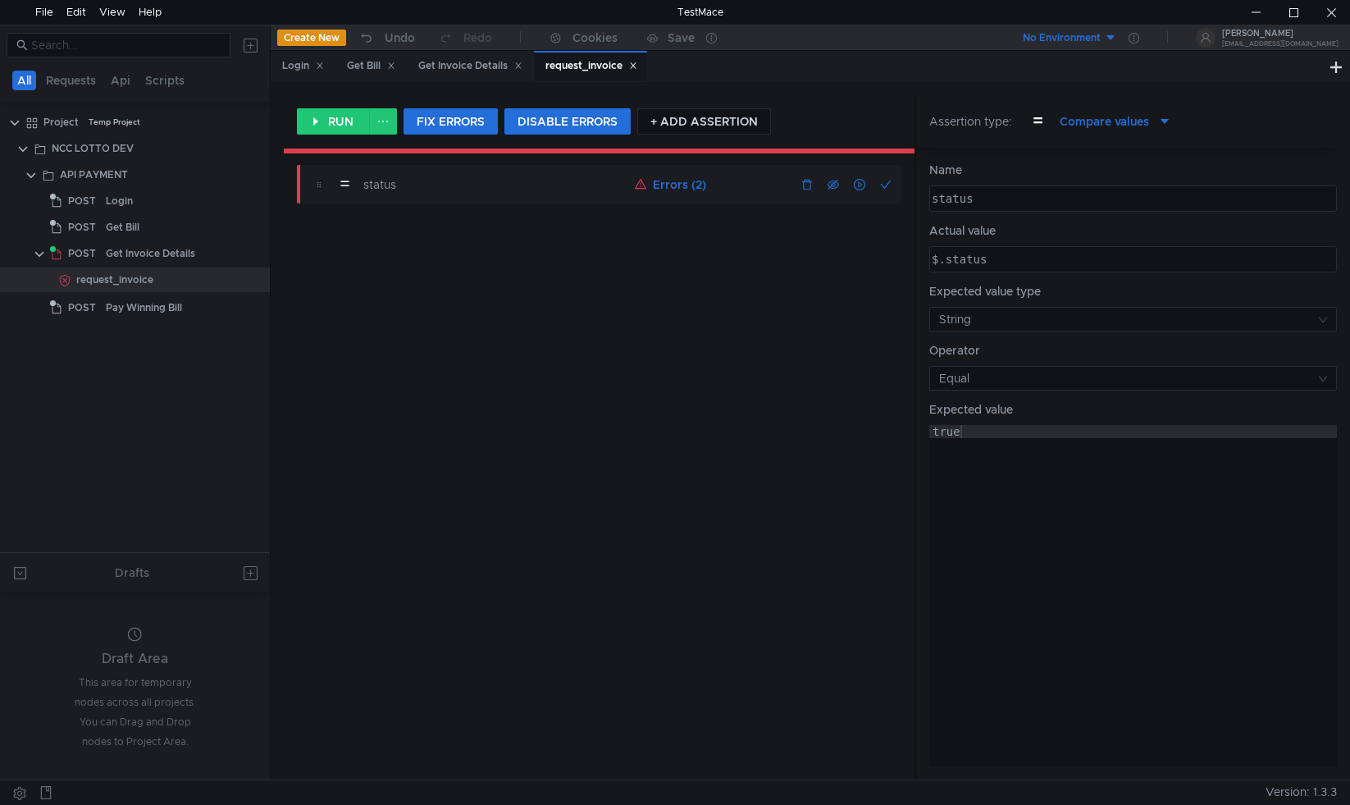
click at [673, 185] on button "Errors (2)" at bounding box center [670, 185] width 85 height 20
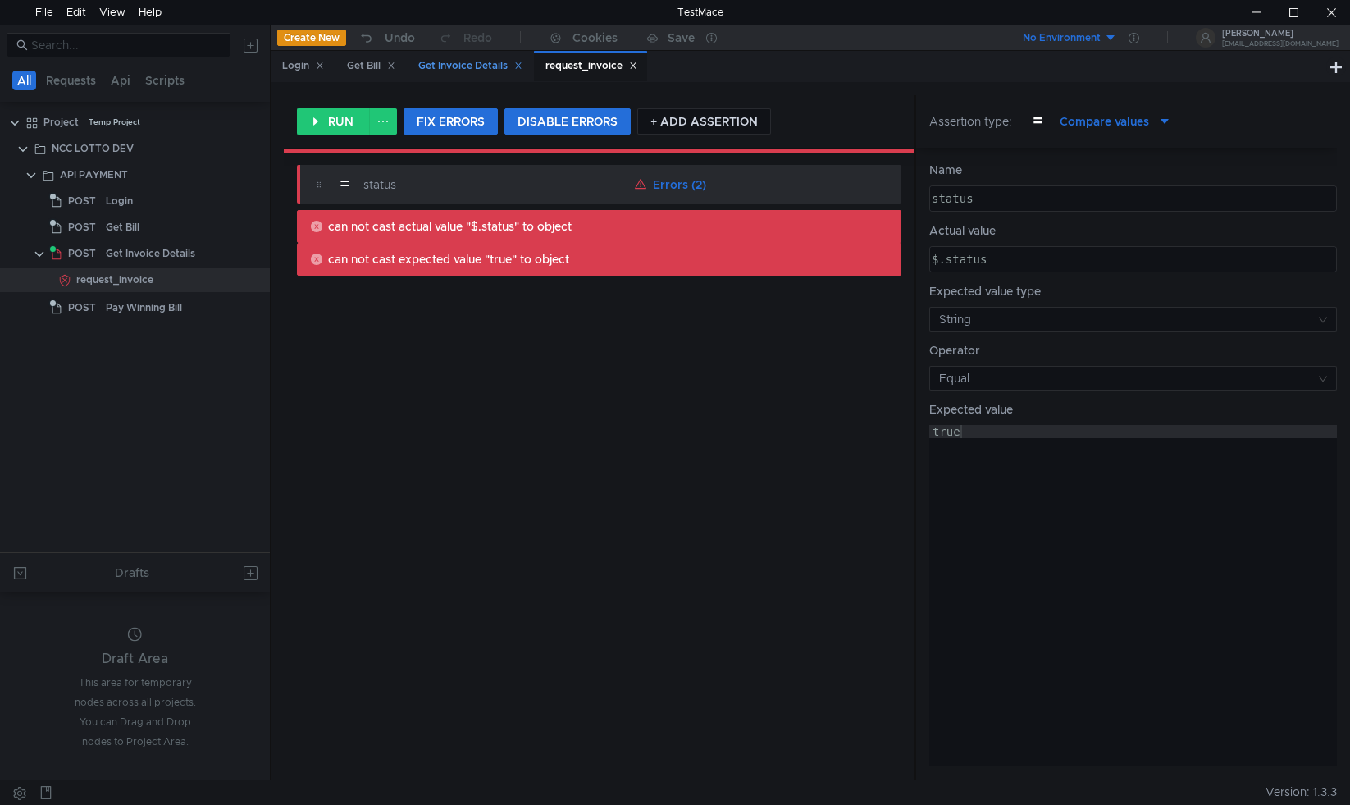
click at [473, 64] on div "Get Invoice Details" at bounding box center [470, 65] width 104 height 17
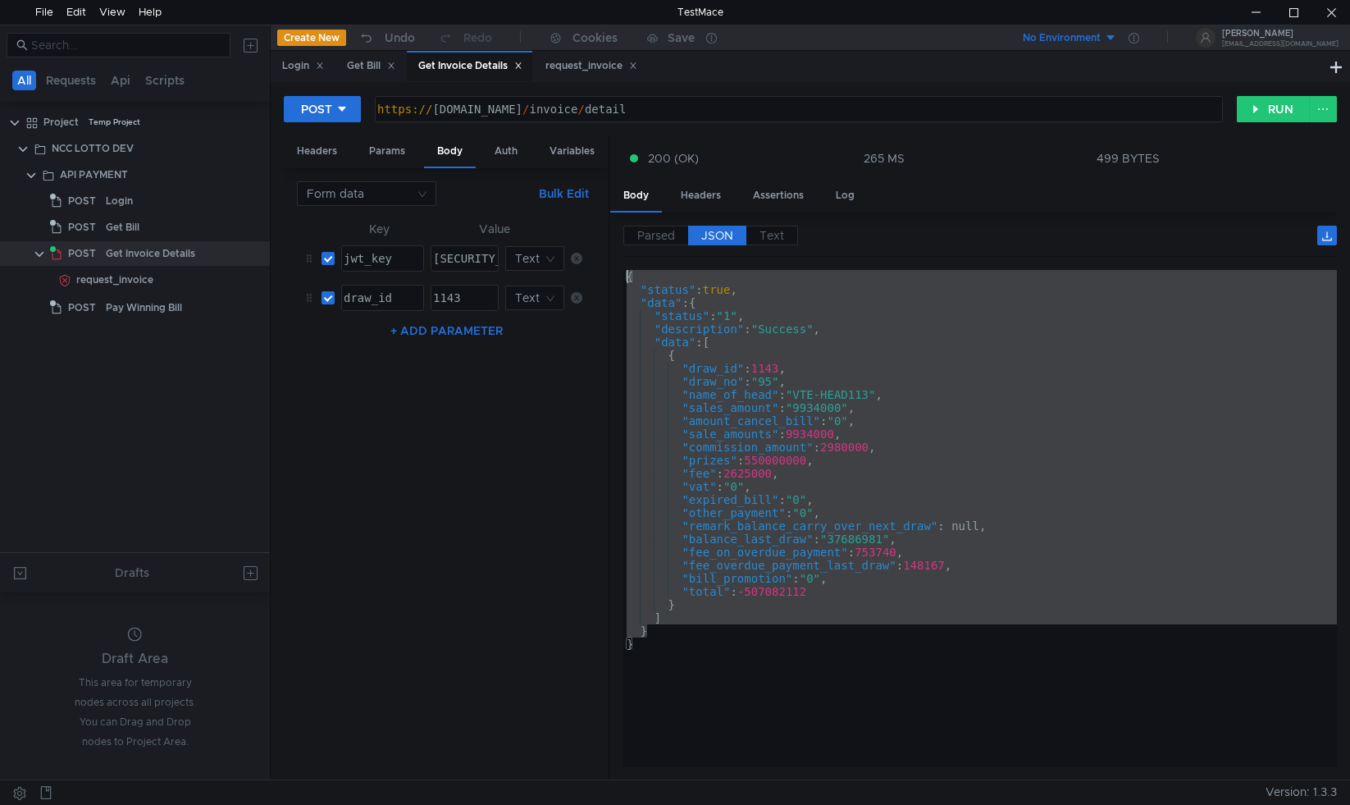
drag, startPoint x: 671, startPoint y: 630, endPoint x: 565, endPoint y: 256, distance: 388.8
click at [565, 256] on as-split "Headers Params Body Auth Variables Other Form data Bulk Edit XXXXXXXXXXXXXXXXXX…" at bounding box center [810, 458] width 1053 height 645
type textarea "{ "status": true,"
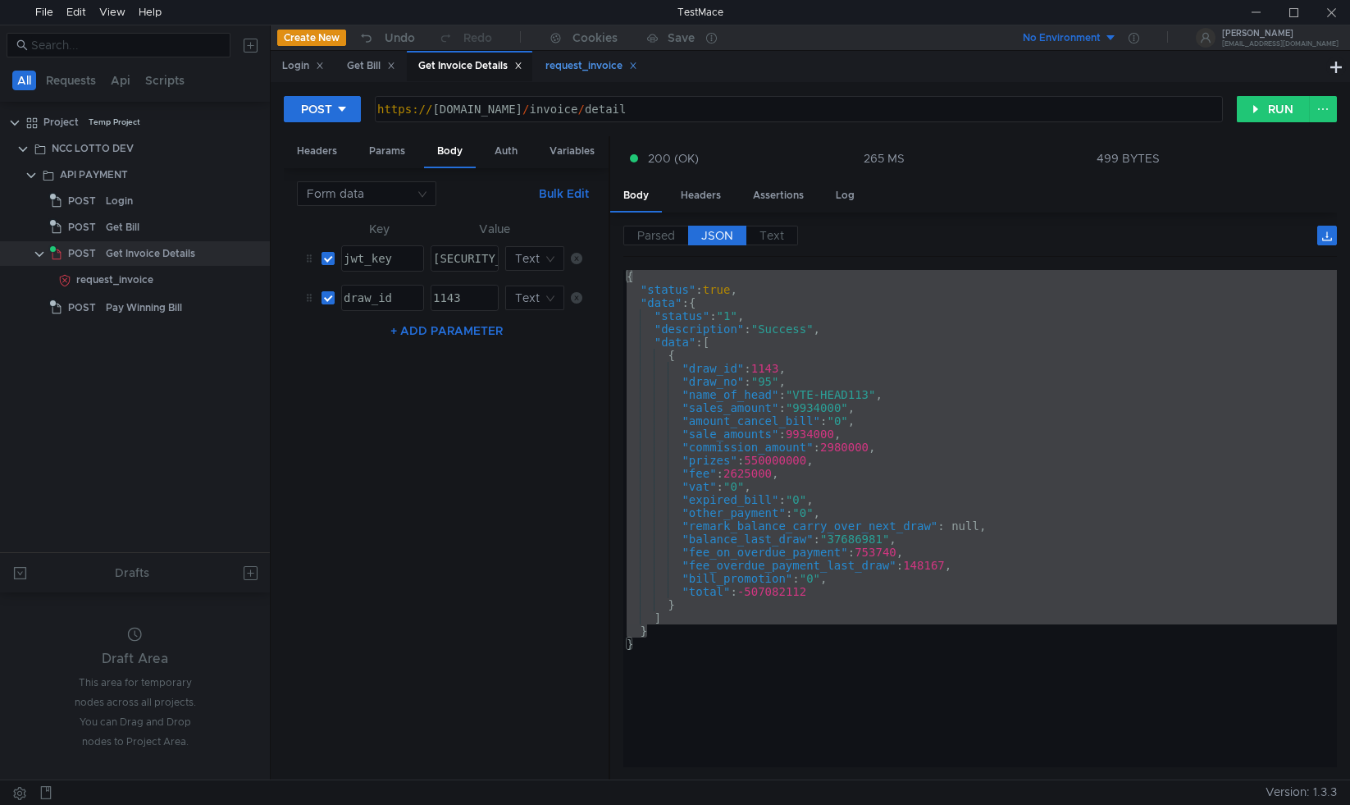
click at [582, 70] on div "request_invoice" at bounding box center [592, 65] width 92 height 17
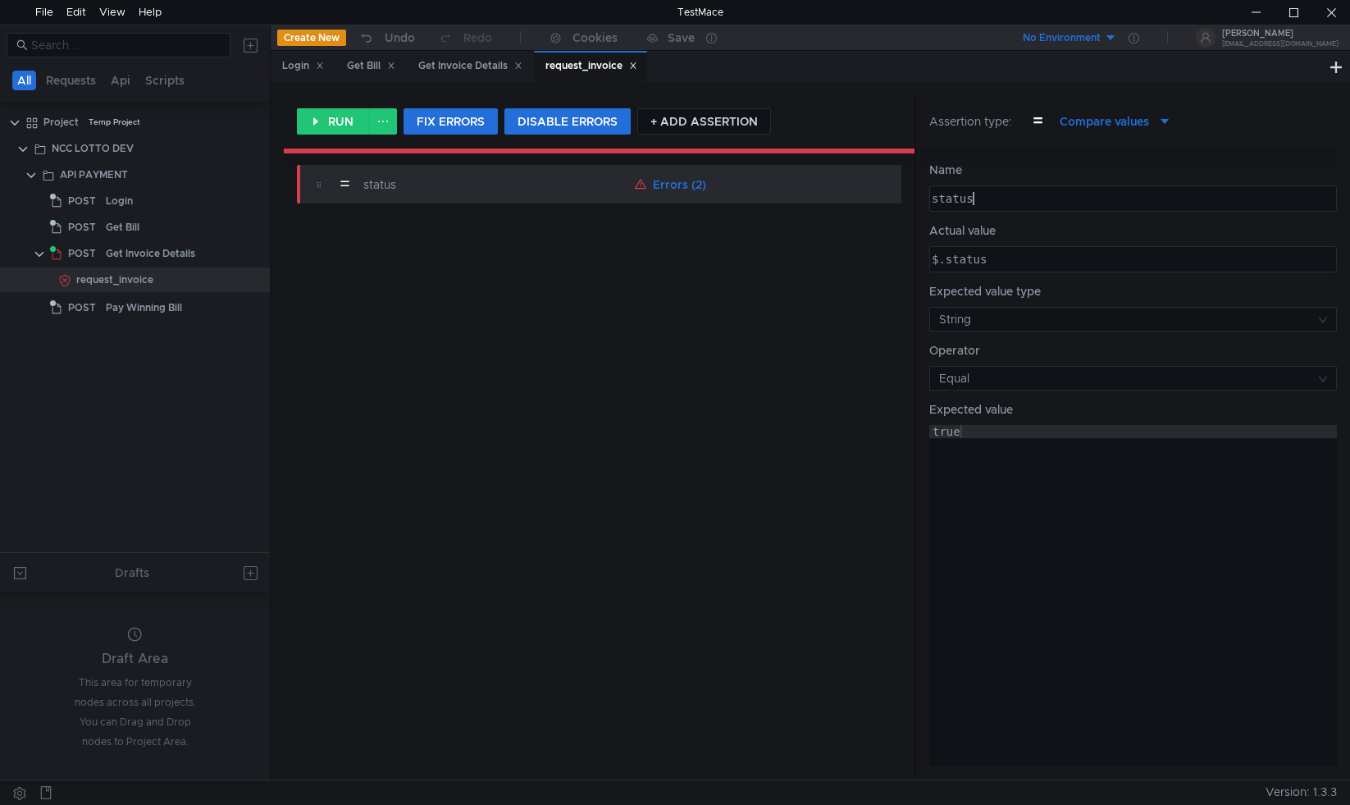
click at [980, 195] on div "status" at bounding box center [1132, 211] width 406 height 39
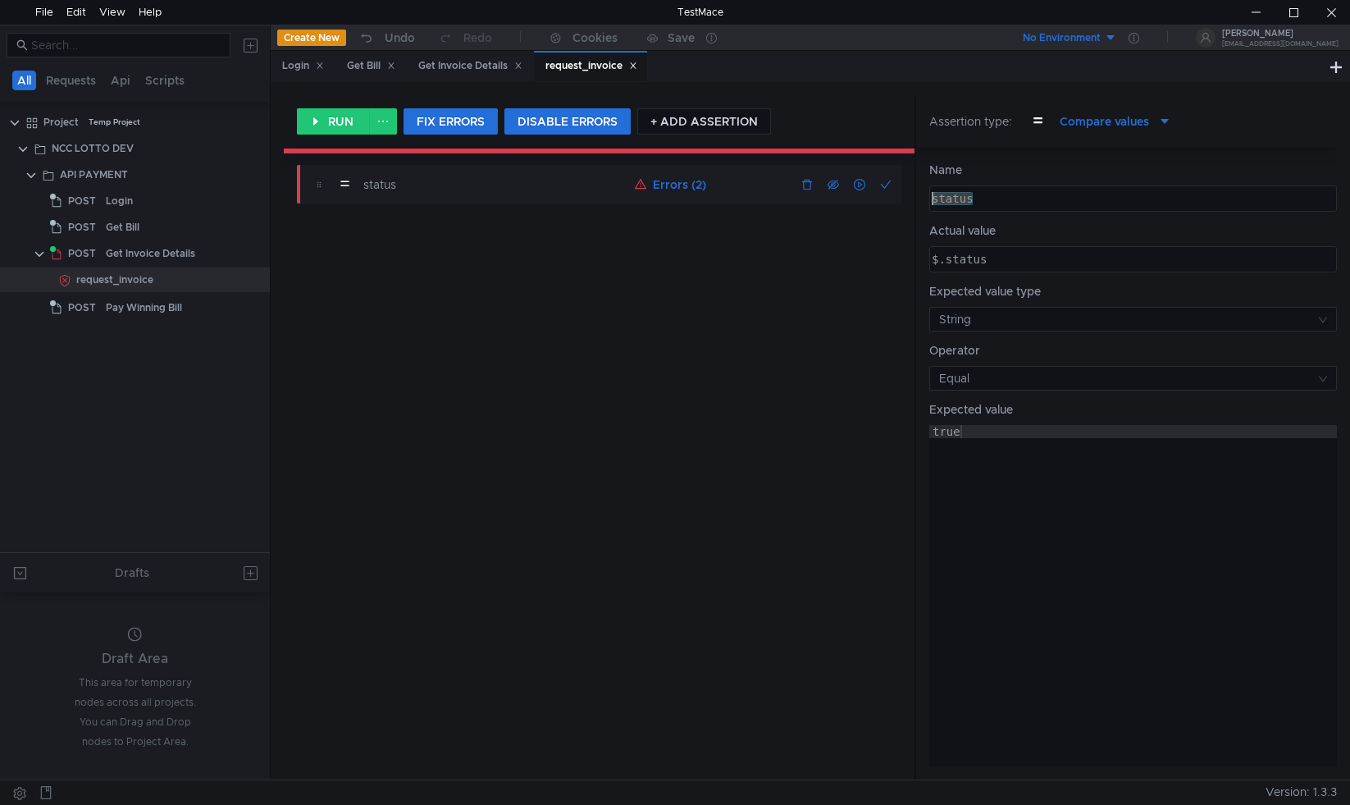
drag, startPoint x: 1001, startPoint y: 196, endPoint x: 809, endPoint y: 202, distance: 192.1
click at [809, 202] on as-split "RUN FIX ERRORS DISABLE ERRORS + ADD ASSERTION = status Errors (2) Assertion typ…" at bounding box center [810, 437] width 1053 height 684
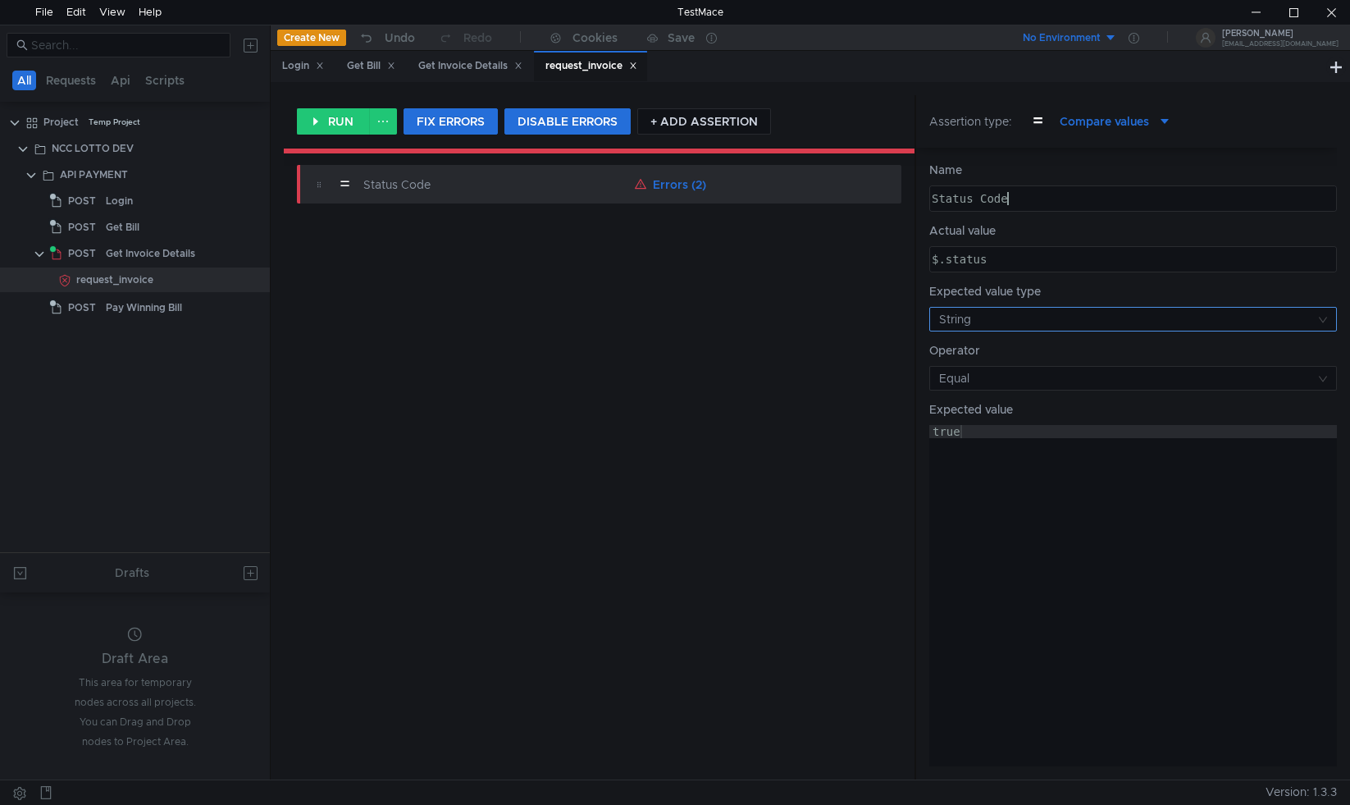
type textarea "Status Code"
click at [1015, 323] on input at bounding box center [1127, 319] width 377 height 23
click at [1017, 355] on div "«» String" at bounding box center [1133, 351] width 388 height 18
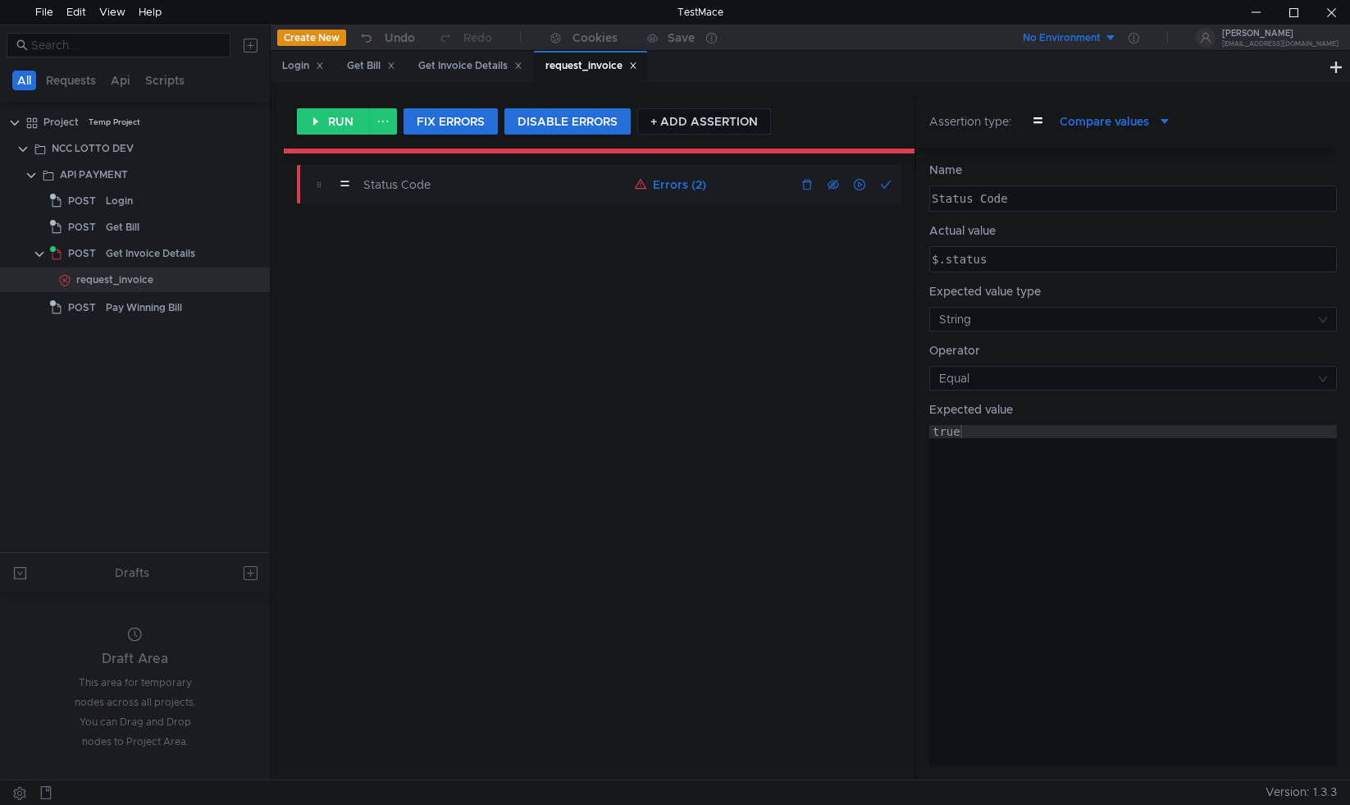
click at [660, 186] on button "Errors (2)" at bounding box center [670, 185] width 85 height 20
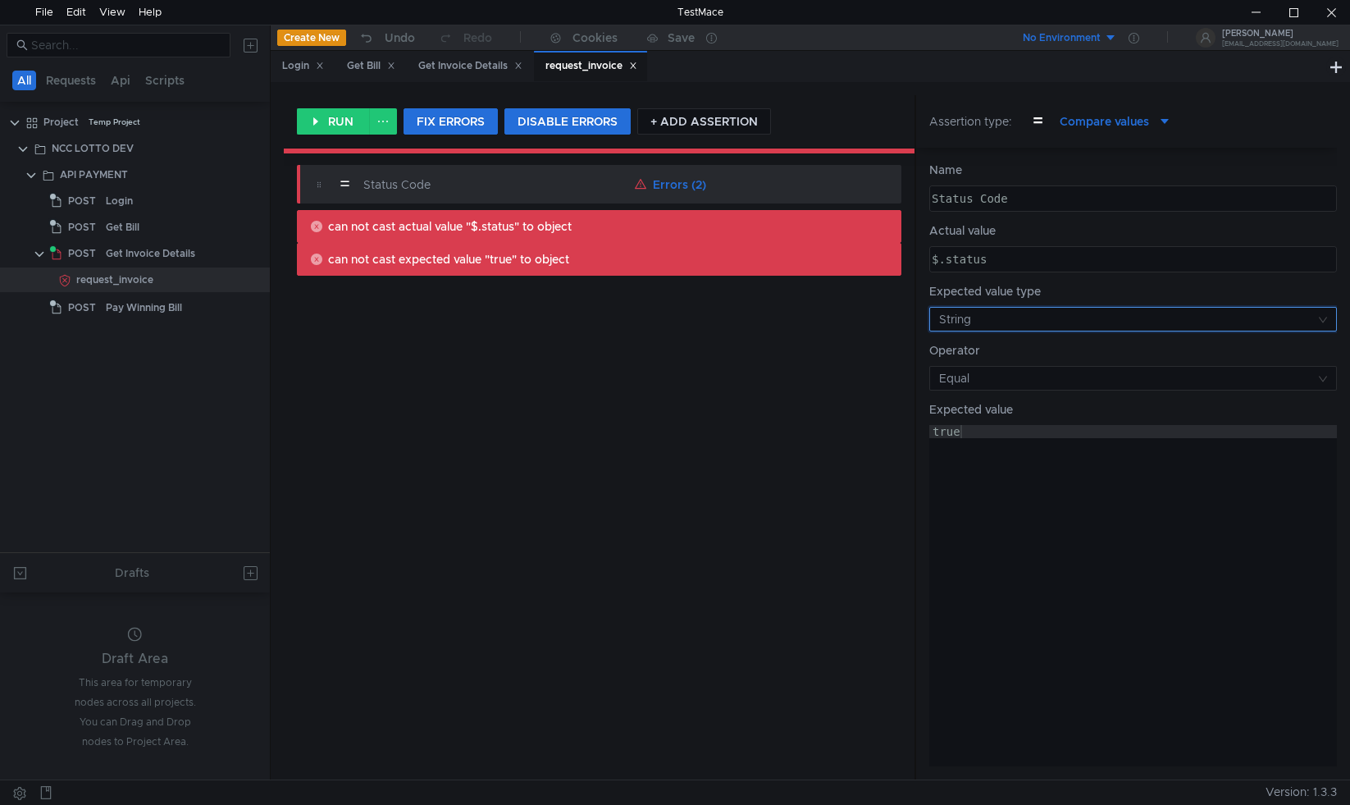
click at [993, 319] on input at bounding box center [1127, 319] width 377 height 23
click at [998, 402] on div "Object" at bounding box center [992, 404] width 36 height 18
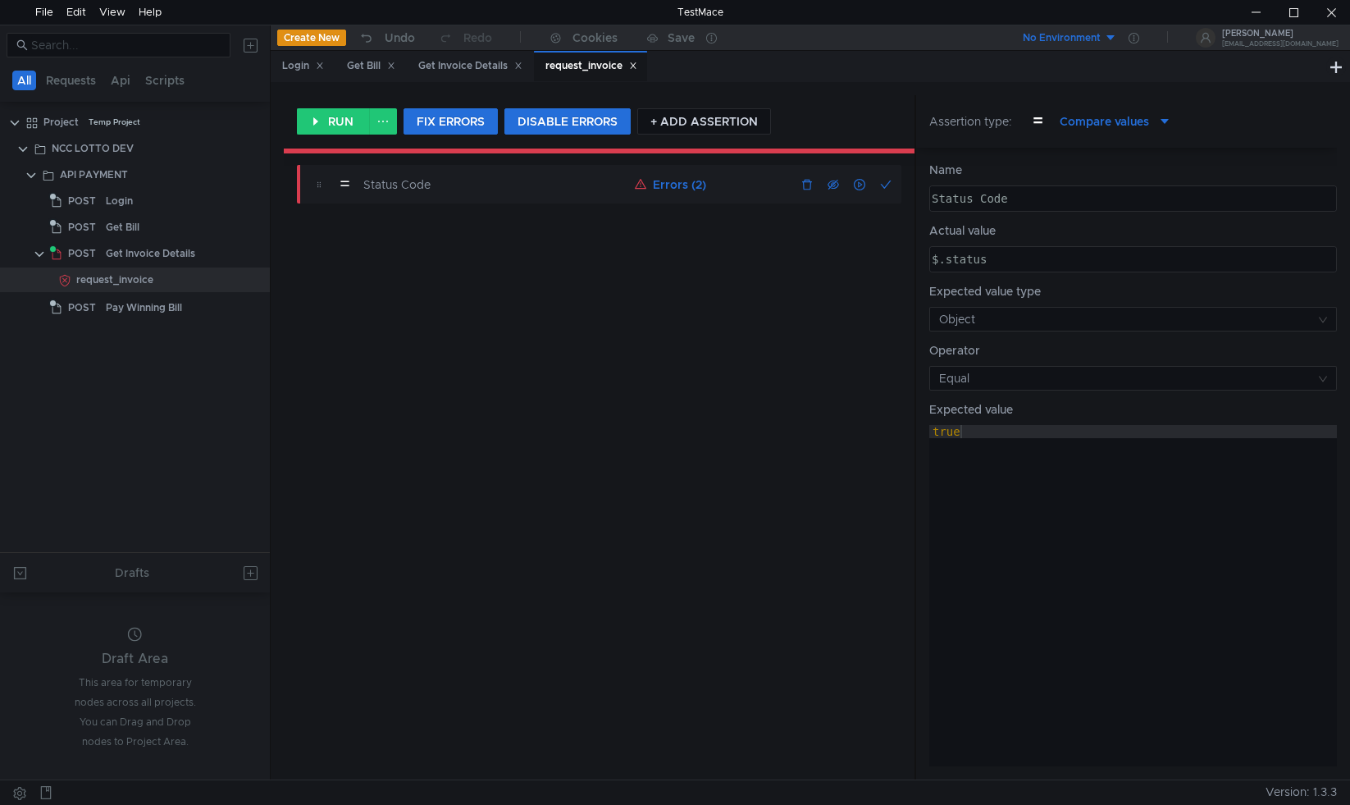
click at [660, 188] on button "Errors (2)" at bounding box center [670, 185] width 85 height 20
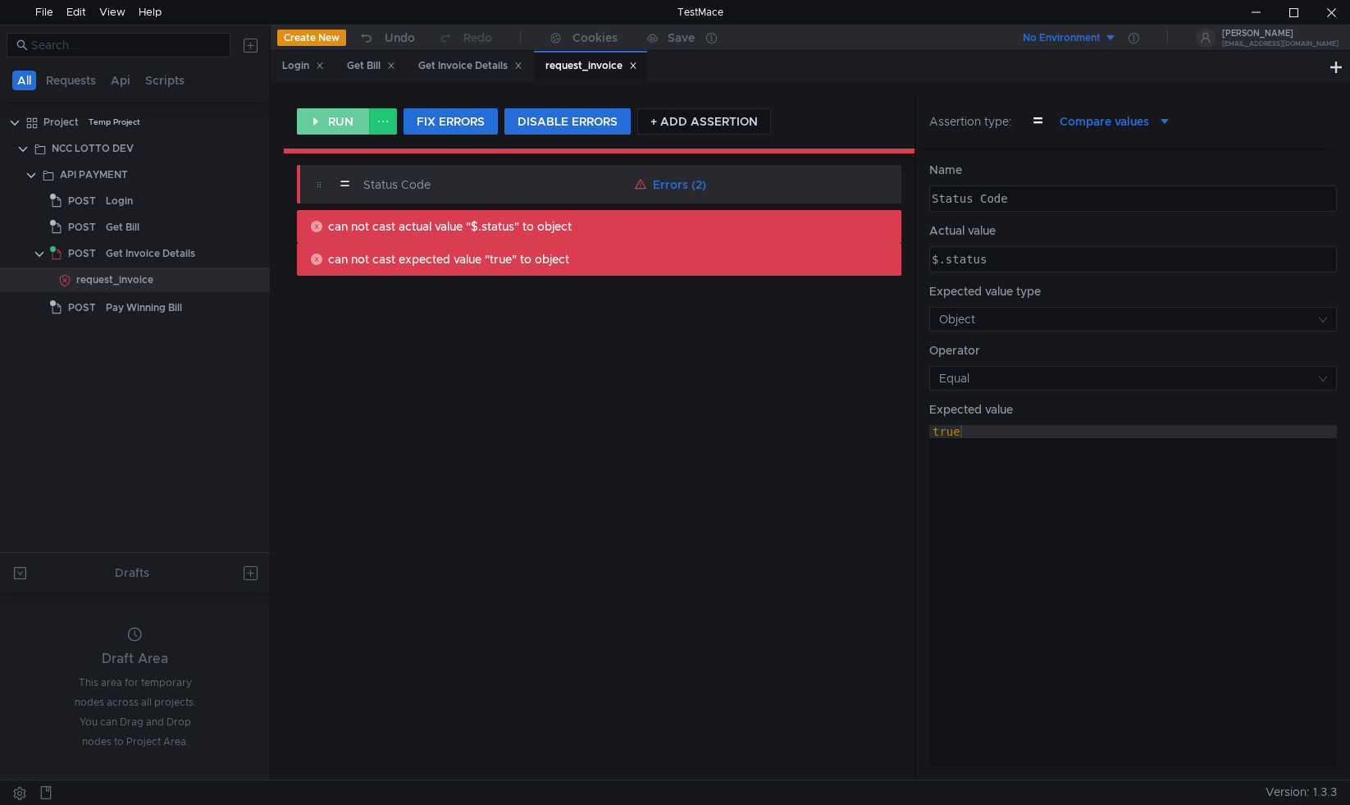
click at [348, 122] on button "RUN" at bounding box center [333, 121] width 73 height 26
click at [443, 118] on button "FIX ERRORS" at bounding box center [451, 121] width 94 height 26
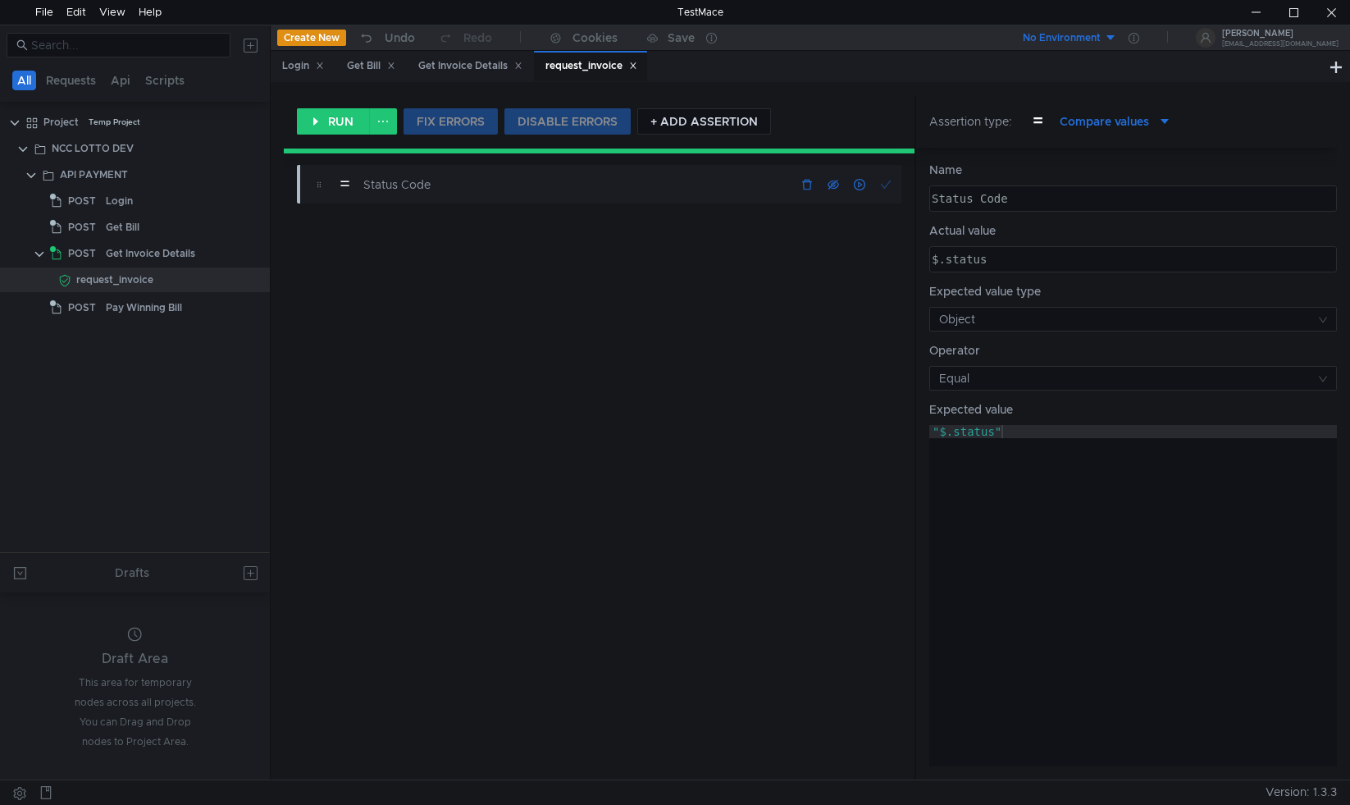
click at [834, 184] on button "button" at bounding box center [834, 185] width 20 height 20
click at [833, 185] on button "button" at bounding box center [834, 185] width 20 height 20
click at [832, 180] on button "button" at bounding box center [834, 185] width 20 height 20
click at [832, 189] on button "button" at bounding box center [834, 185] width 20 height 20
click at [861, 189] on button "button" at bounding box center [860, 185] width 20 height 20
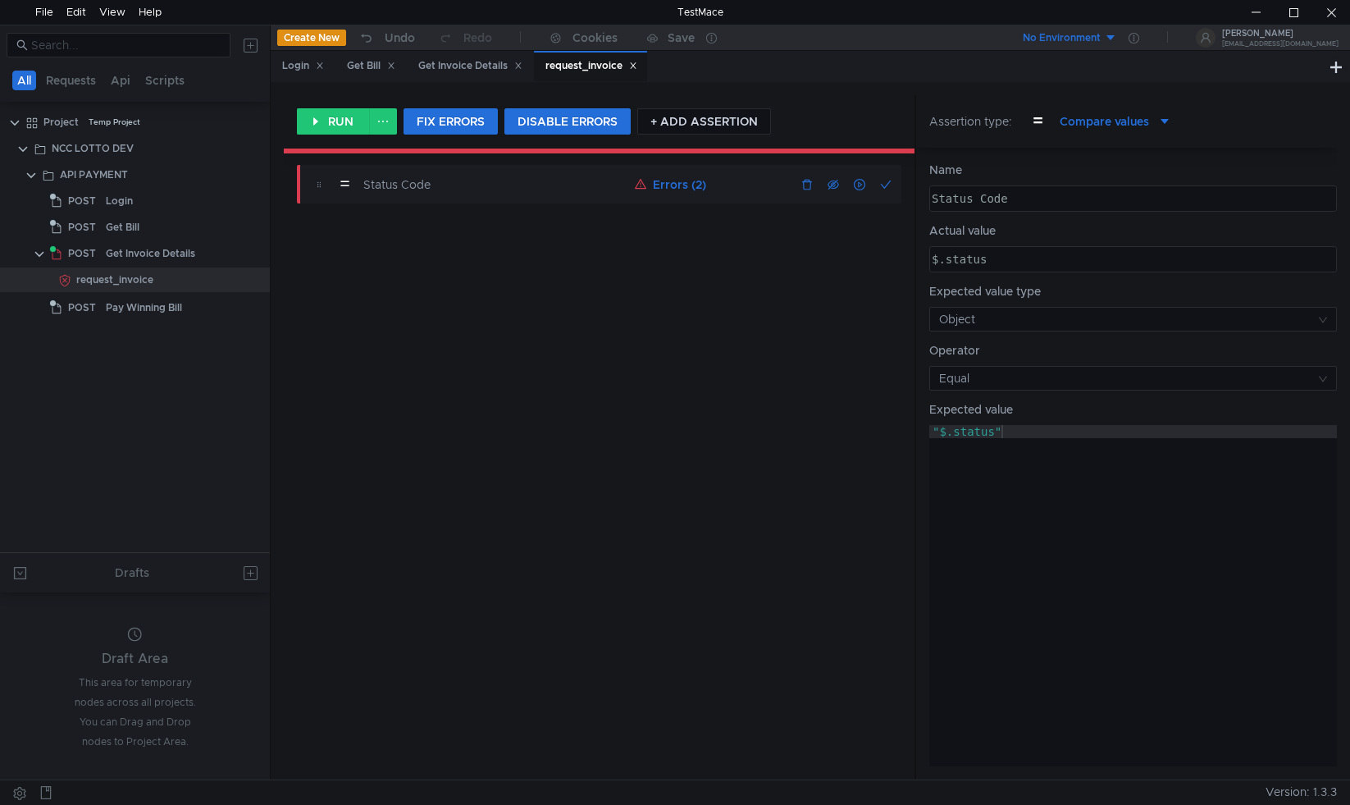
click at [858, 189] on button "button" at bounding box center [860, 185] width 20 height 20
click at [690, 192] on button "Errors (2)" at bounding box center [670, 185] width 85 height 20
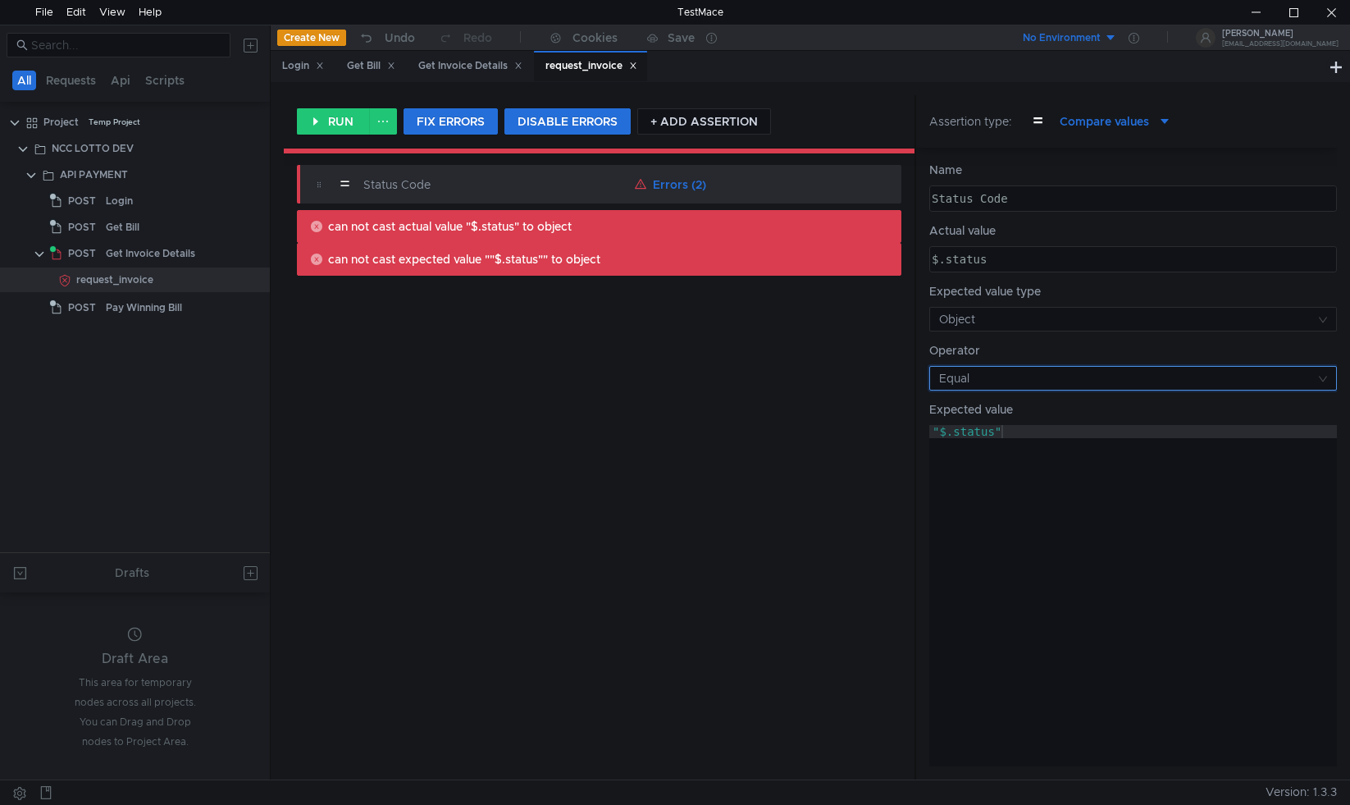
click at [1006, 382] on input at bounding box center [1127, 378] width 377 height 23
click at [1006, 382] on div at bounding box center [675, 402] width 1350 height 805
drag, startPoint x: 939, startPoint y: 432, endPoint x: 994, endPoint y: 431, distance: 55.0
click at [994, 431] on div ""$.status"" at bounding box center [1134, 609] width 408 height 368
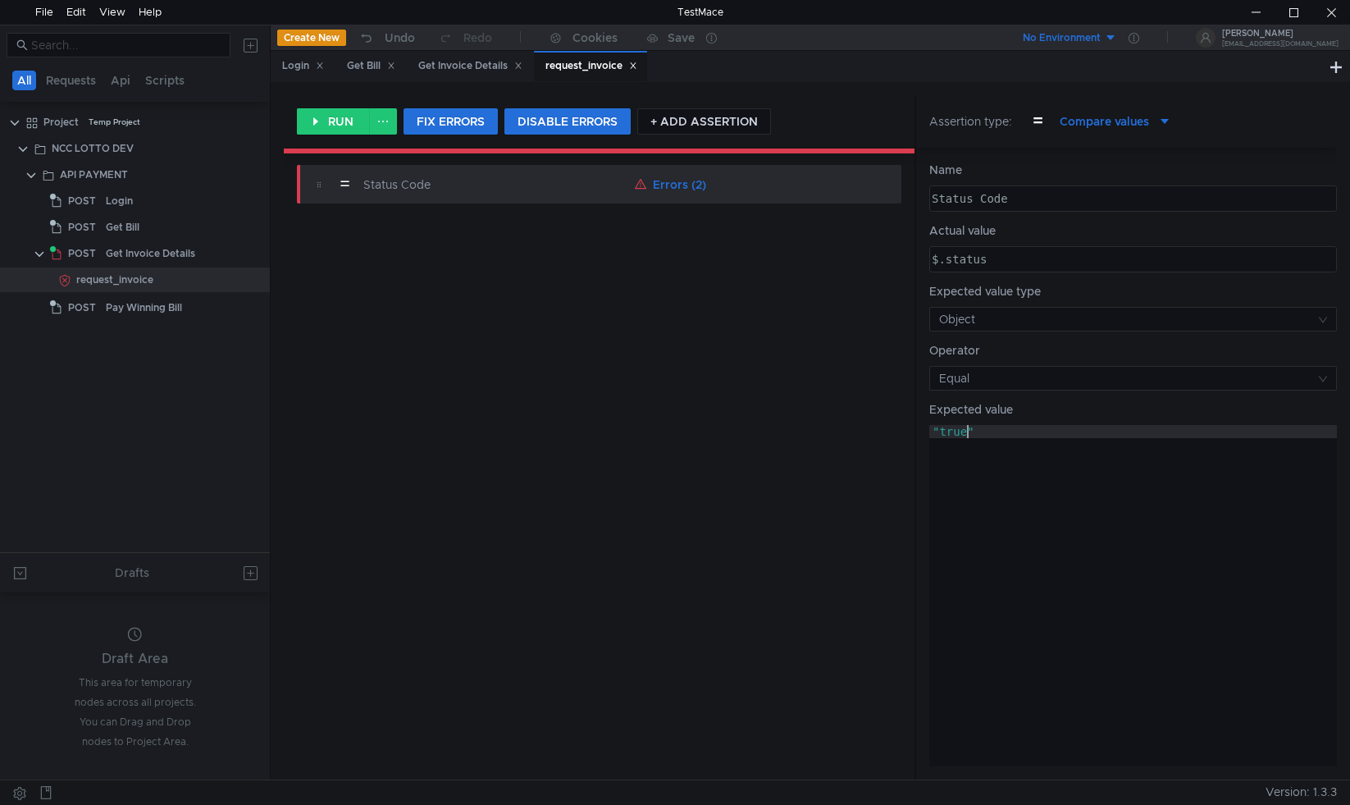
scroll to position [0, 2]
click at [995, 503] on div ""true"" at bounding box center [1134, 609] width 408 height 368
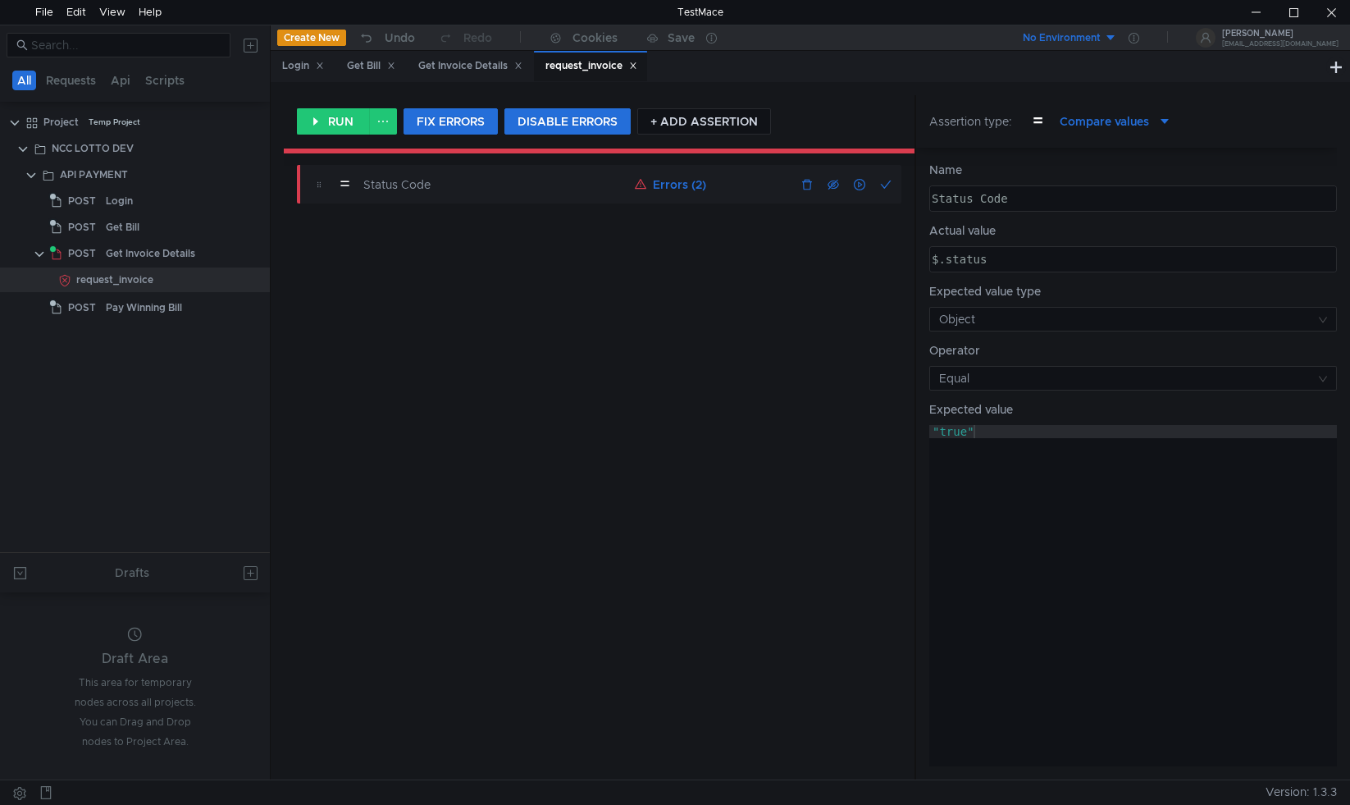
click at [669, 182] on button "Errors (2)" at bounding box center [670, 185] width 85 height 20
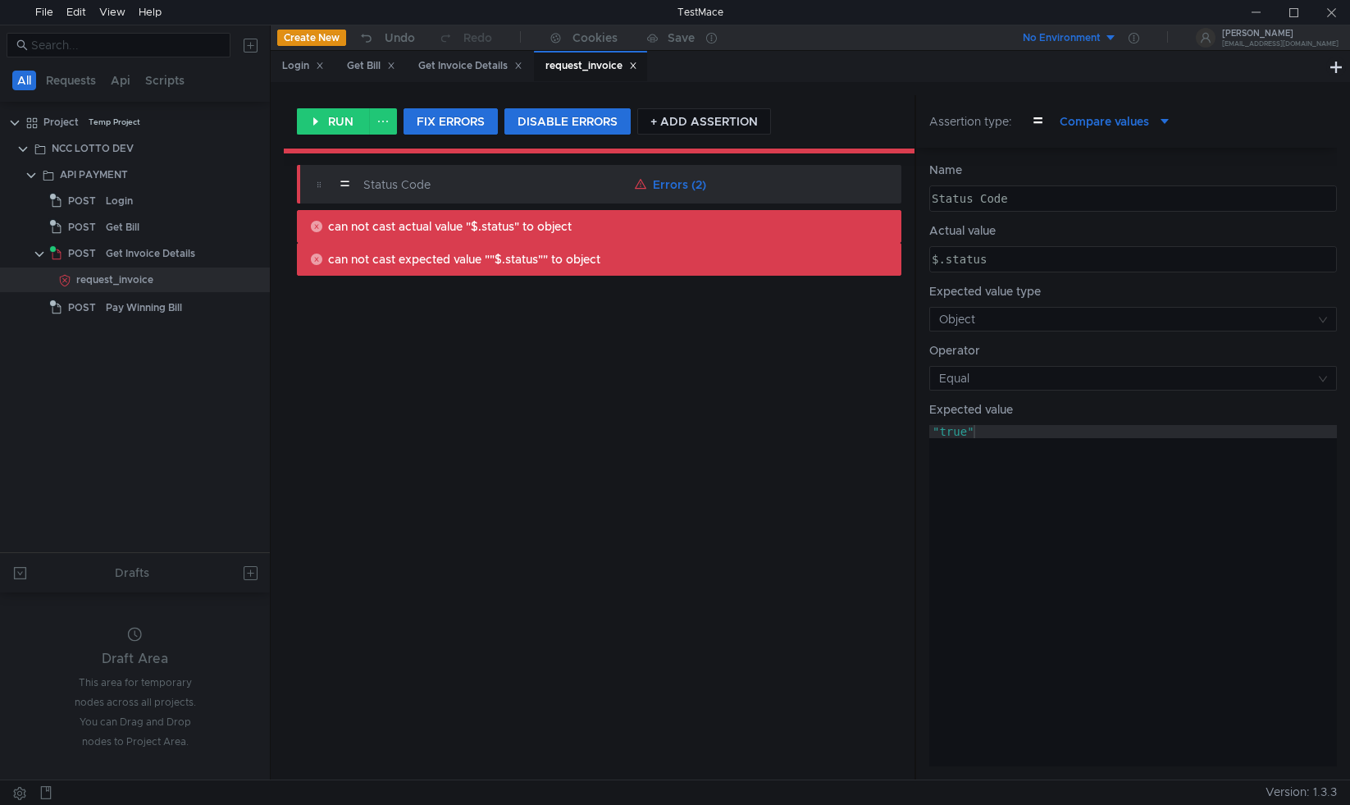
drag, startPoint x: 994, startPoint y: 427, endPoint x: 892, endPoint y: 426, distance: 101.7
click at [892, 426] on as-split "RUN FIX ERRORS DISABLE ERRORS + ADD ASSERTION = Status Code Errors (2) can not …" at bounding box center [810, 437] width 1053 height 684
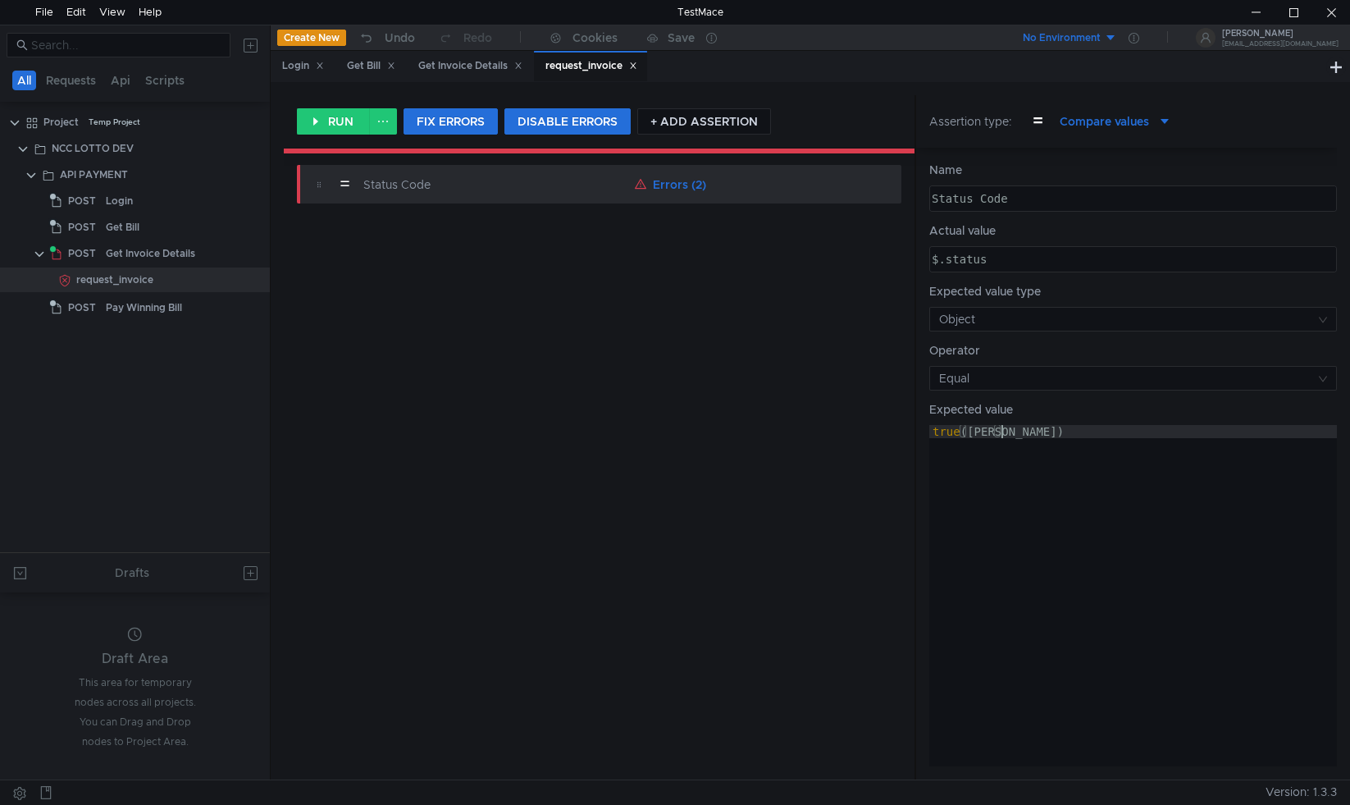
scroll to position [0, 5]
click at [1053, 505] on div "true ( Boolean )" at bounding box center [1134, 609] width 408 height 368
type textarea "true(Boolean)"
click at [351, 121] on button "RUN" at bounding box center [333, 121] width 73 height 26
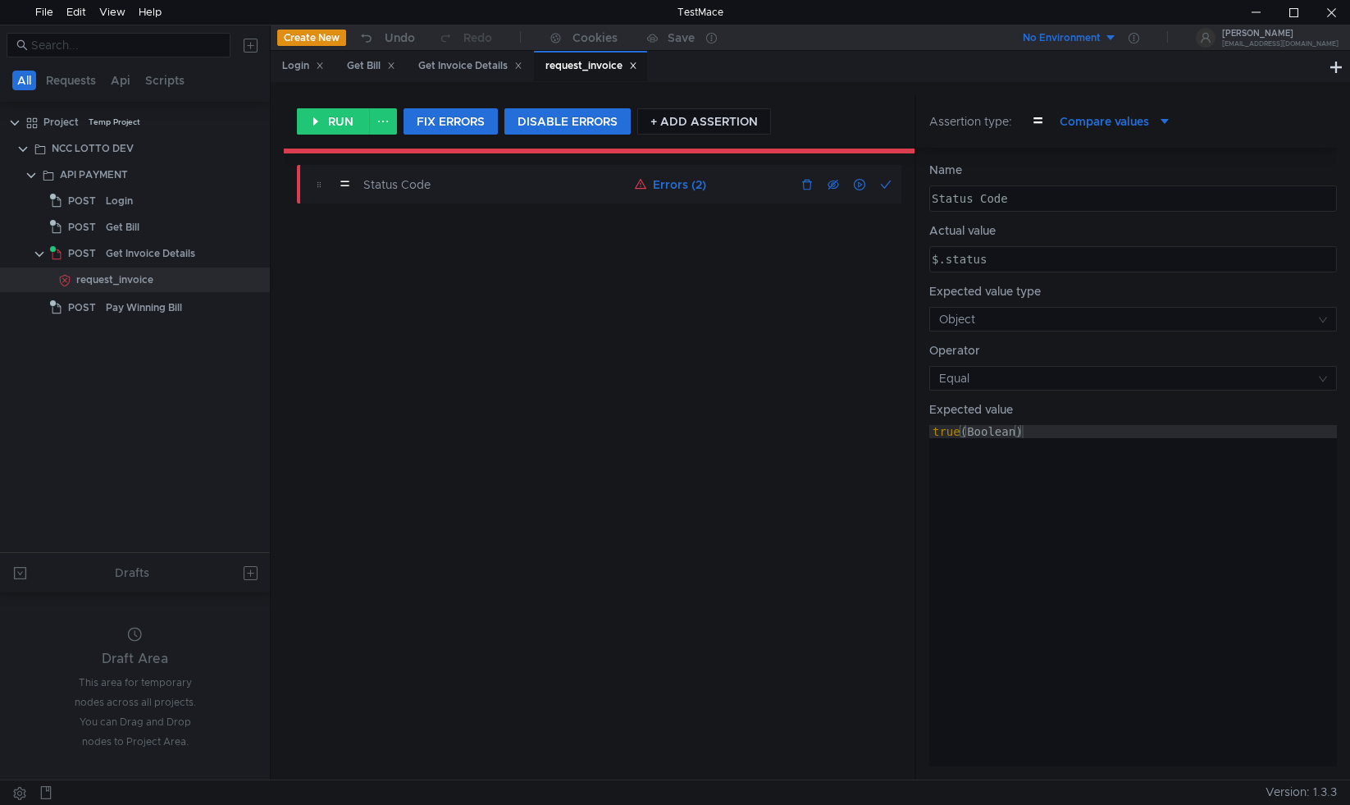
click at [660, 181] on button "Errors (2)" at bounding box center [670, 185] width 85 height 20
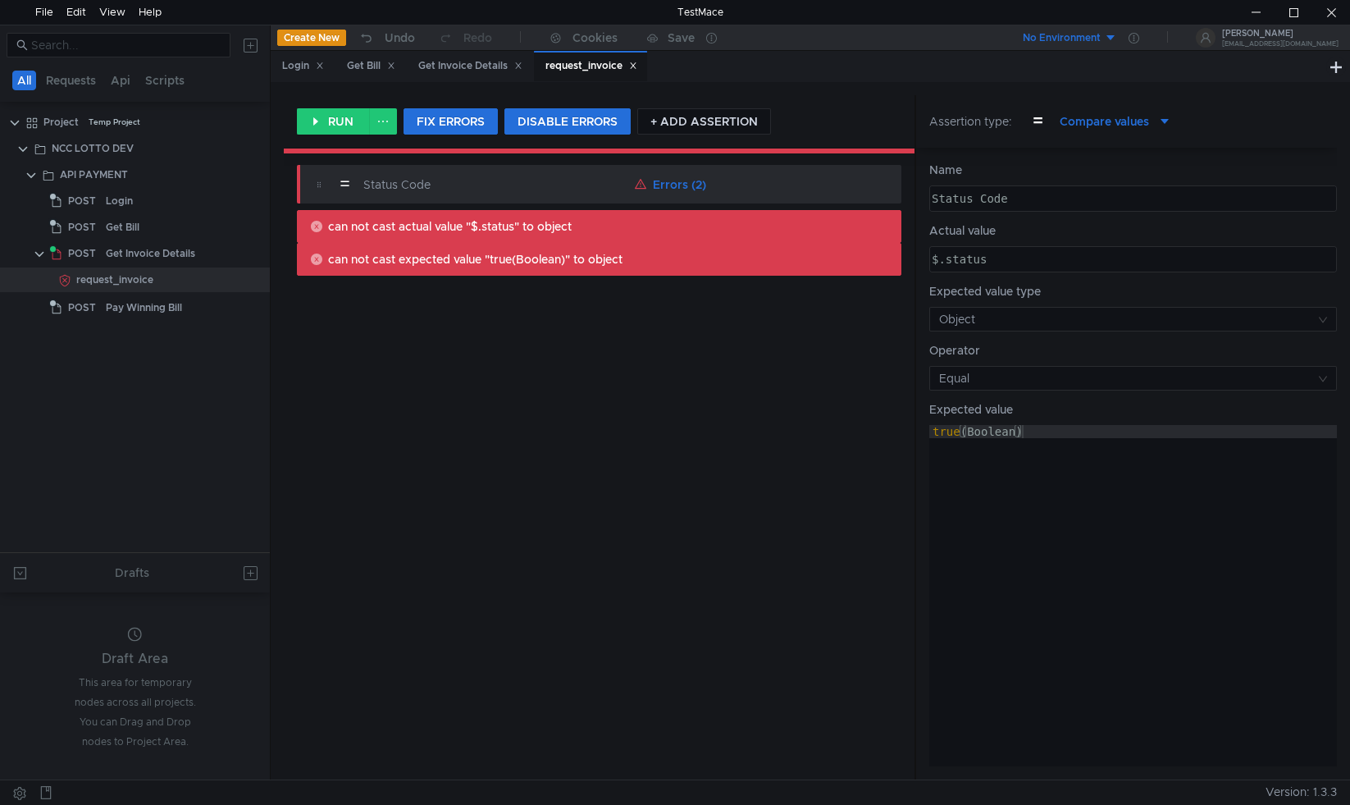
type textarea "$.status"
click at [995, 263] on div "$.status" at bounding box center [1132, 272] width 406 height 39
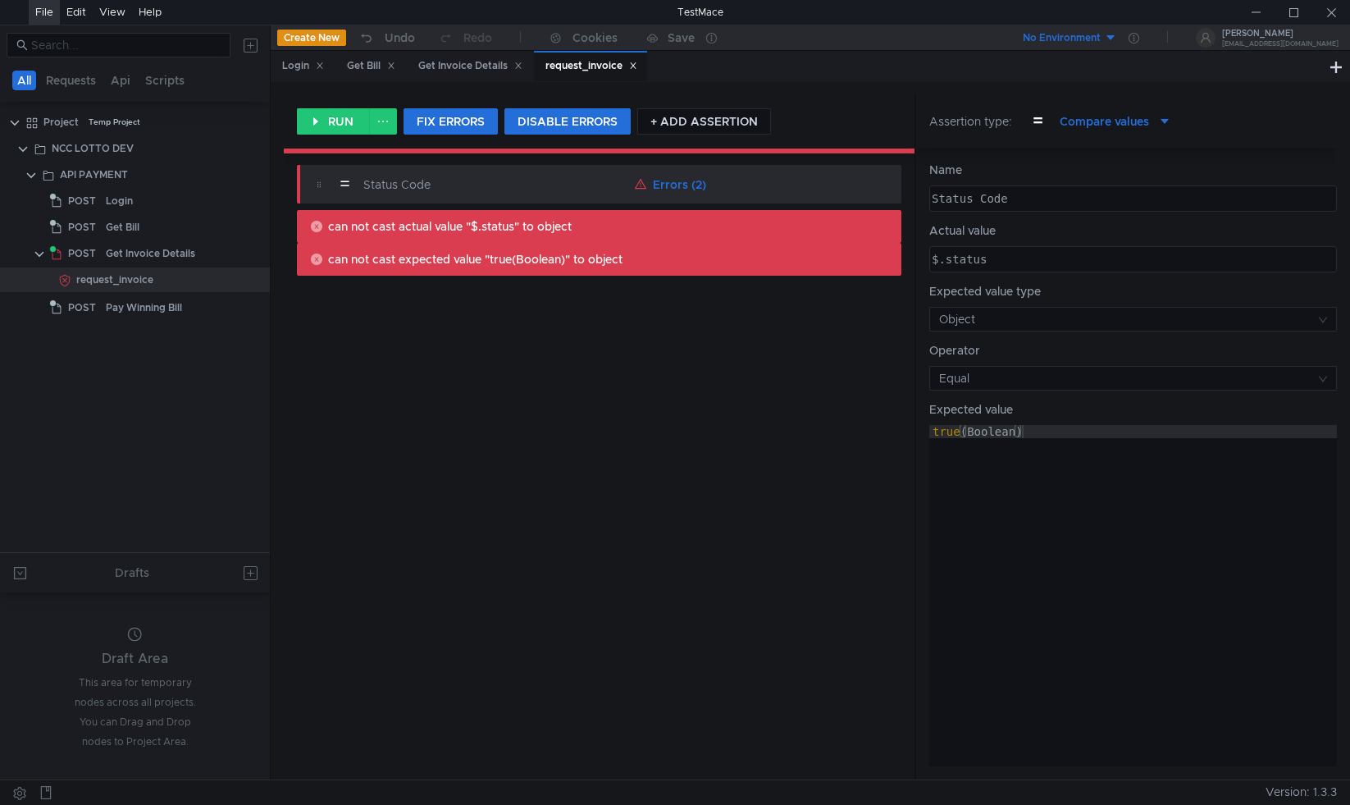
click at [44, 14] on div "File" at bounding box center [44, 12] width 18 height 25
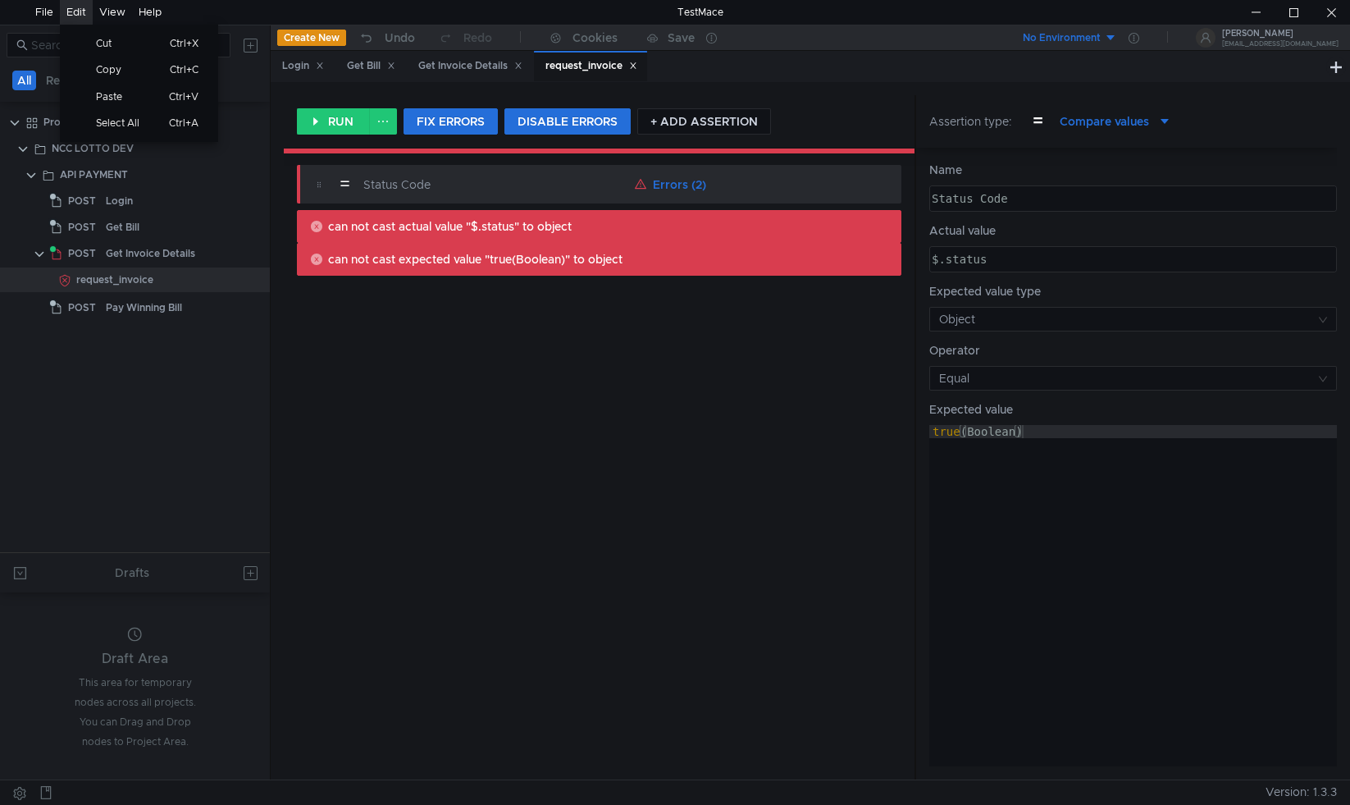
click at [526, 454] on div "= Status Code Errors (2) can not cast actual value "$.status" to object can not…" at bounding box center [599, 466] width 631 height 628
click at [175, 282] on div "request_invoice" at bounding box center [149, 279] width 147 height 25
click at [49, 116] on div "Project" at bounding box center [60, 122] width 35 height 25
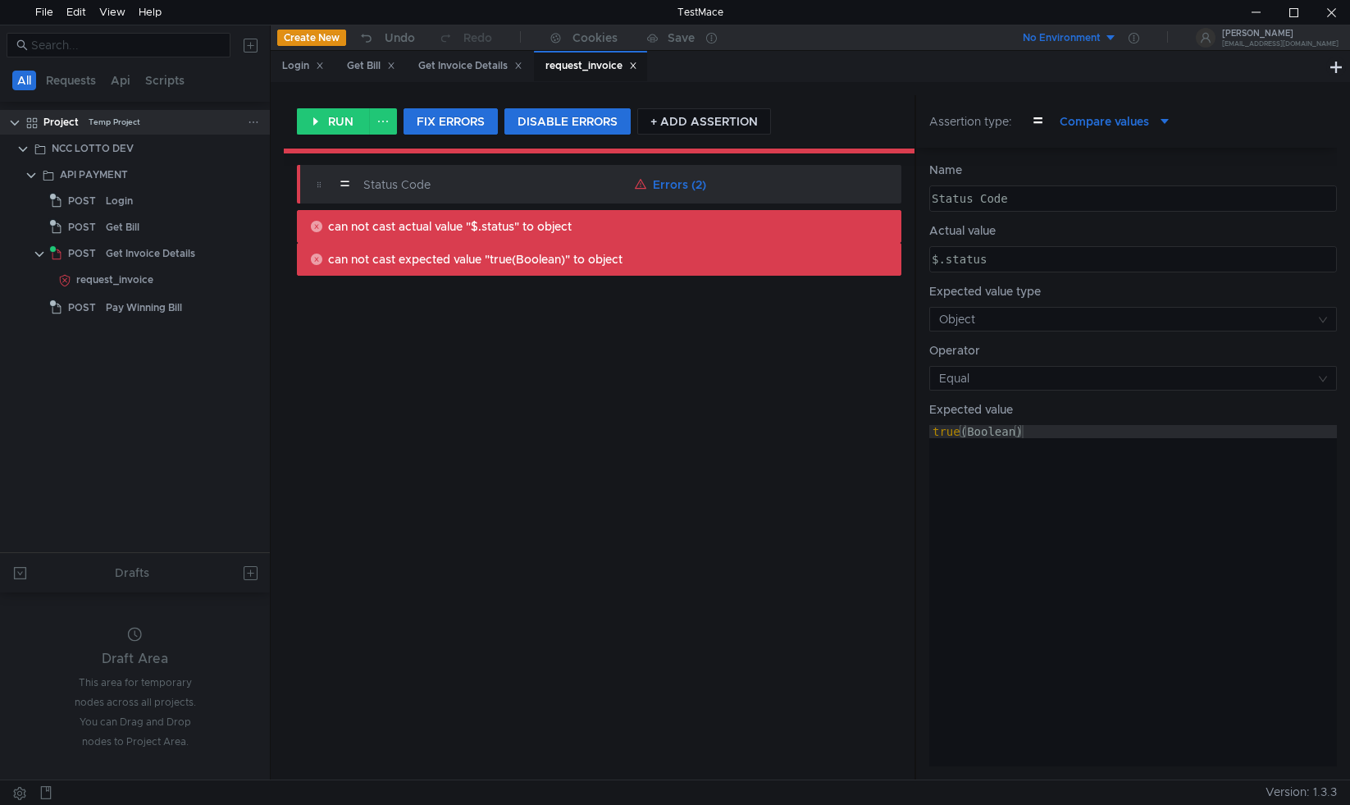
click at [109, 116] on div "Temp Project" at bounding box center [115, 122] width 52 height 25
click at [121, 80] on button "Api" at bounding box center [121, 81] width 30 height 20
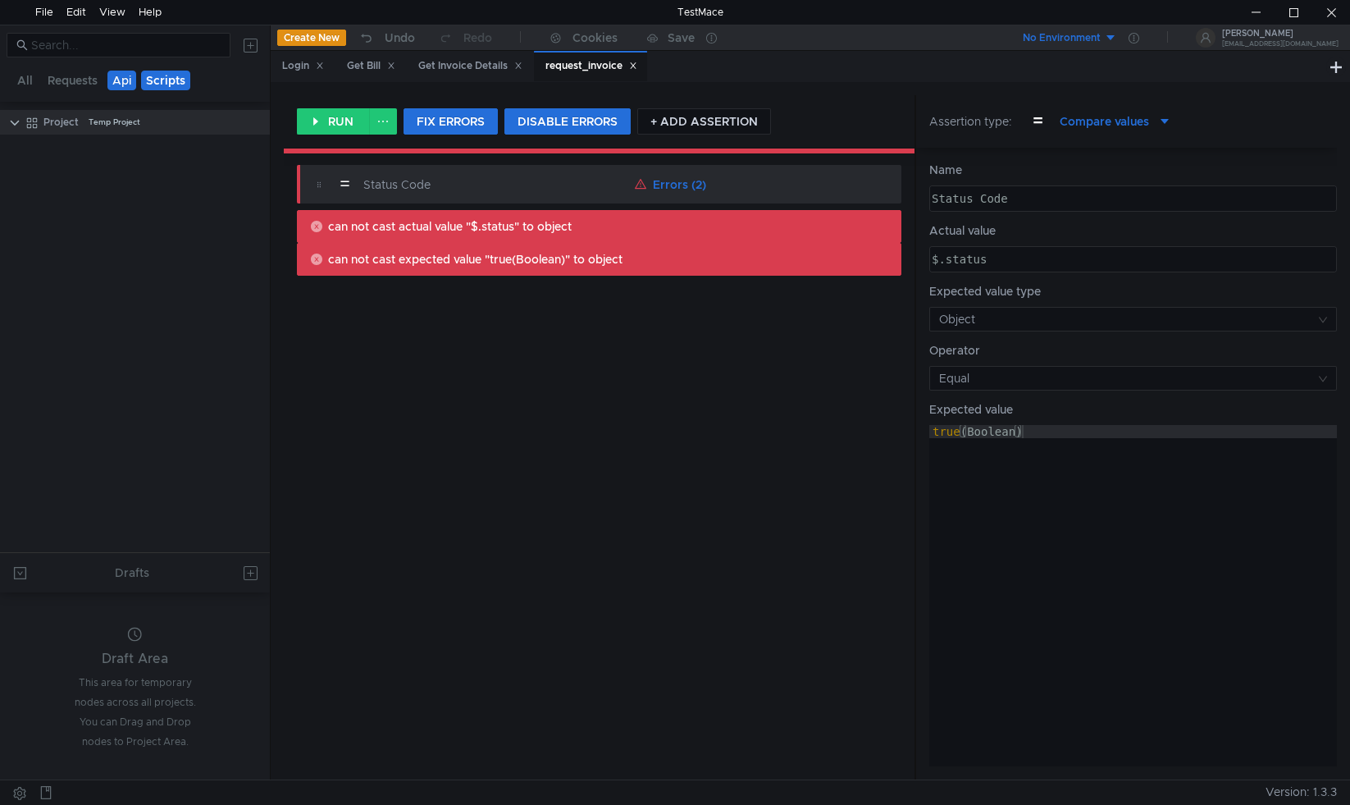
click at [176, 76] on button "Scripts" at bounding box center [165, 81] width 49 height 20
click at [54, 80] on button "Requests" at bounding box center [73, 81] width 60 height 20
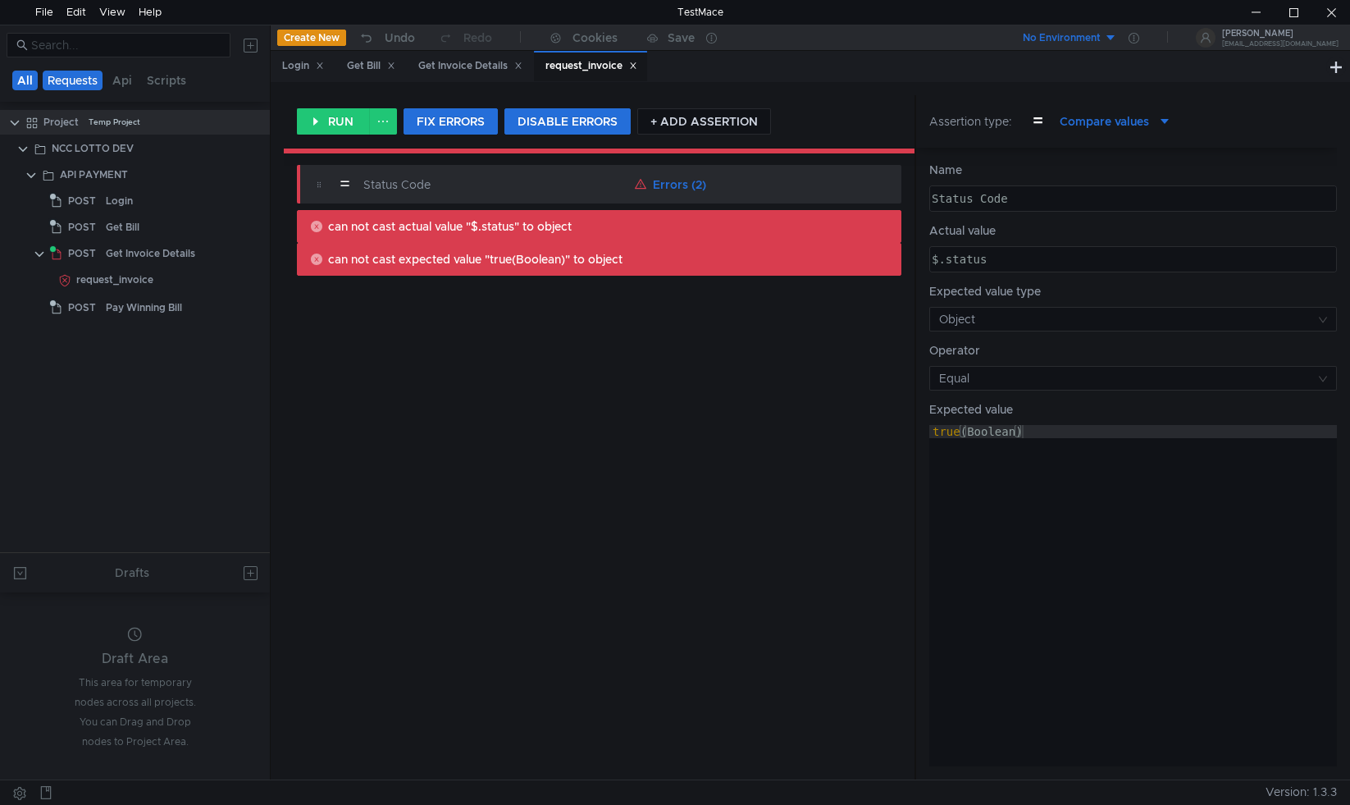
click at [30, 80] on button "All" at bounding box center [24, 81] width 25 height 20
click at [77, 79] on button "Requests" at bounding box center [71, 81] width 60 height 20
click at [260, 172] on div at bounding box center [244, 174] width 43 height 25
click at [250, 177] on icon at bounding box center [253, 174] width 11 height 11
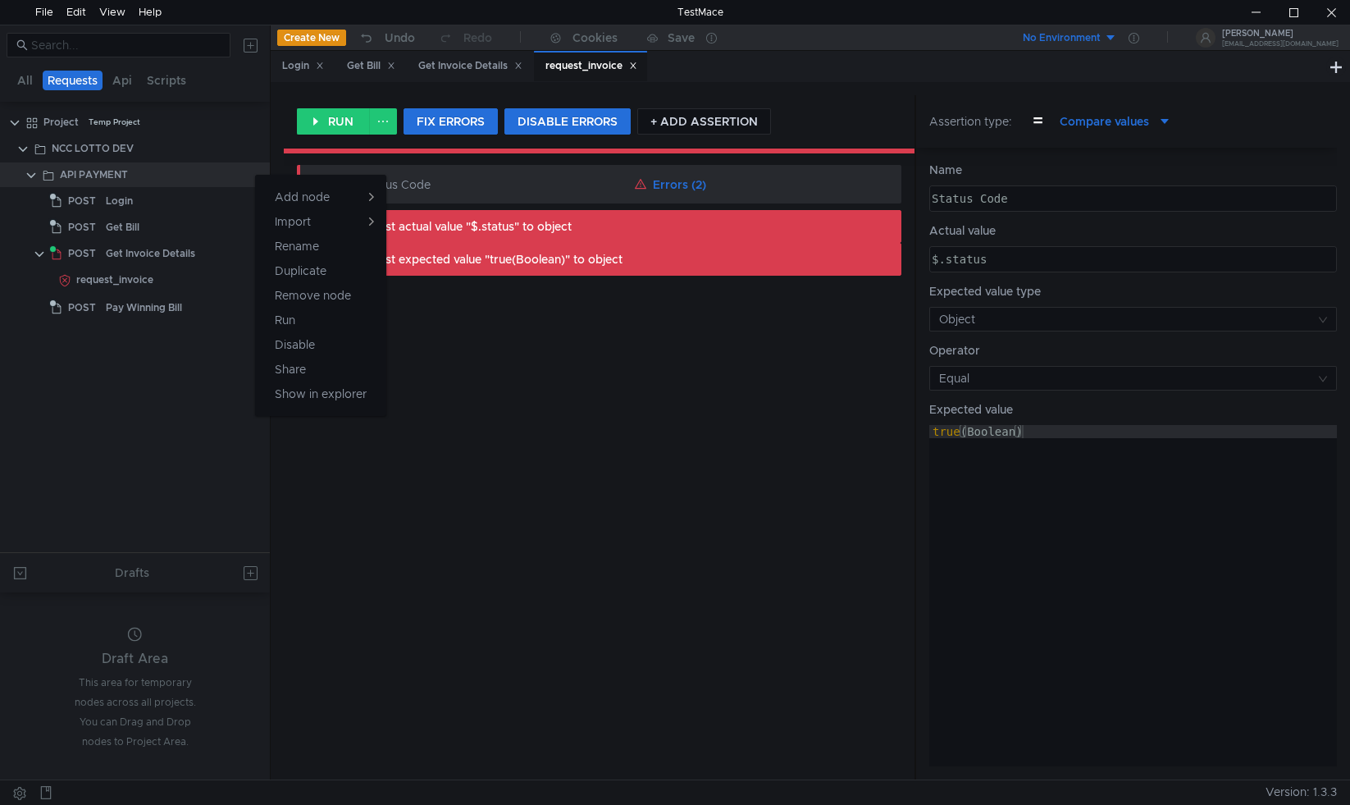
click at [135, 273] on div at bounding box center [675, 402] width 1350 height 805
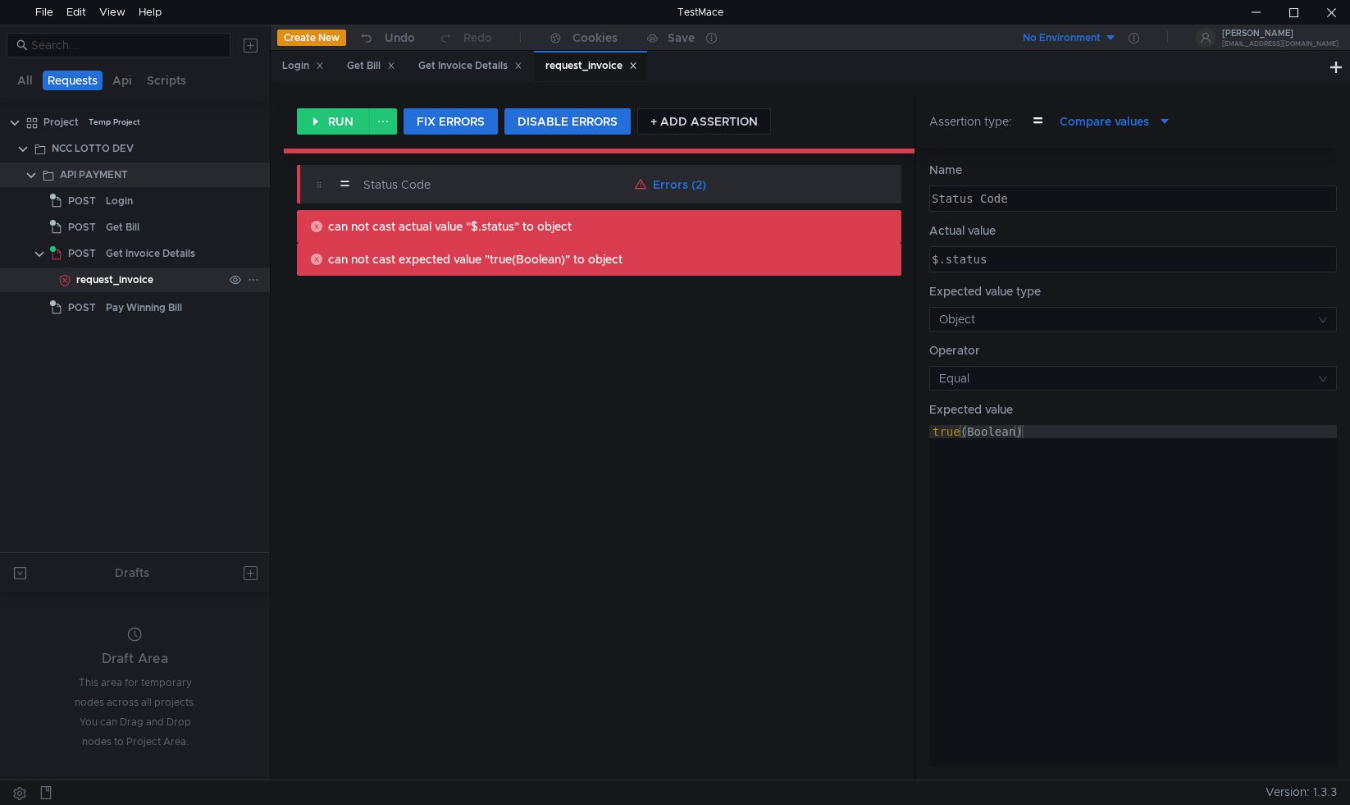
click at [164, 280] on div "request_invoice" at bounding box center [149, 279] width 147 height 25
click at [262, 254] on div at bounding box center [244, 253] width 43 height 25
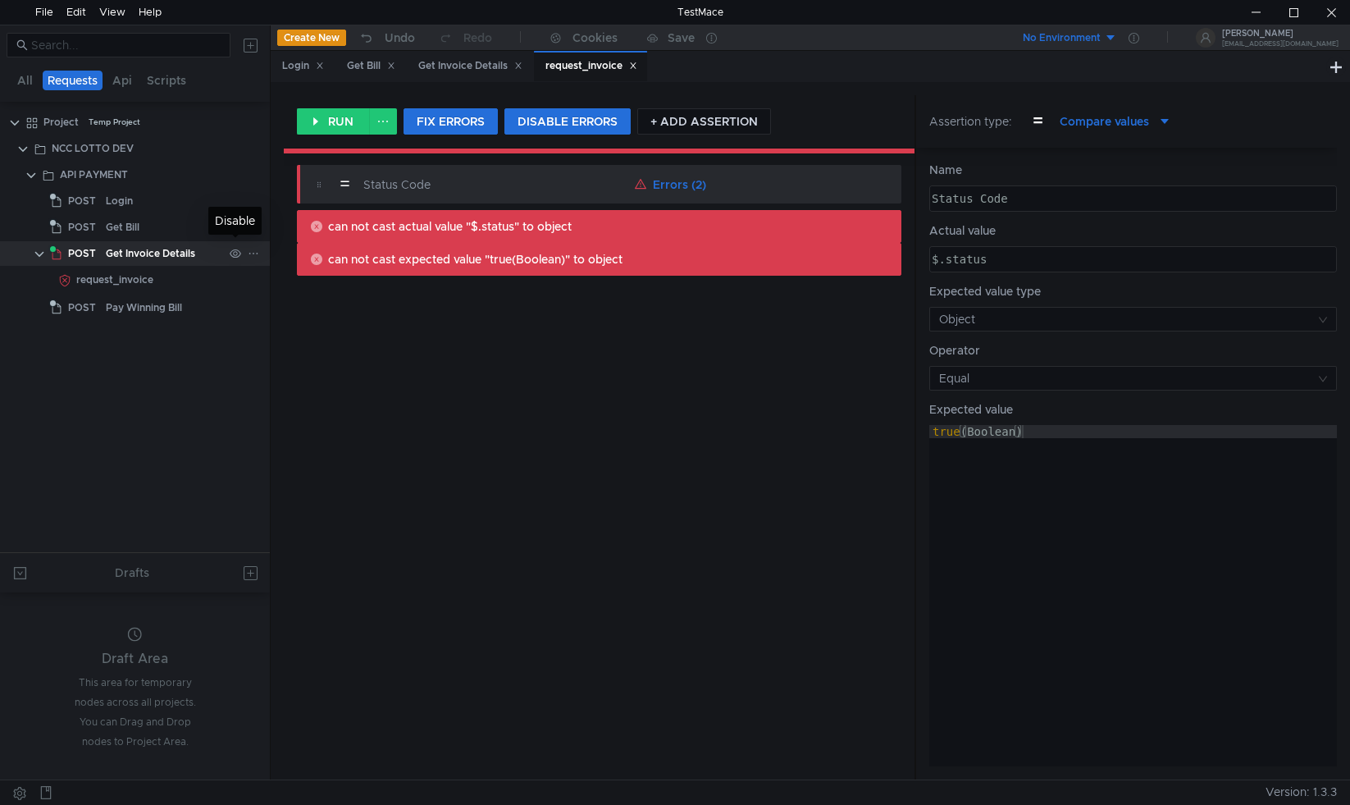
click at [237, 254] on icon at bounding box center [235, 253] width 11 height 11
click at [236, 254] on icon at bounding box center [235, 253] width 11 height 11
click at [257, 258] on icon at bounding box center [253, 253] width 11 height 11
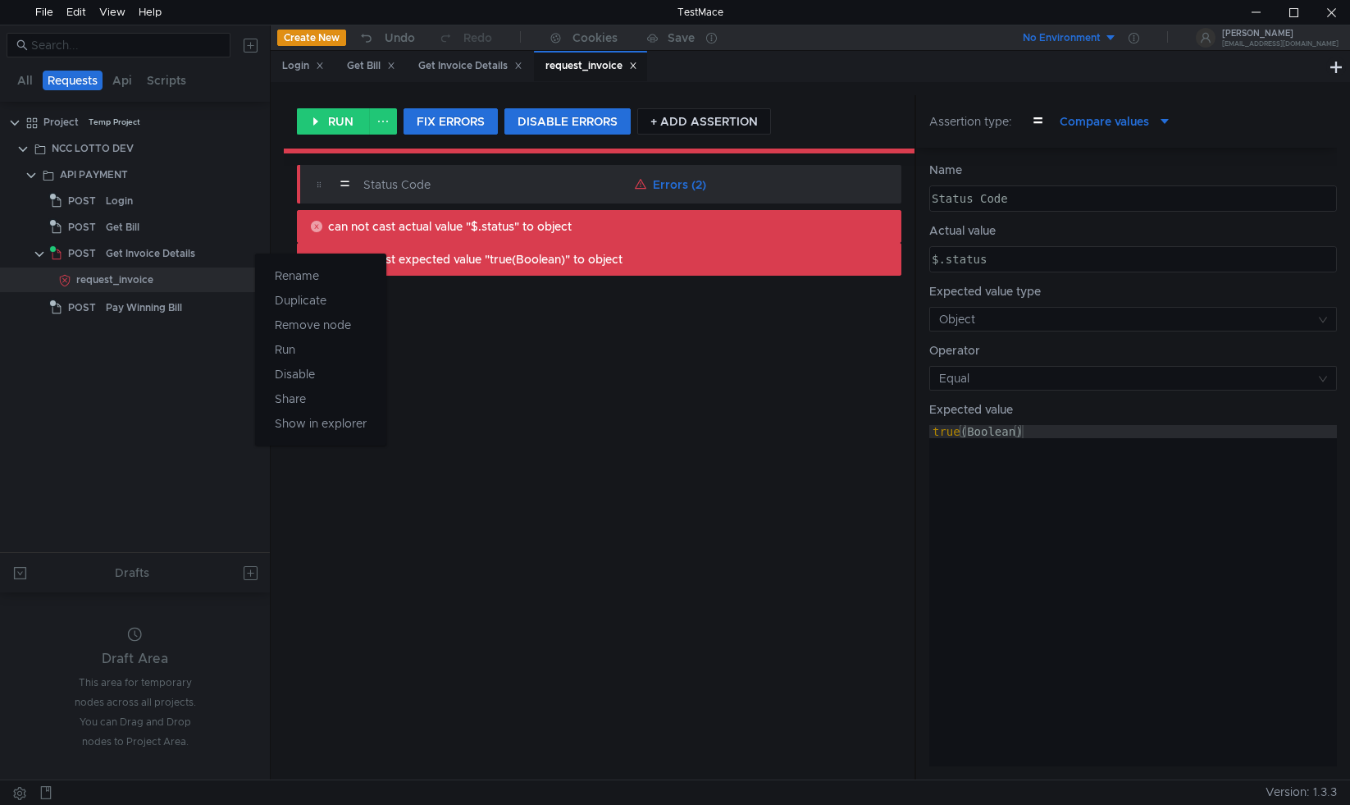
click at [199, 256] on div at bounding box center [675, 402] width 1350 height 805
click at [254, 250] on icon at bounding box center [253, 253] width 11 height 11
click at [164, 286] on div at bounding box center [675, 402] width 1350 height 805
click at [172, 274] on div "request_invoice" at bounding box center [149, 279] width 147 height 25
click at [260, 280] on div at bounding box center [244, 279] width 43 height 25
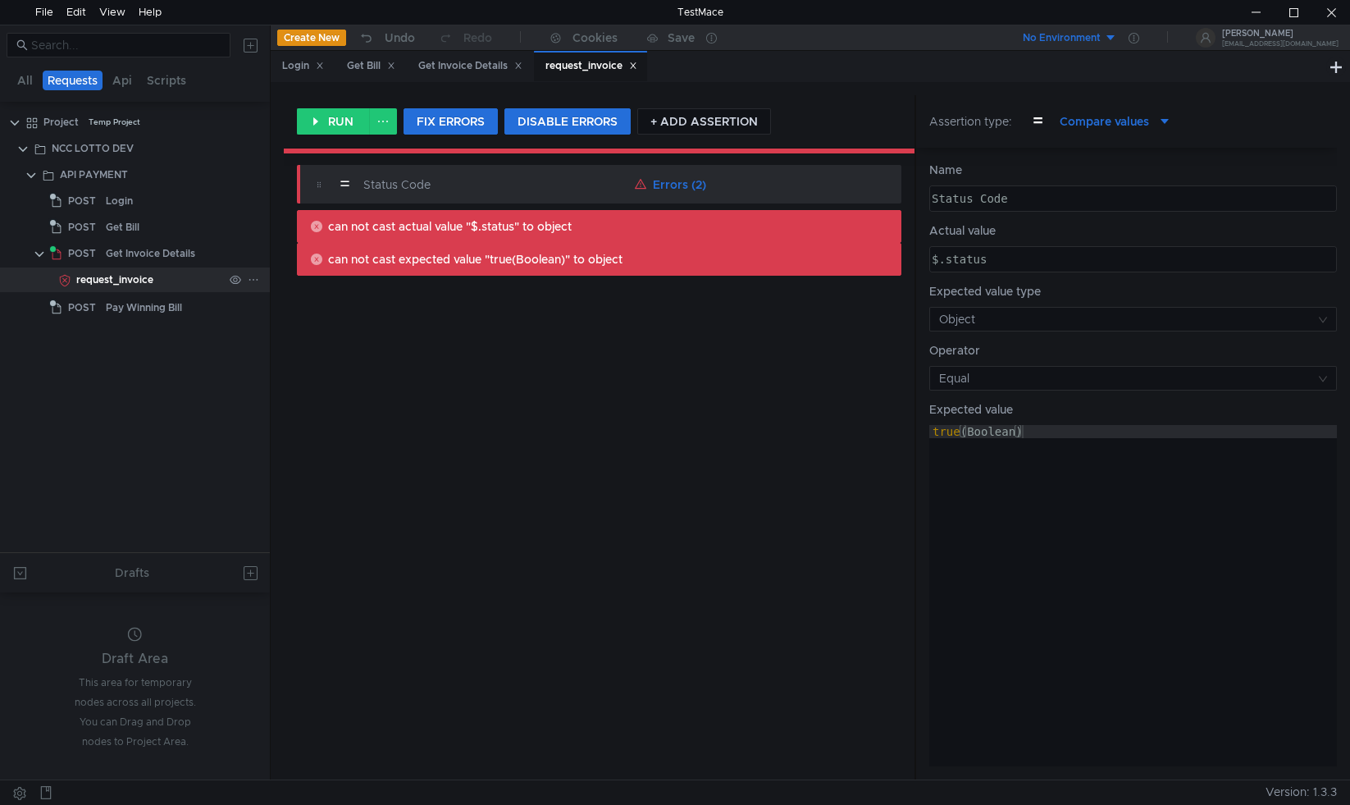
click at [256, 280] on icon at bounding box center [253, 279] width 11 height 11
click at [288, 301] on app-tour-anchor "Remove node" at bounding box center [313, 302] width 76 height 20
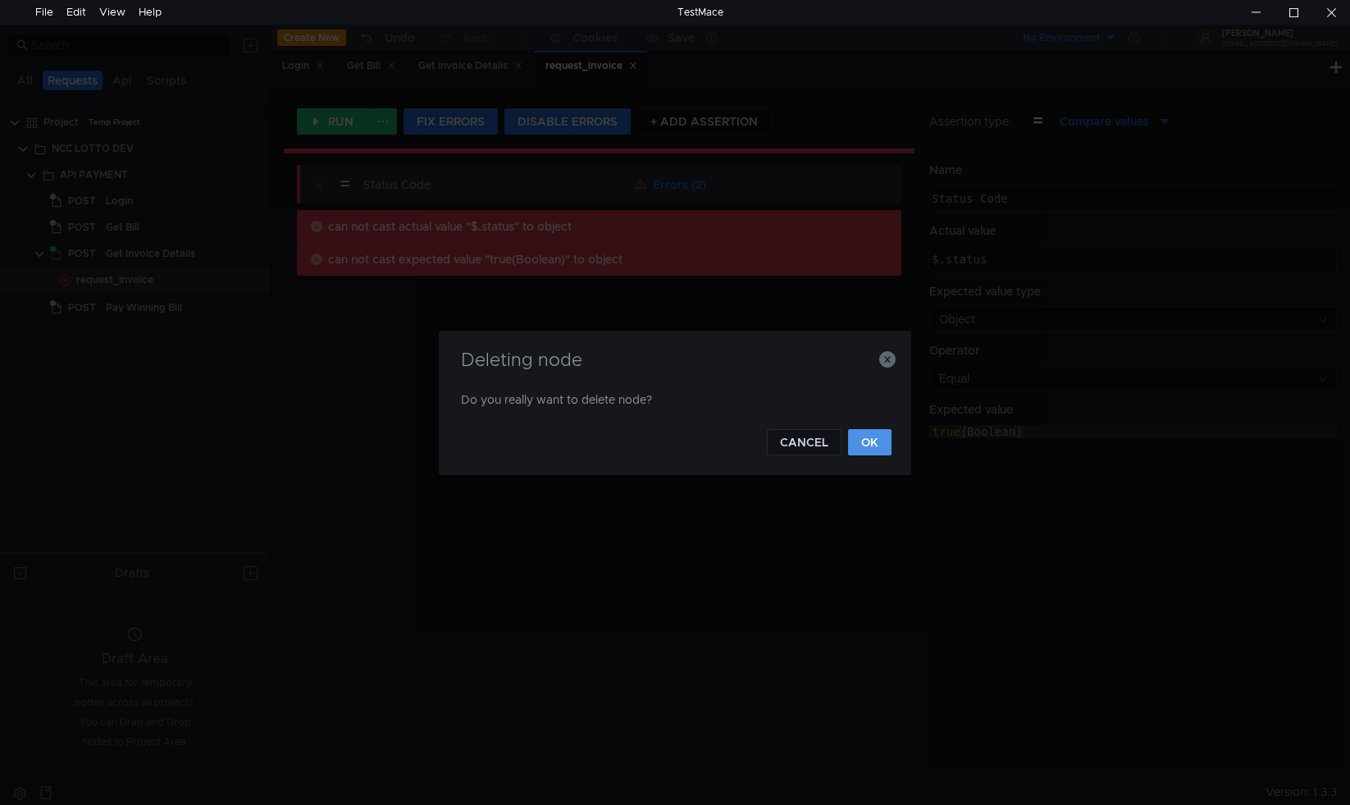
click at [875, 440] on button "OK" at bounding box center [869, 442] width 43 height 26
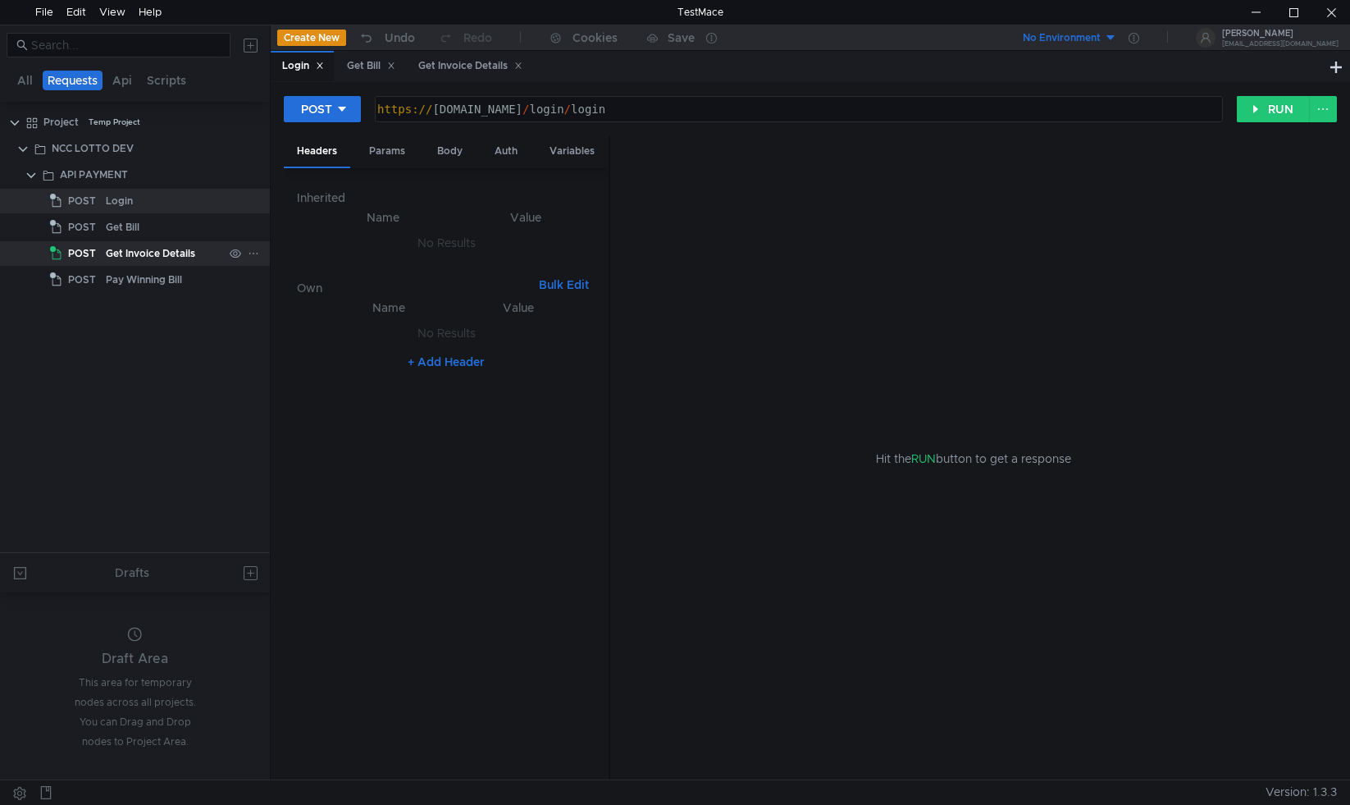
click at [249, 254] on icon at bounding box center [253, 253] width 11 height 11
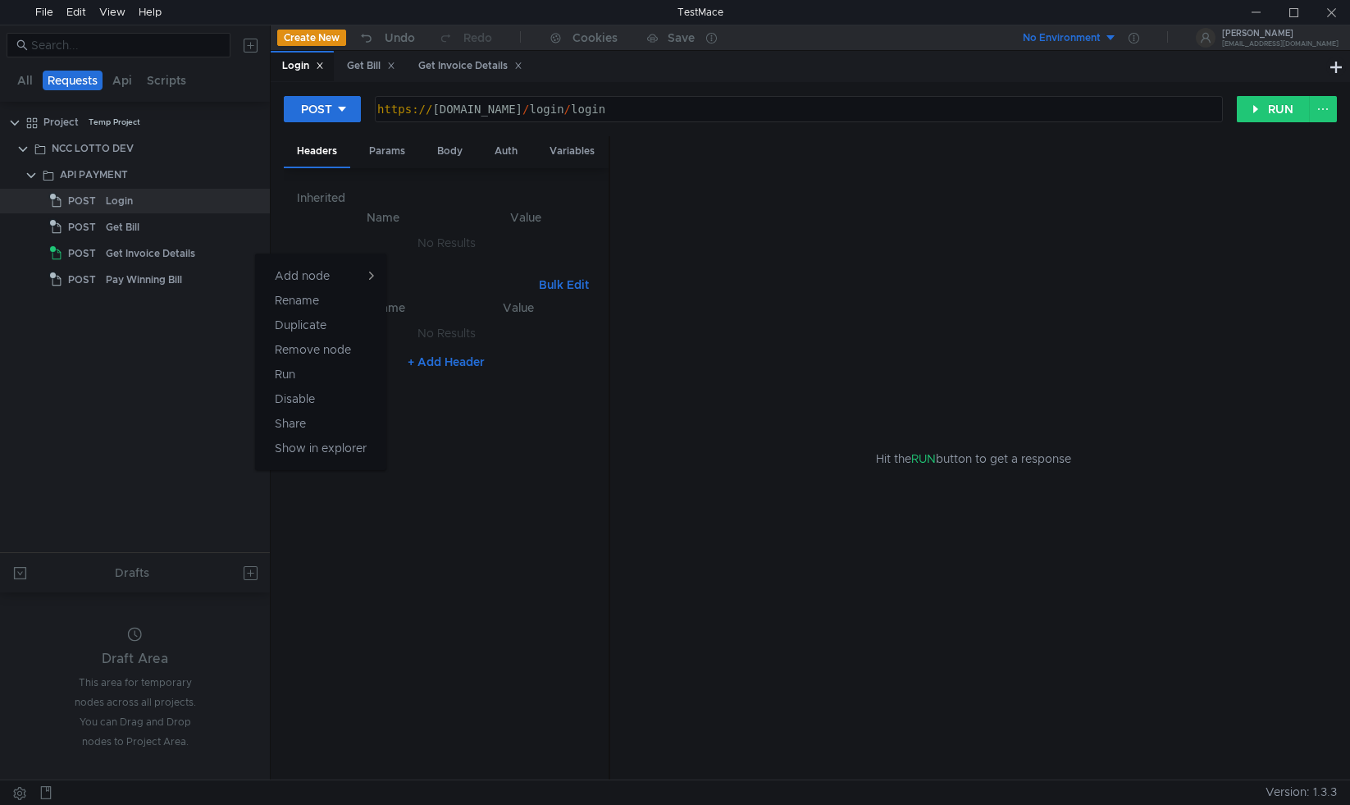
click at [703, 240] on div at bounding box center [675, 402] width 1350 height 805
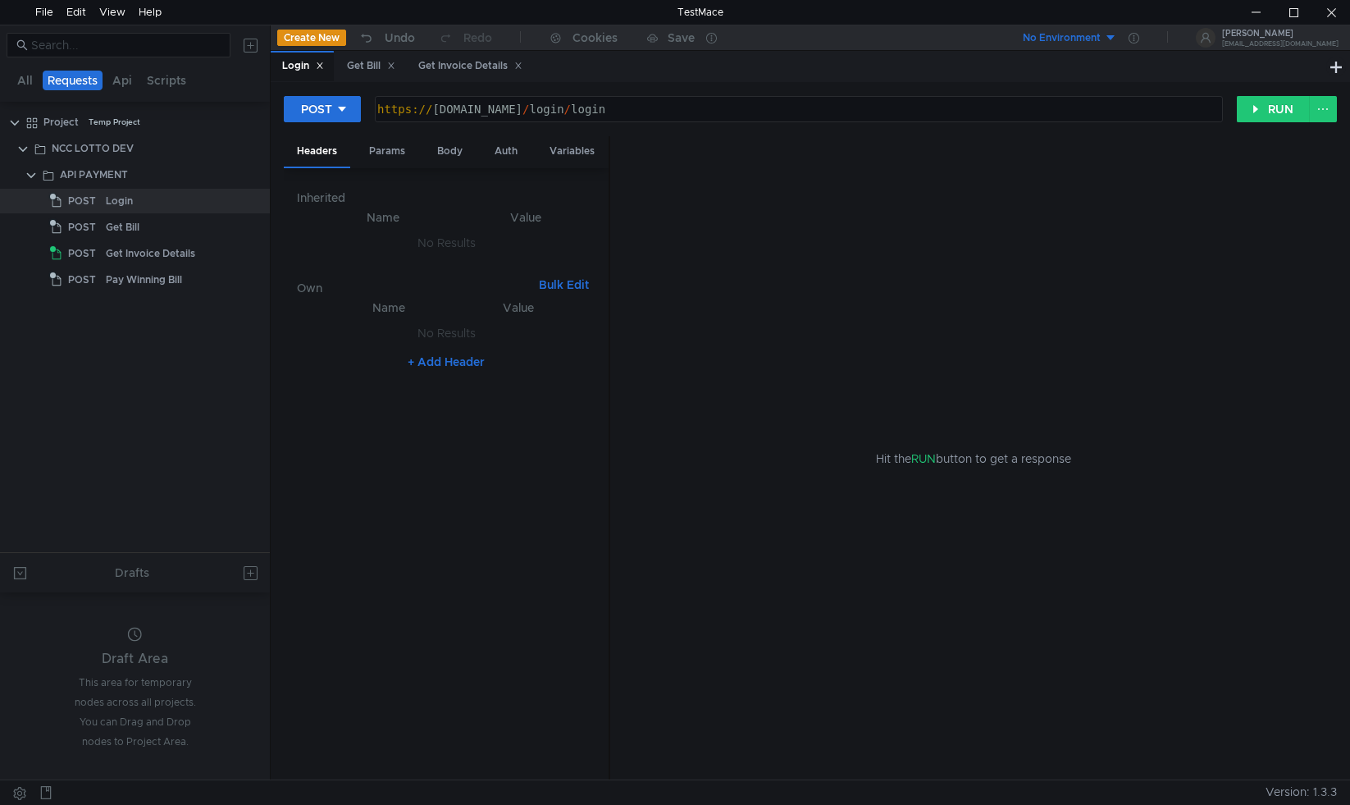
click at [1117, 33] on button "No Environment" at bounding box center [1060, 38] width 114 height 26
click at [1132, 33] on div at bounding box center [675, 402] width 1350 height 805
click at [122, 78] on button "Api" at bounding box center [122, 81] width 30 height 20
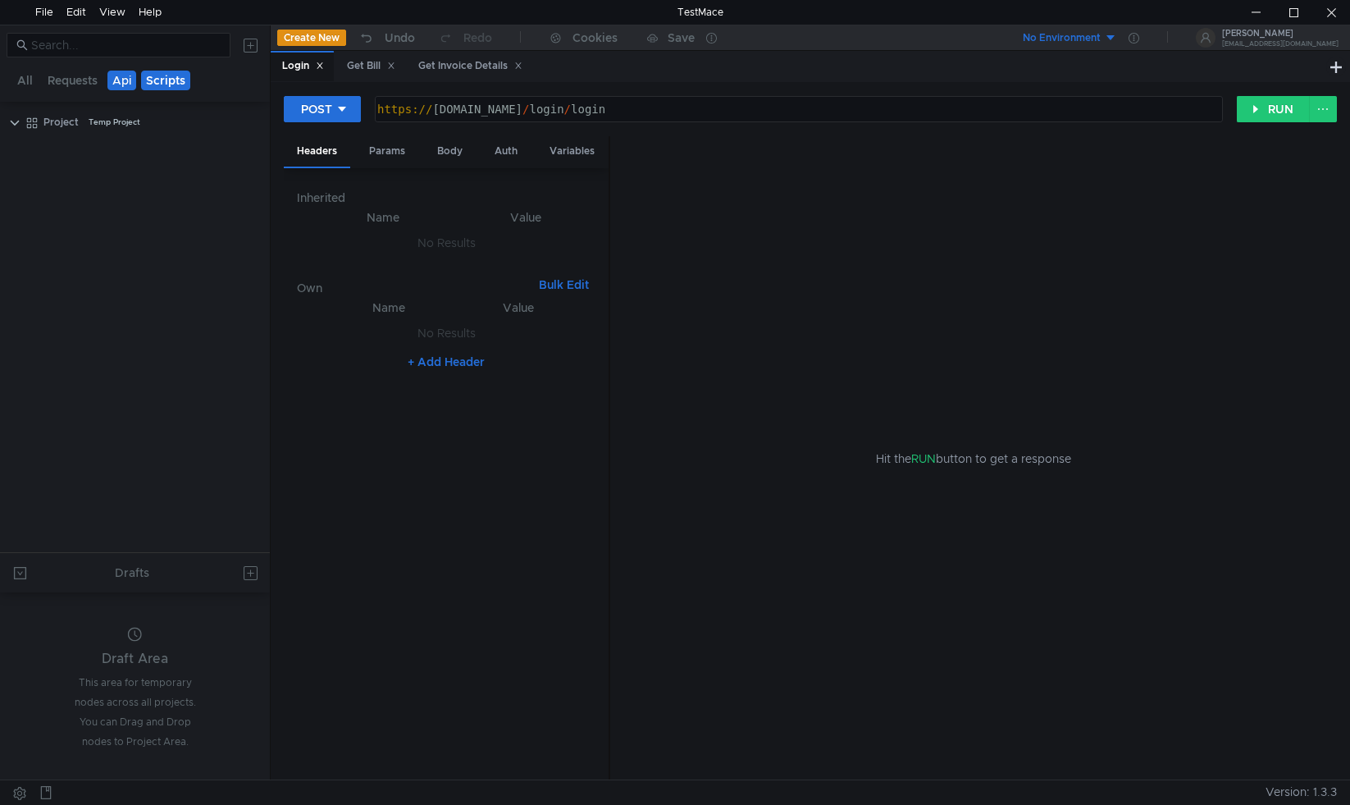
click at [165, 79] on button "Scripts" at bounding box center [165, 81] width 49 height 20
click at [179, 171] on tree-viewport "Project Temp Project" at bounding box center [135, 330] width 270 height 444
drag, startPoint x: 176, startPoint y: 172, endPoint x: 108, endPoint y: 80, distance: 113.9
click at [125, 80] on button "Api" at bounding box center [122, 81] width 30 height 20
click at [85, 80] on button "Requests" at bounding box center [73, 81] width 60 height 20
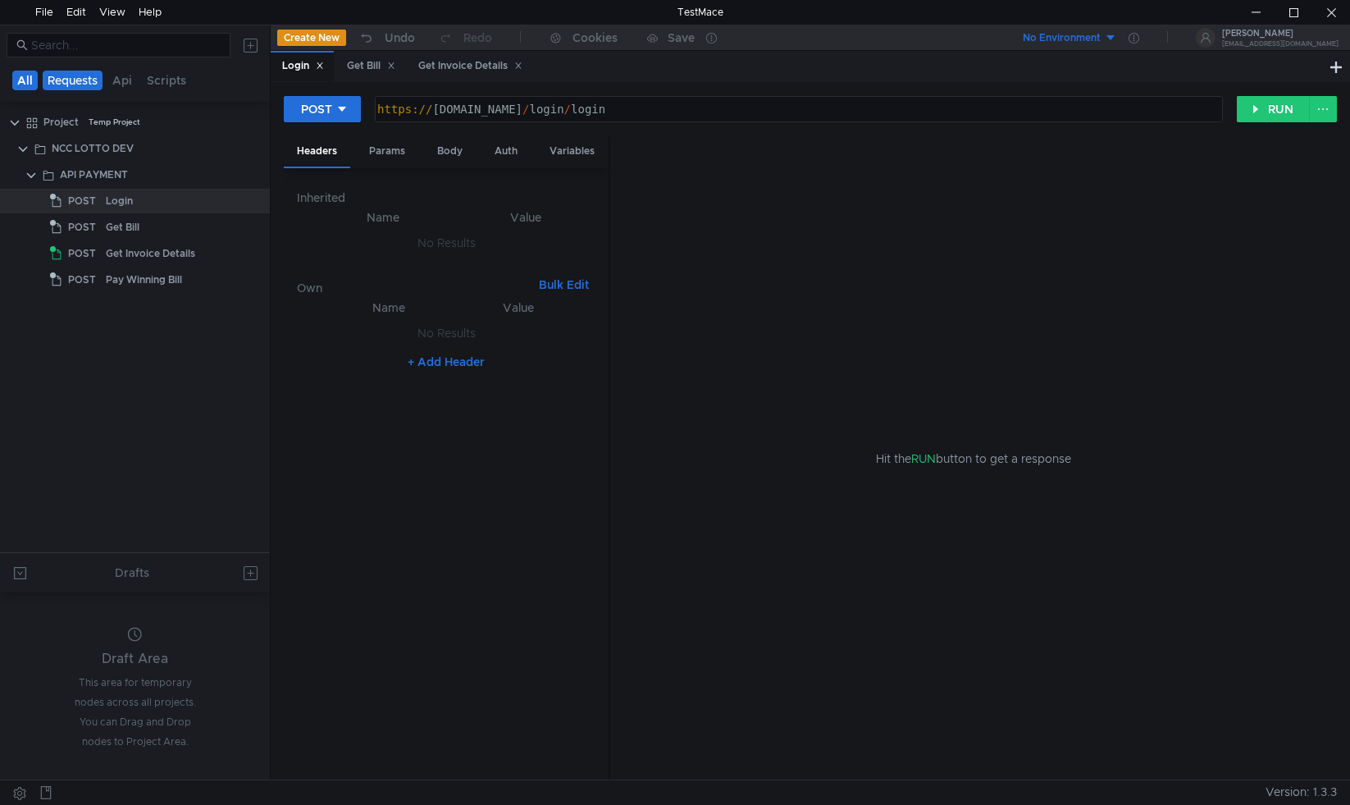
click at [21, 75] on button "All" at bounding box center [24, 81] width 25 height 20
click at [71, 80] on button "Requests" at bounding box center [71, 81] width 60 height 20
click at [72, 389] on tree-viewport "Project Temp Project NCC LOTTO DEV API PAYMENT POST Login POST Get Bill POST Ge…" at bounding box center [135, 330] width 270 height 444
